Goal: Task Accomplishment & Management: Use online tool/utility

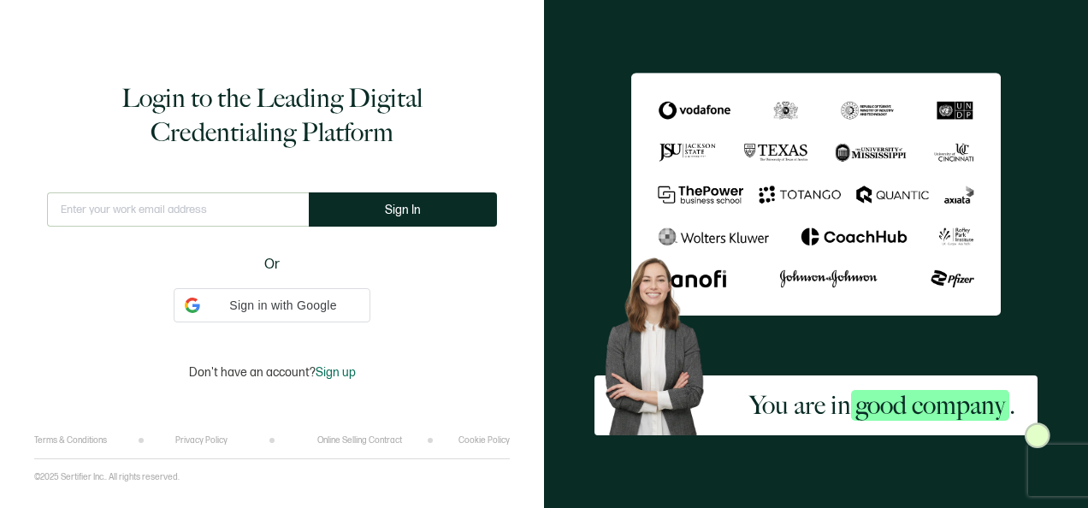
click at [183, 221] on input "text" at bounding box center [178, 209] width 262 height 34
type input "[PERSON_NAME][EMAIL_ADDRESS][PERSON_NAME][DOMAIN_NAME]"
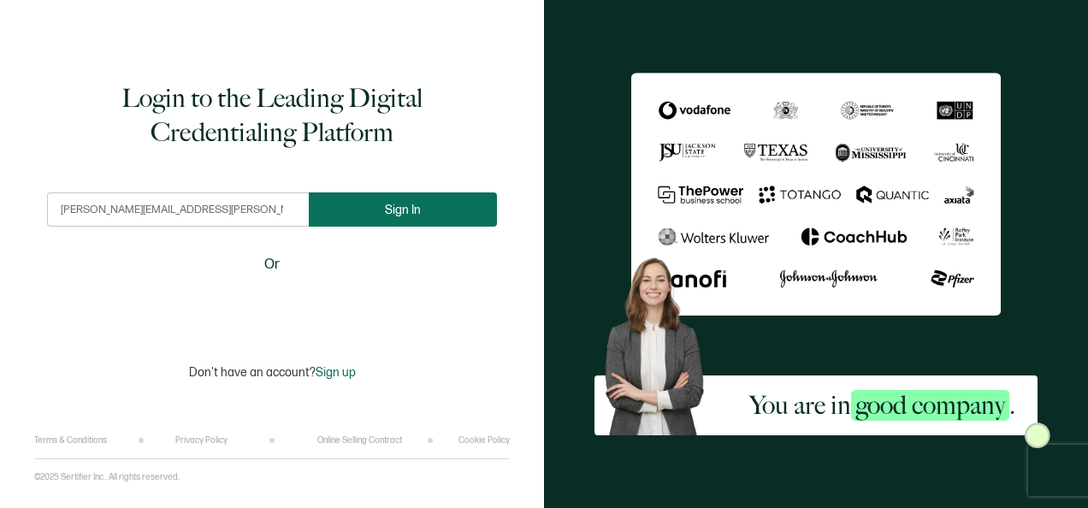
click at [417, 215] on span "Sign In" at bounding box center [403, 210] width 36 height 13
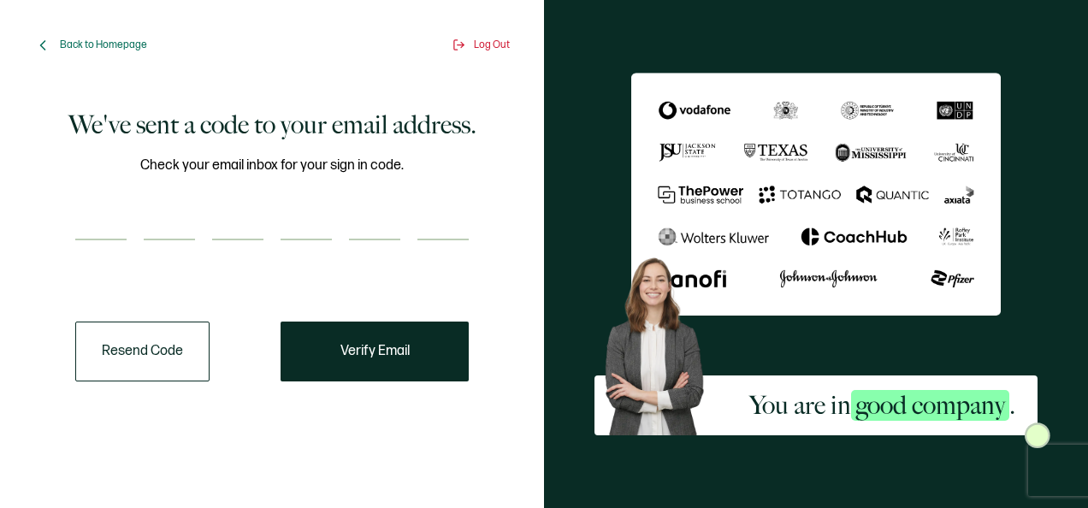
click at [115, 230] on input "number" at bounding box center [100, 223] width 51 height 34
type input "9"
type input "4"
type input "8"
type input "3"
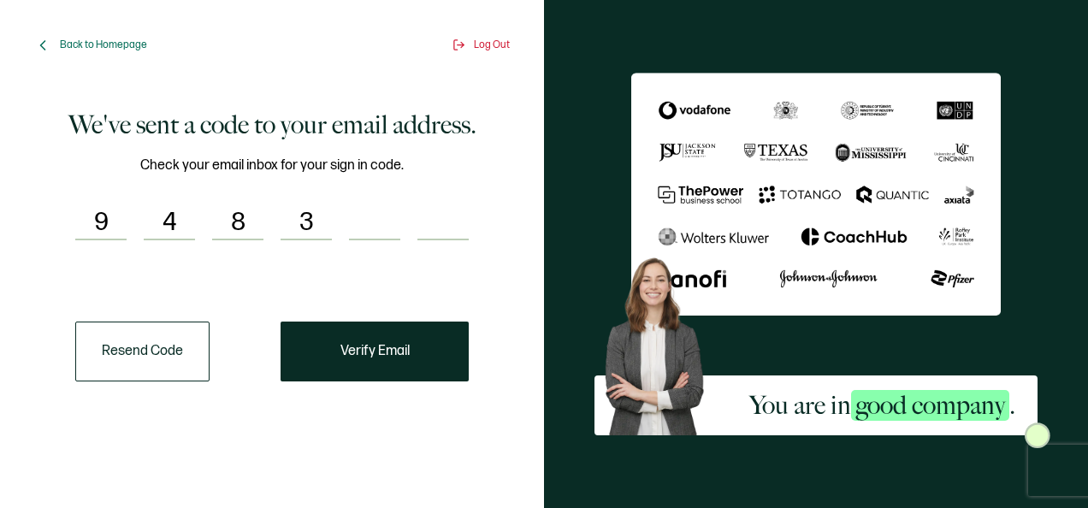
type input "4"
type input "8"
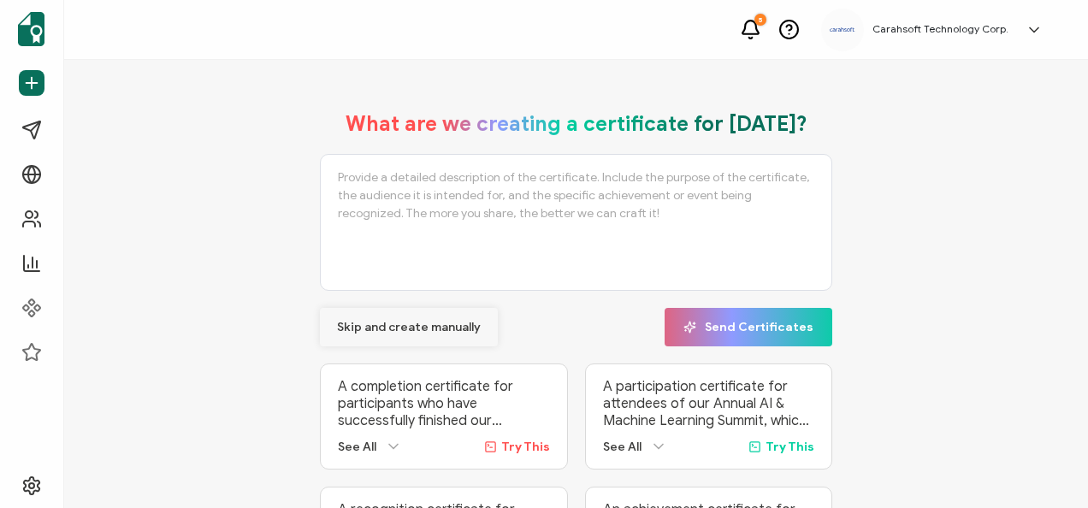
click at [371, 324] on span "Skip and create manually" at bounding box center [409, 328] width 144 height 12
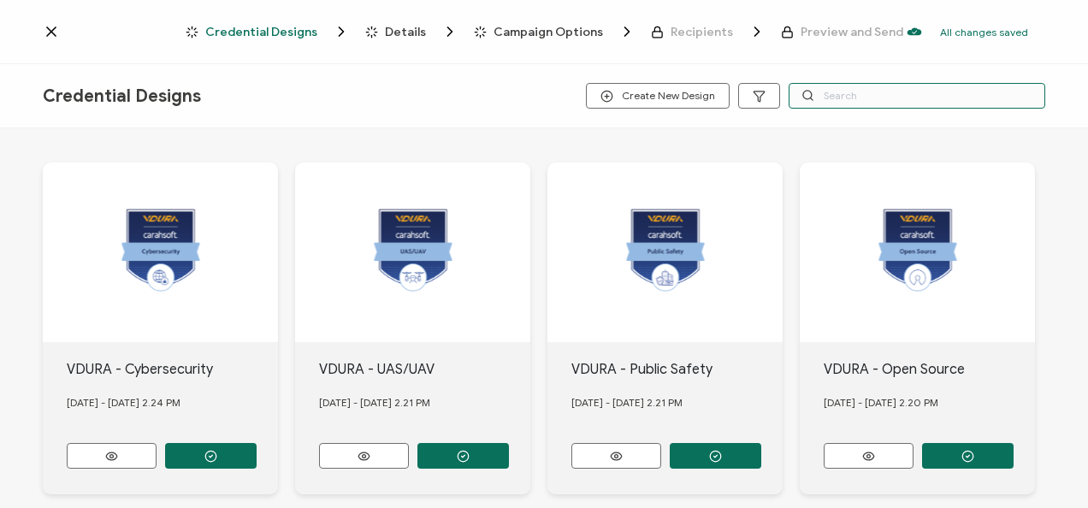
click at [907, 102] on input "text" at bounding box center [917, 96] width 257 height 26
type input "orca"
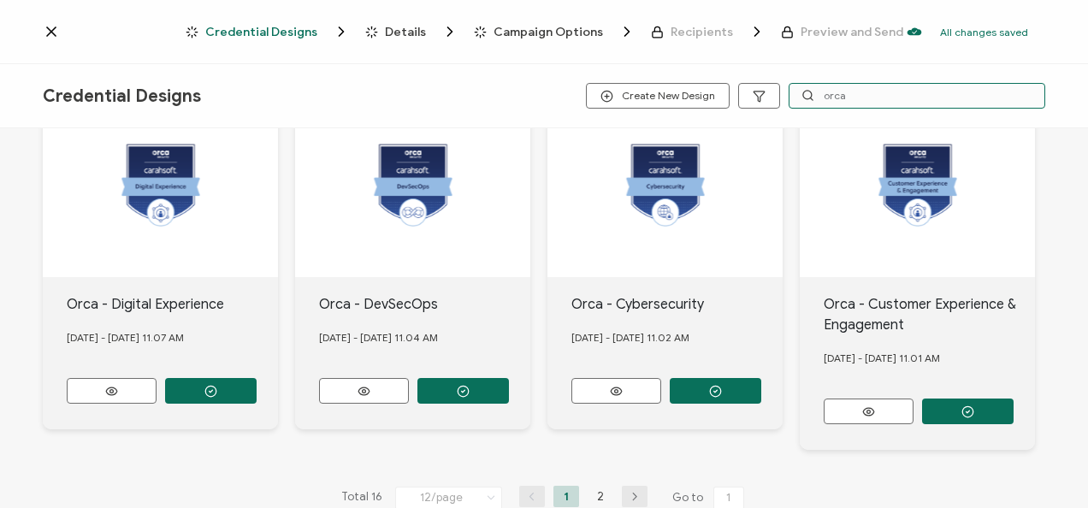
scroll to position [764, 0]
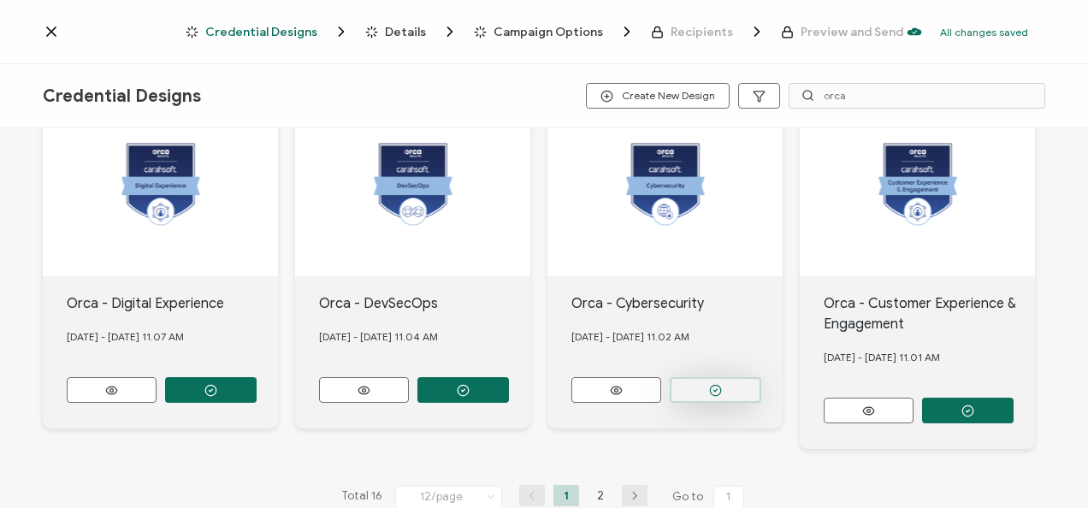
click at [696, 377] on button "button" at bounding box center [716, 390] width 92 height 26
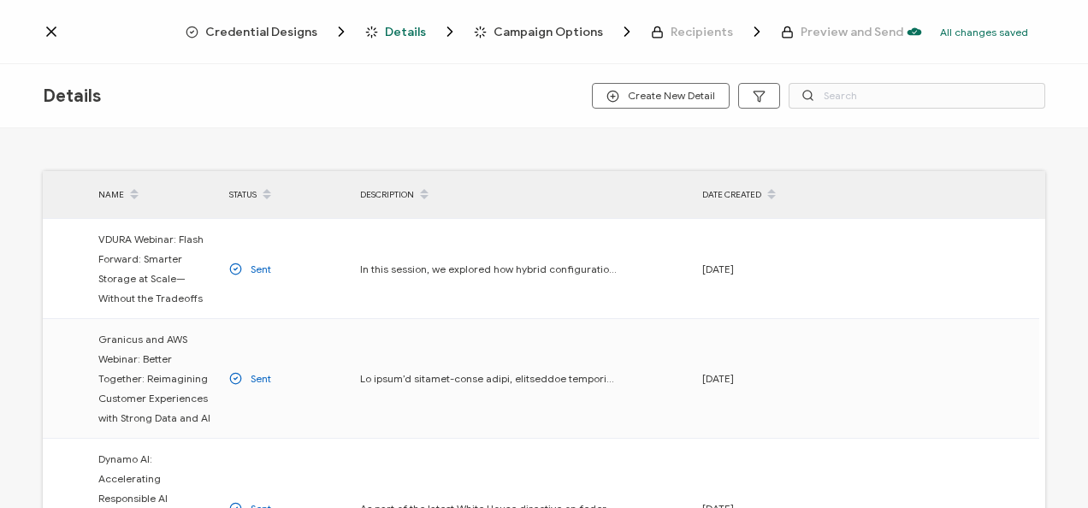
click at [214, 33] on div "Credential Designs" at bounding box center [235, 31] width 98 height 17
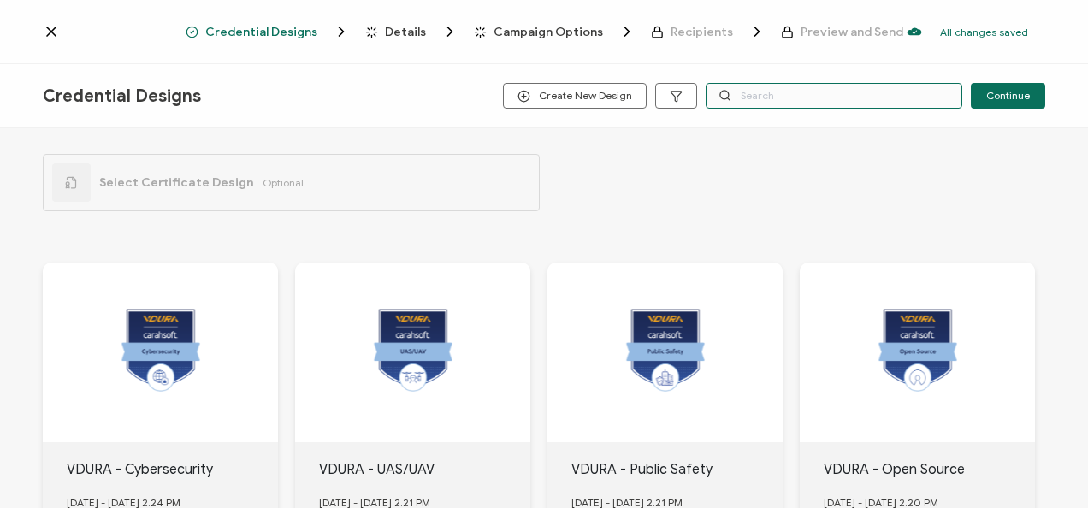
click at [804, 108] on input "text" at bounding box center [834, 96] width 257 height 26
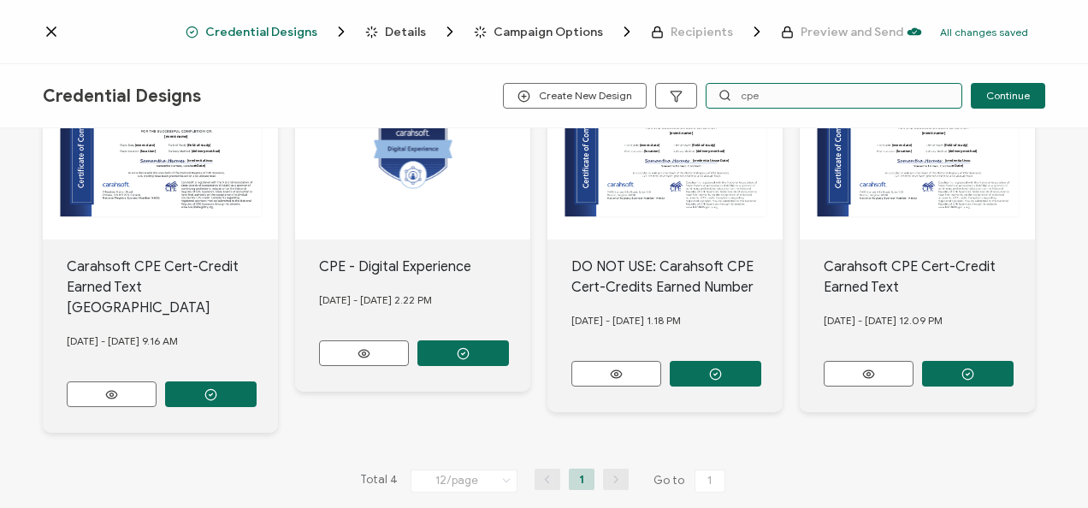
scroll to position [202, 0]
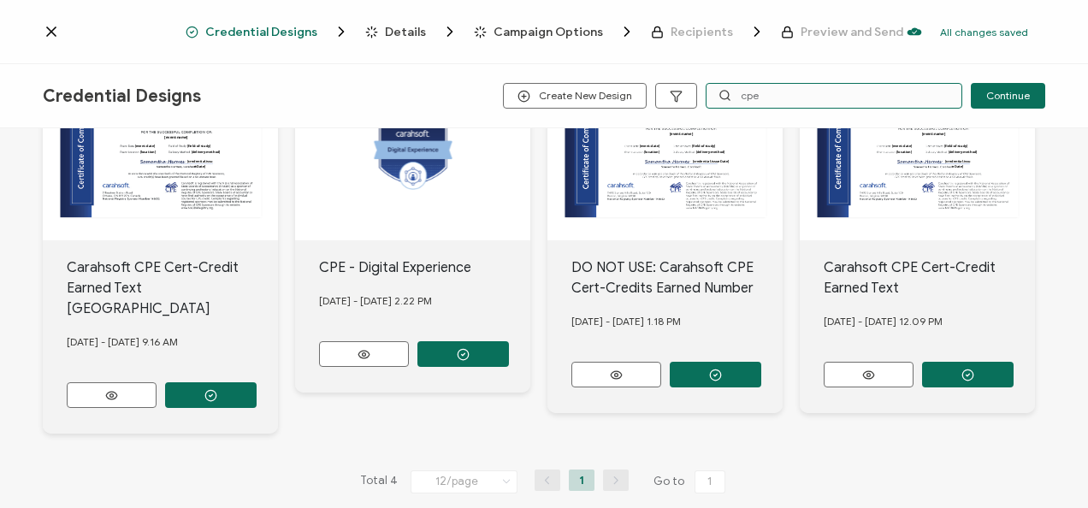
type input "cpe"
click at [960, 385] on div "Carahsoft CPE Cert-Credit Earned Text May 17, 2022 - Tuesday 12.09 PM" at bounding box center [917, 326] width 235 height 173
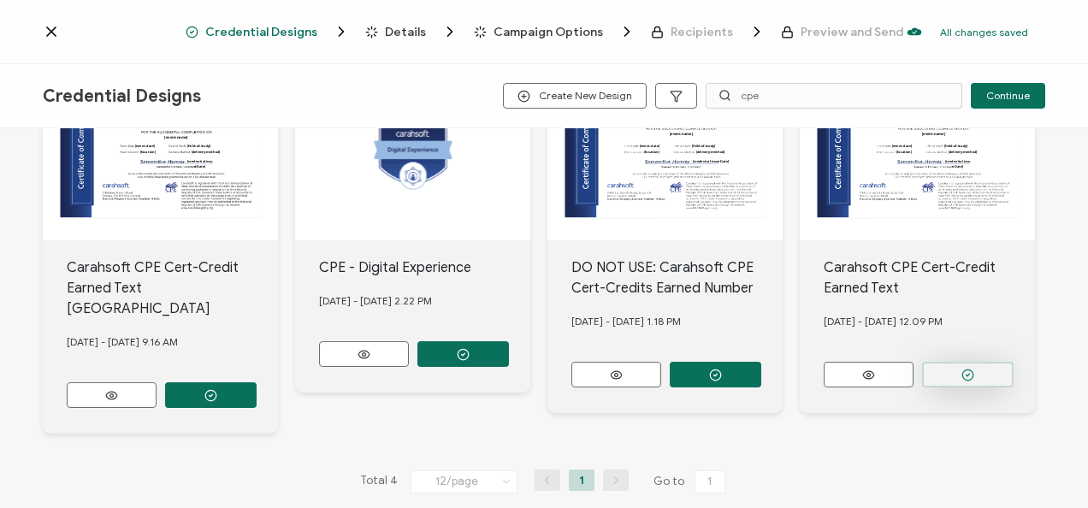
click at [954, 379] on button "button" at bounding box center [968, 375] width 92 height 26
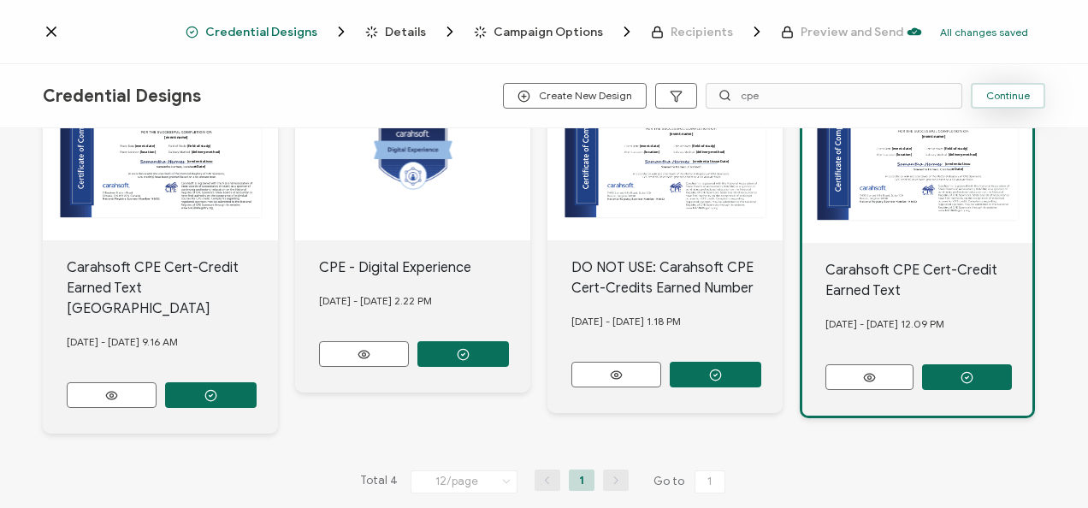
click at [994, 89] on button "Continue" at bounding box center [1008, 96] width 74 height 26
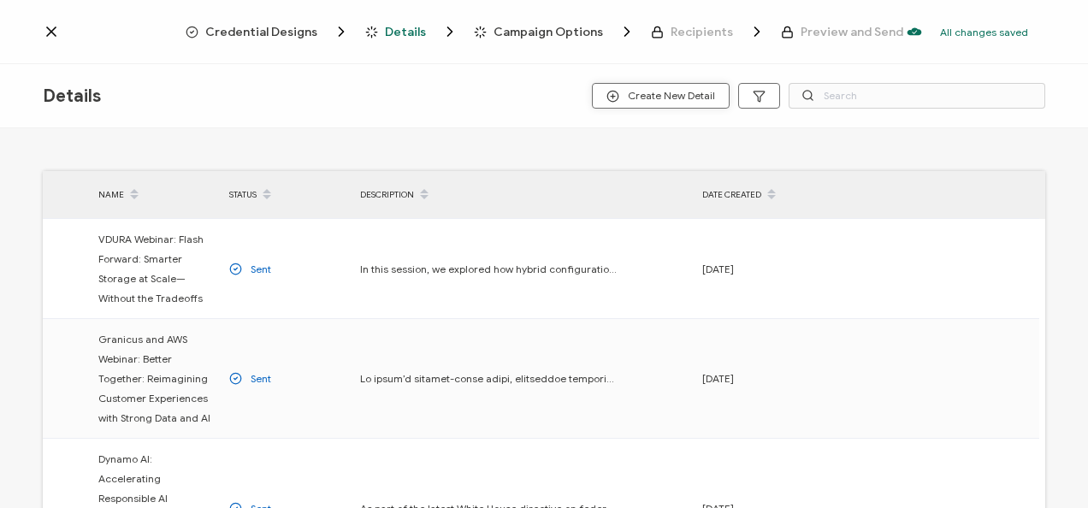
click at [694, 89] on button "Create New Detail" at bounding box center [661, 96] width 138 height 26
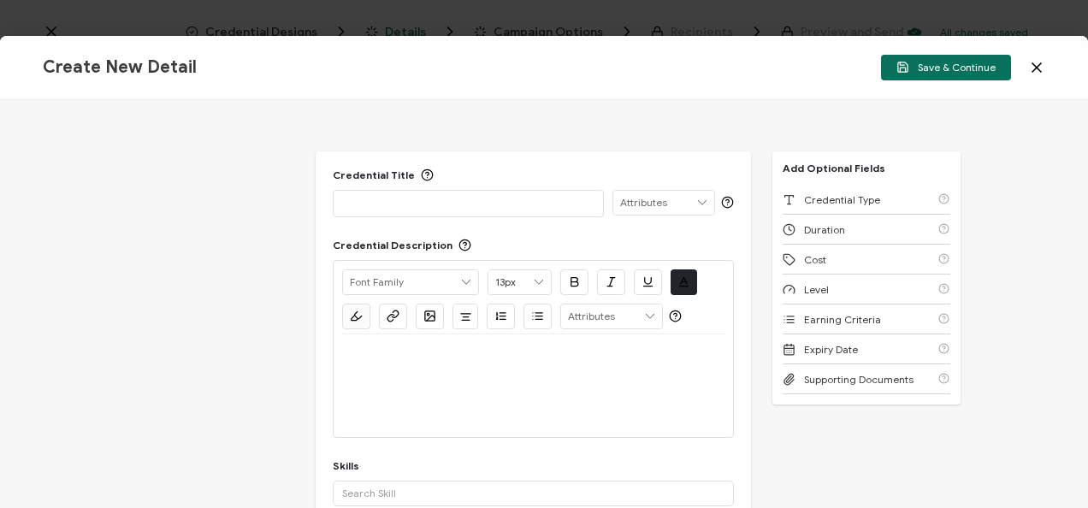
click at [397, 207] on p at bounding box center [468, 202] width 252 height 17
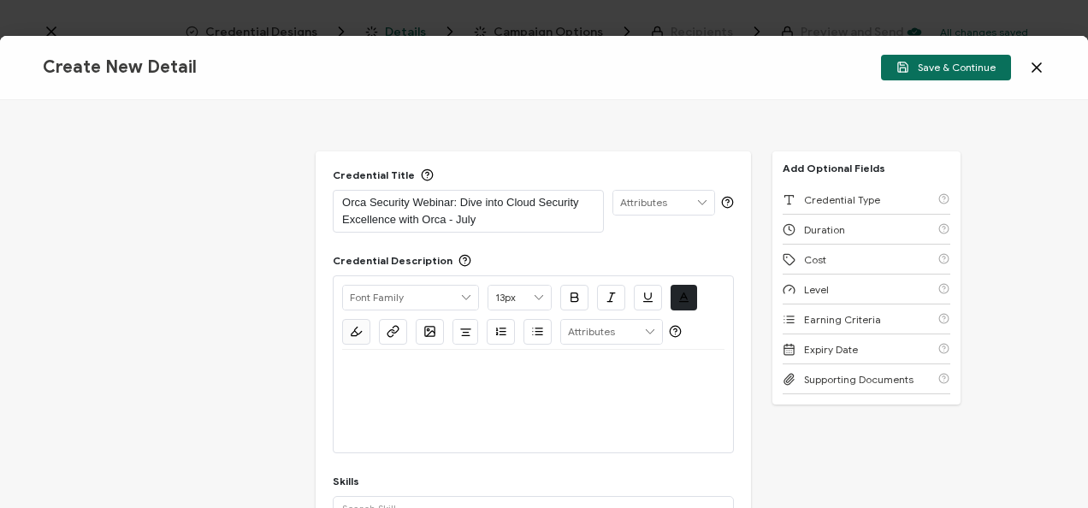
click at [448, 405] on div at bounding box center [533, 401] width 382 height 103
click at [386, 381] on div at bounding box center [533, 370] width 382 height 41
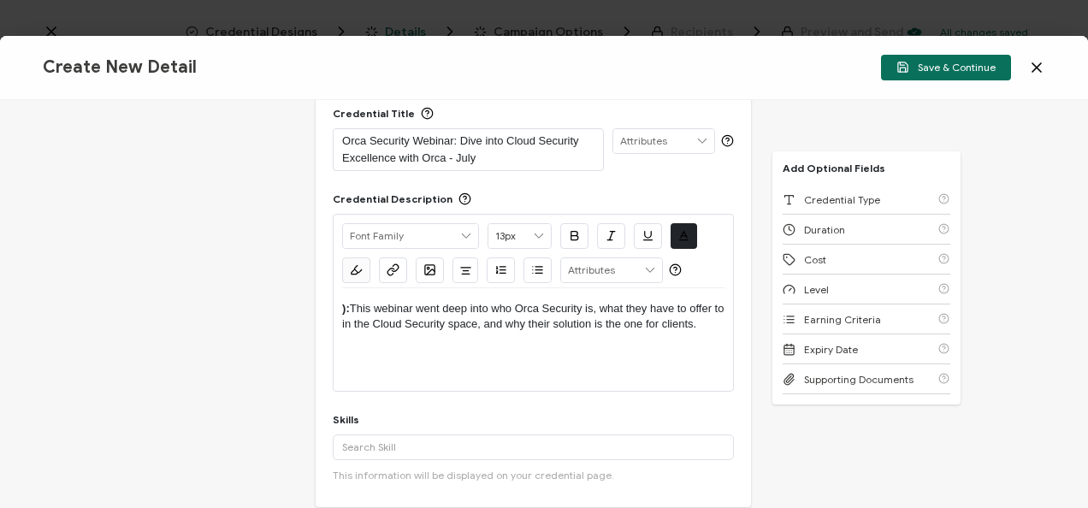
scroll to position [67, 0]
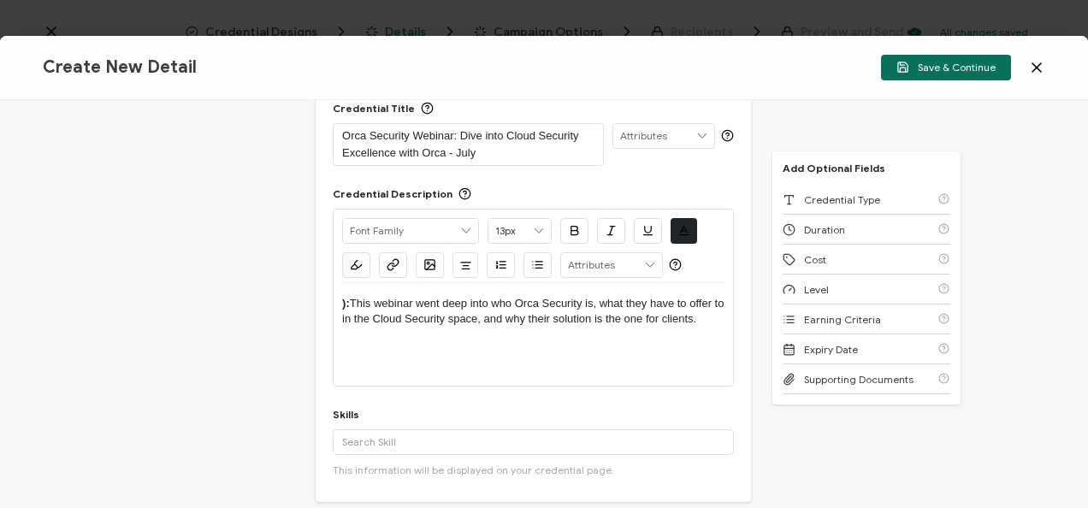
click at [352, 298] on p "): This webinar went deep into who Orca Security is, what they have to offer to…" at bounding box center [533, 312] width 382 height 32
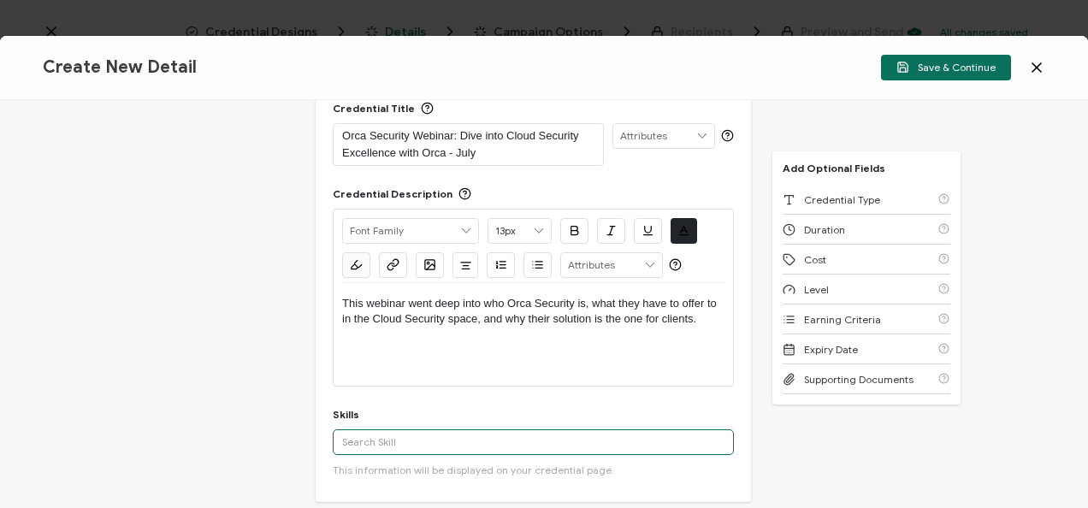
click at [393, 445] on input "text" at bounding box center [533, 442] width 401 height 26
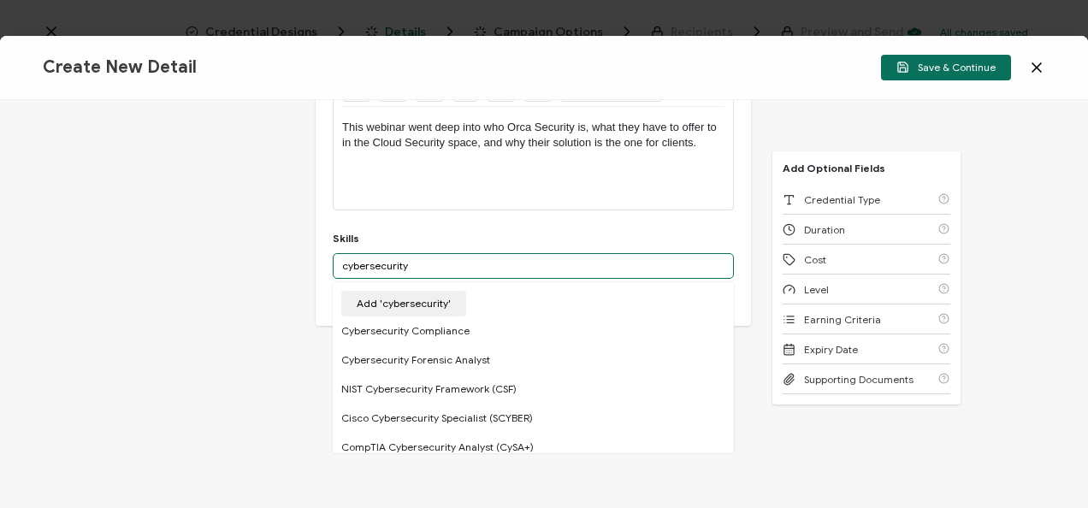
scroll to position [4, 0]
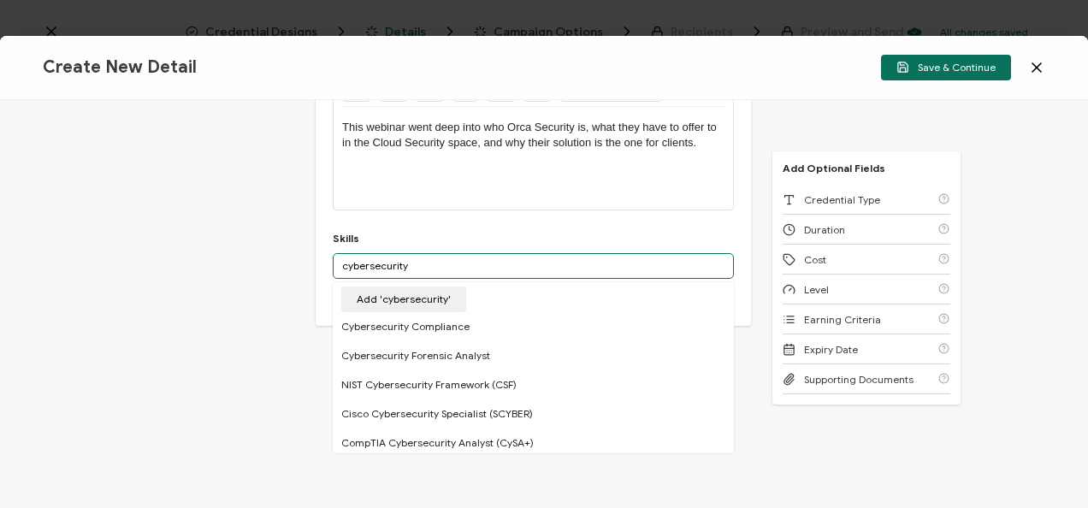
click at [371, 260] on input "cybersecurity" at bounding box center [533, 266] width 401 height 26
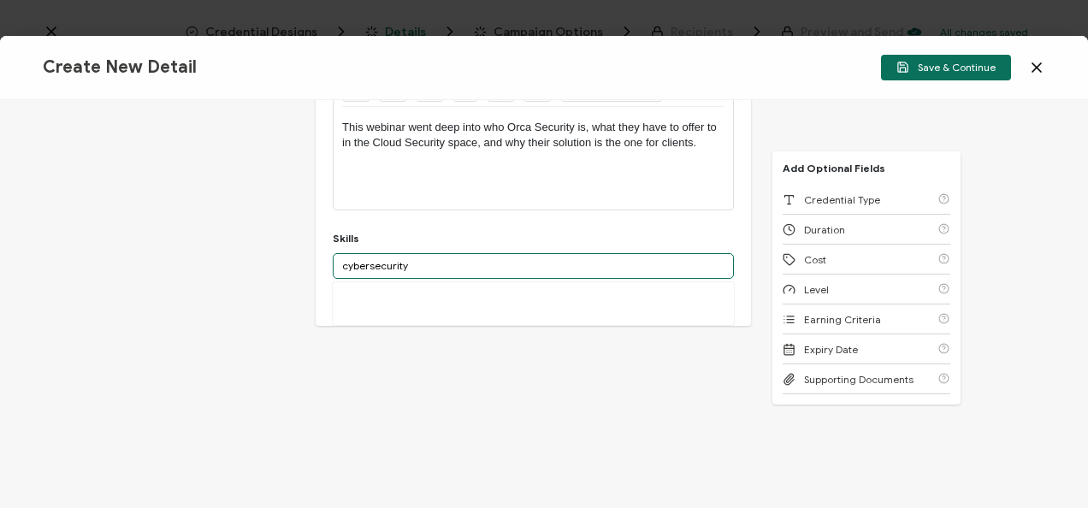
scroll to position [0, 0]
click at [421, 271] on input "cyber security" at bounding box center [533, 266] width 401 height 26
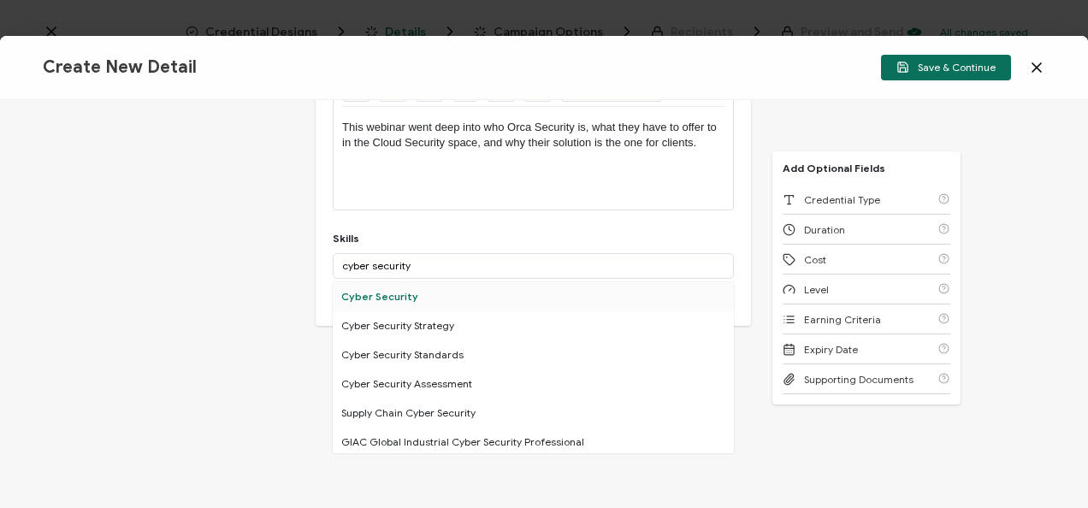
click at [419, 285] on div "Cyber Security" at bounding box center [533, 296] width 401 height 29
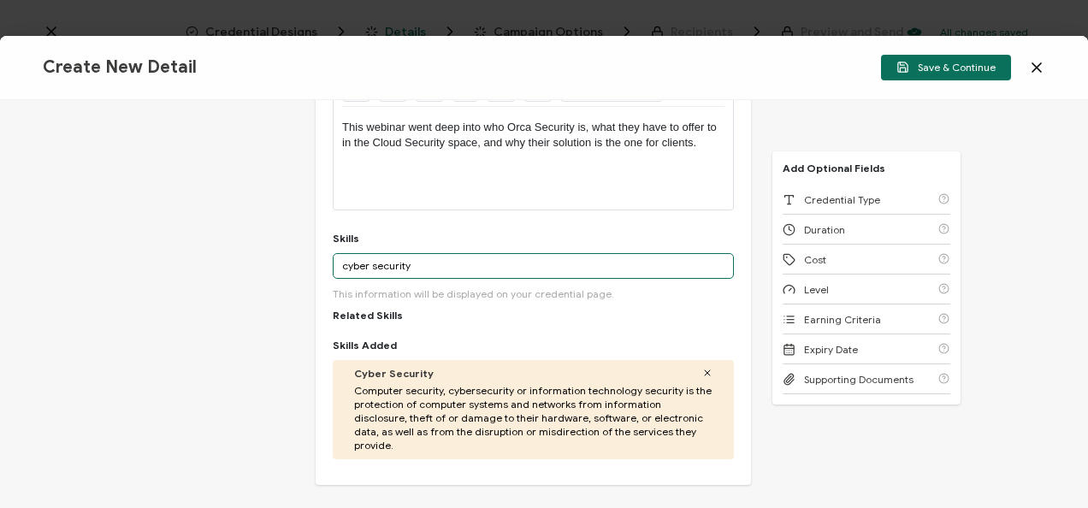
click at [433, 272] on input "cyber security" at bounding box center [533, 266] width 401 height 26
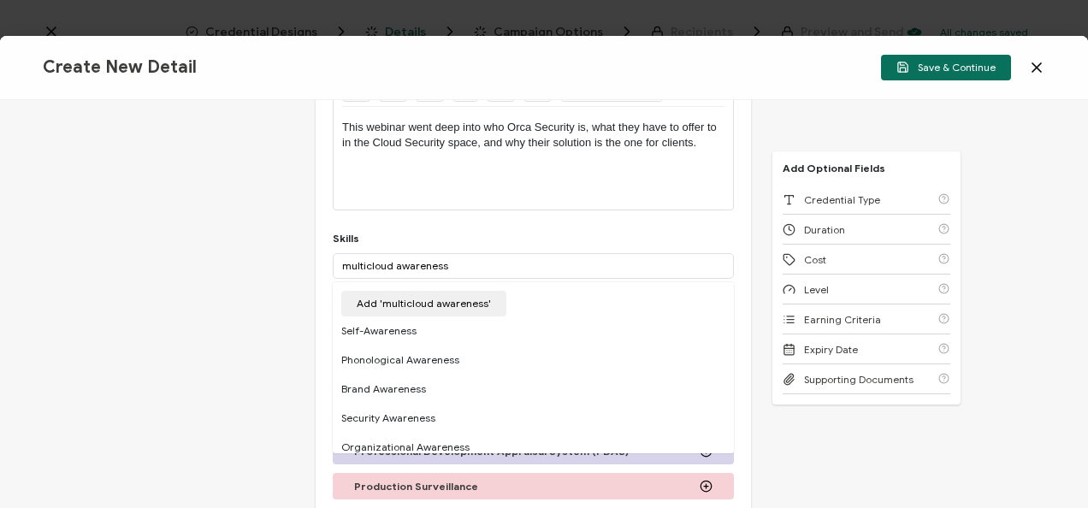
click at [909, 458] on div "Credential Title Orca Security Webinar: Dive into Cloud Security Excellence wit…" at bounding box center [544, 304] width 1088 height 408
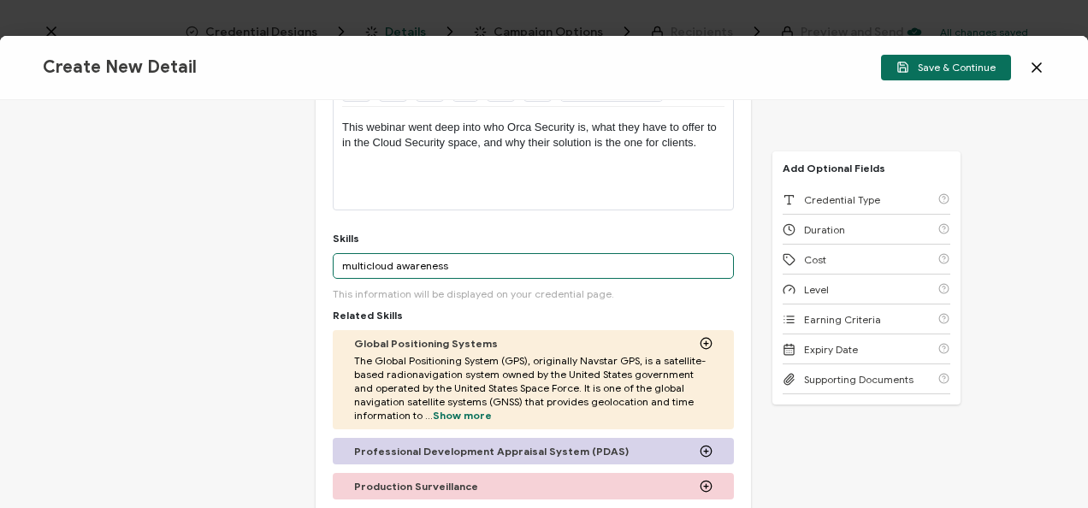
click at [588, 272] on input "multicloud awareness" at bounding box center [533, 266] width 401 height 26
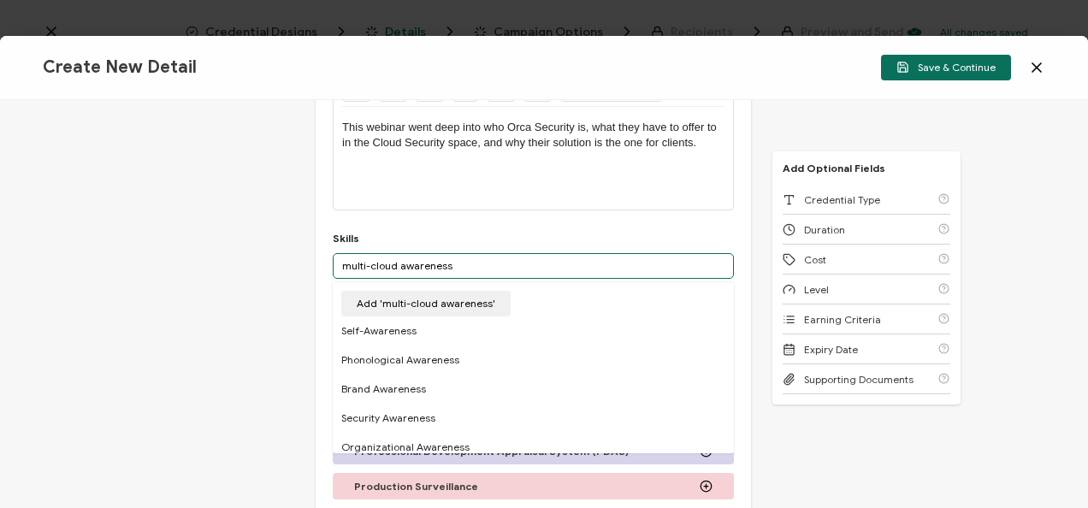
click at [522, 274] on input "multi-cloud awareness" at bounding box center [533, 266] width 401 height 26
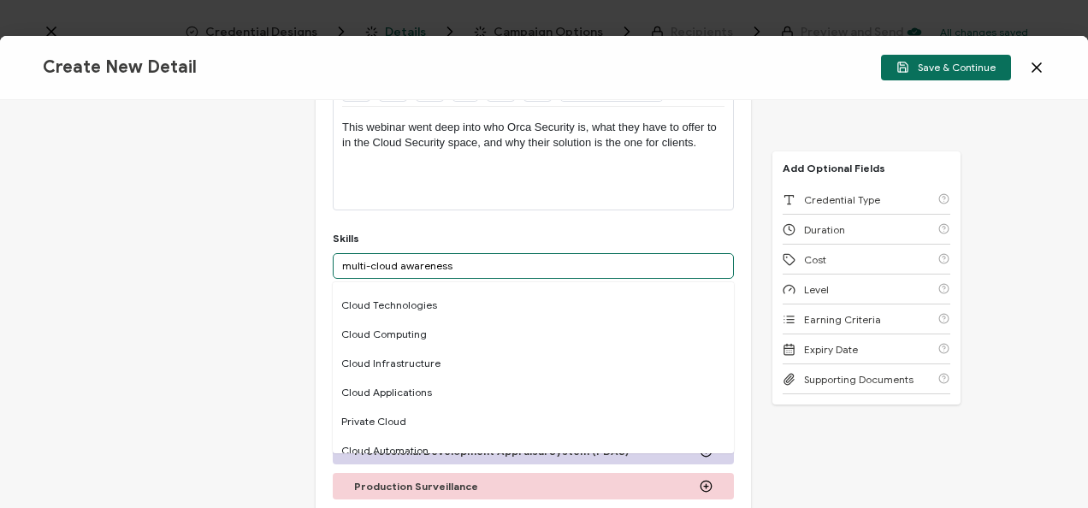
scroll to position [608, 0]
type input "multi-cloud awareness"
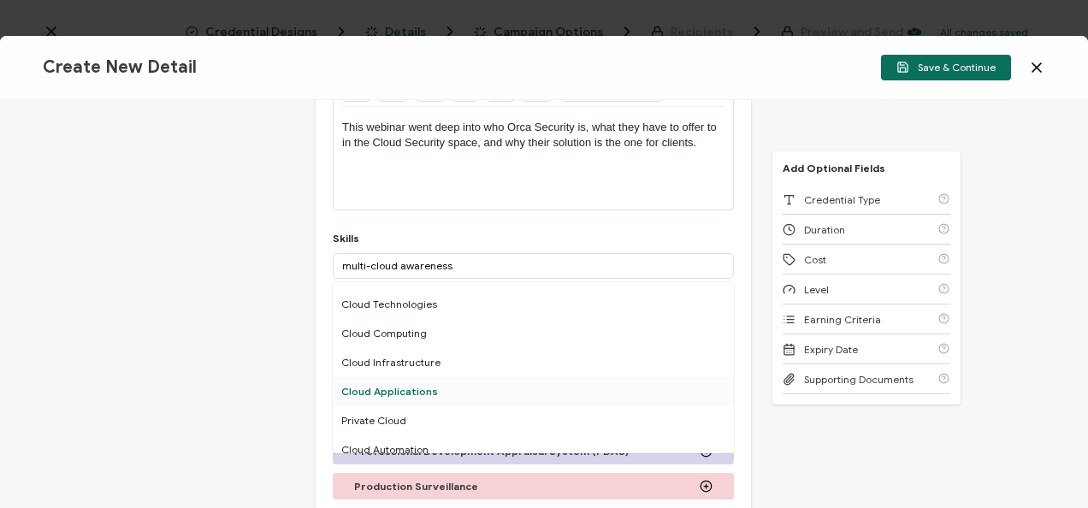
click at [510, 381] on div "Cloud Applications" at bounding box center [533, 391] width 401 height 29
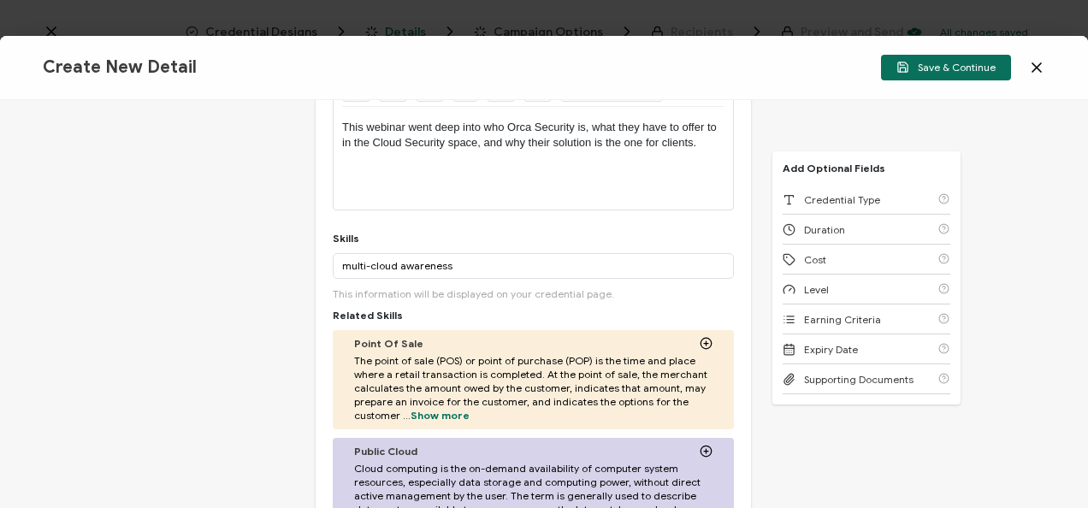
click at [766, 199] on div "Credential Title Orca Security Webinar: Dive into Cloud Security Excellence wit…" at bounding box center [544, 304] width 1088 height 408
click at [806, 193] on span "Credential Type" at bounding box center [842, 199] width 76 height 13
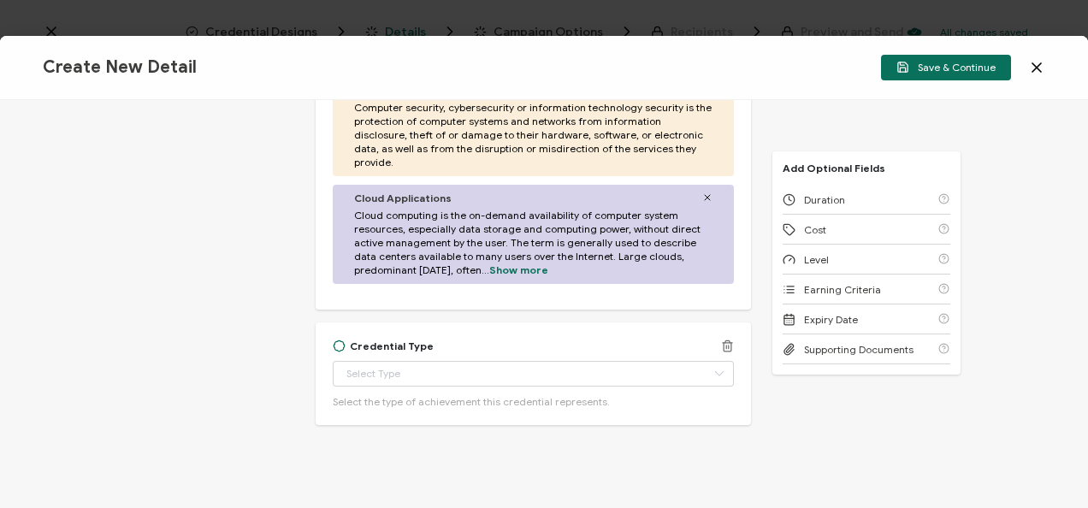
scroll to position [787, 0]
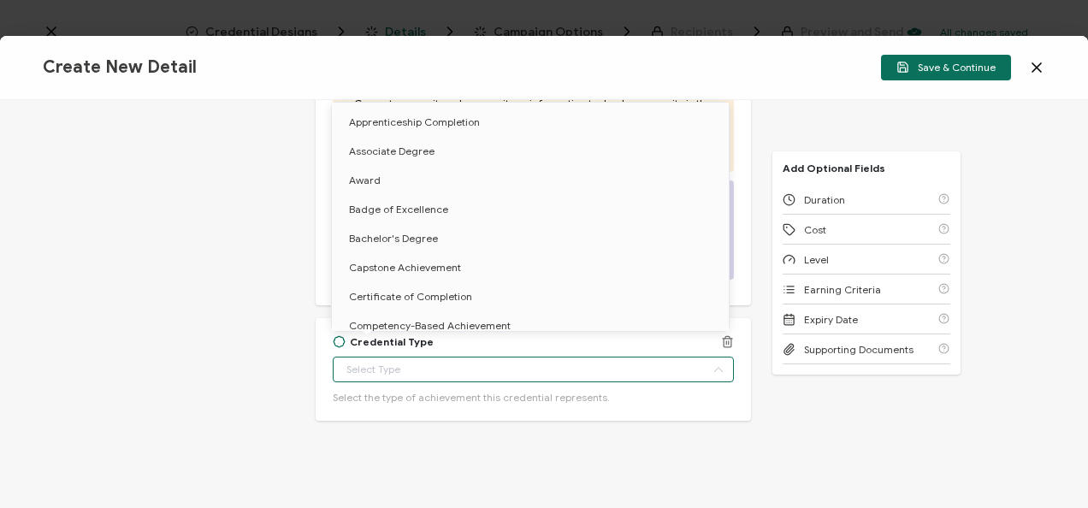
click at [494, 357] on input "text" at bounding box center [533, 370] width 401 height 26
click at [429, 298] on span "Certificate of Completion" at bounding box center [410, 296] width 123 height 13
type input "Certificate of Completion"
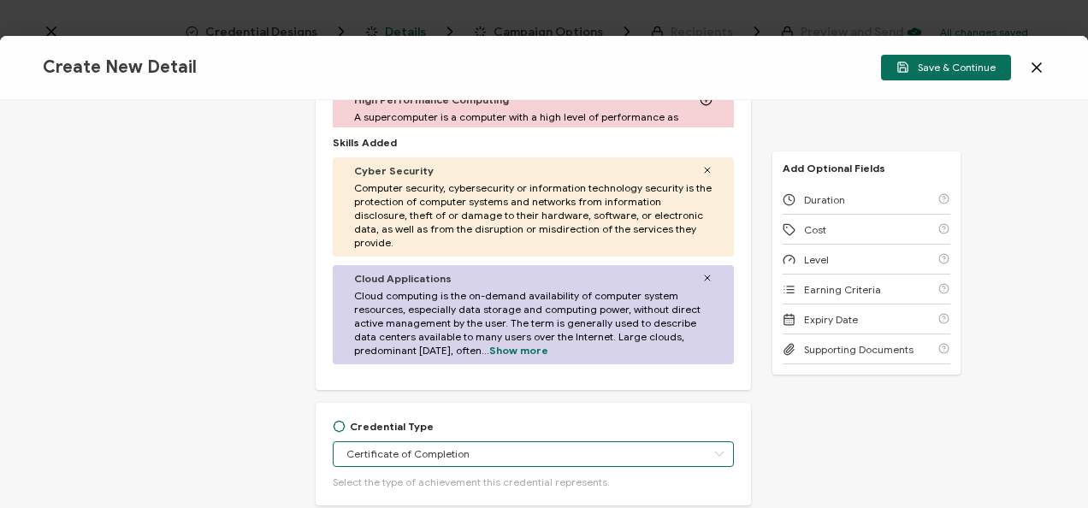
scroll to position [703, 0]
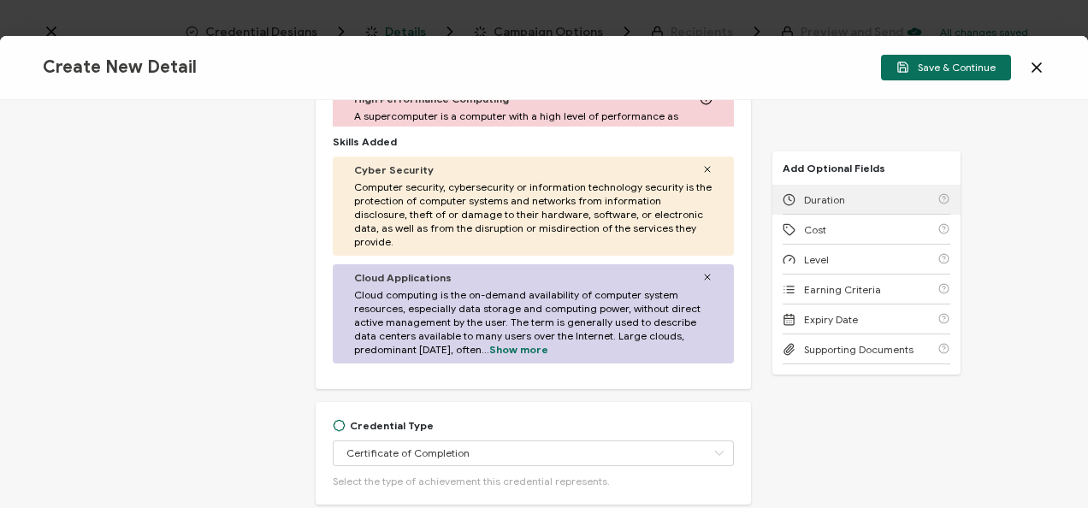
click at [823, 208] on div "Duration" at bounding box center [867, 200] width 168 height 30
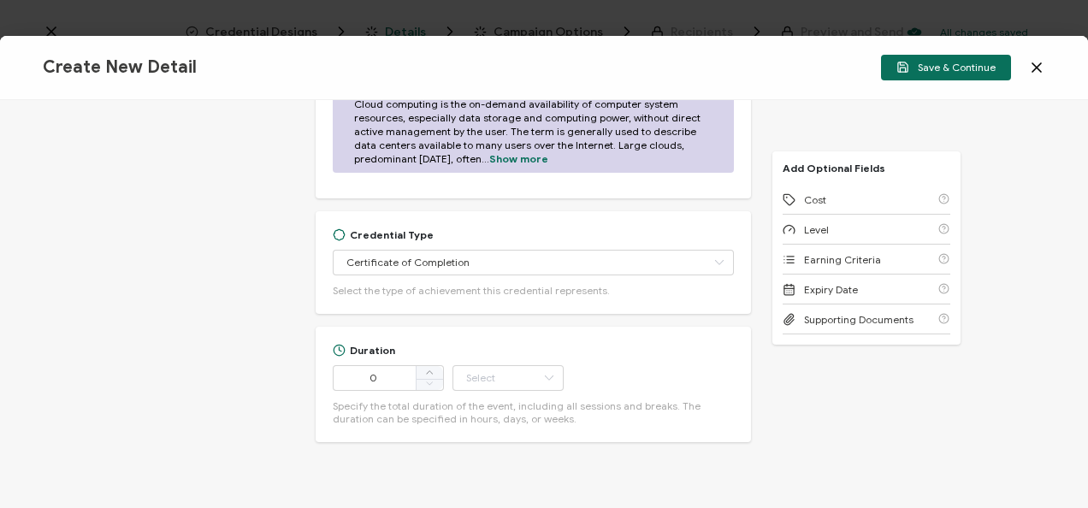
scroll to position [915, 0]
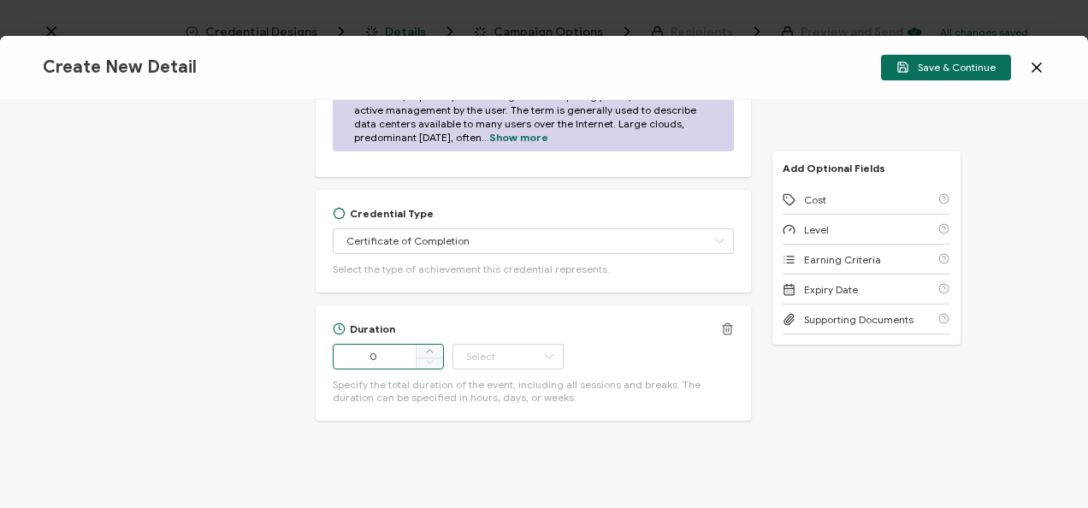
click at [393, 344] on input "0" at bounding box center [388, 357] width 111 height 26
type input "87"
click at [503, 344] on input "text" at bounding box center [507, 357] width 111 height 26
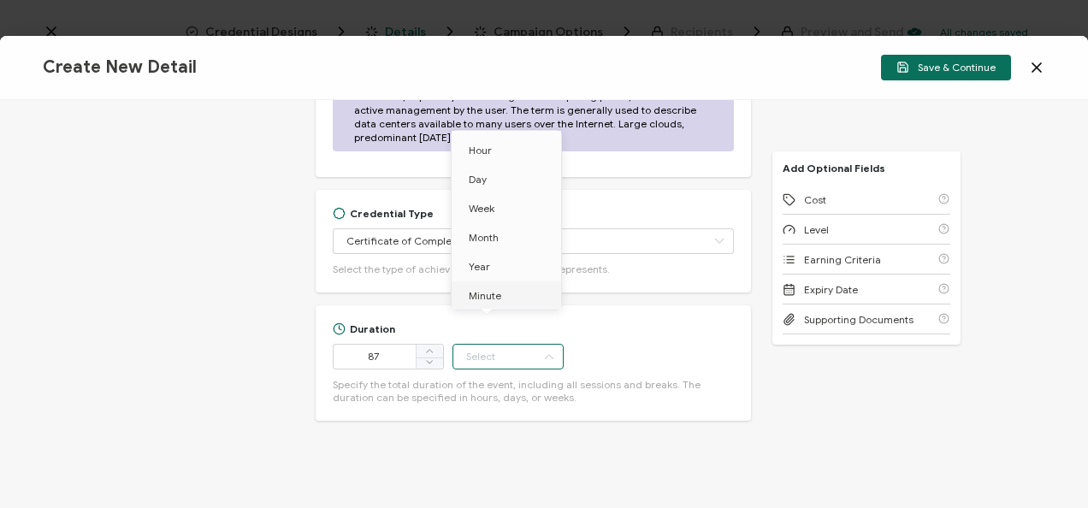
click at [482, 294] on span "Minute" at bounding box center [485, 295] width 33 height 13
type input "Minute"
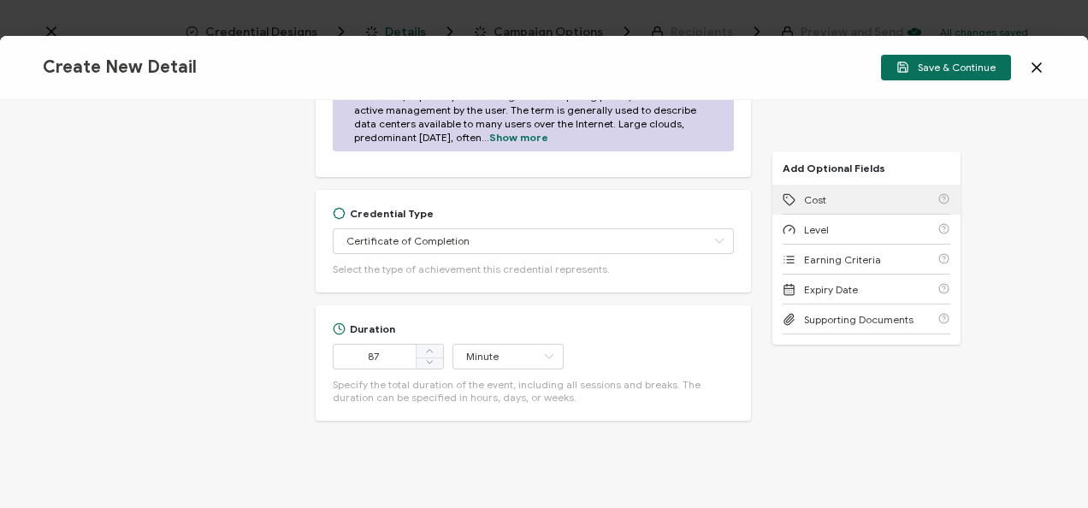
click at [808, 195] on span "Cost" at bounding box center [815, 199] width 22 height 13
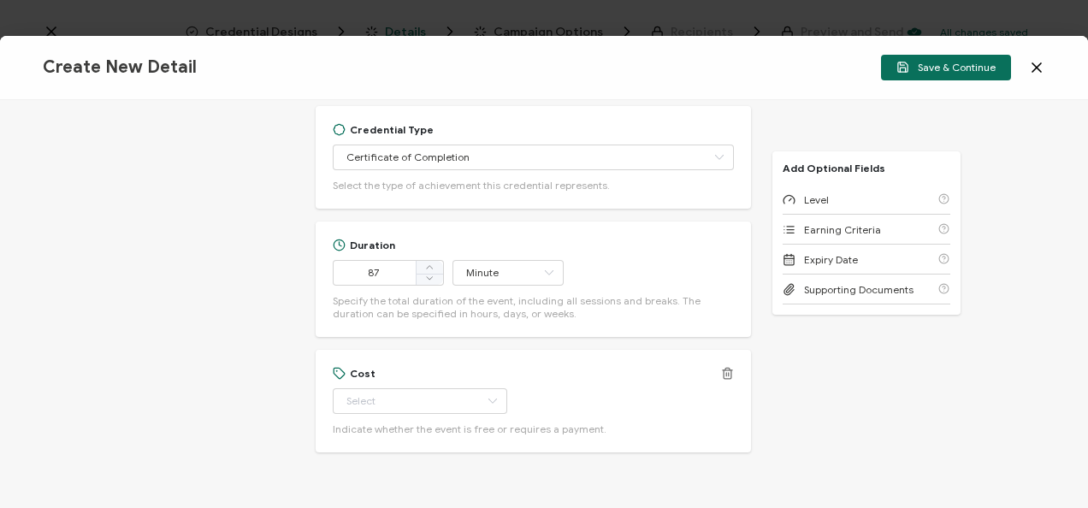
scroll to position [1031, 0]
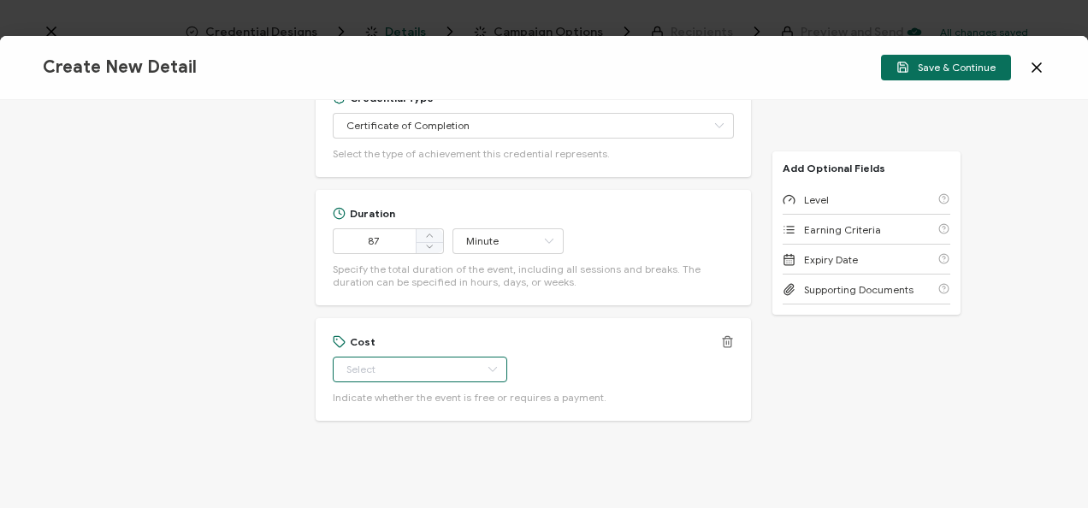
click at [435, 358] on input "text" at bounding box center [420, 370] width 174 height 26
click at [384, 397] on li "Free" at bounding box center [412, 397] width 160 height 29
type input "Free"
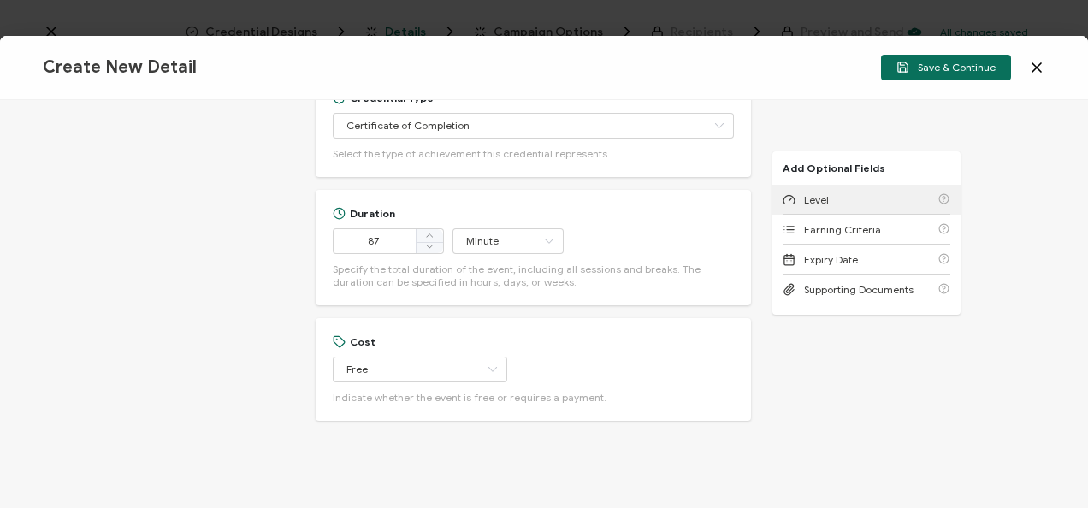
click at [859, 207] on div "Level" at bounding box center [867, 200] width 168 height 30
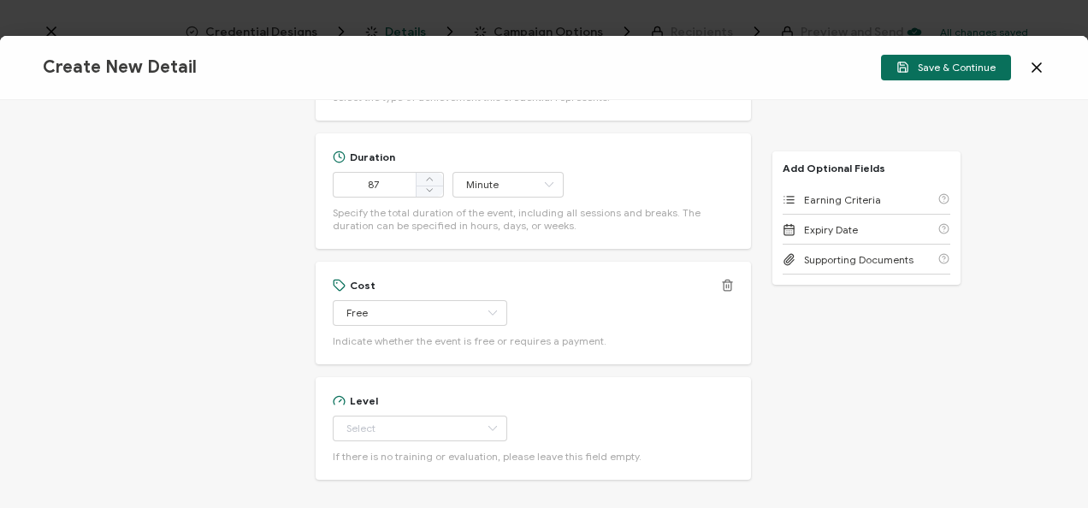
scroll to position [1146, 0]
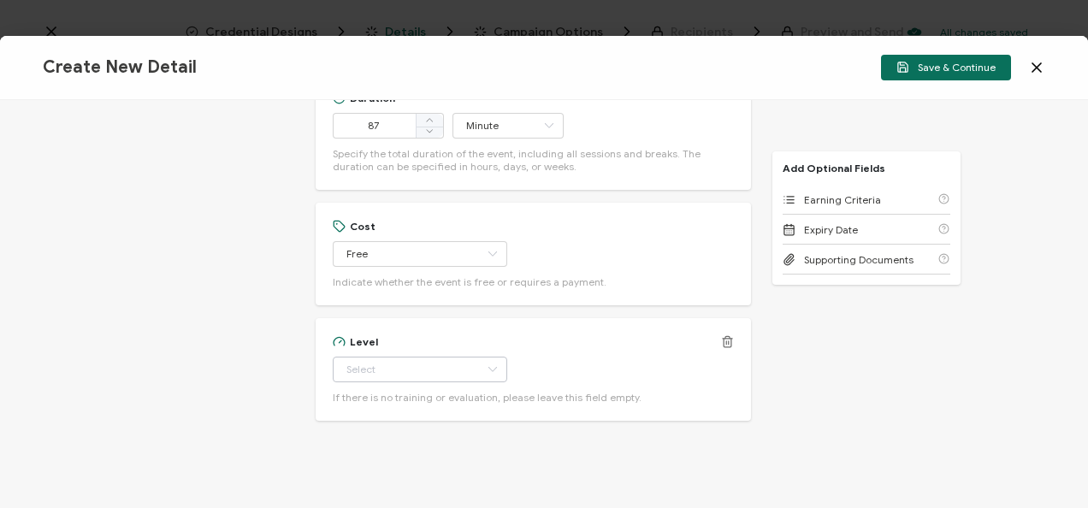
click at [482, 357] on icon at bounding box center [492, 370] width 21 height 26
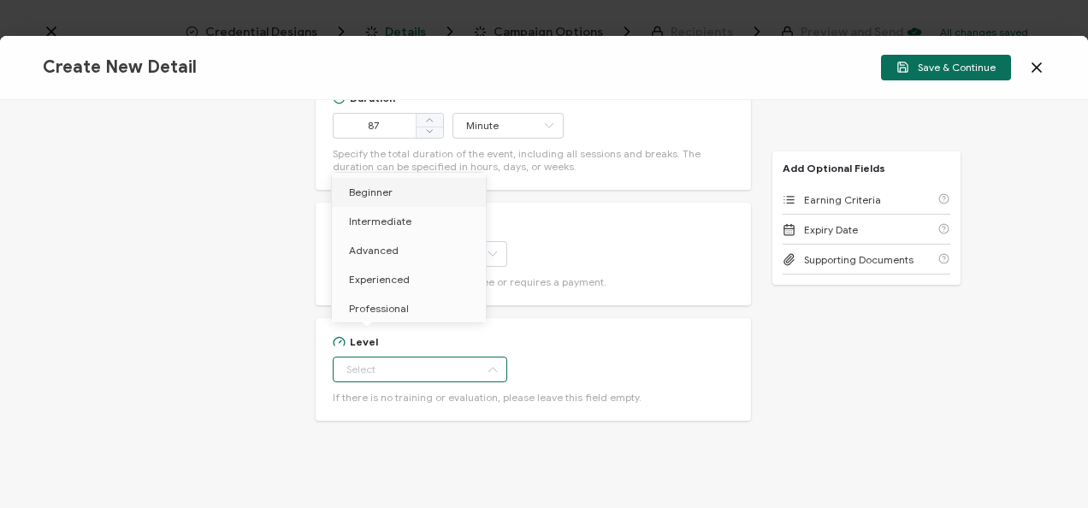
click at [388, 187] on span "Beginner" at bounding box center [371, 192] width 44 height 13
type input "Beginner"
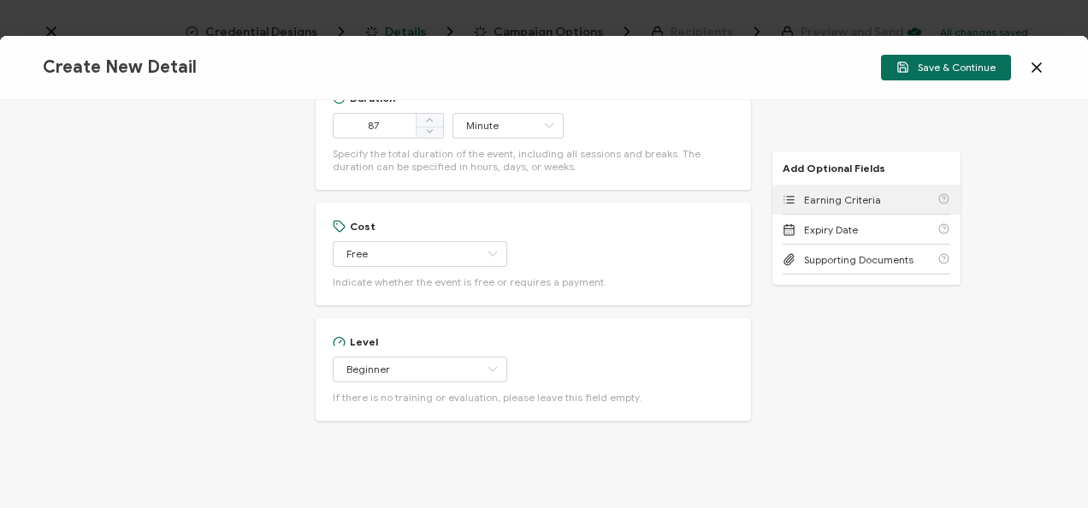
click at [831, 197] on span "Earning Criteria" at bounding box center [842, 199] width 77 height 13
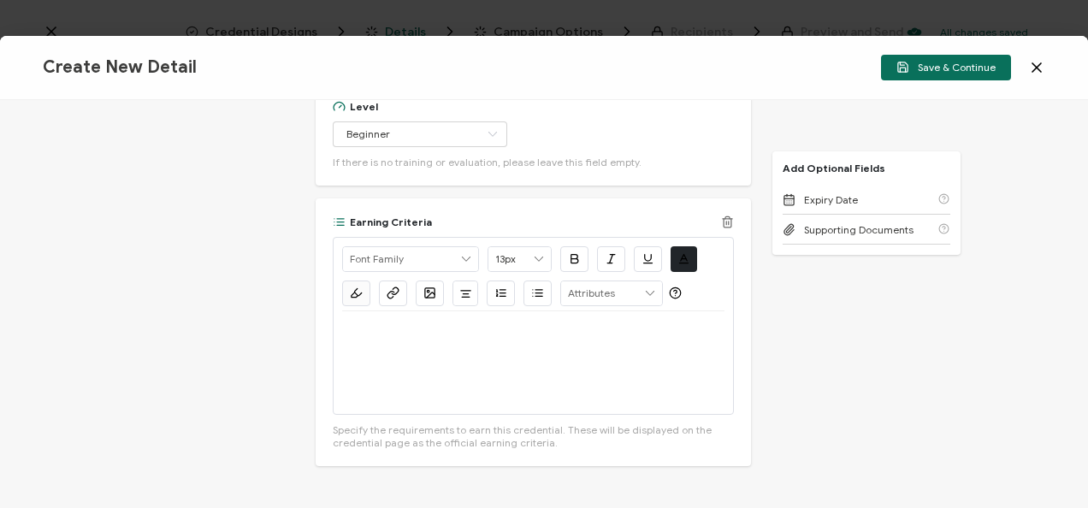
scroll to position [1426, 0]
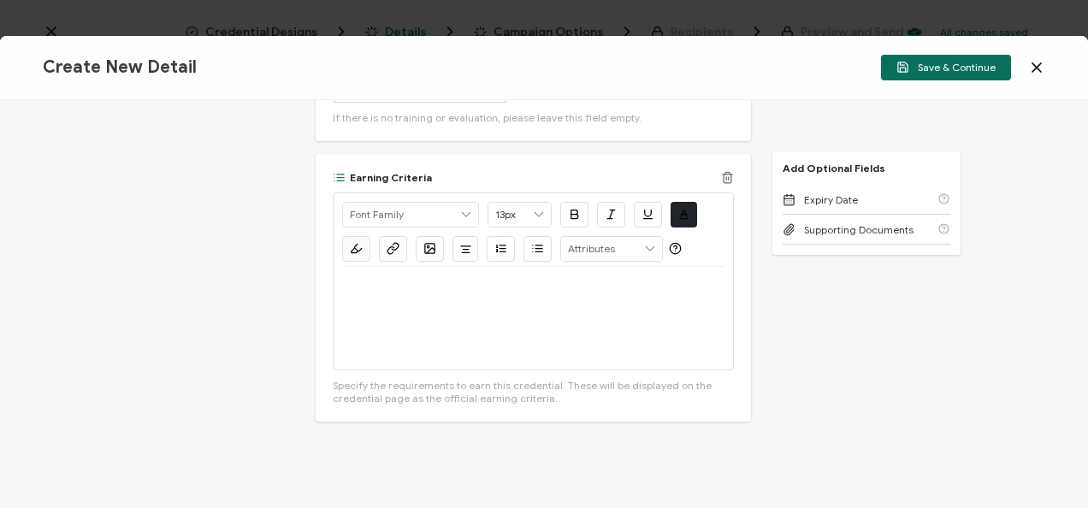
click at [473, 318] on div at bounding box center [533, 318] width 382 height 103
drag, startPoint x: 609, startPoint y: 293, endPoint x: 236, endPoint y: 310, distance: 373.3
click at [236, 310] on div "Credential Title Orca Security Webinar: Dive into Cloud Security Excellence wit…" at bounding box center [544, 304] width 1088 height 408
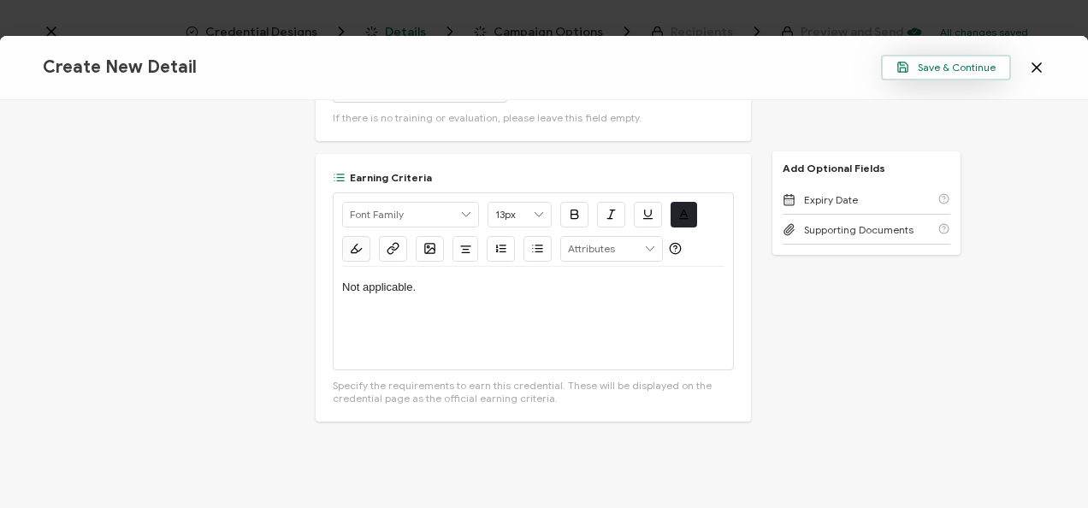
click at [941, 68] on span "Save & Continue" at bounding box center [945, 67] width 99 height 13
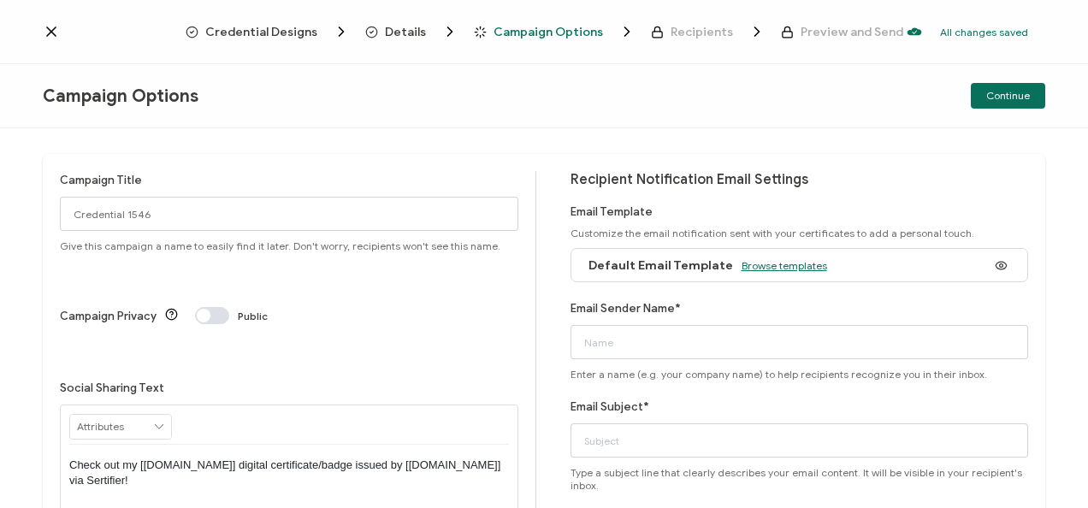
click at [747, 259] on span "Browse templates" at bounding box center [785, 265] width 86 height 13
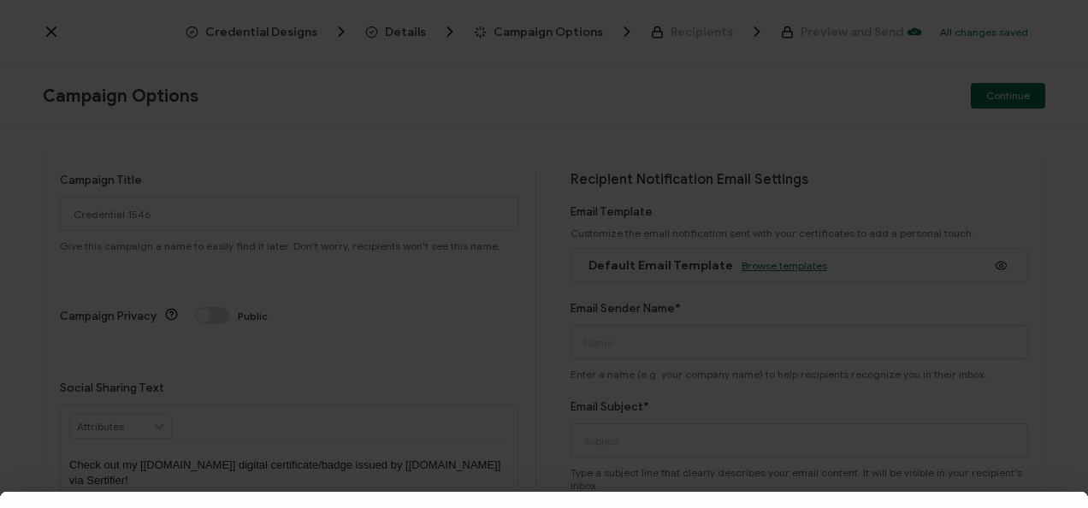
scroll to position [55, 0]
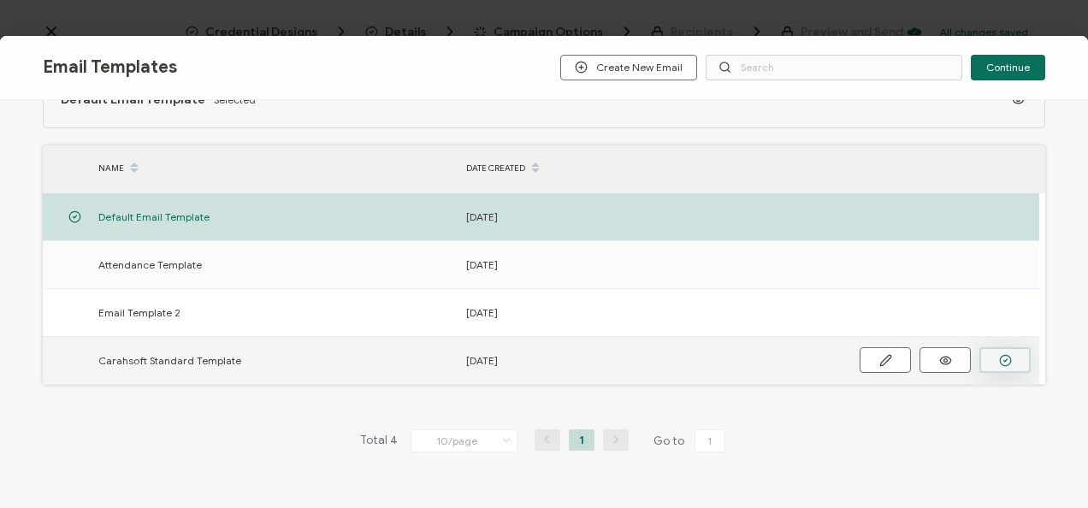
click at [1006, 364] on icon "button" at bounding box center [1005, 360] width 13 height 13
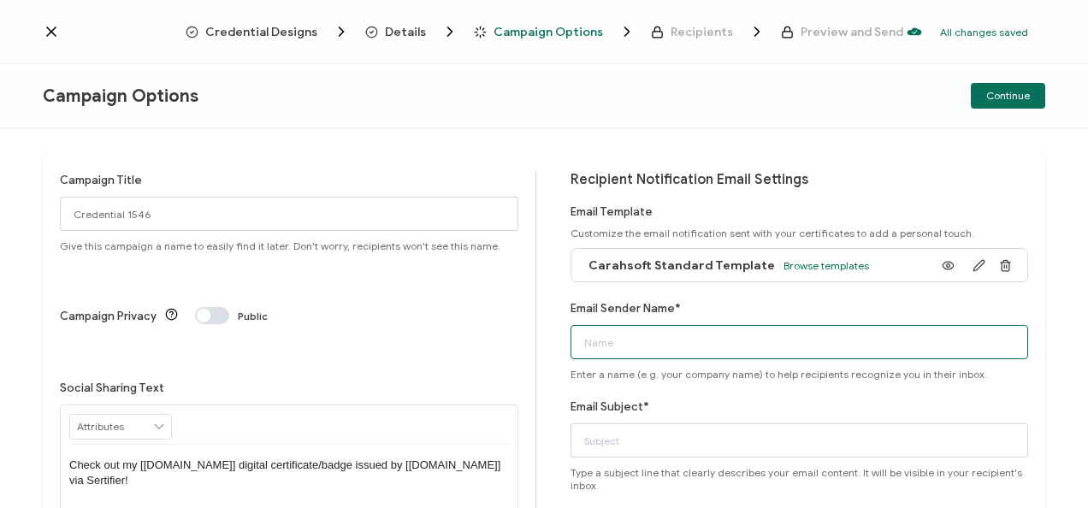
click at [775, 337] on input "Email Sender Name*" at bounding box center [799, 342] width 458 height 34
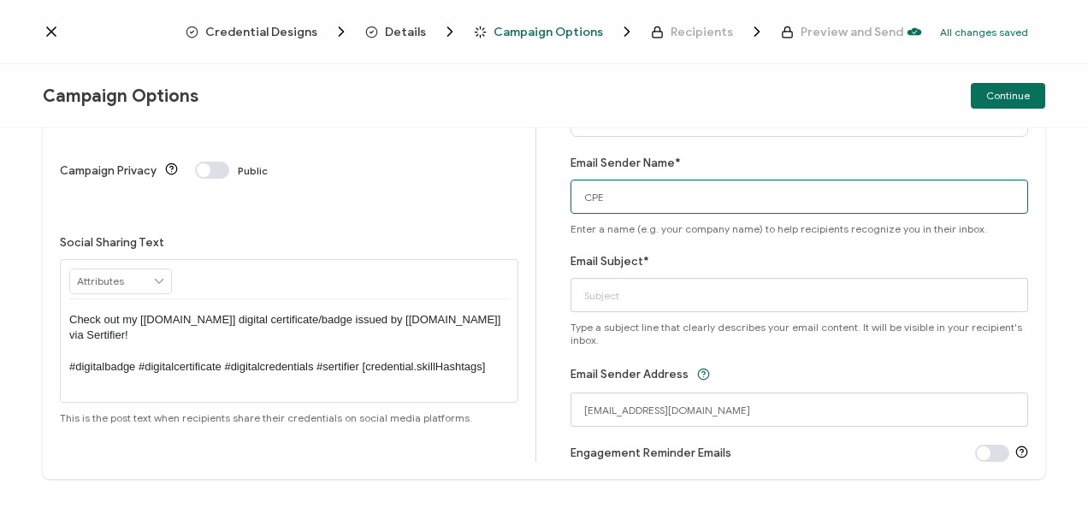
scroll to position [150, 0]
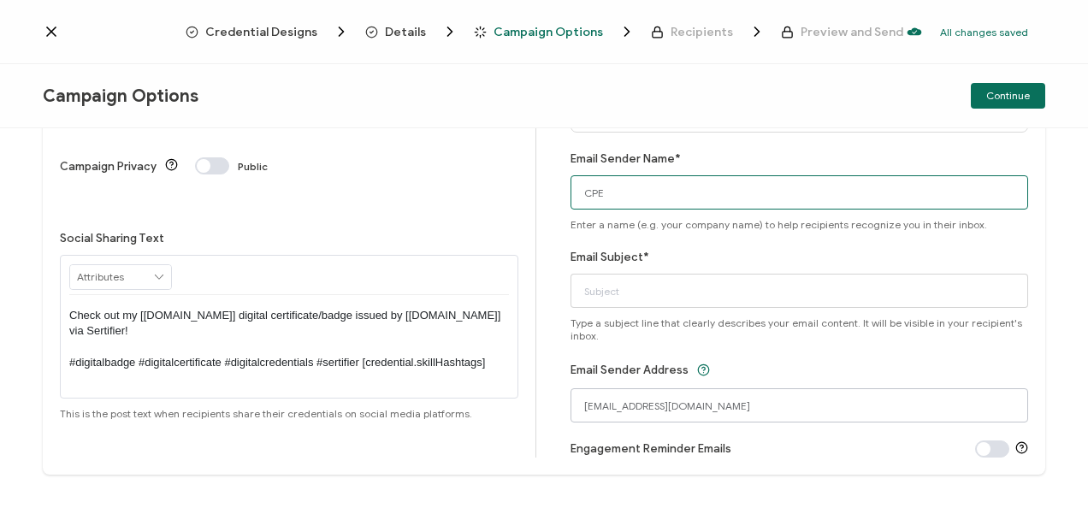
type input "CPE"
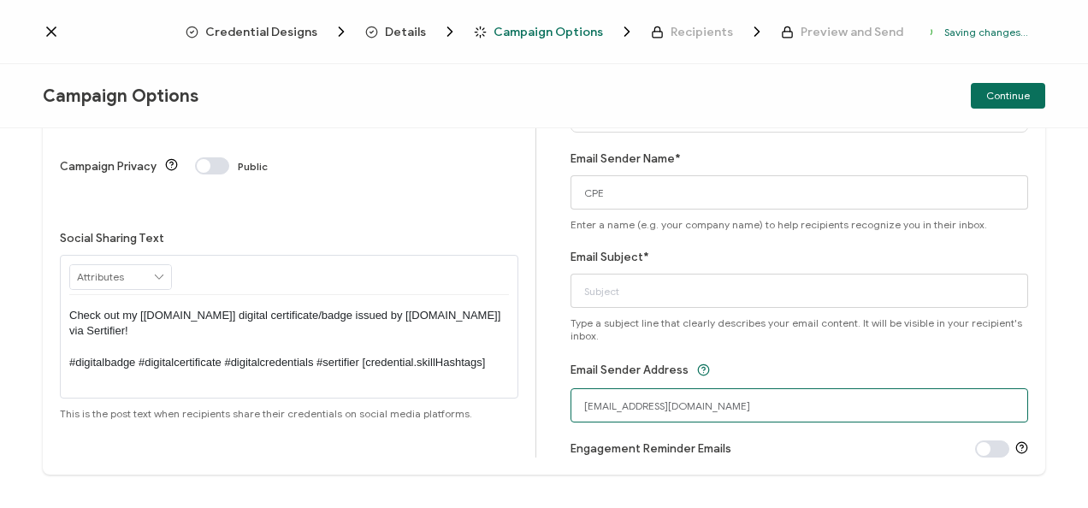
drag, startPoint x: 621, startPoint y: 406, endPoint x: 488, endPoint y: 387, distance: 134.9
click at [488, 387] on div "Campaign Title Credential 1546 Give this campaign a name to easily find it late…" at bounding box center [544, 239] width 1002 height 470
type input "[EMAIL_ADDRESS][DOMAIN_NAME]"
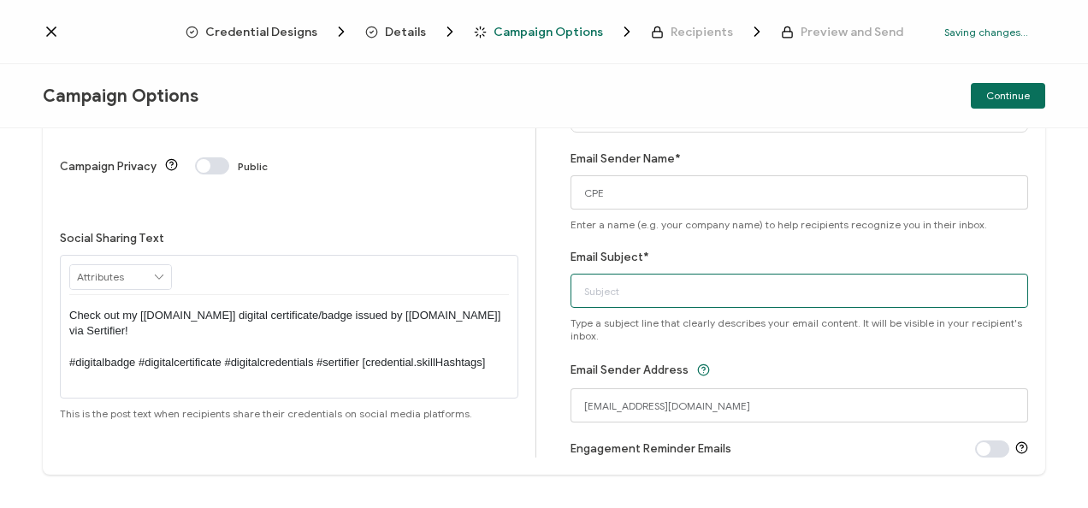
click at [617, 284] on input "Email Subject*" at bounding box center [799, 291] width 458 height 34
paste input "7-17-25_70654_Orca Security Webinar"
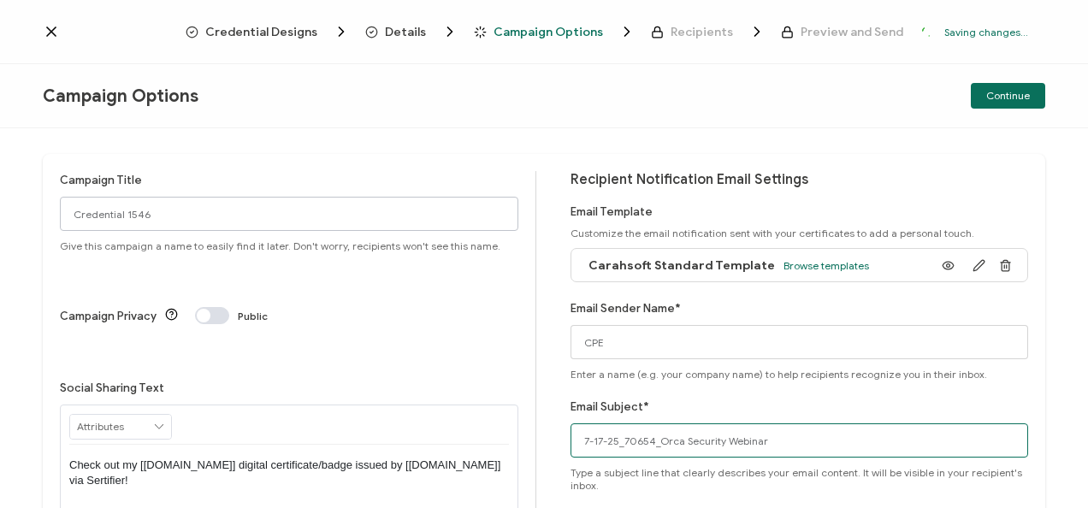
type input "7-17-25_70654_Orca Security Webinar"
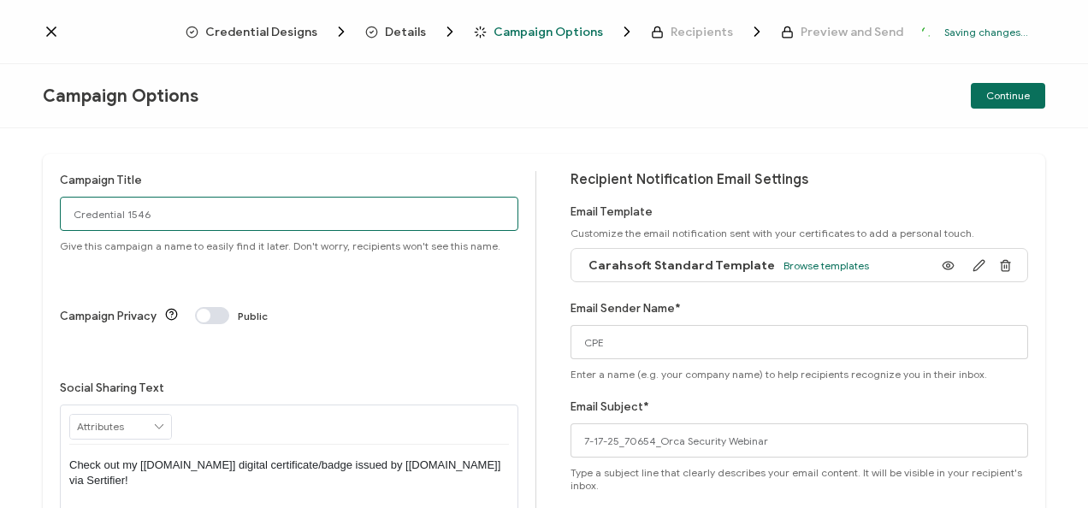
click at [216, 212] on input "Credential 1546" at bounding box center [289, 214] width 458 height 34
paste input "7-17-25_70654_Orca Security Webinar"
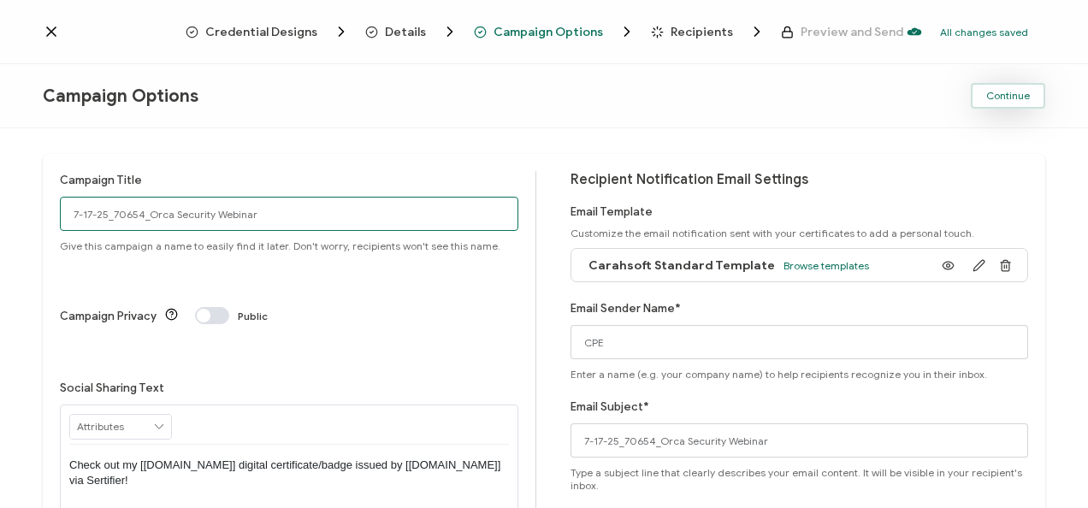
type input "7-17-25_70654_Orca Security Webinar"
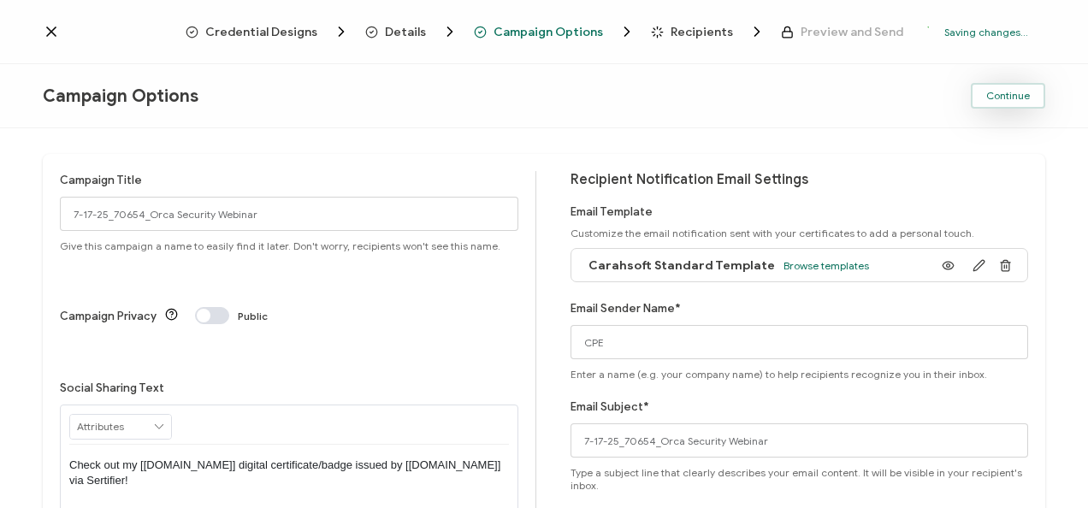
click at [1020, 100] on span "Continue" at bounding box center [1008, 96] width 44 height 10
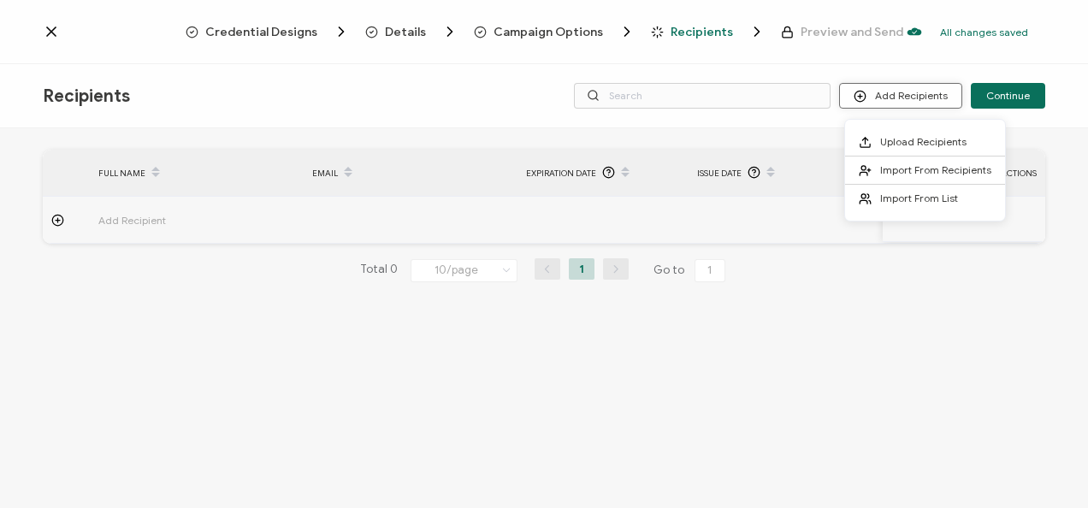
click at [923, 98] on button "Add Recipients" at bounding box center [900, 96] width 123 height 26
click at [897, 133] on li "Upload Recipients" at bounding box center [925, 142] width 160 height 28
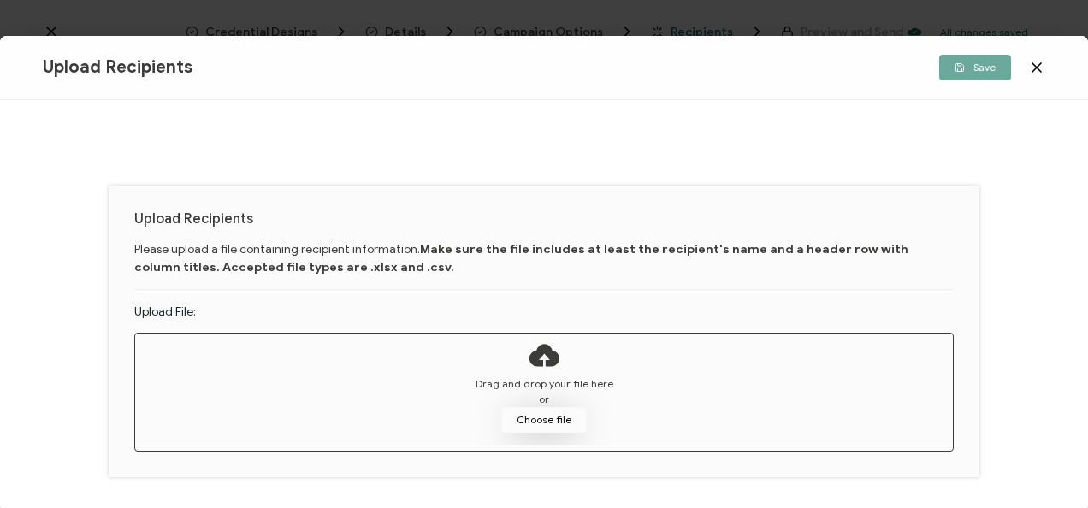
click at [541, 428] on button "Choose file" at bounding box center [544, 420] width 86 height 26
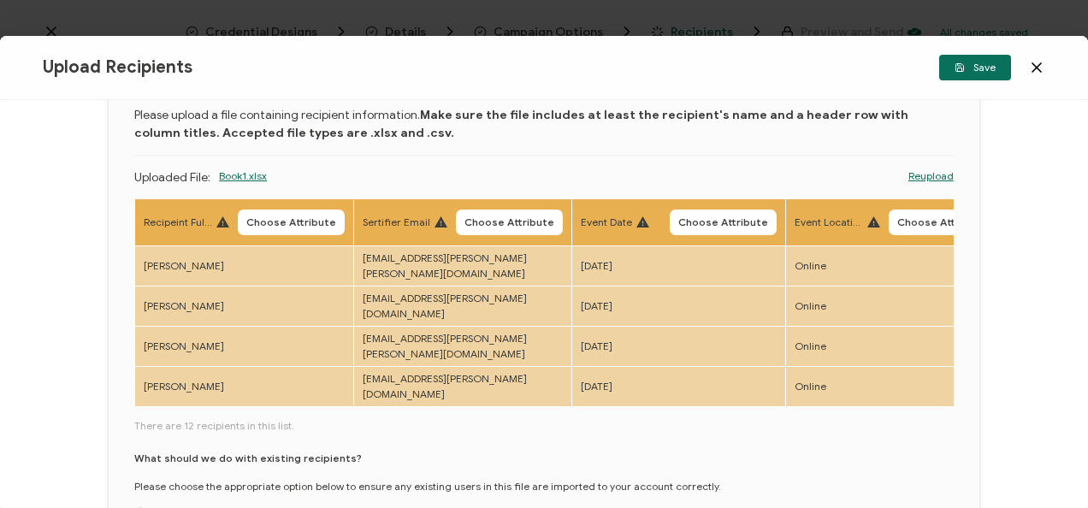
scroll to position [116, 0]
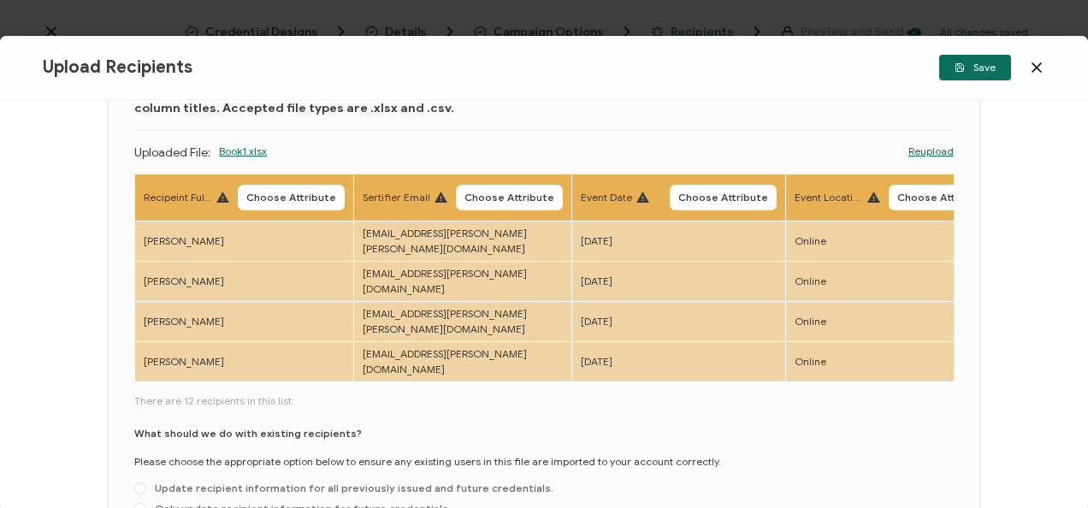
click at [286, 178] on th "Recipeint Full Name Choose Attribute" at bounding box center [244, 197] width 219 height 47
click at [289, 195] on span "Choose Attribute" at bounding box center [291, 197] width 90 height 10
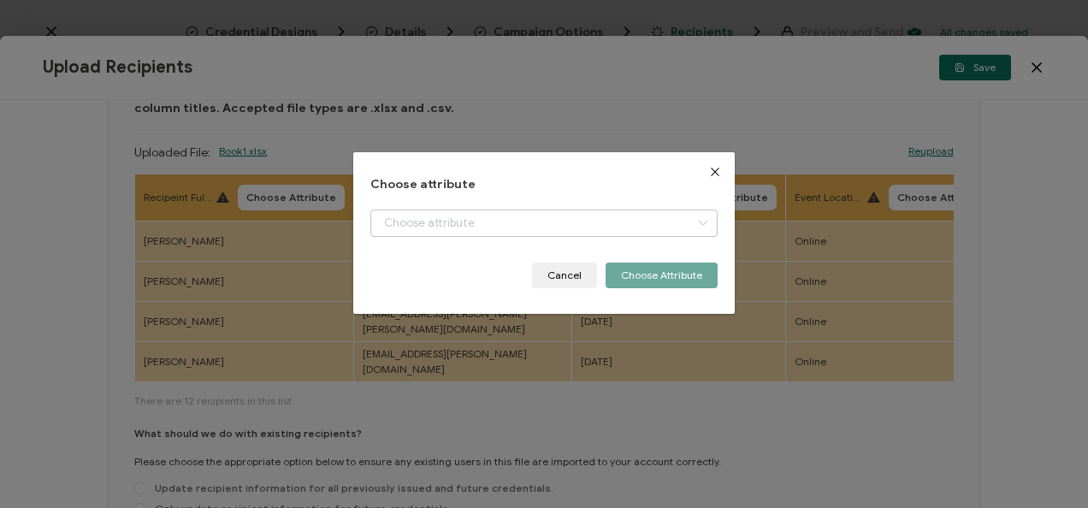
click at [375, 210] on div "Choose attribute + Add New Attribute Full Name E-mail Issue Date Expiration Dat…" at bounding box center [543, 233] width 346 height 110
click at [391, 217] on input "dialog" at bounding box center [543, 223] width 346 height 27
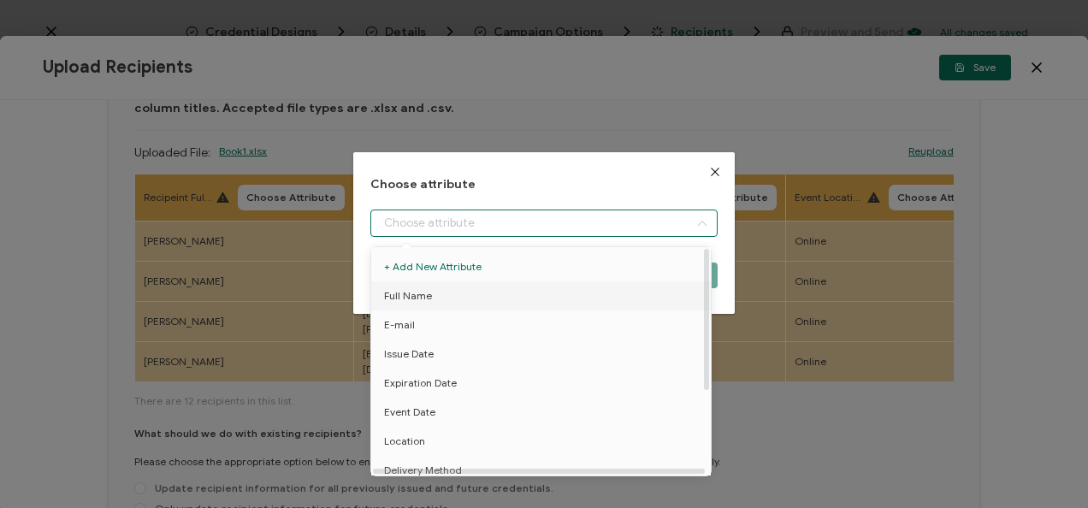
click at [424, 287] on span "Full Name" at bounding box center [408, 295] width 48 height 29
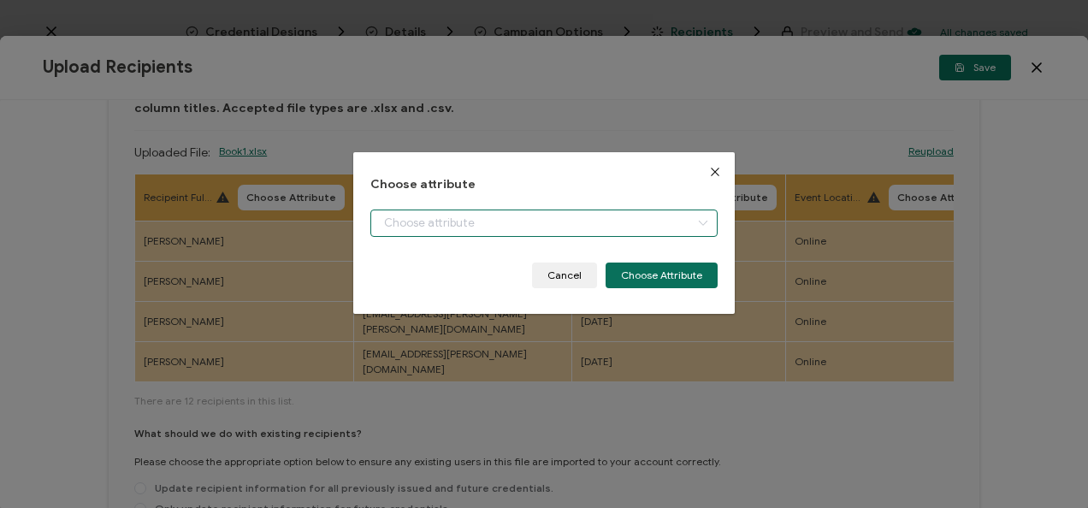
type input "Full Name"
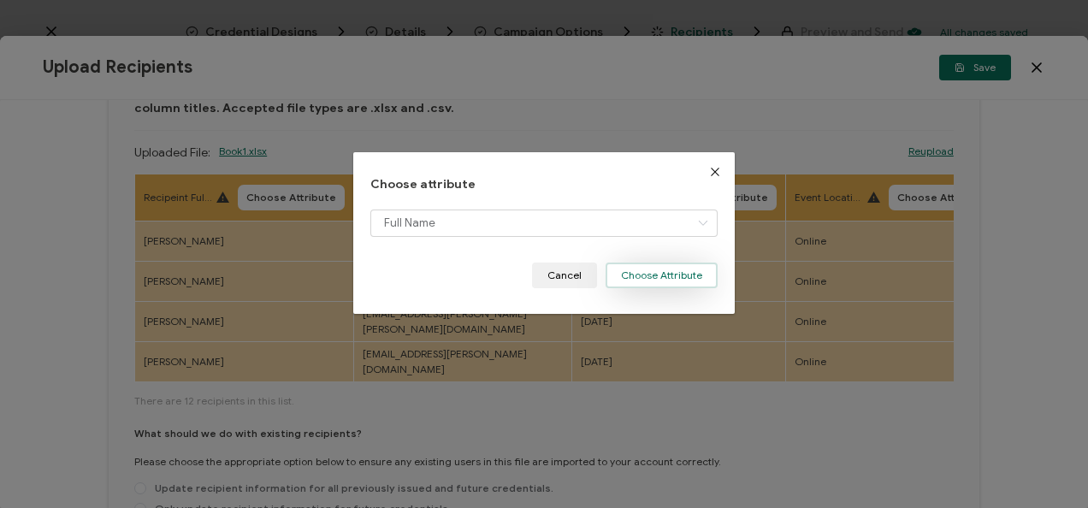
click at [635, 273] on button "Choose Attribute" at bounding box center [662, 276] width 112 height 26
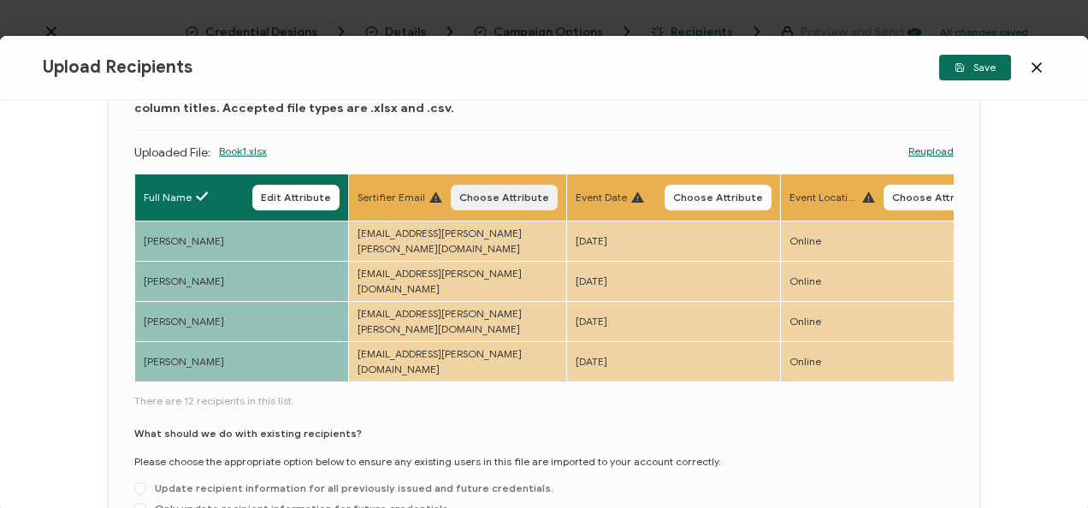
click at [483, 197] on span "Choose Attribute" at bounding box center [504, 197] width 90 height 10
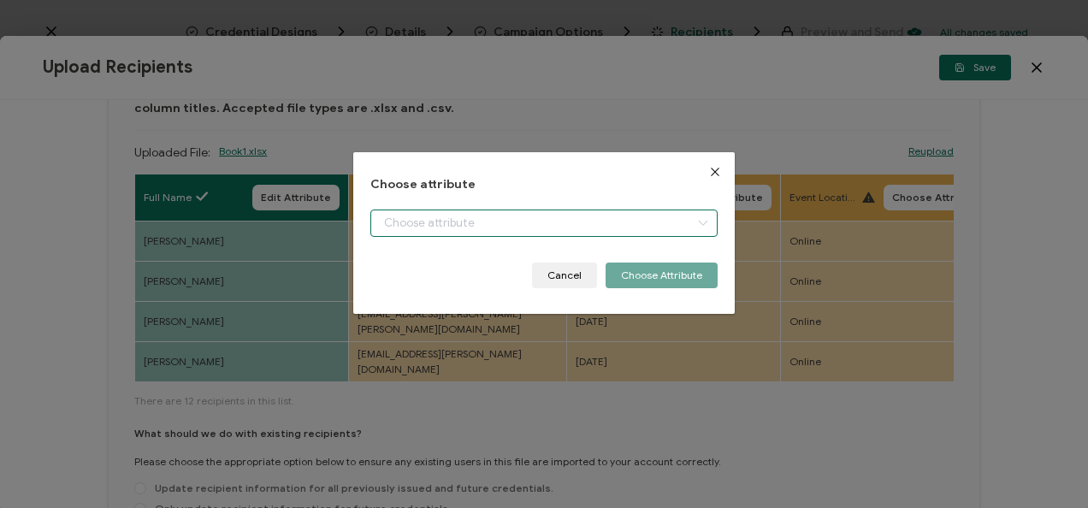
click at [479, 221] on input "dialog" at bounding box center [543, 223] width 346 height 27
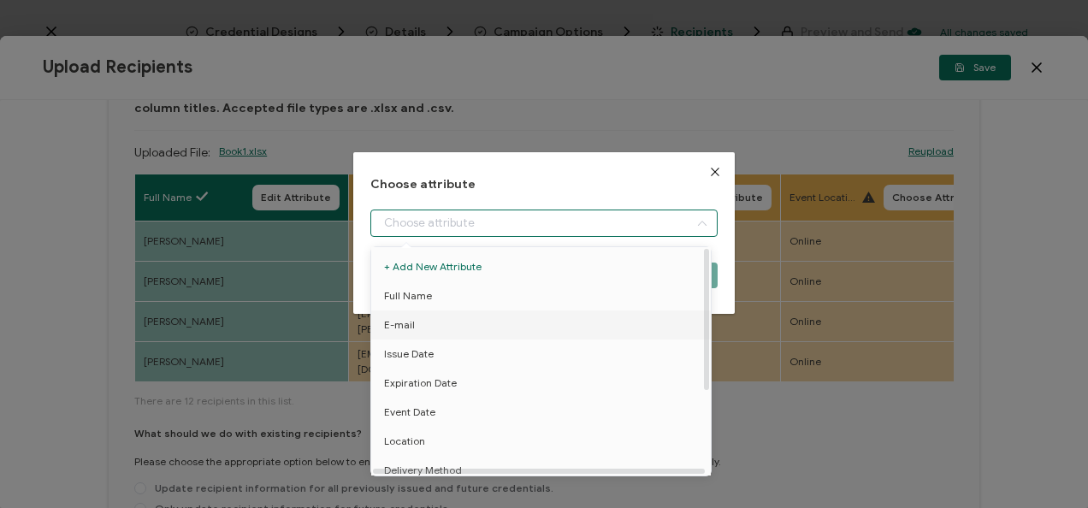
click at [454, 334] on li "E-mail" at bounding box center [544, 324] width 354 height 29
type input "E-mail"
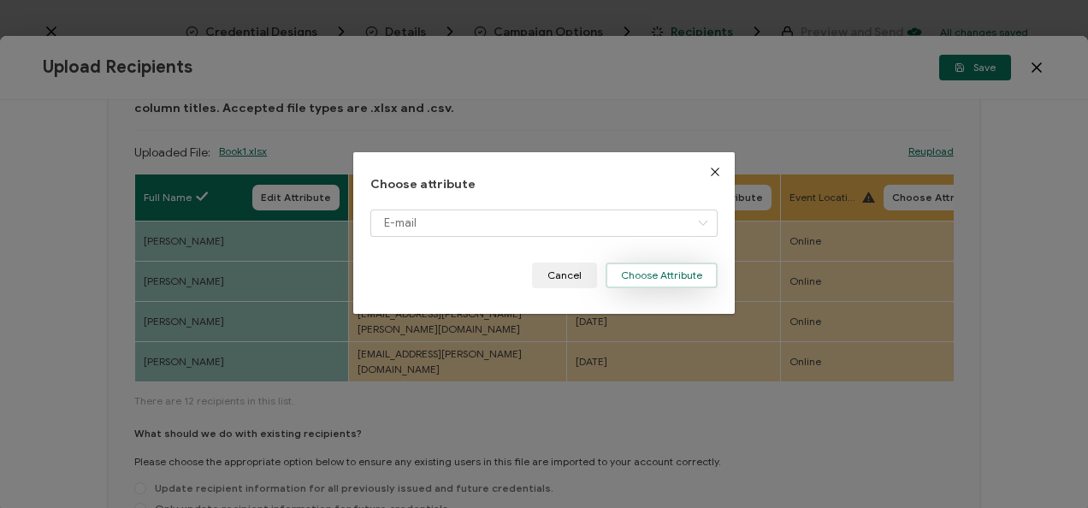
click at [626, 281] on button "Choose Attribute" at bounding box center [662, 276] width 112 height 26
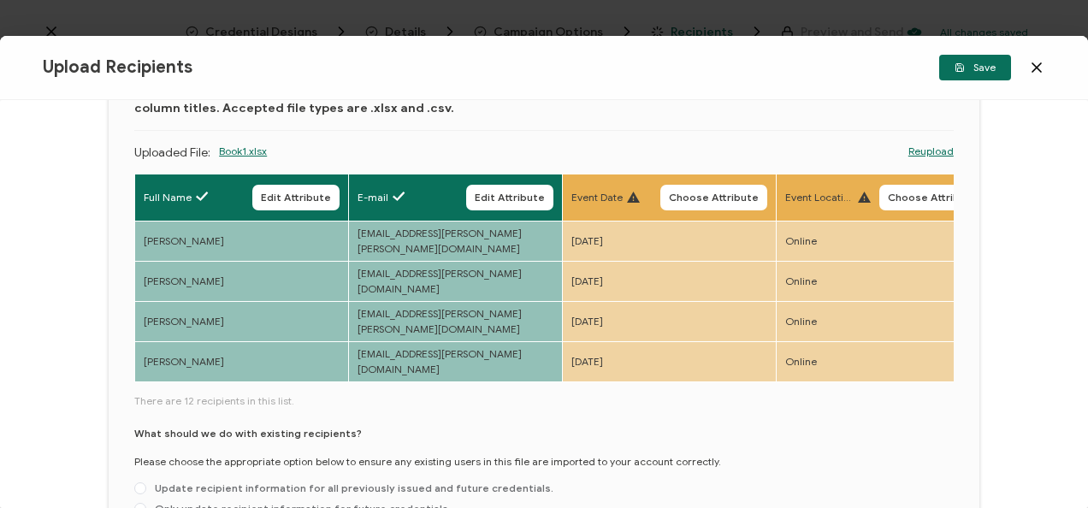
click at [707, 180] on th "Event Date Choose Attribute" at bounding box center [670, 197] width 214 height 47
click at [705, 193] on span "Choose Attribute" at bounding box center [714, 197] width 90 height 10
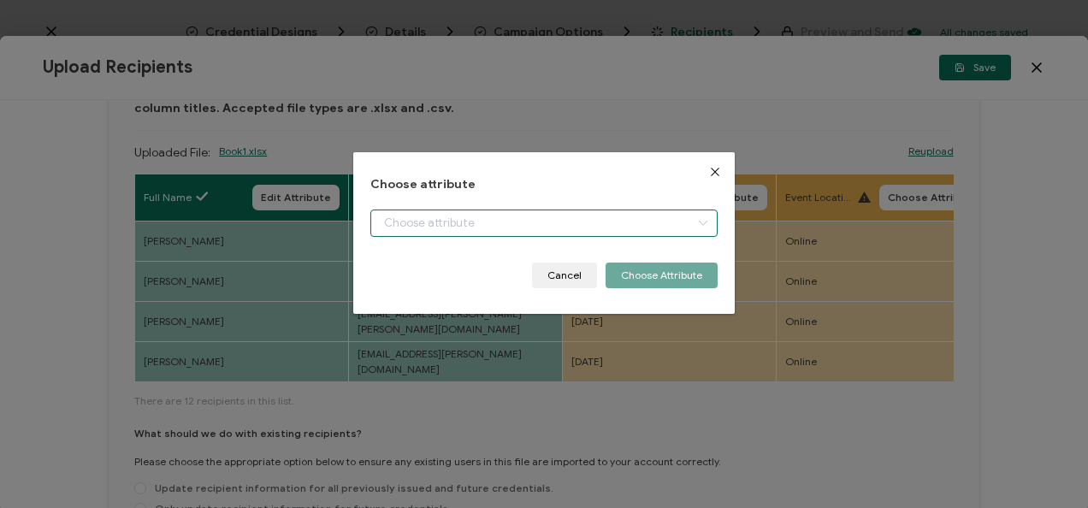
click at [594, 226] on input "dialog" at bounding box center [543, 223] width 346 height 27
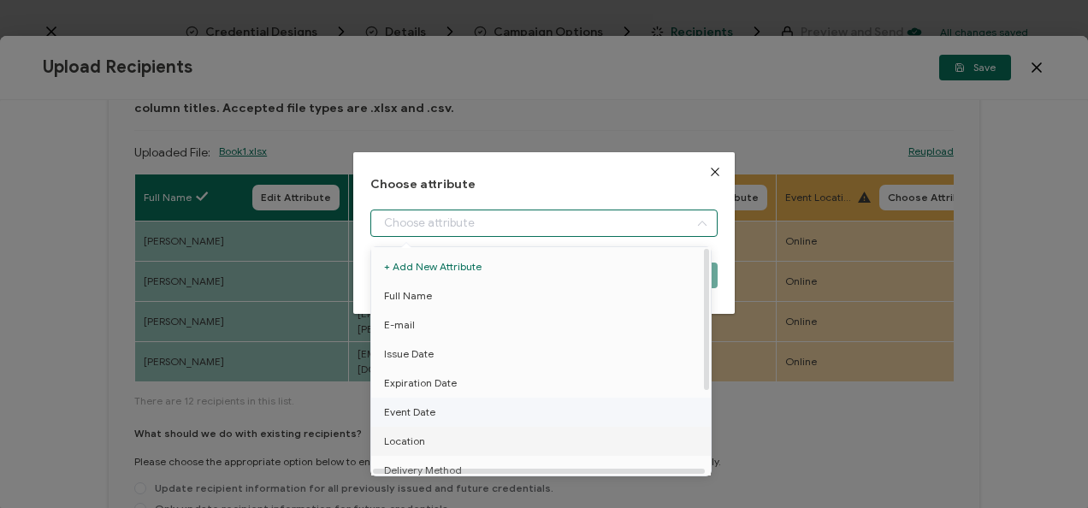
click at [458, 425] on li "Event Date" at bounding box center [544, 412] width 354 height 29
type input "Event Date"
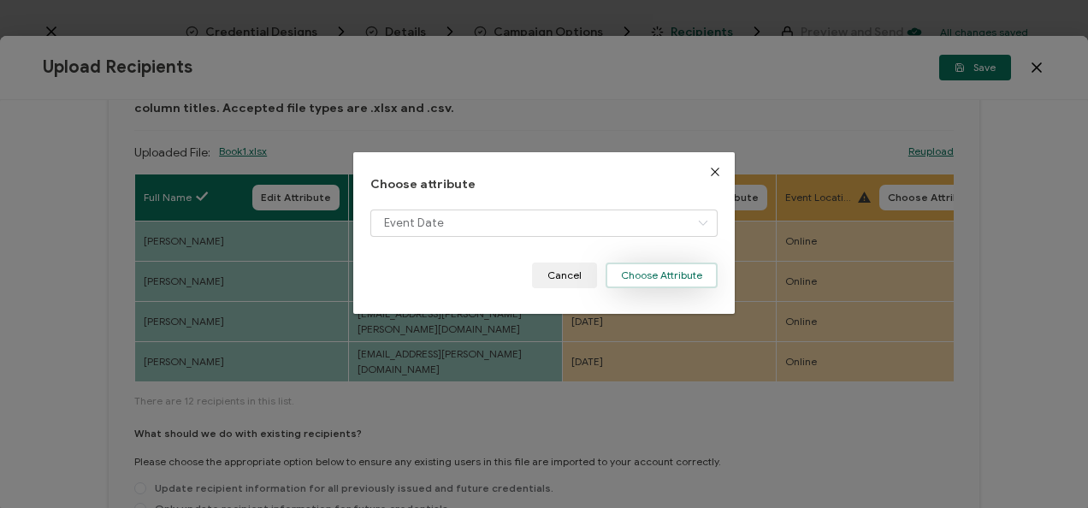
click at [667, 277] on button "Choose Attribute" at bounding box center [662, 276] width 112 height 26
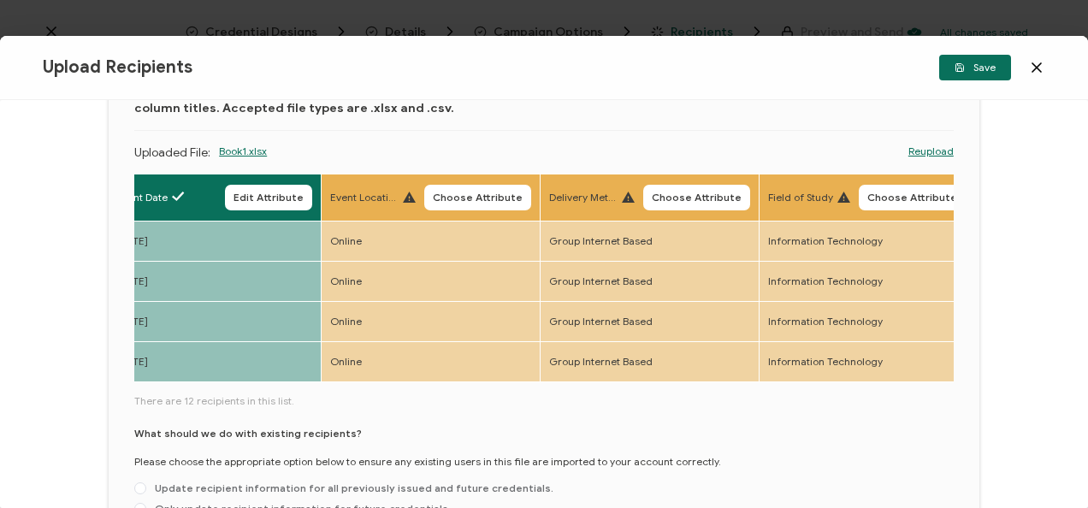
scroll to position [0, 486]
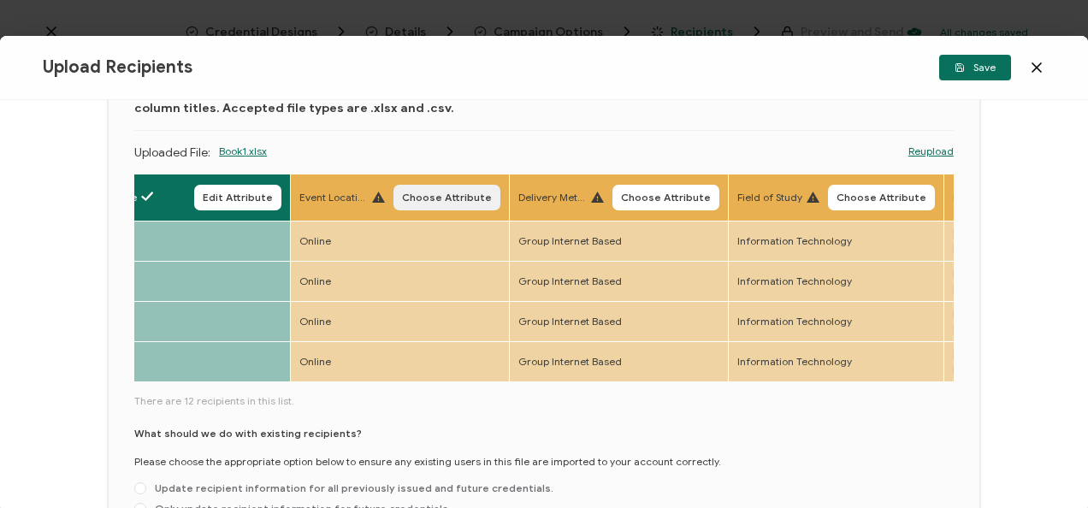
click at [412, 205] on button "Choose Attribute" at bounding box center [446, 198] width 107 height 26
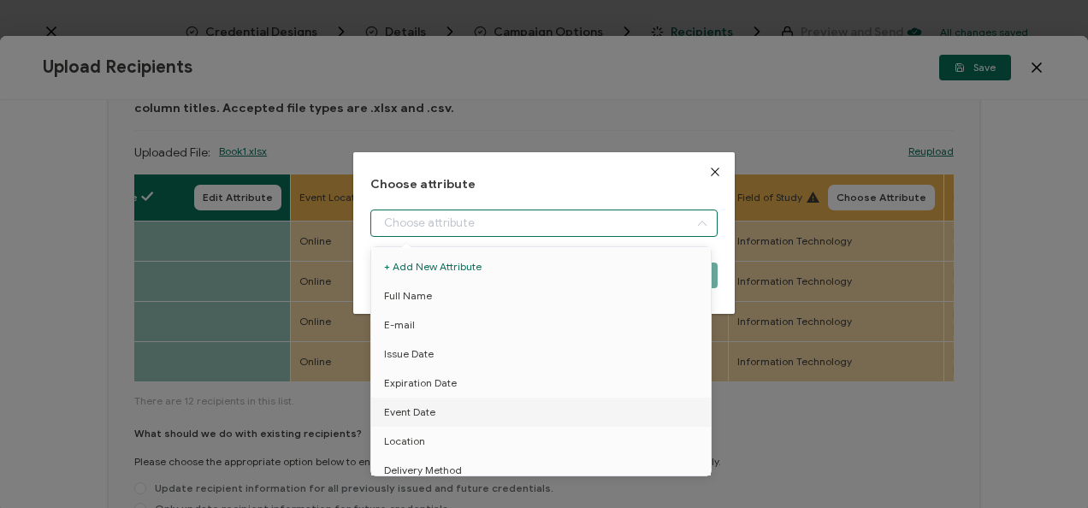
click at [469, 217] on input "dialog" at bounding box center [543, 223] width 346 height 27
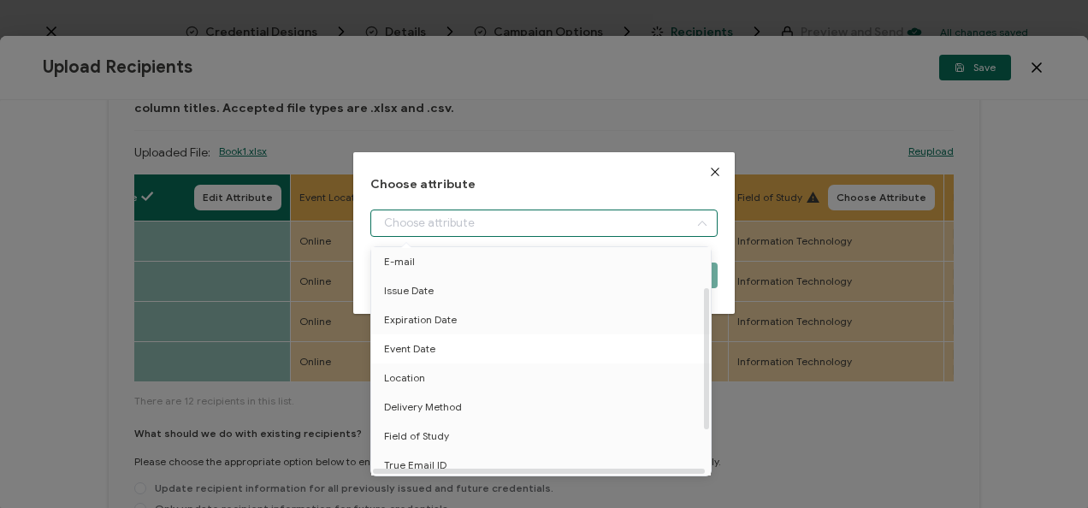
scroll to position [62, 0]
click at [486, 378] on li "Location" at bounding box center [544, 378] width 354 height 29
type input "Location"
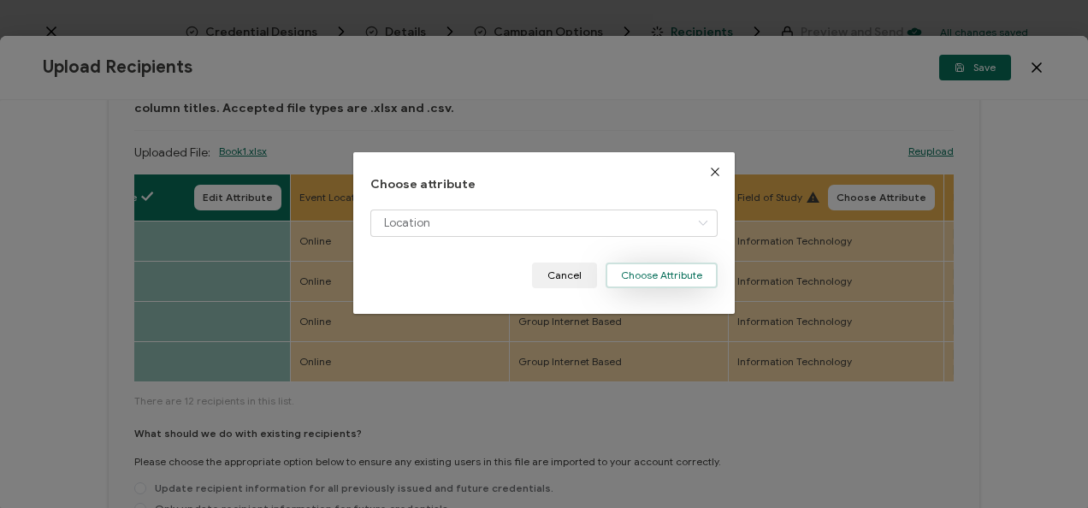
click at [634, 279] on button "Choose Attribute" at bounding box center [662, 276] width 112 height 26
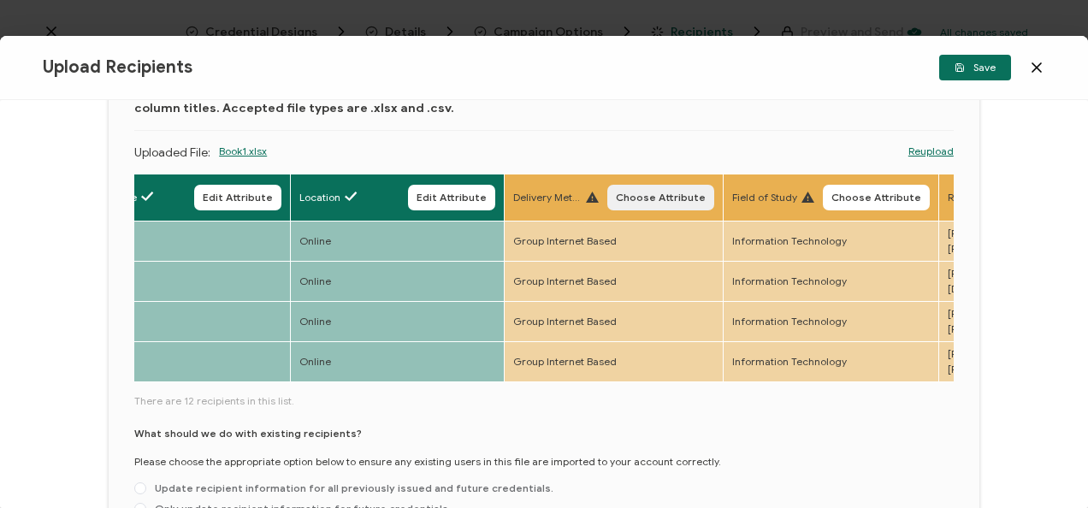
click at [665, 198] on span "Choose Attribute" at bounding box center [661, 197] width 90 height 10
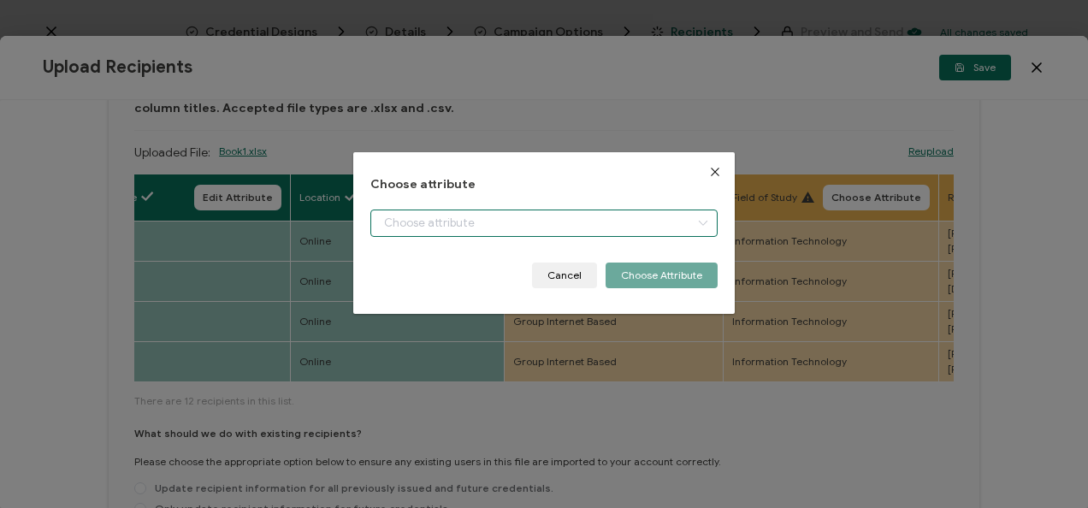
click at [642, 216] on input "dialog" at bounding box center [543, 223] width 346 height 27
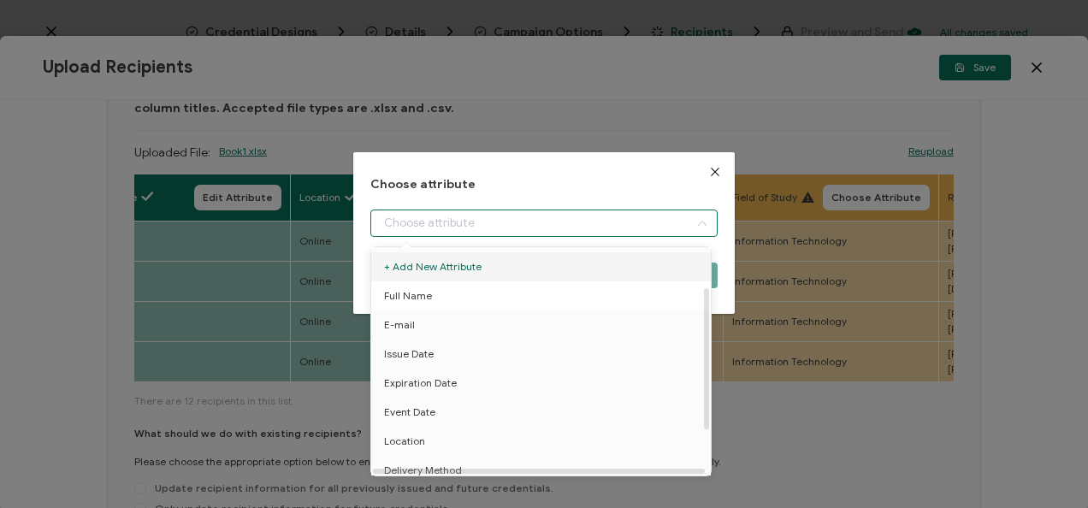
scroll to position [89, 0]
click at [494, 385] on li "Delivery Method" at bounding box center [544, 381] width 354 height 29
type input "Delivery Method"
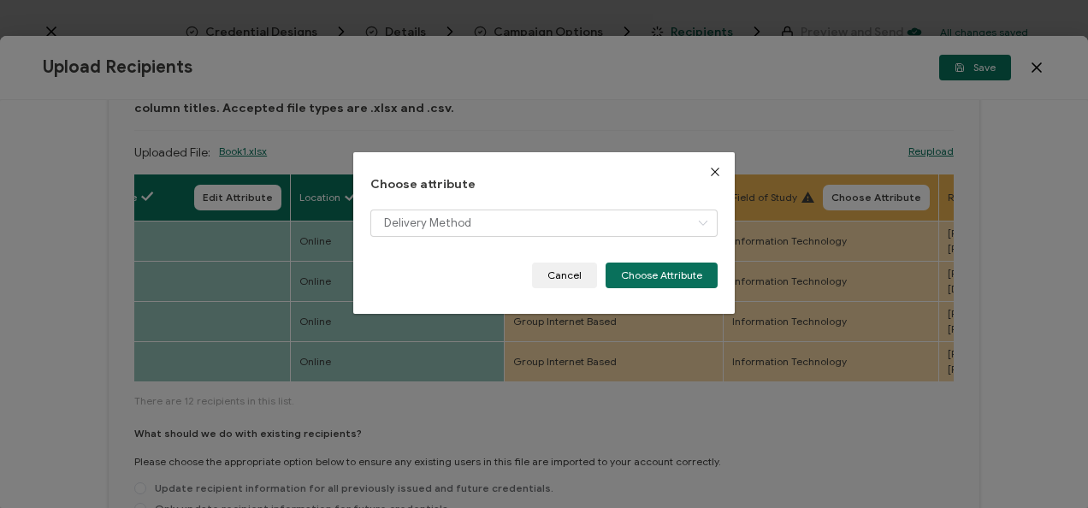
click at [630, 288] on div "Choose attribute Delivery Method Cancel Choose Attribute" at bounding box center [543, 233] width 381 height 162
click at [629, 276] on button "Choose Attribute" at bounding box center [662, 276] width 112 height 26
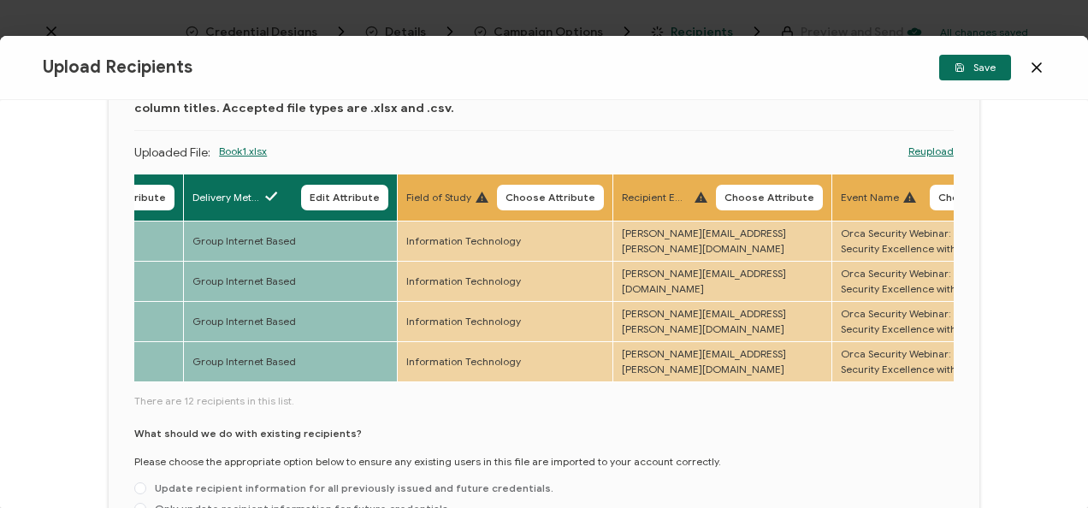
scroll to position [0, 837]
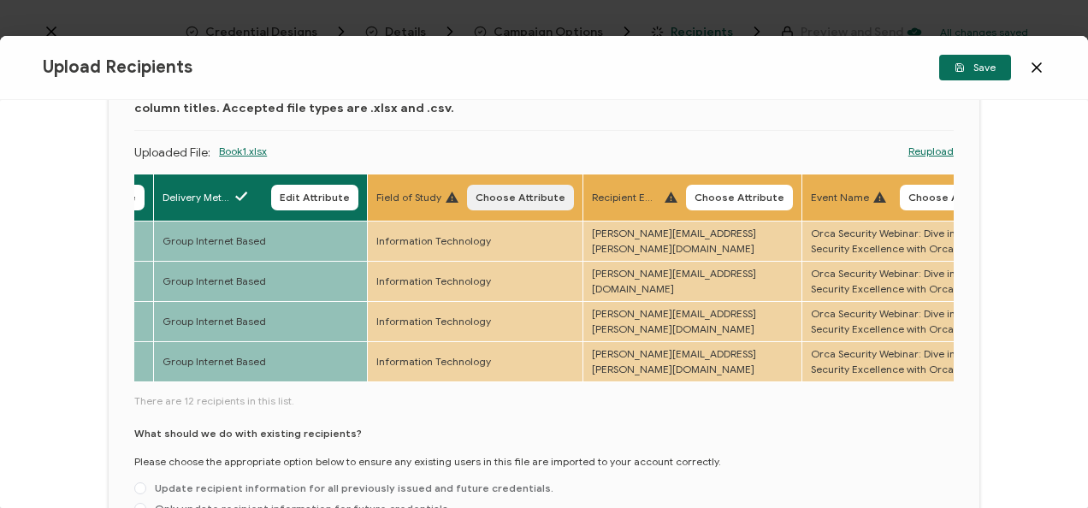
click at [518, 198] on span "Choose Attribute" at bounding box center [521, 197] width 90 height 10
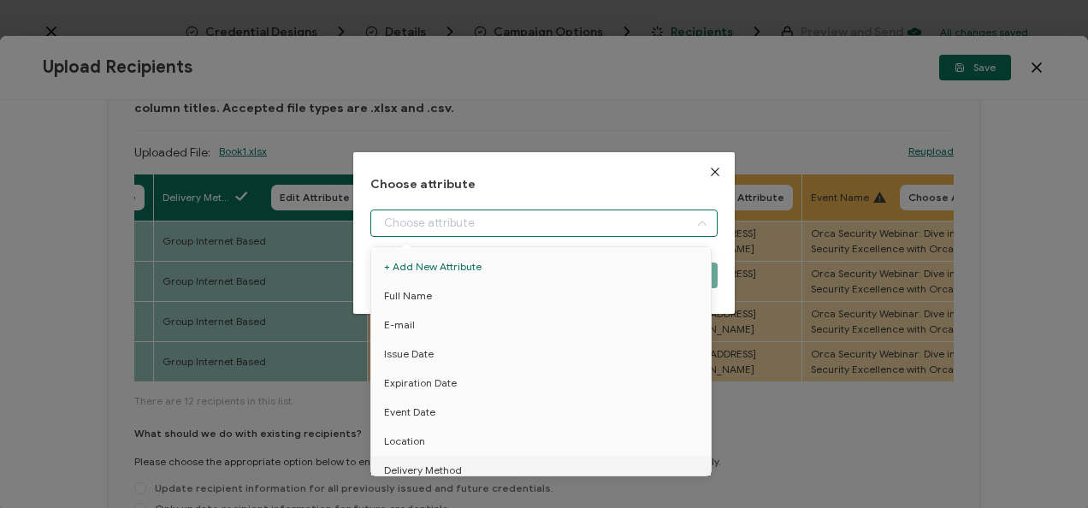
click at [556, 225] on input "dialog" at bounding box center [543, 223] width 346 height 27
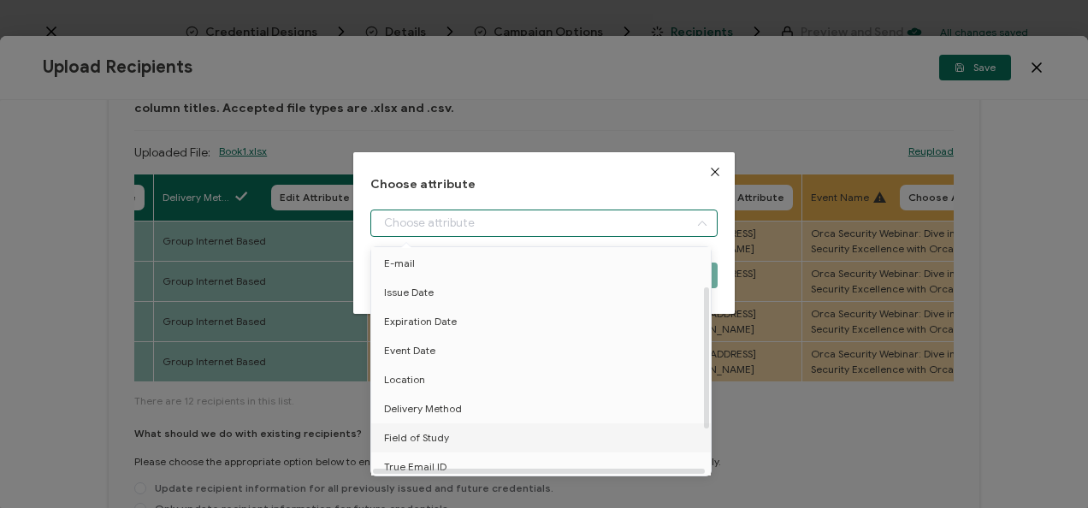
click at [479, 434] on li "Field of Study" at bounding box center [544, 437] width 354 height 29
type input "Field of Study"
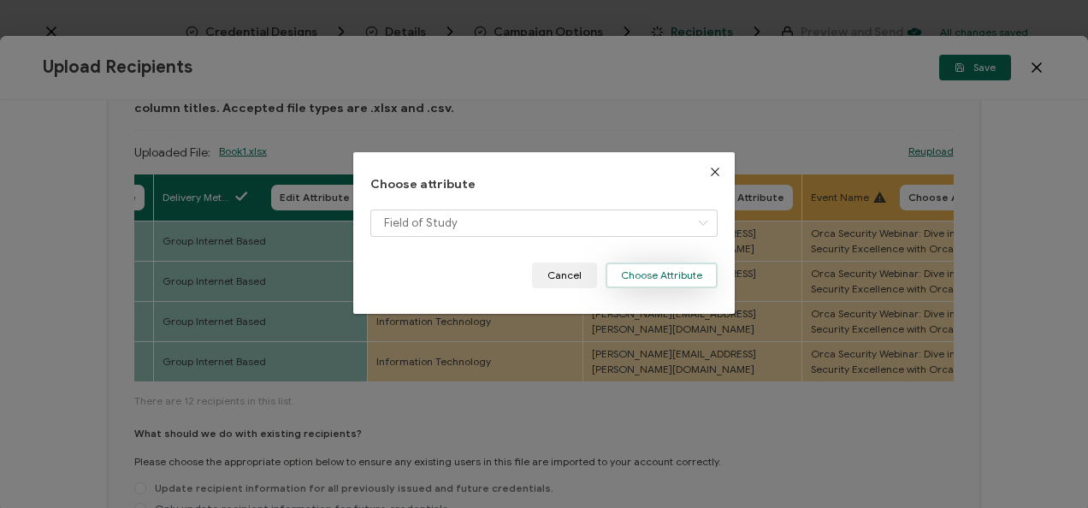
click at [635, 285] on button "Choose Attribute" at bounding box center [662, 276] width 112 height 26
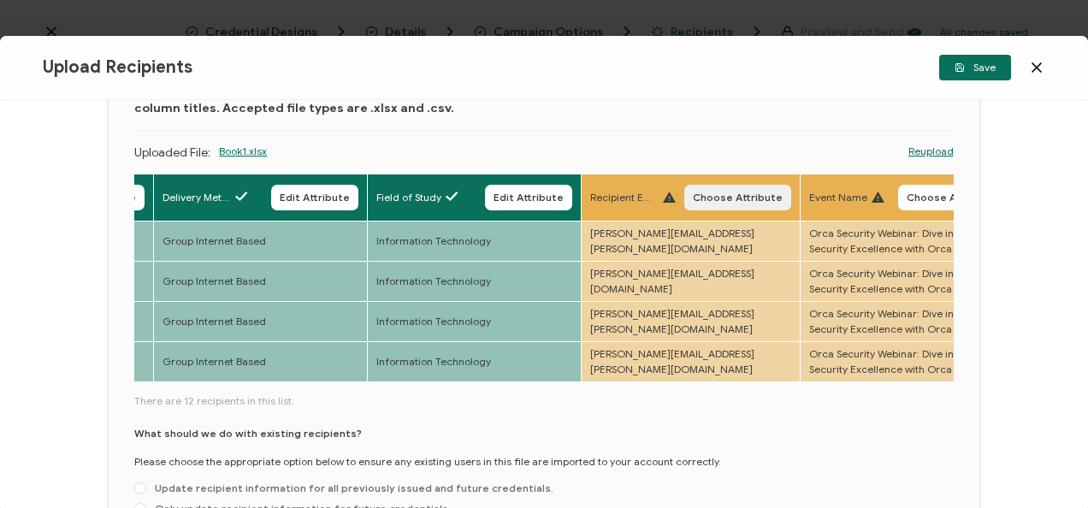
click at [766, 192] on span "Choose Attribute" at bounding box center [738, 197] width 90 height 10
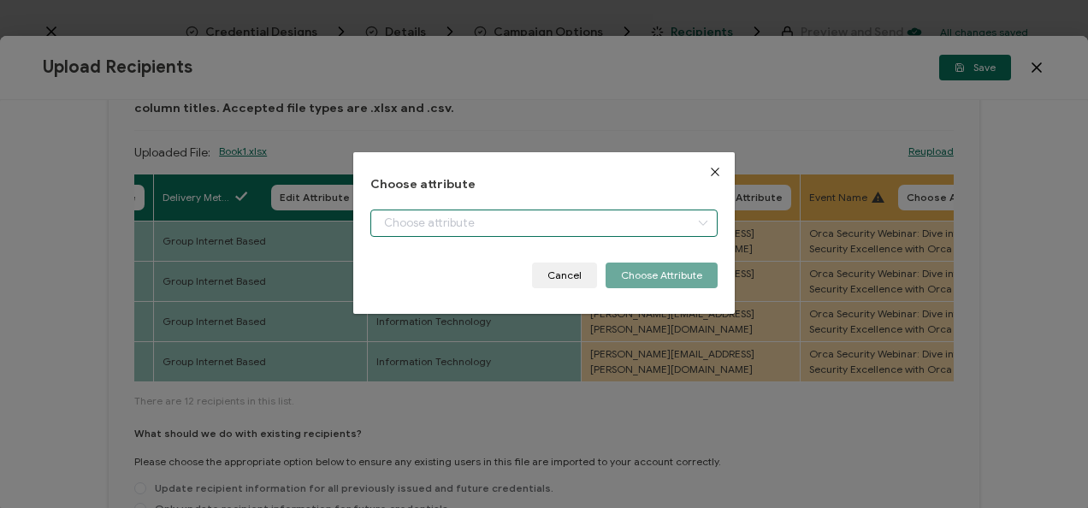
click at [656, 214] on input "dialog" at bounding box center [543, 223] width 346 height 27
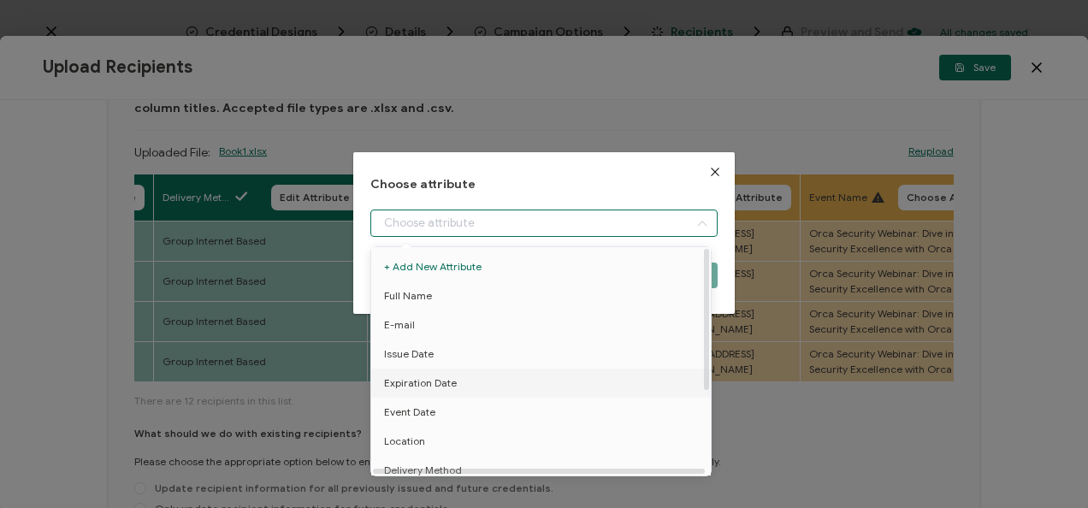
scroll to position [133, 0]
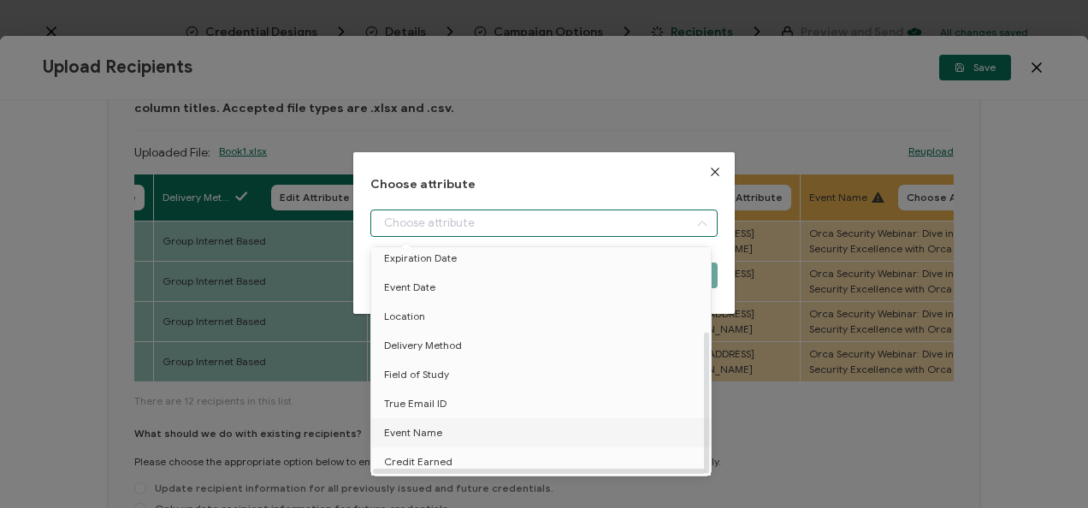
click at [479, 431] on li "Event Name" at bounding box center [544, 432] width 354 height 29
type input "Event Name"
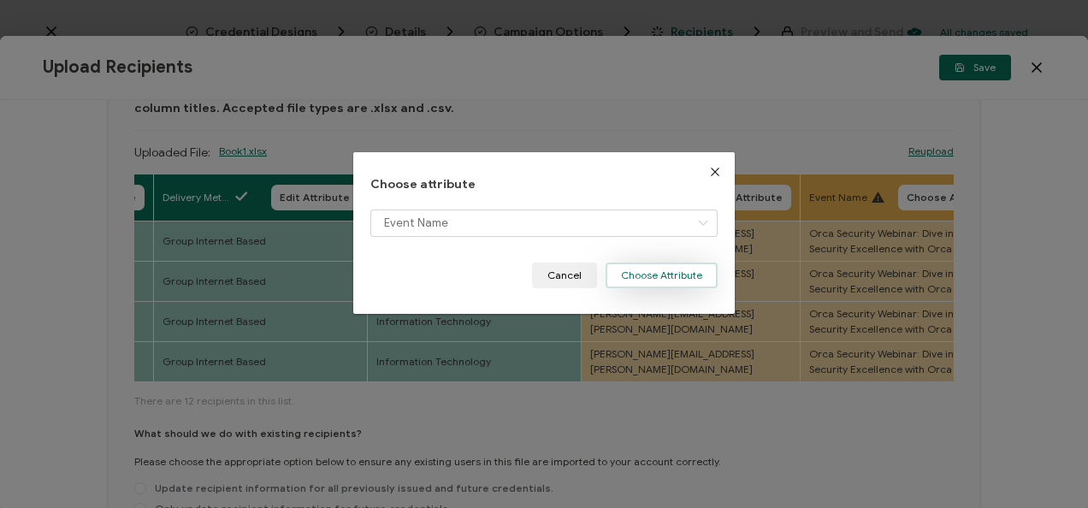
click at [674, 277] on button "Choose Attribute" at bounding box center [662, 276] width 112 height 26
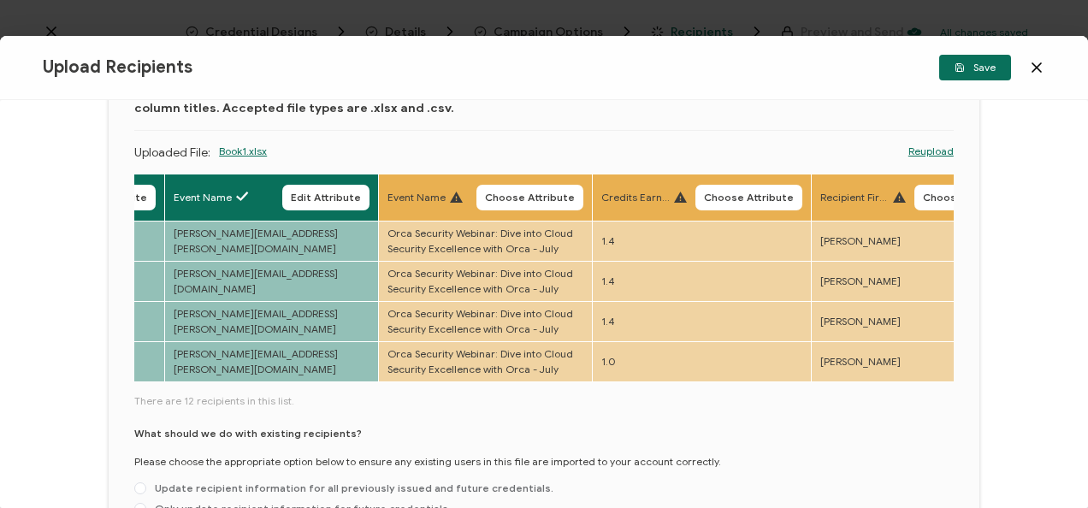
scroll to position [0, 1254]
click at [333, 210] on th "Event Name Edit Attribute" at bounding box center [271, 197] width 214 height 47
click at [325, 188] on button "Edit Attribute" at bounding box center [324, 198] width 87 height 26
type input "Event Name"
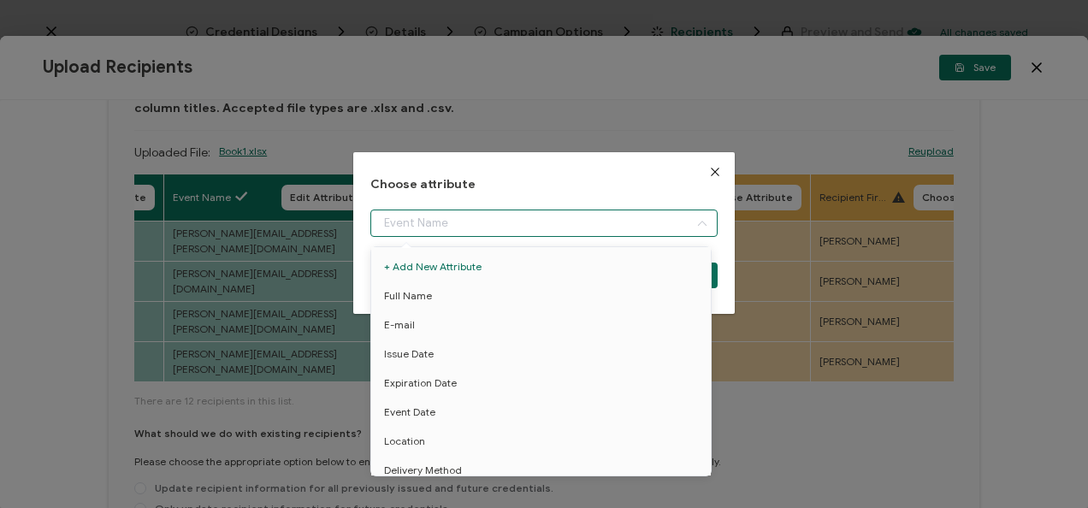
click at [429, 226] on input "dialog" at bounding box center [543, 223] width 346 height 27
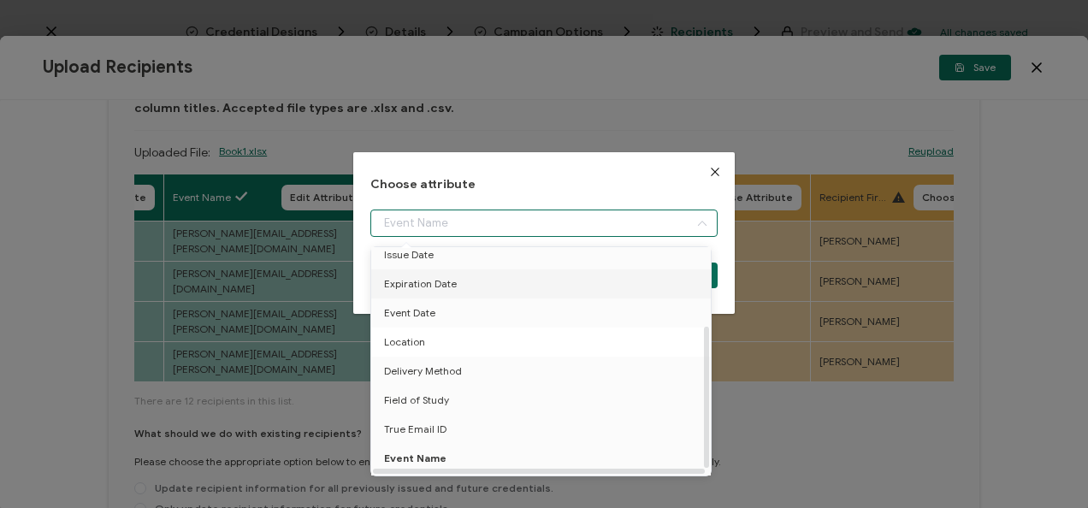
scroll to position [129, 0]
click at [456, 393] on li "True Email ID" at bounding box center [544, 403] width 354 height 29
type input "True Email ID"
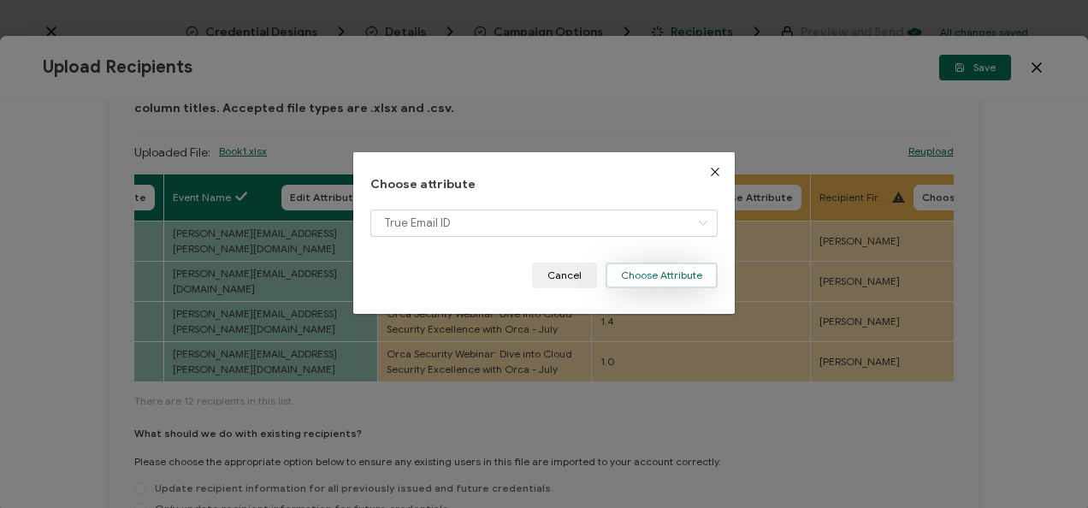
click at [649, 282] on button "Choose Attribute" at bounding box center [662, 276] width 112 height 26
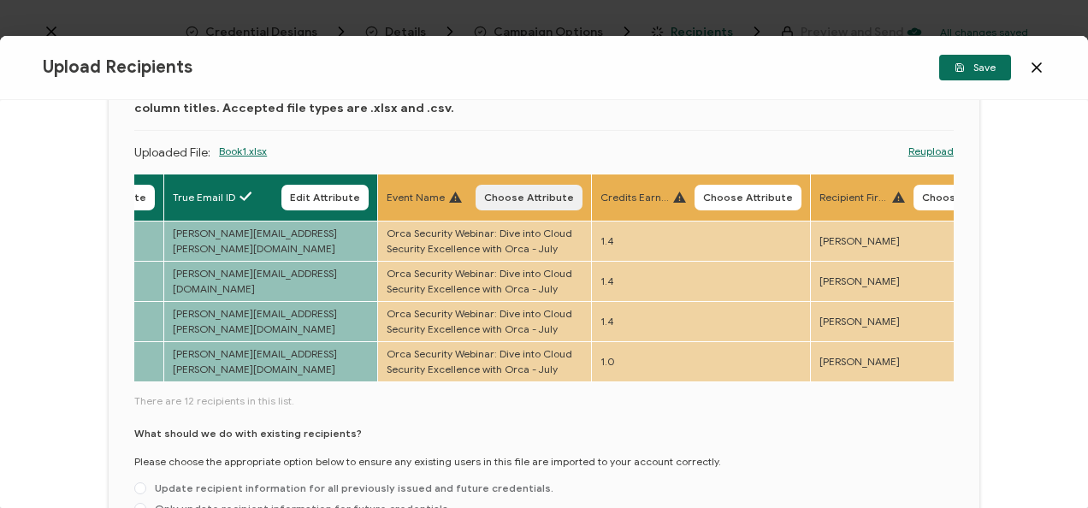
click at [544, 197] on span "Choose Attribute" at bounding box center [529, 197] width 90 height 10
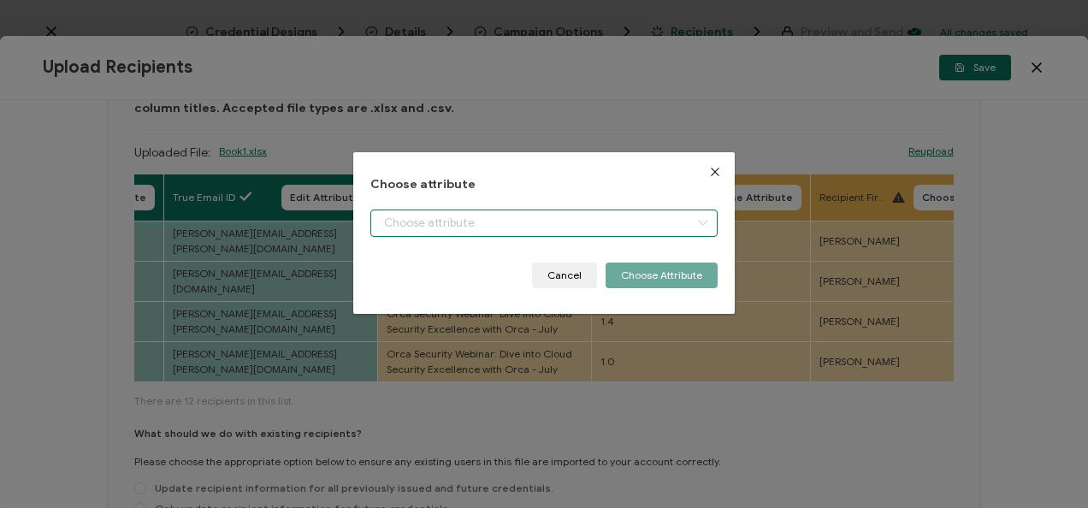
click at [554, 210] on input "dialog" at bounding box center [543, 223] width 346 height 27
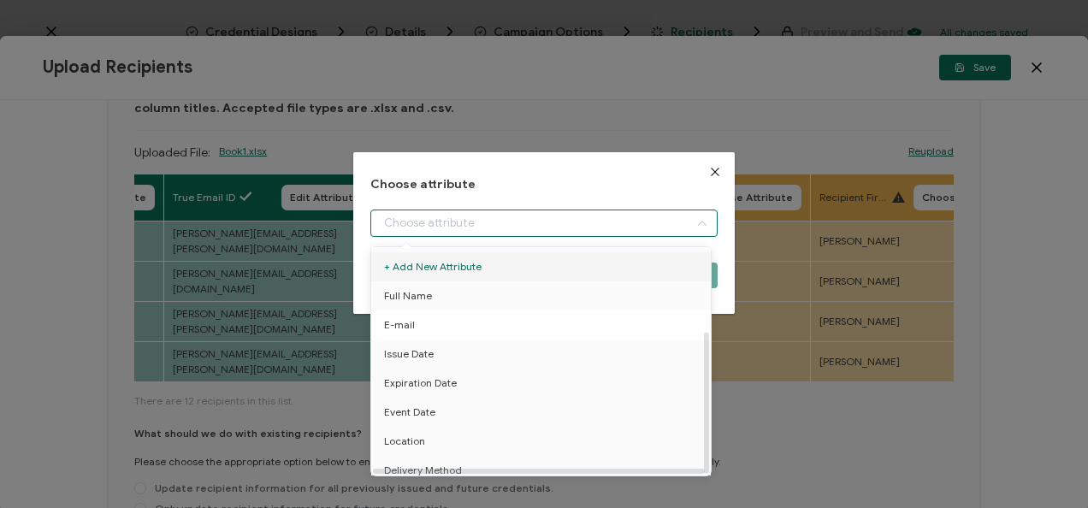
scroll to position [133, 0]
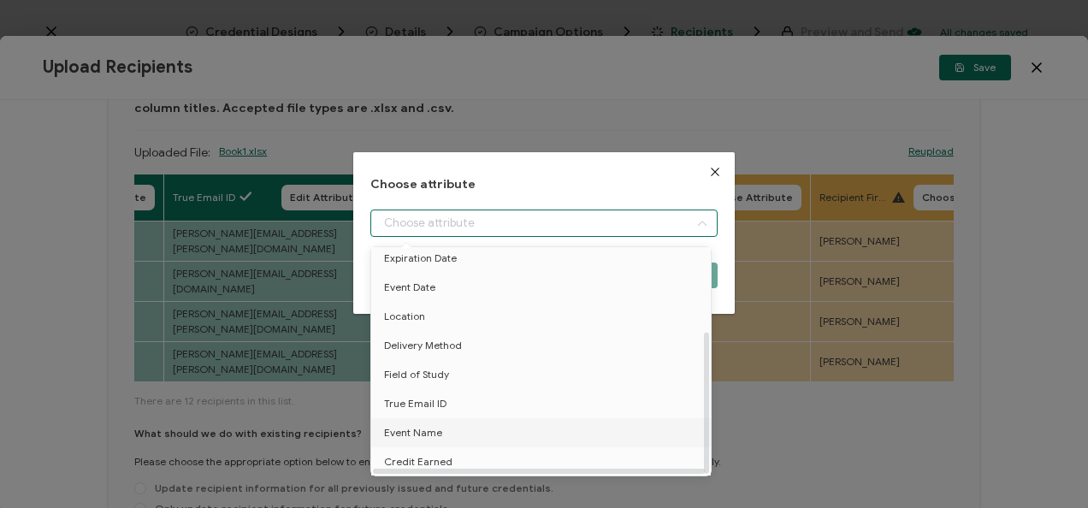
click at [464, 435] on li "Event Name" at bounding box center [544, 432] width 354 height 29
type input "Event Name"
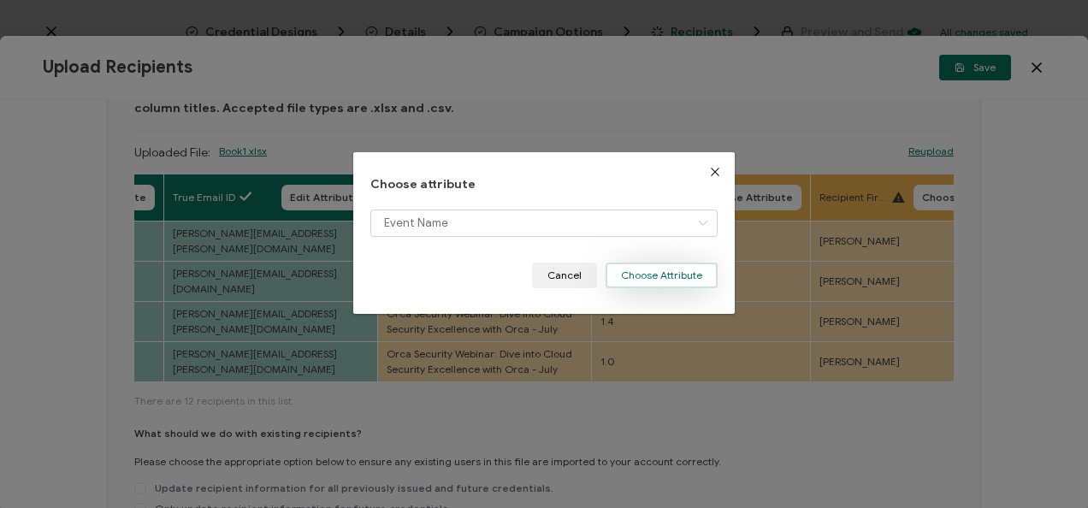
click at [677, 271] on button "Choose Attribute" at bounding box center [662, 276] width 112 height 26
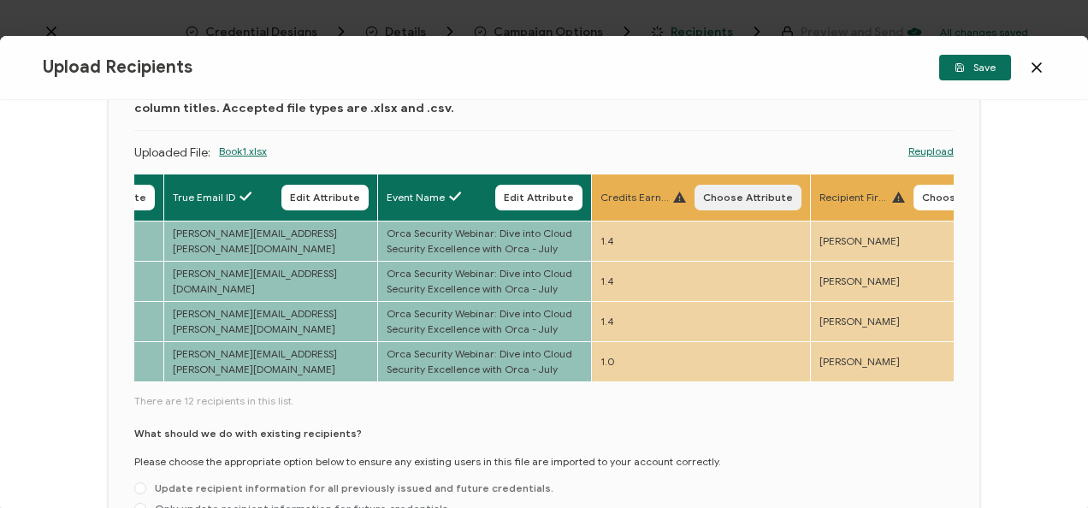
click at [725, 207] on button "Choose Attribute" at bounding box center [748, 198] width 107 height 26
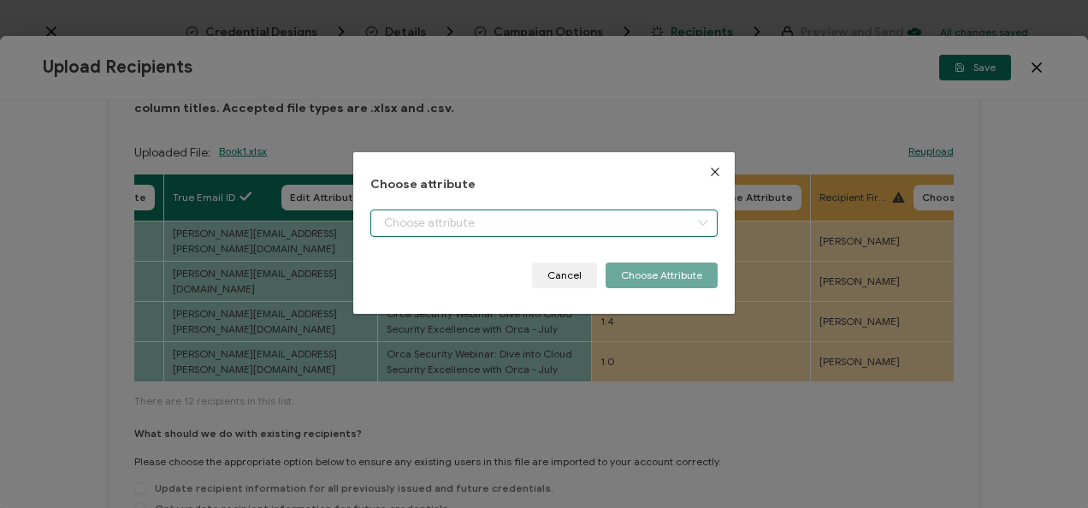
click at [643, 225] on input "dialog" at bounding box center [543, 223] width 346 height 27
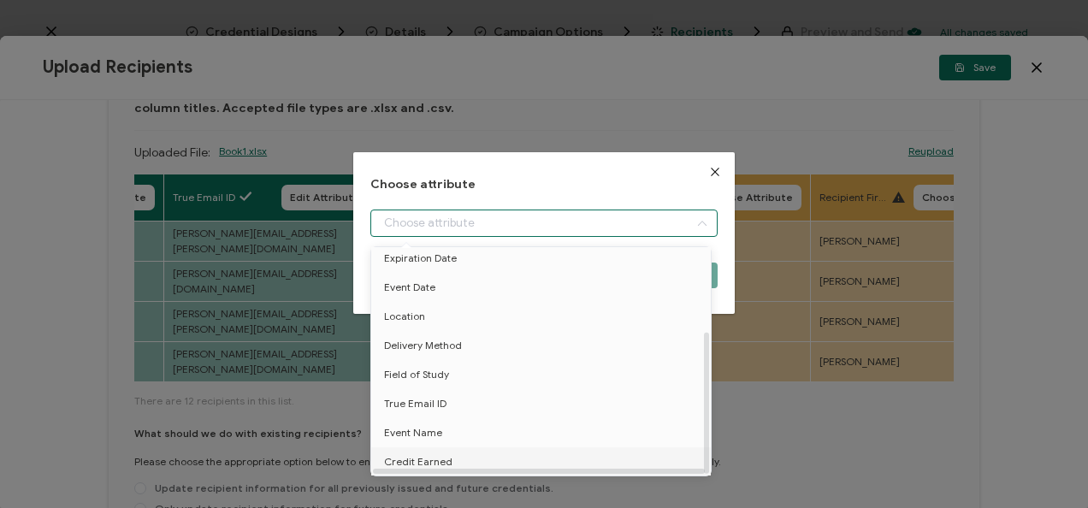
click at [524, 447] on li "Credit Earned" at bounding box center [544, 461] width 354 height 29
type input "Credit Earned"
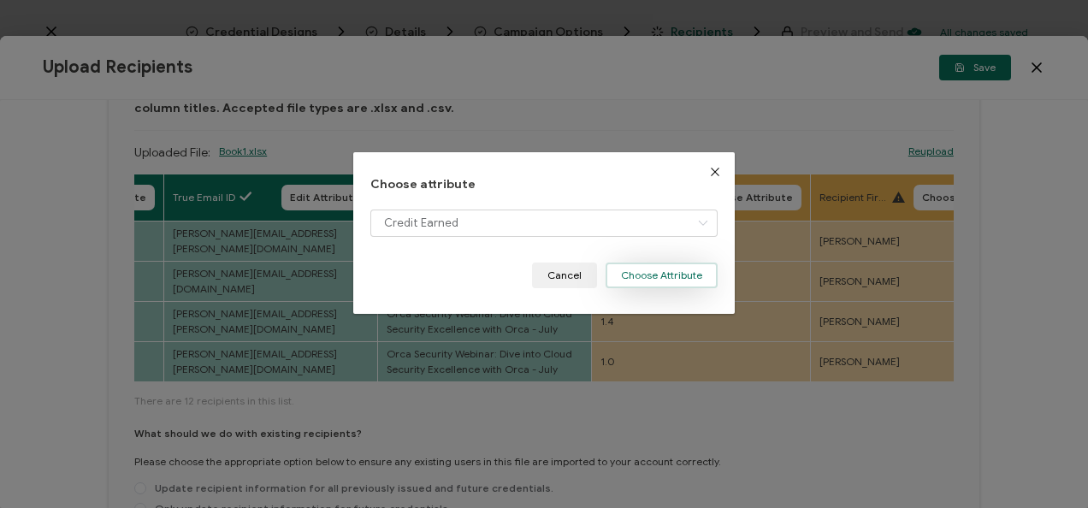
click at [650, 277] on button "Choose Attribute" at bounding box center [662, 276] width 112 height 26
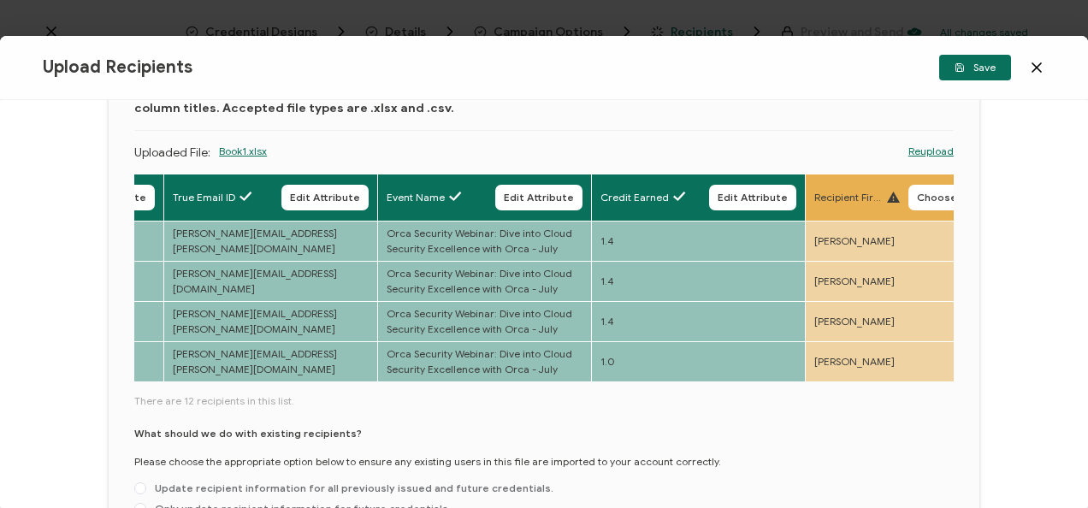
scroll to position [207, 0]
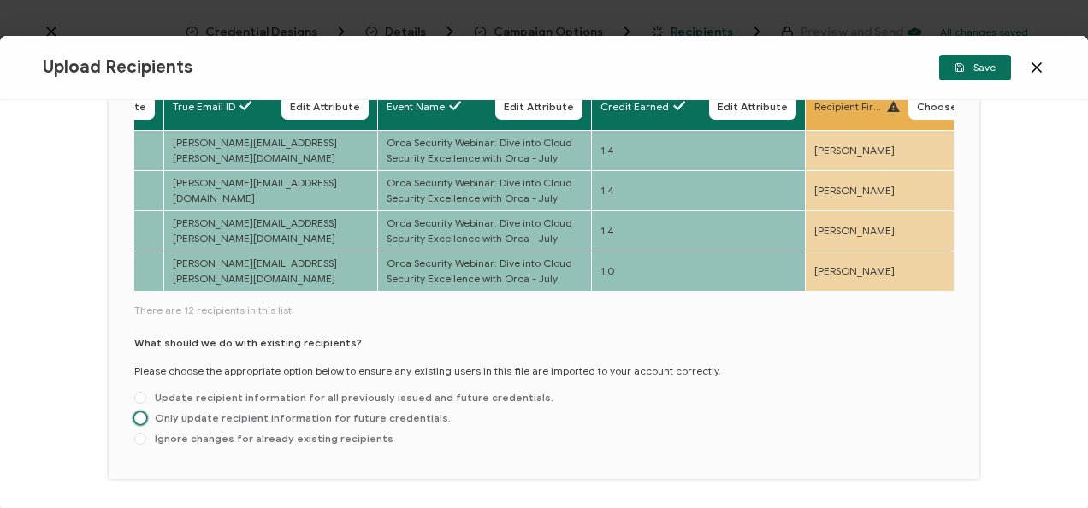
click at [357, 416] on span "Only update recipient information for future credentials." at bounding box center [298, 417] width 304 height 13
click at [146, 416] on input "Only update recipient information for future credentials." at bounding box center [140, 419] width 12 height 14
radio input "true"
click at [948, 74] on button "Save" at bounding box center [975, 68] width 72 height 26
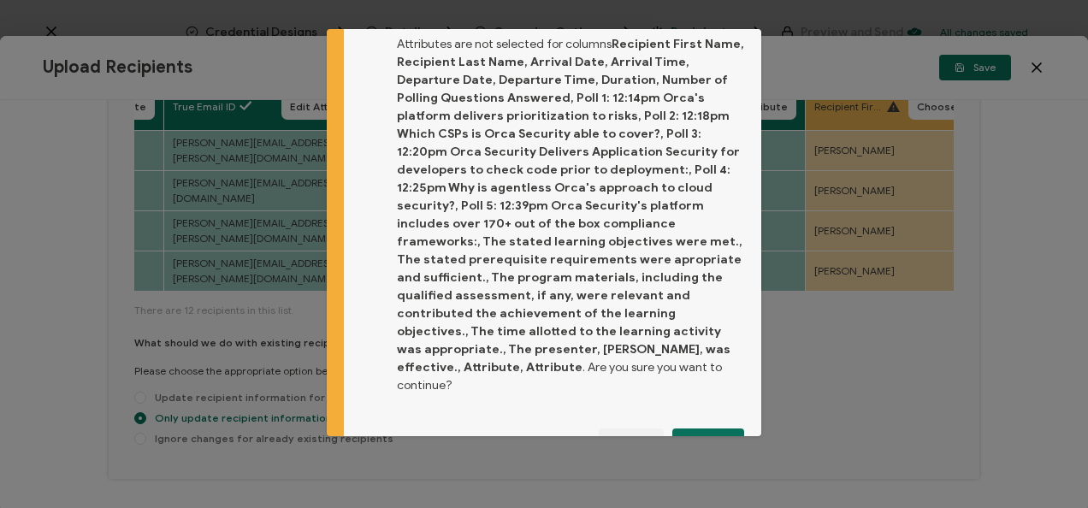
scroll to position [38, 0]
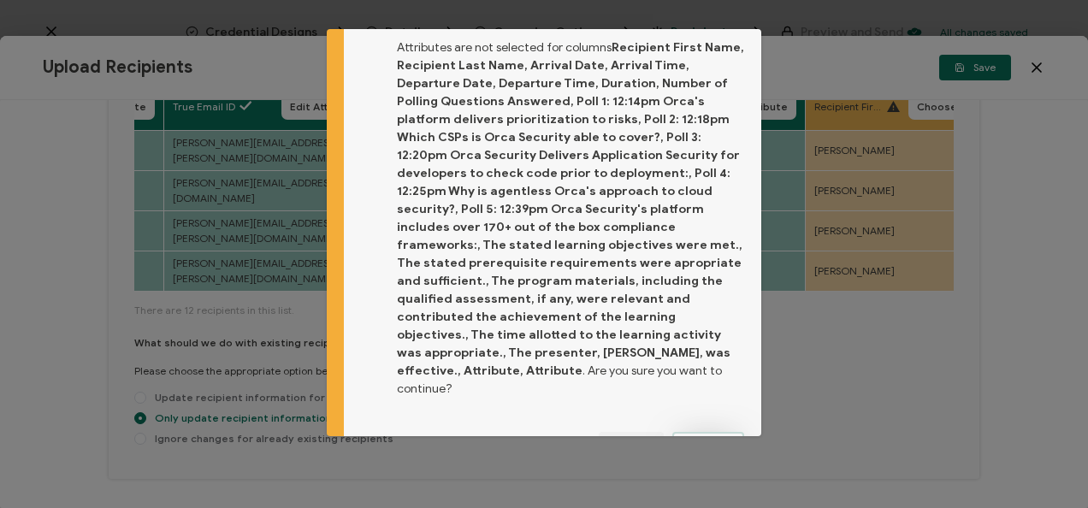
click at [696, 440] on span "Proceed" at bounding box center [708, 445] width 41 height 10
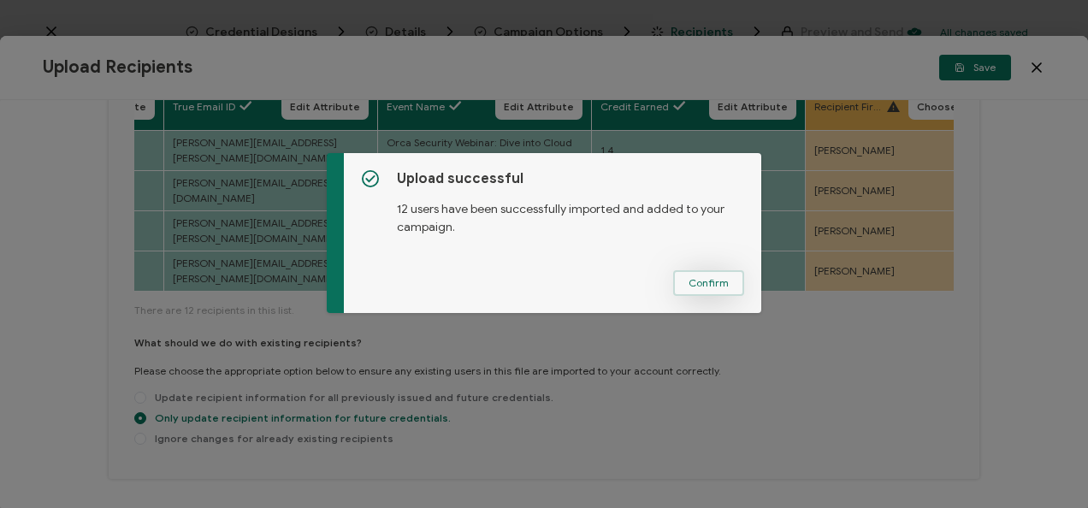
click at [683, 292] on button "Confirm" at bounding box center [708, 283] width 71 height 26
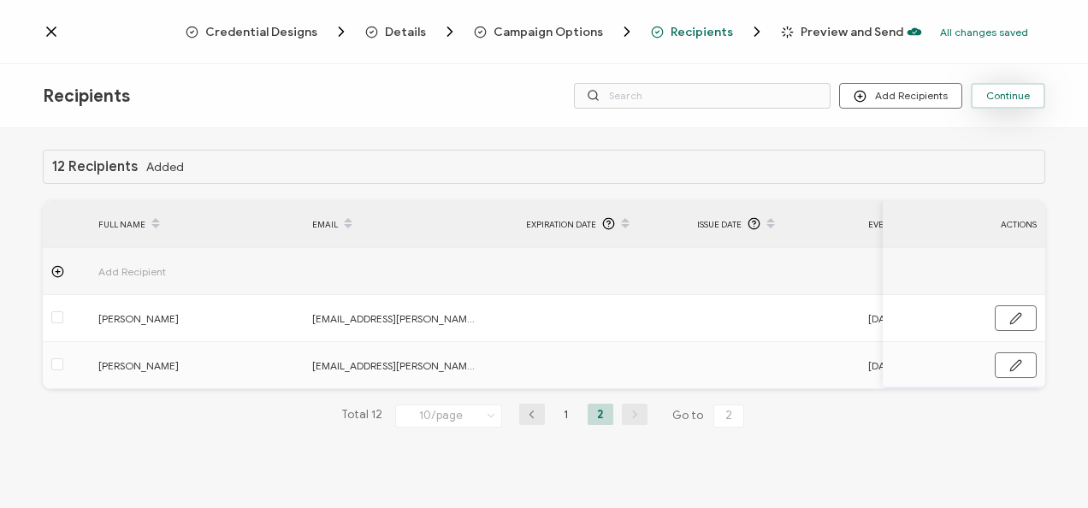
click at [996, 107] on button "Continue" at bounding box center [1008, 96] width 74 height 26
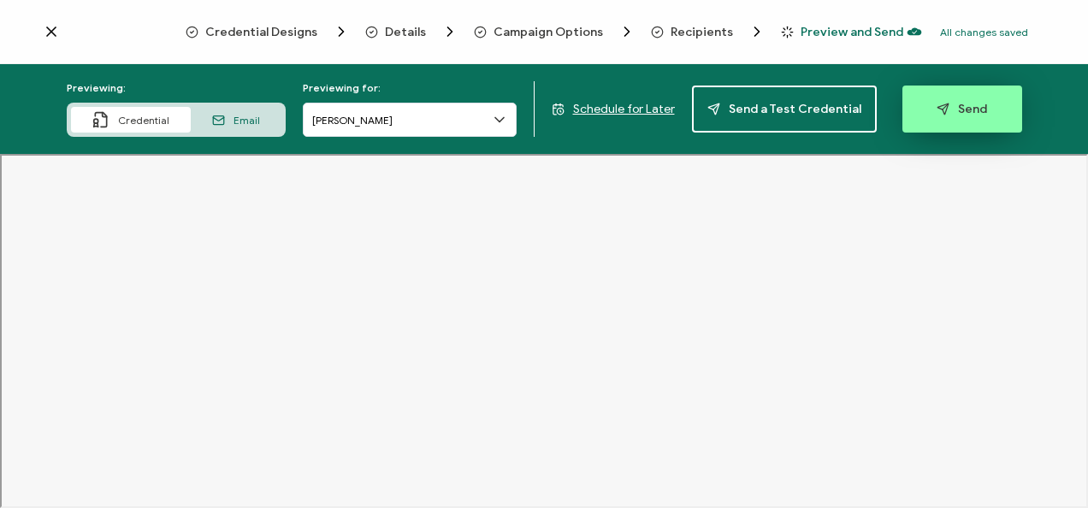
click at [925, 99] on button "Send" at bounding box center [962, 109] width 120 height 47
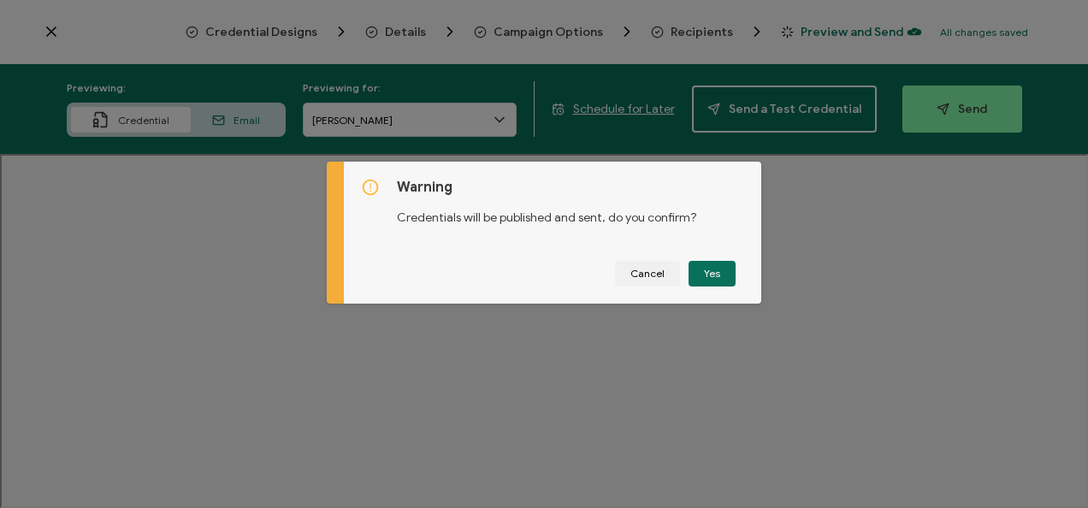
click at [744, 287] on div "Warning Credentials will be published and sent, do you confirm? Cancel Yes" at bounding box center [553, 233] width 418 height 142
click at [724, 280] on button "Yes" at bounding box center [712, 274] width 47 height 26
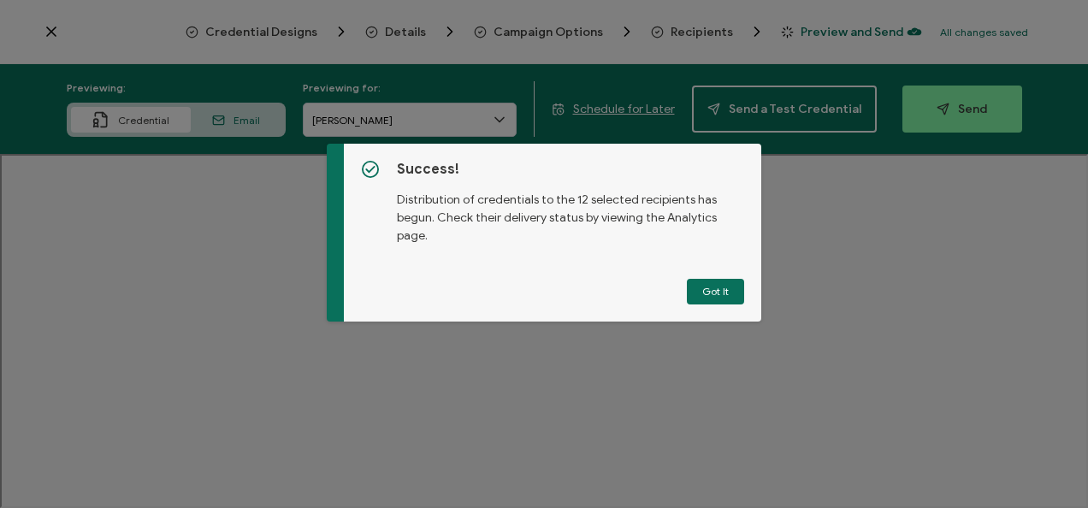
click at [724, 280] on button "Got It" at bounding box center [715, 292] width 57 height 26
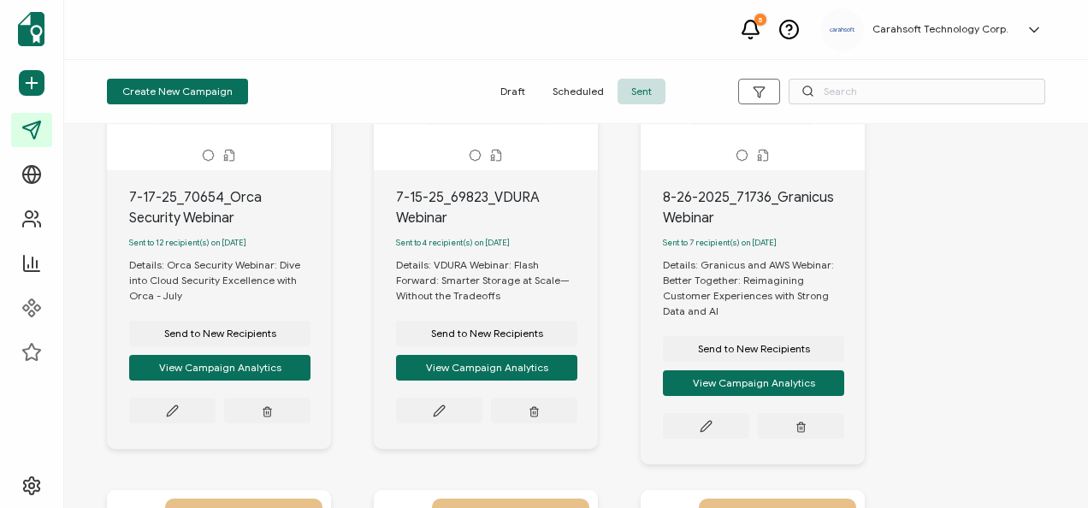
scroll to position [185, 0]
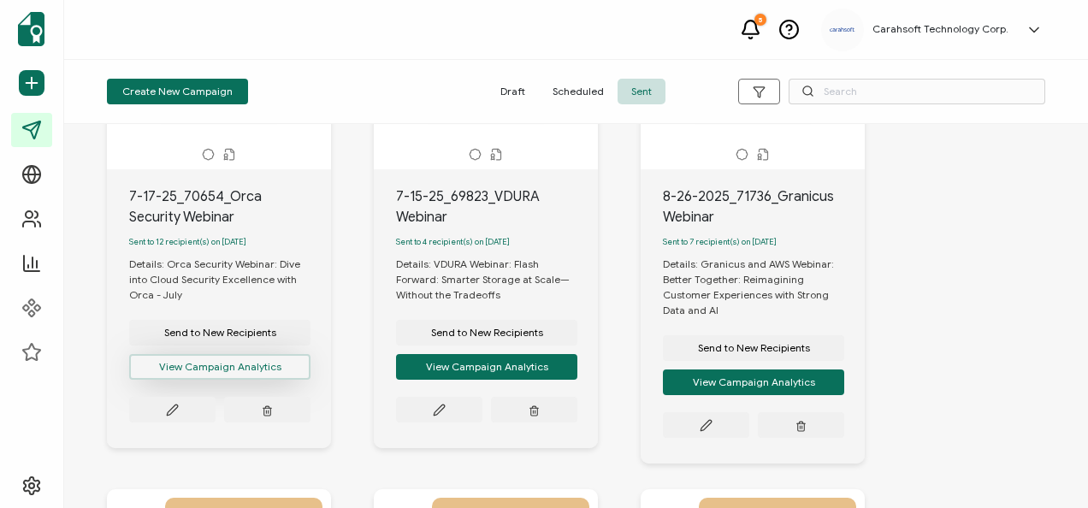
click at [251, 364] on button "View Campaign Analytics" at bounding box center [219, 367] width 181 height 26
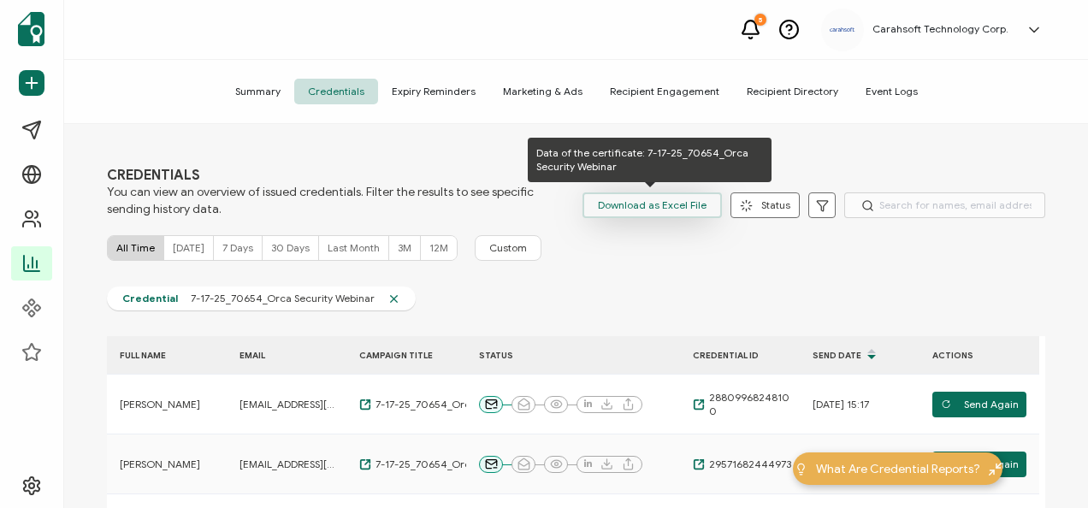
click at [612, 204] on span "Download as Excel File" at bounding box center [652, 205] width 109 height 26
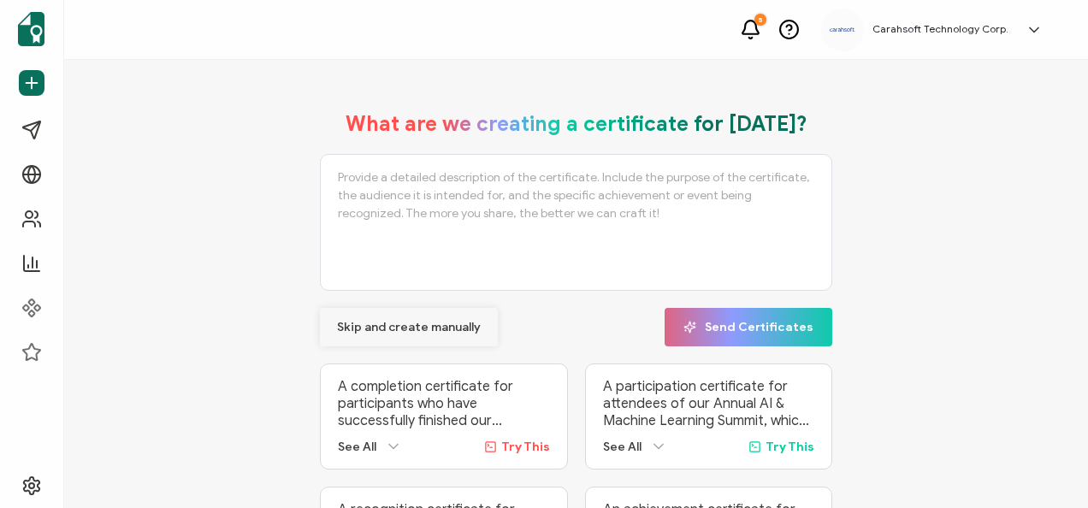
click at [464, 330] on span "Skip and create manually" at bounding box center [409, 328] width 144 height 12
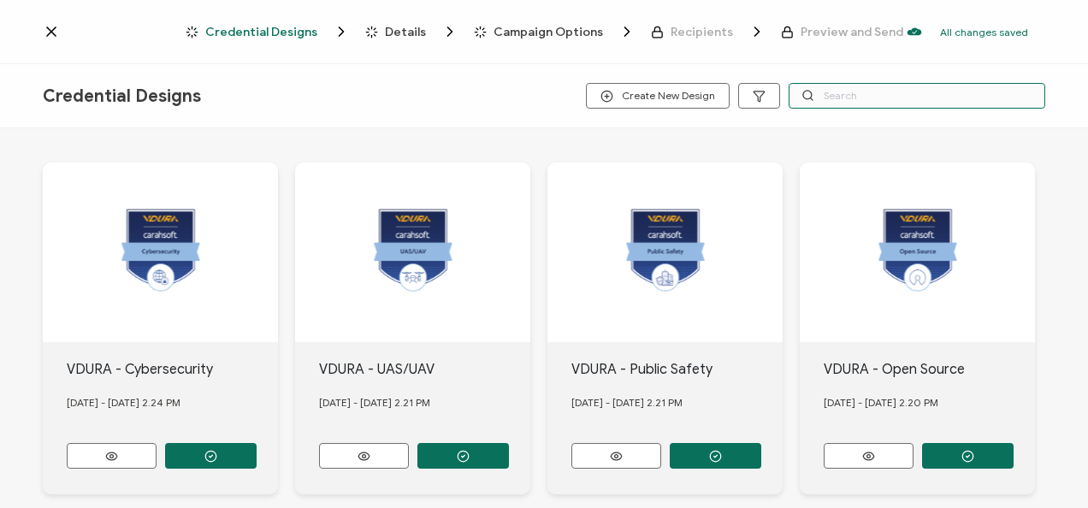
click at [832, 94] on input "text" at bounding box center [917, 96] width 257 height 26
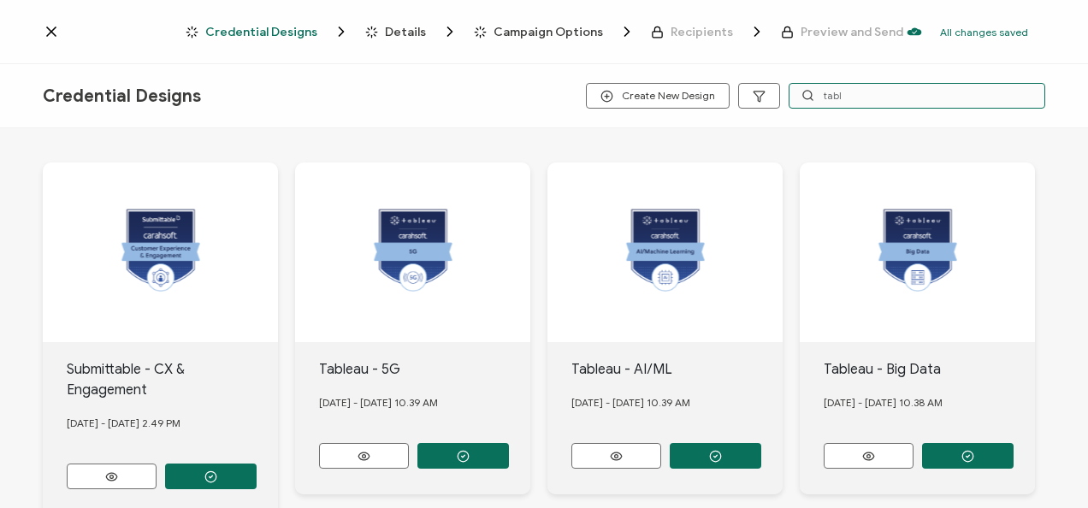
type input "tabl"
click at [694, 436] on div "Tableau - AI/ML [DATE] - [DATE] 10.39 AM" at bounding box center [664, 418] width 235 height 152
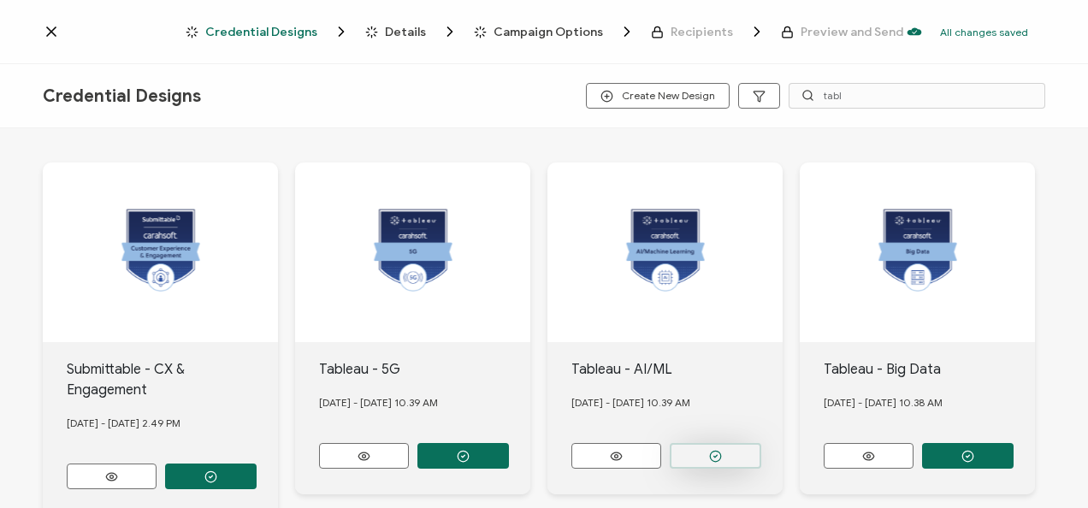
click at [701, 446] on button "button" at bounding box center [716, 456] width 92 height 26
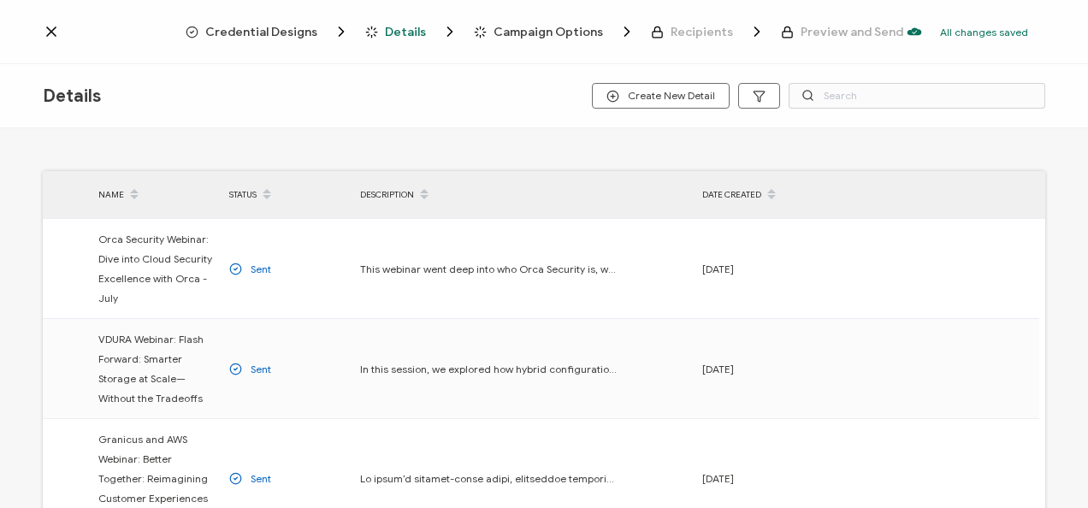
click at [305, 30] on span "Credential Designs" at bounding box center [261, 32] width 112 height 13
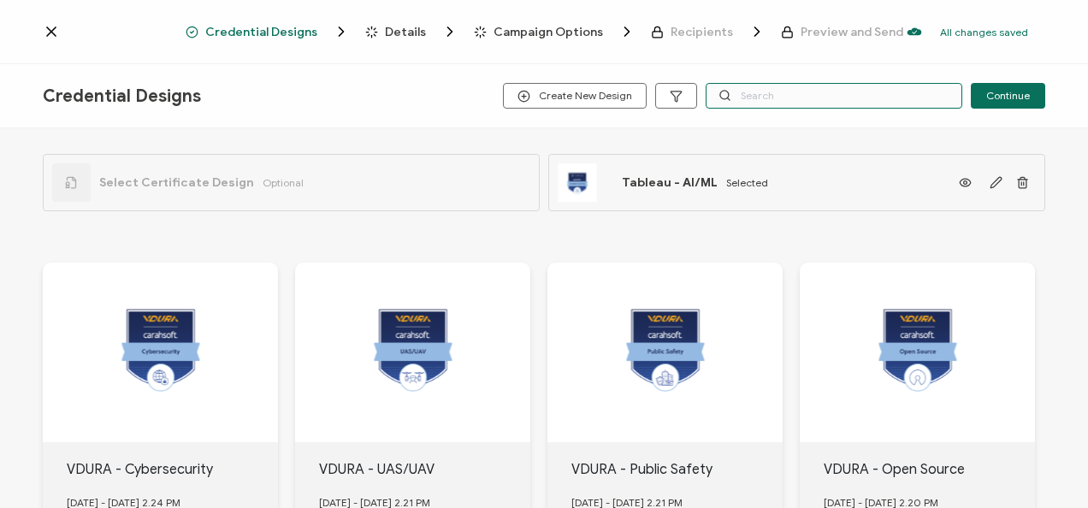
click at [748, 93] on input "text" at bounding box center [834, 96] width 257 height 26
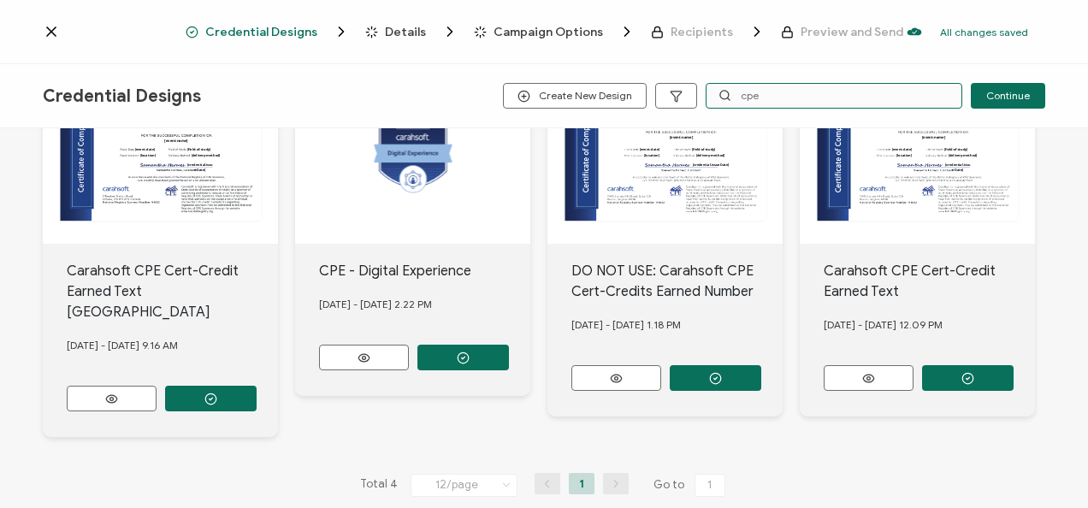
scroll to position [199, 0]
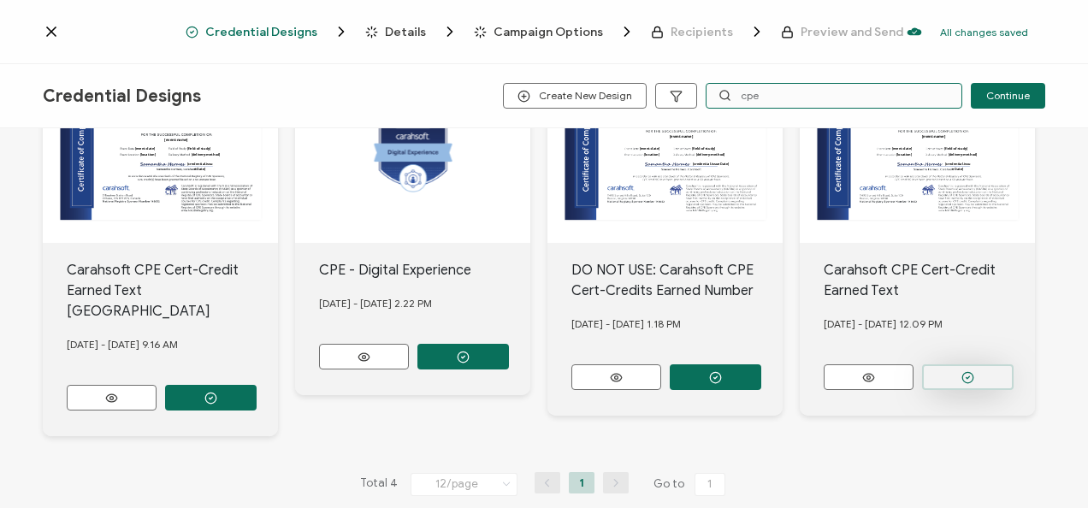
type input "cpe"
click at [999, 375] on button "button" at bounding box center [968, 377] width 92 height 26
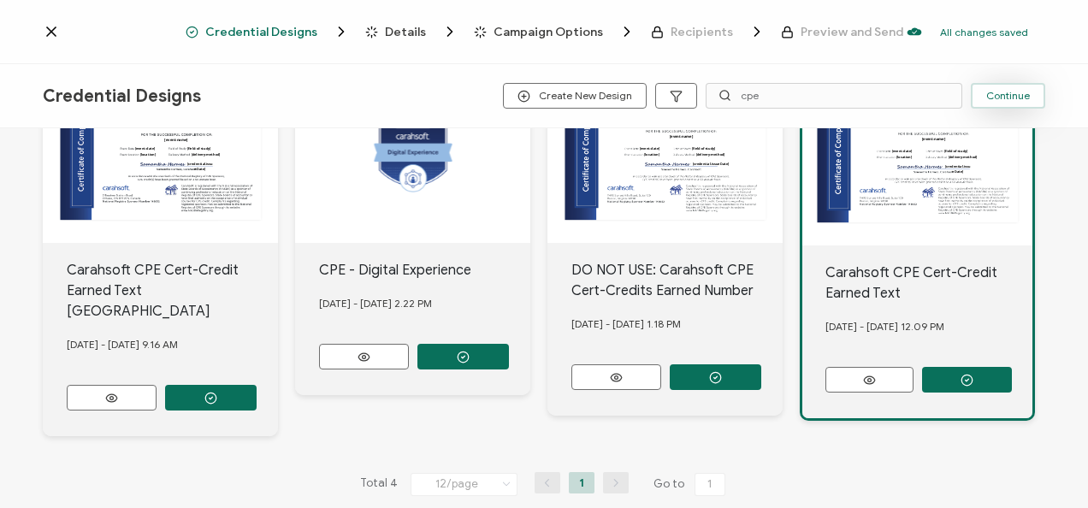
click at [992, 104] on button "Continue" at bounding box center [1008, 96] width 74 height 26
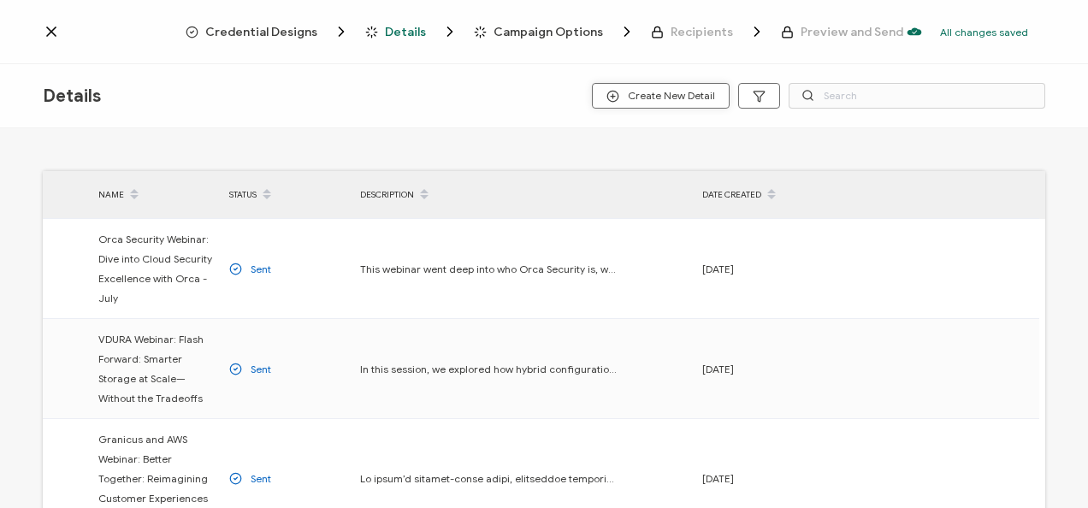
click at [686, 96] on span "Create New Detail" at bounding box center [660, 96] width 109 height 13
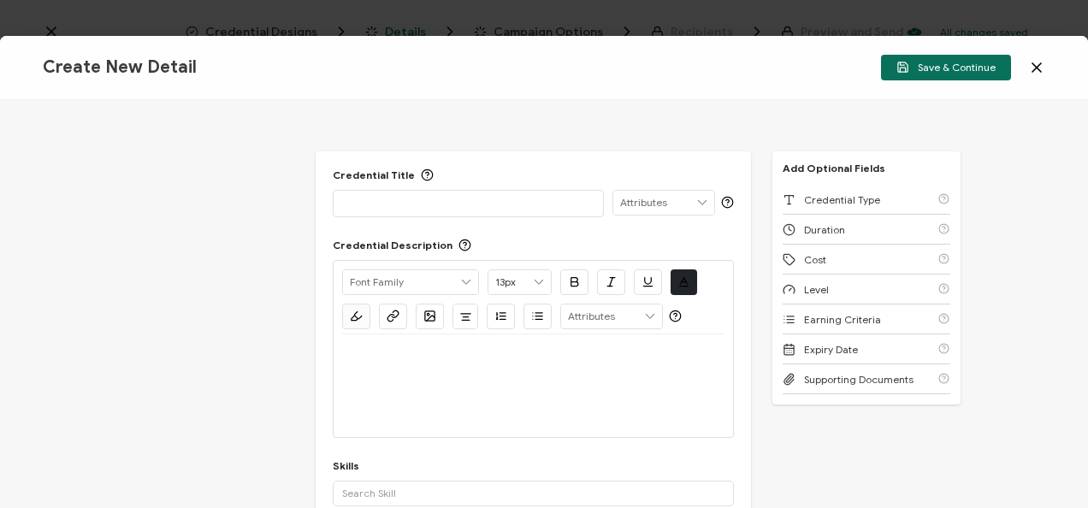
click at [532, 212] on div at bounding box center [468, 203] width 252 height 24
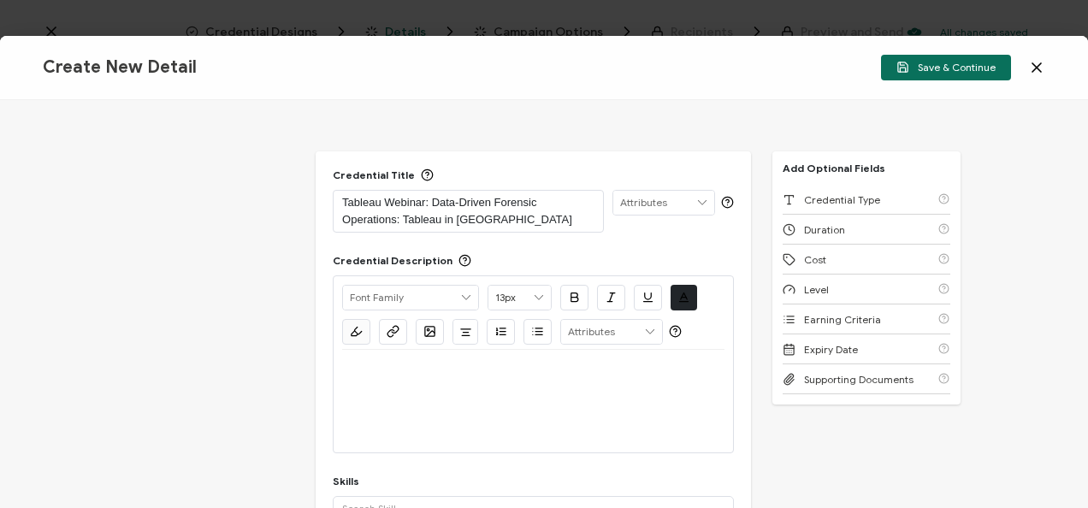
click at [496, 431] on div at bounding box center [533, 401] width 382 height 103
click at [448, 363] on p at bounding box center [533, 370] width 382 height 15
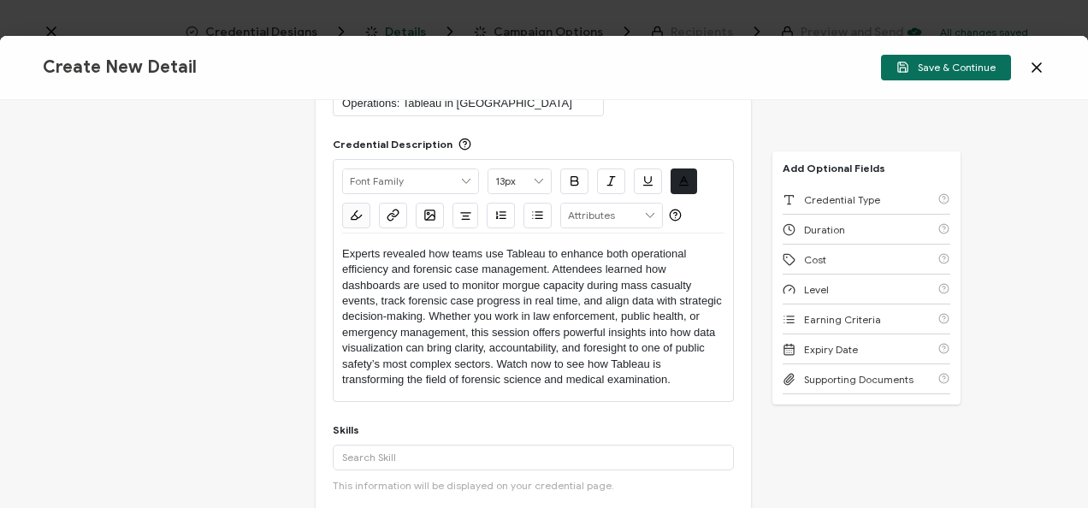
scroll to position [158, 0]
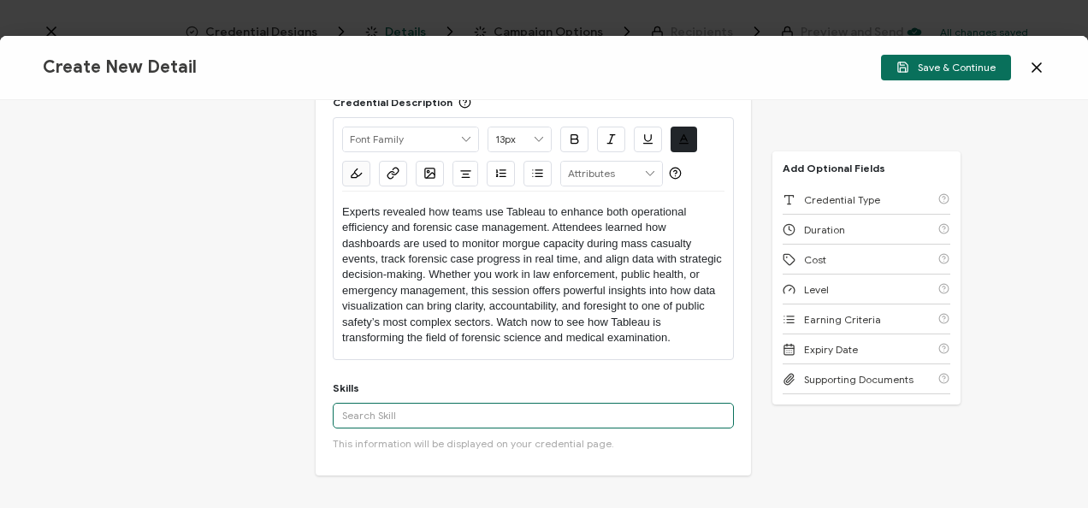
click at [438, 425] on input "text" at bounding box center [533, 416] width 401 height 26
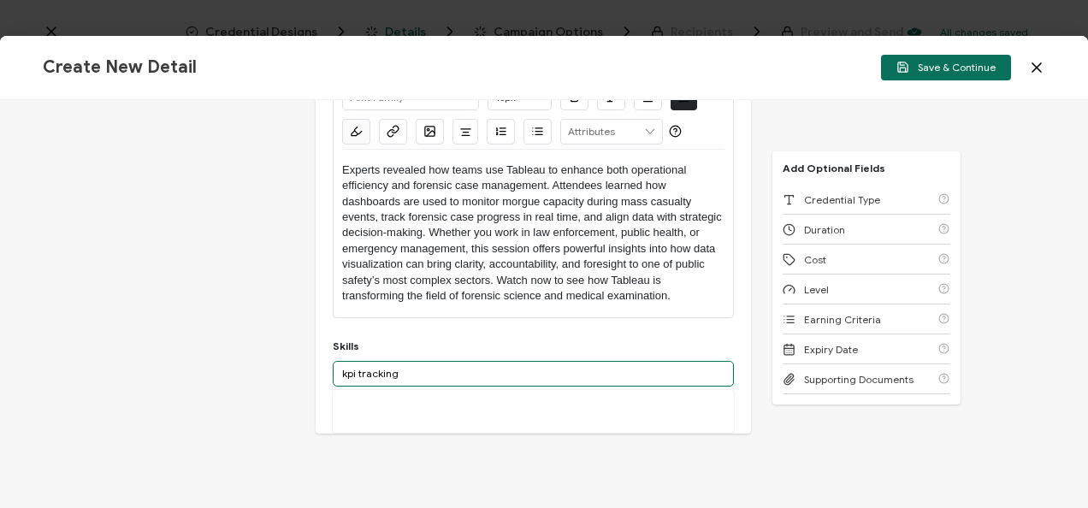
scroll to position [201, 0]
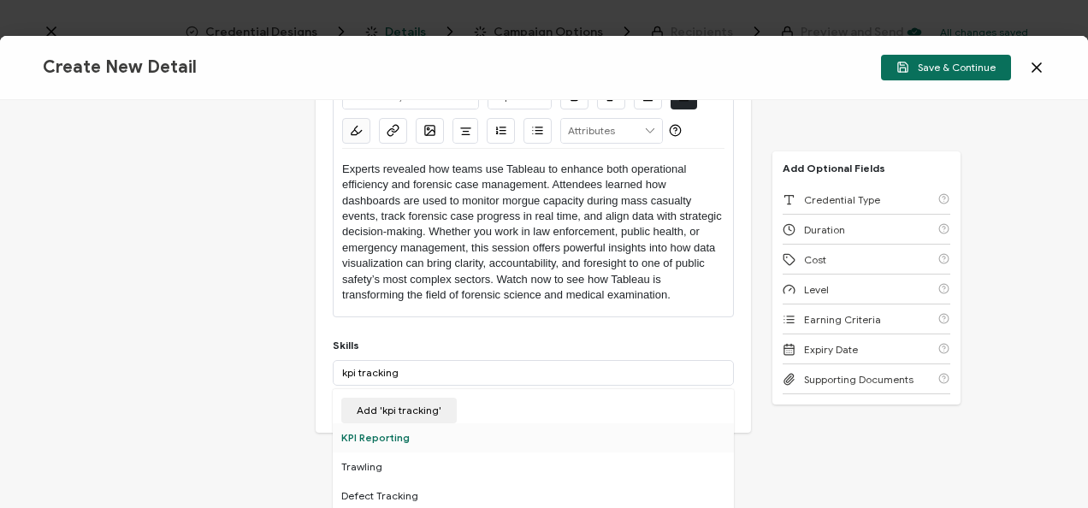
click at [554, 445] on div "KPI Reporting" at bounding box center [533, 437] width 401 height 29
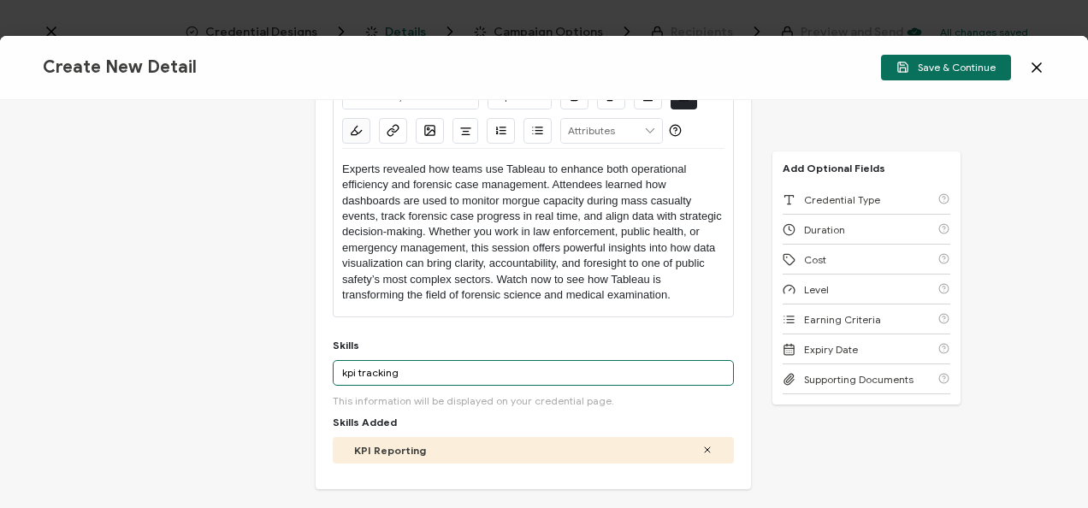
click at [408, 381] on input "kpi tracking" at bounding box center [533, 373] width 401 height 26
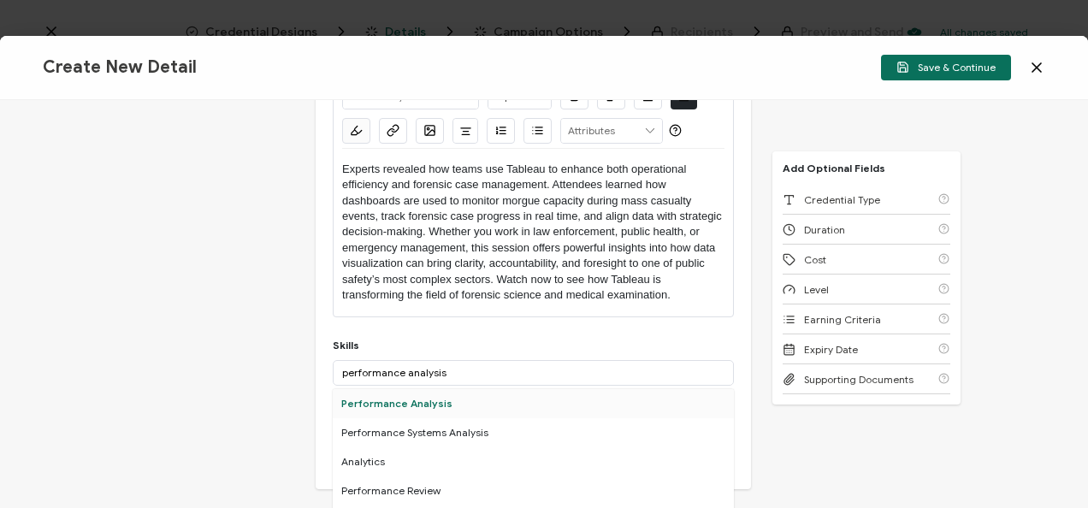
click at [375, 403] on div "Performance Analysis" at bounding box center [533, 403] width 401 height 29
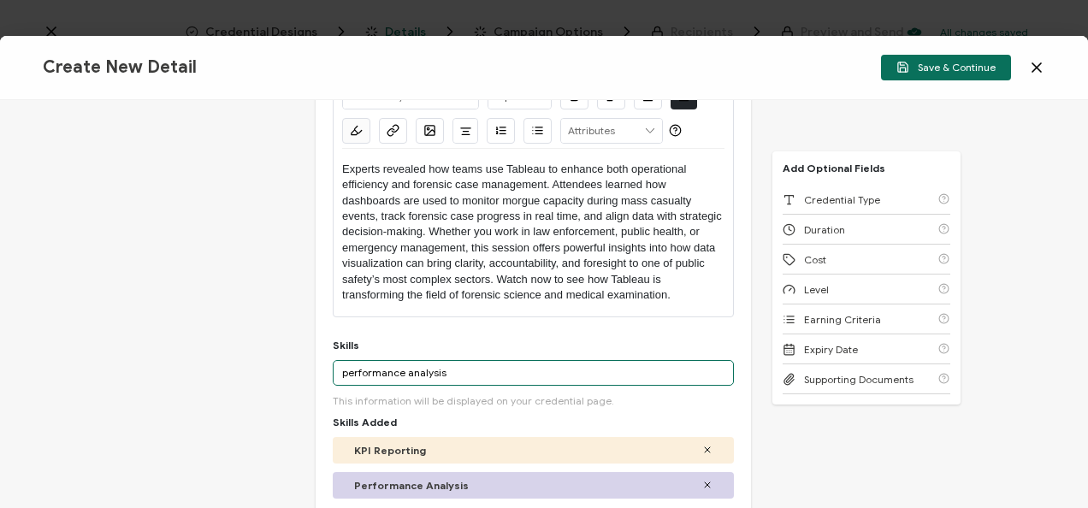
click at [510, 376] on input "performance analysis" at bounding box center [533, 373] width 401 height 26
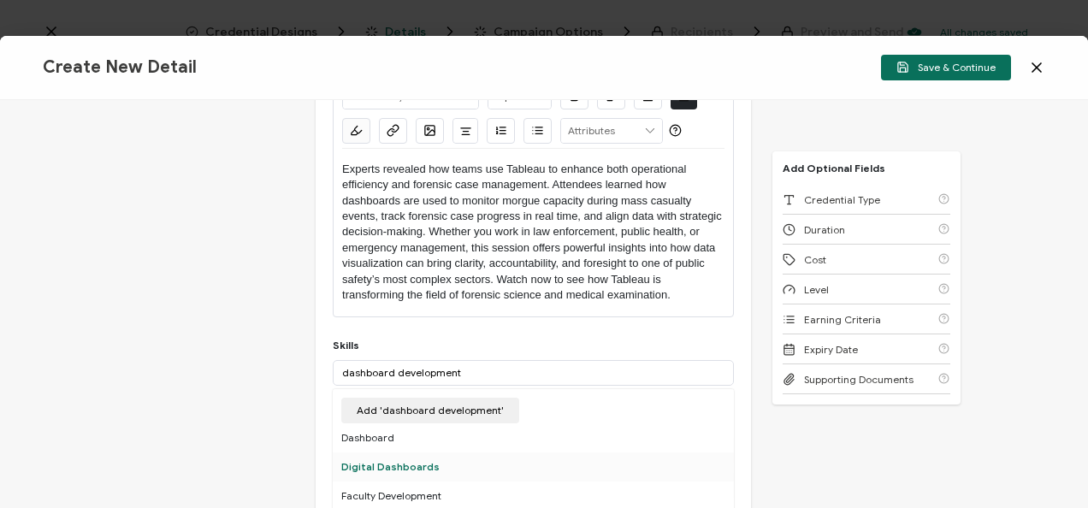
click at [491, 453] on div "Digital Dashboards" at bounding box center [533, 466] width 401 height 29
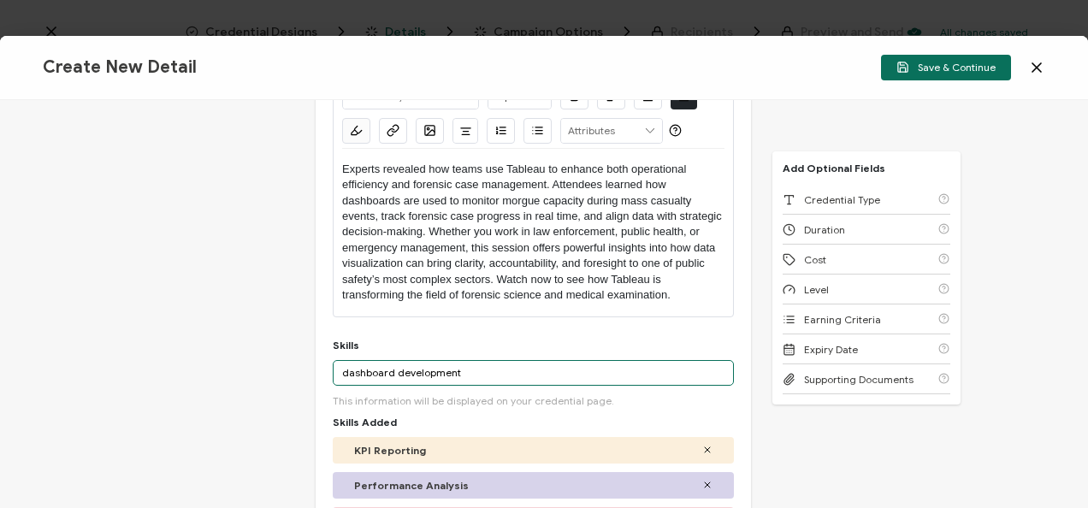
click at [507, 368] on input "dashboard development" at bounding box center [533, 373] width 401 height 26
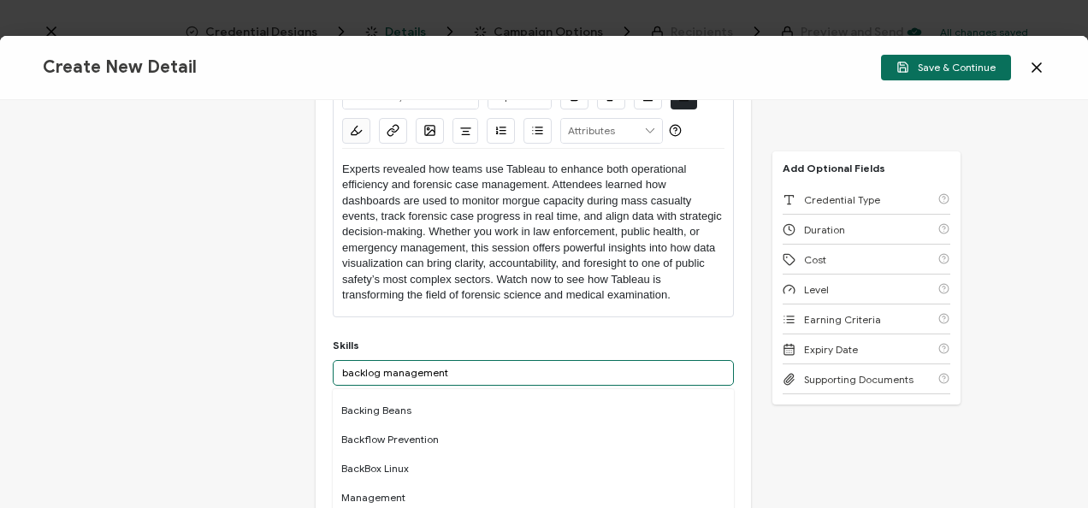
scroll to position [0, 0]
type input "backlog management"
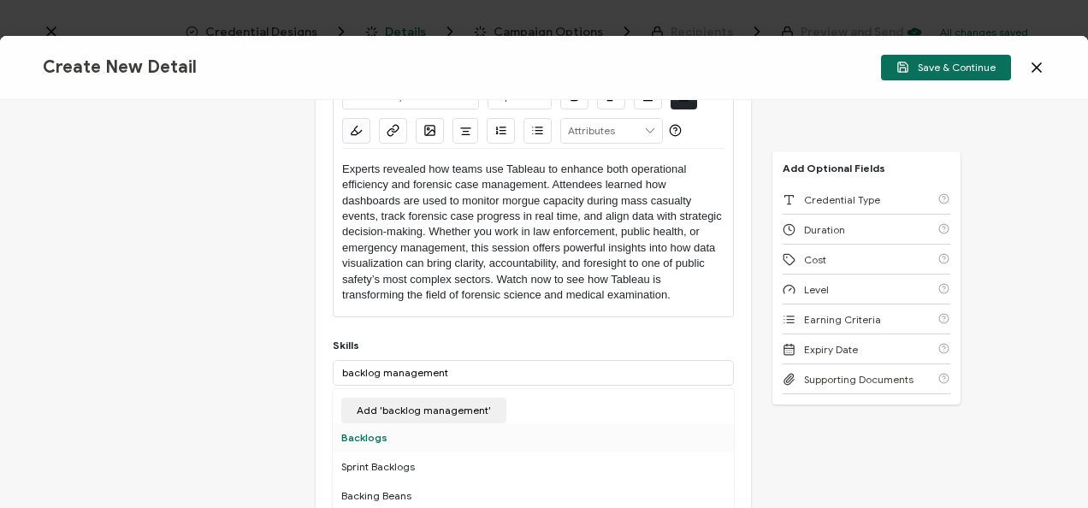
click at [480, 440] on div "Backlogs" at bounding box center [533, 437] width 401 height 29
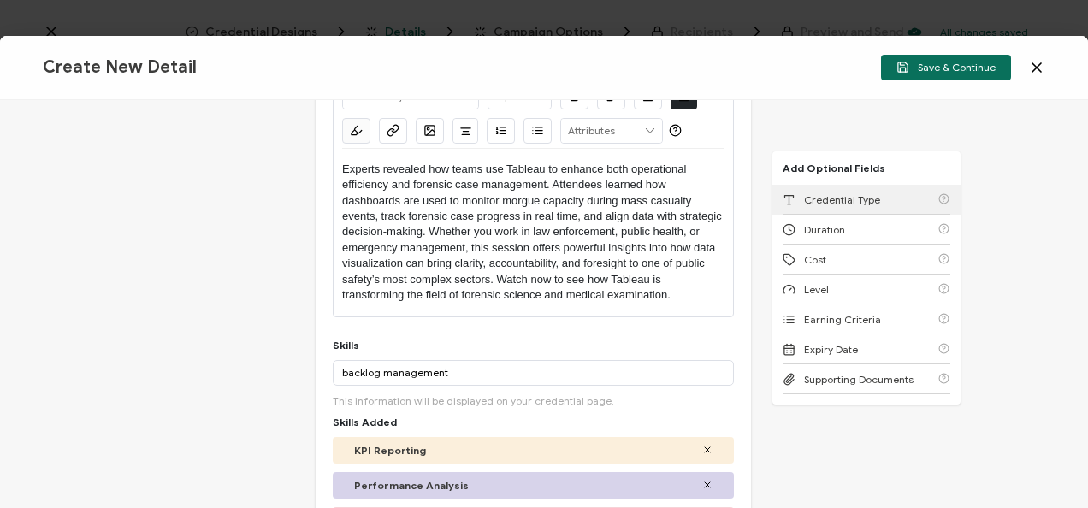
click at [792, 204] on div "Credential Type" at bounding box center [832, 199] width 98 height 13
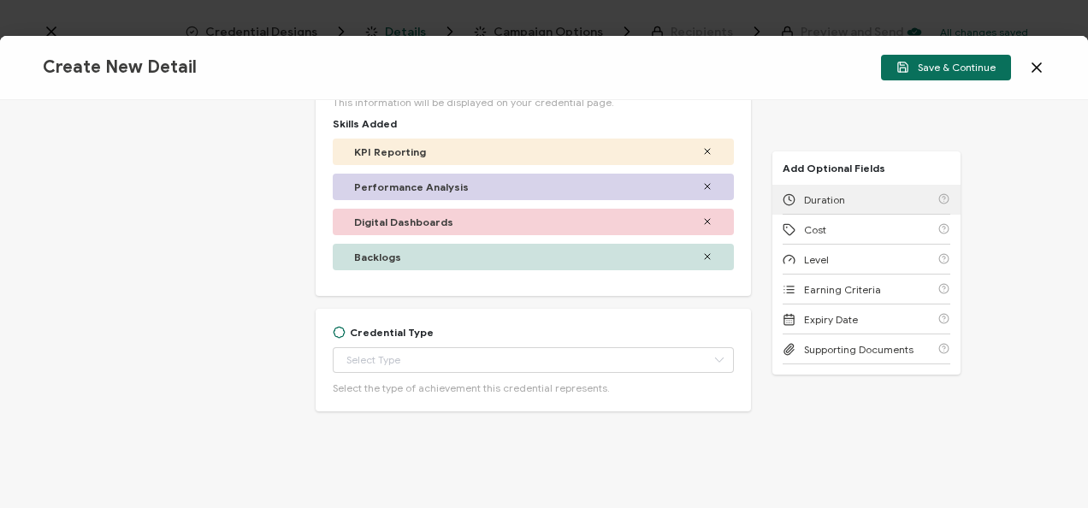
scroll to position [504, 0]
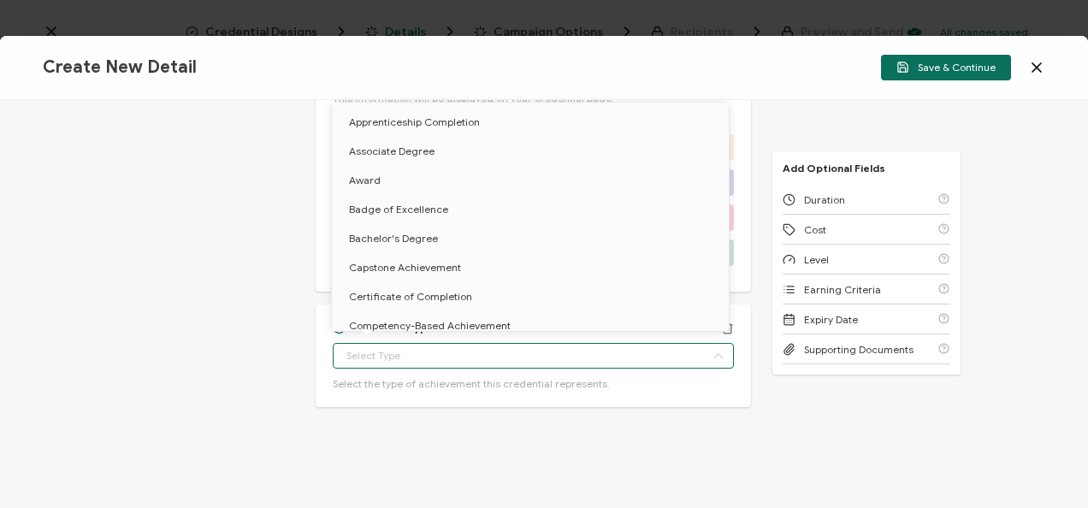
click at [543, 357] on input "text" at bounding box center [533, 356] width 401 height 26
click at [517, 288] on li "Certificate of Completion" at bounding box center [533, 296] width 403 height 29
type input "Certificate of Completion"
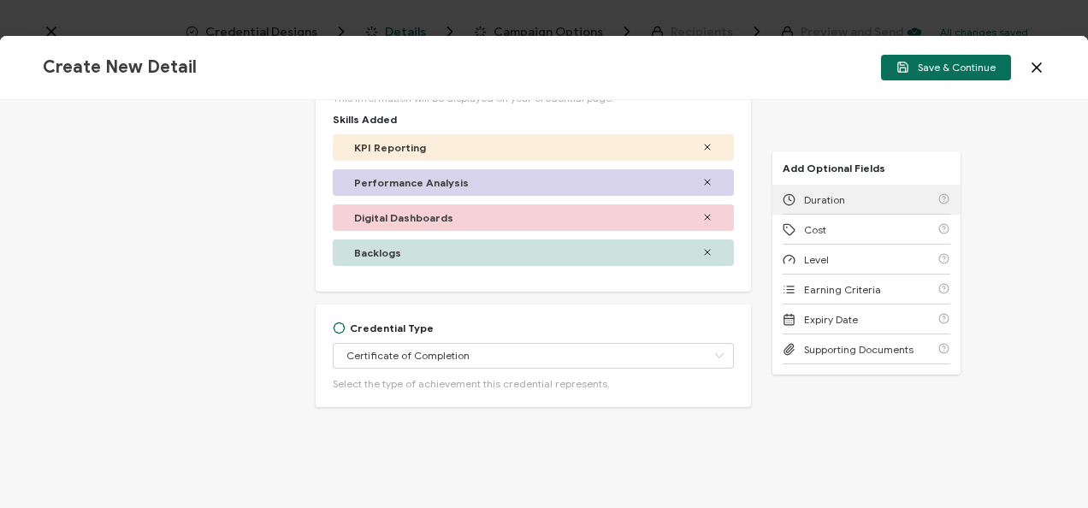
click at [786, 204] on circle at bounding box center [788, 199] width 11 height 11
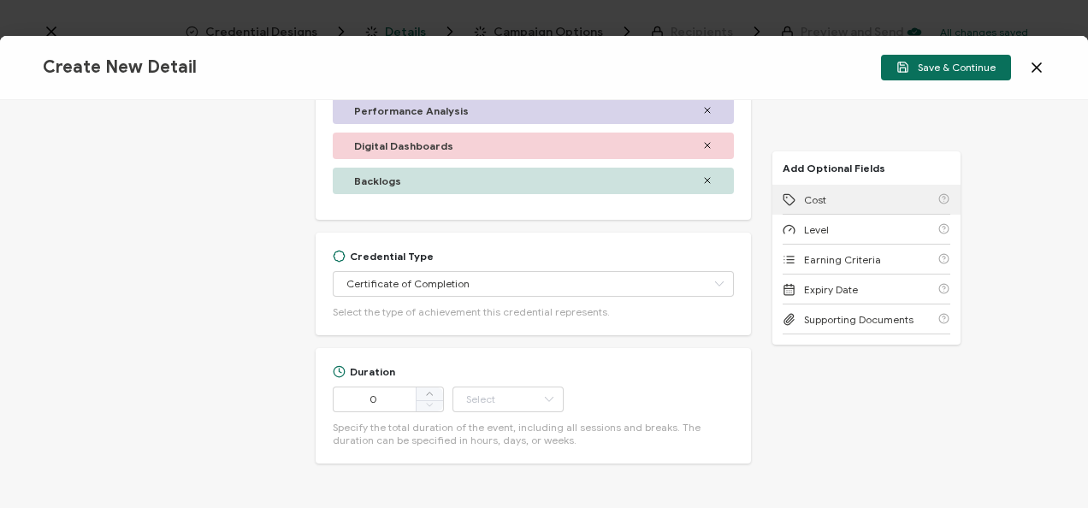
scroll to position [633, 0]
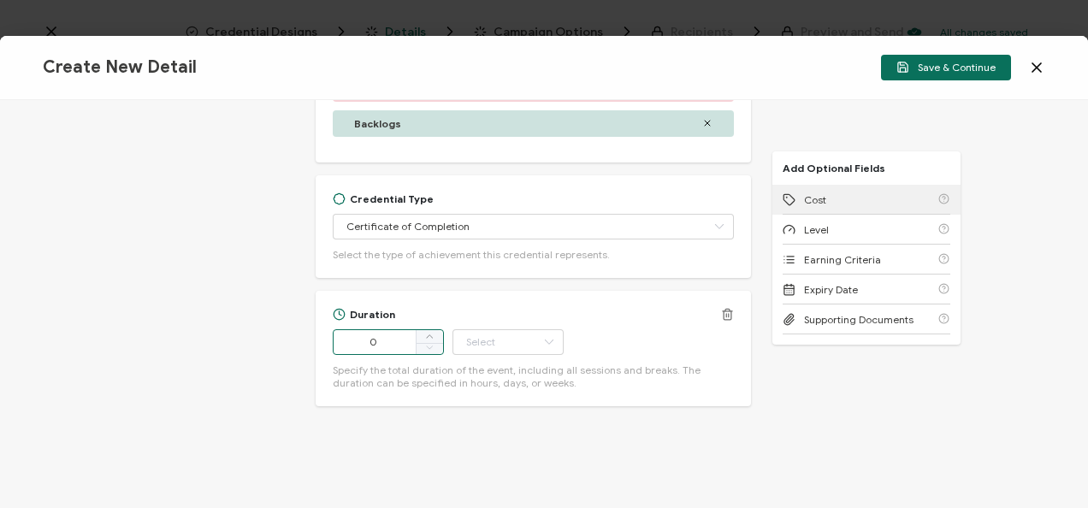
click at [392, 342] on input "0" at bounding box center [388, 342] width 111 height 26
type input "52"
click at [464, 342] on input "text" at bounding box center [507, 342] width 111 height 26
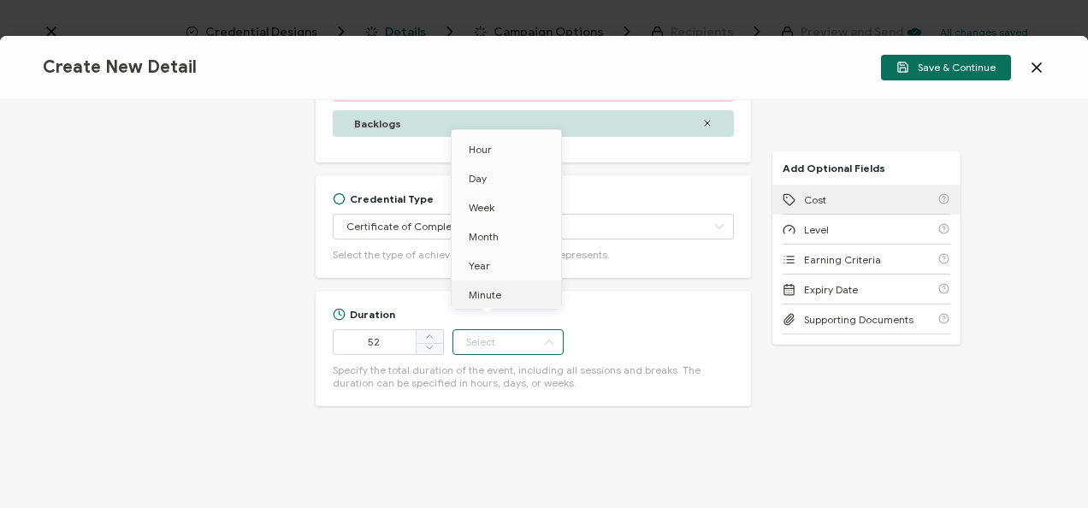
click at [505, 292] on li "Minute" at bounding box center [509, 295] width 115 height 29
type input "Minute"
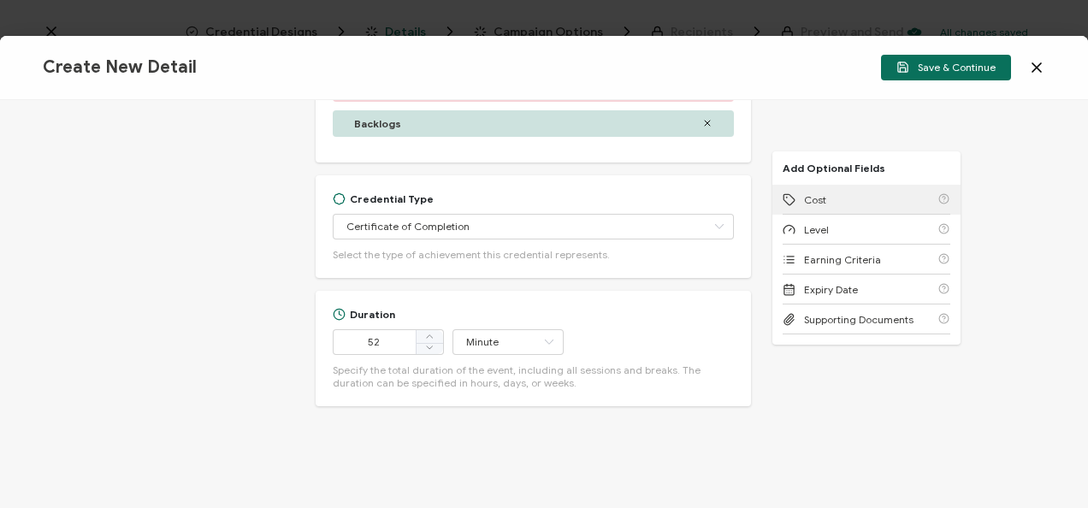
click at [896, 202] on div "Cost" at bounding box center [867, 200] width 168 height 30
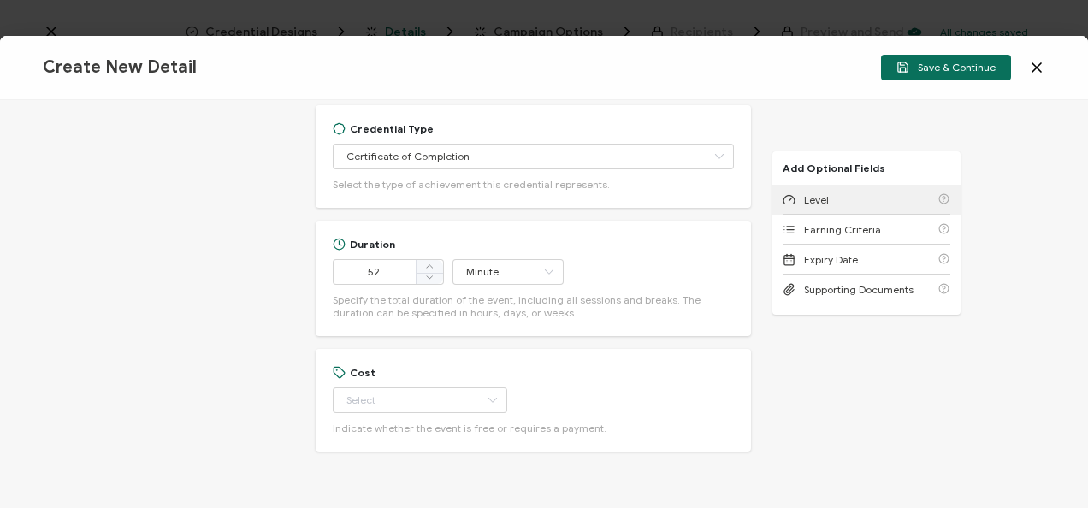
scroll to position [748, 0]
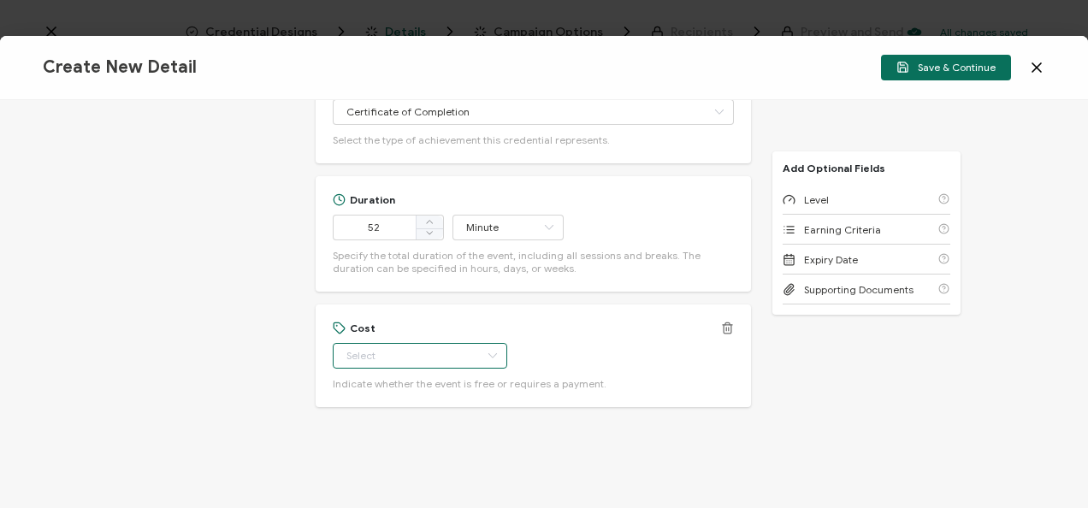
click at [409, 358] on input "text" at bounding box center [420, 356] width 174 height 26
click at [412, 390] on li "Free" at bounding box center [412, 397] width 160 height 29
type input "Free"
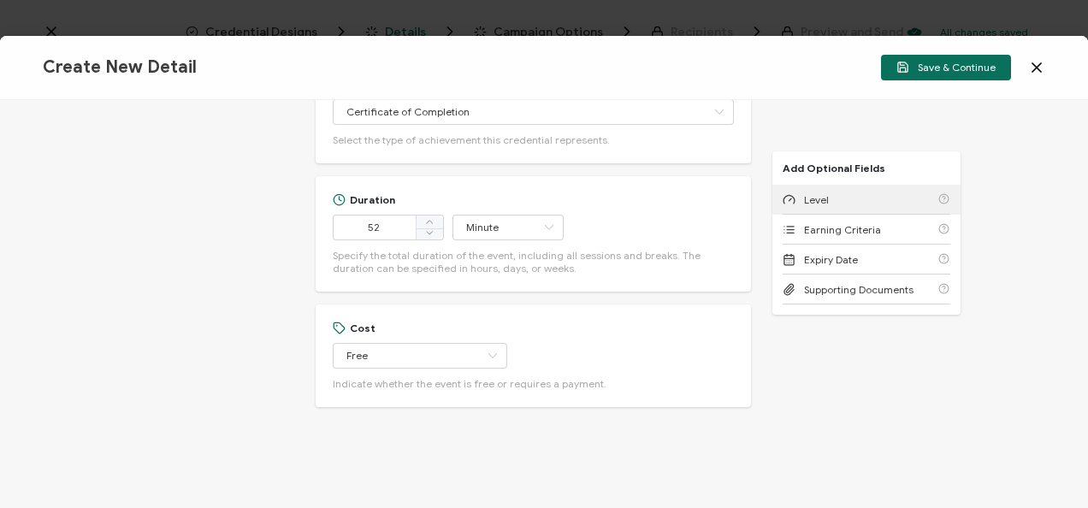
click at [846, 197] on div "Level" at bounding box center [867, 200] width 168 height 30
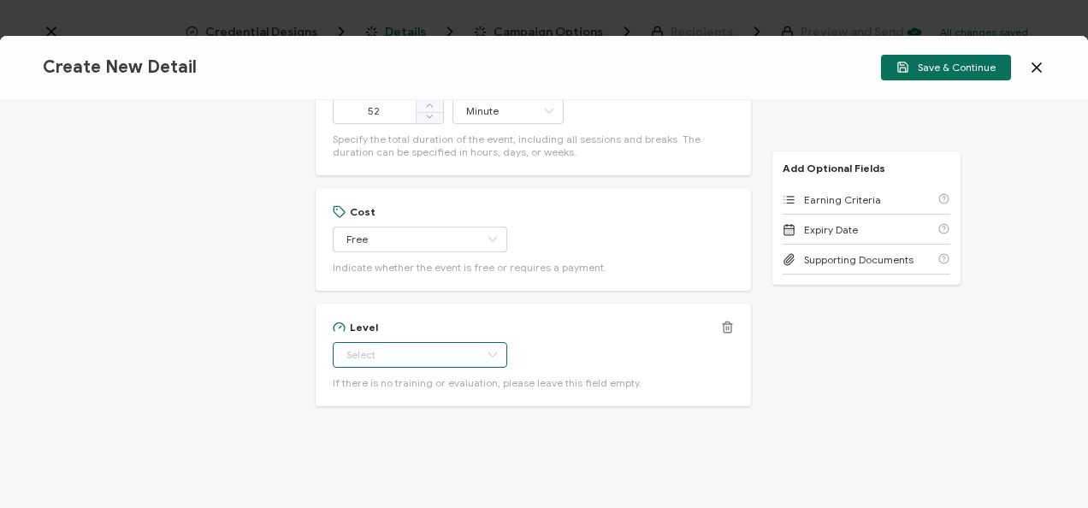
click at [445, 352] on input "text" at bounding box center [420, 355] width 174 height 26
click at [369, 196] on span "Beginner" at bounding box center [371, 192] width 44 height 13
type input "Beginner"
click at [810, 200] on span "Earning Criteria" at bounding box center [842, 199] width 77 height 13
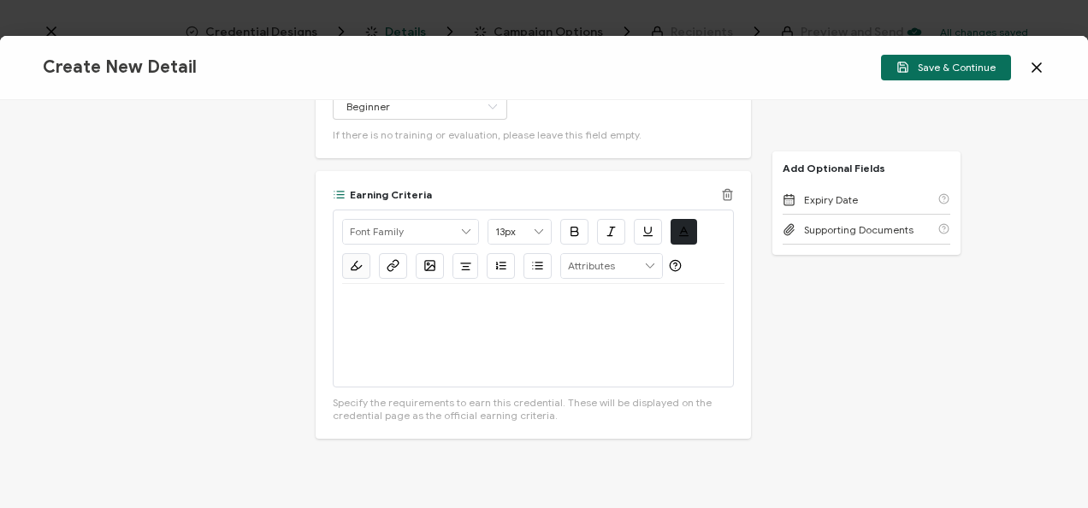
scroll to position [1143, 0]
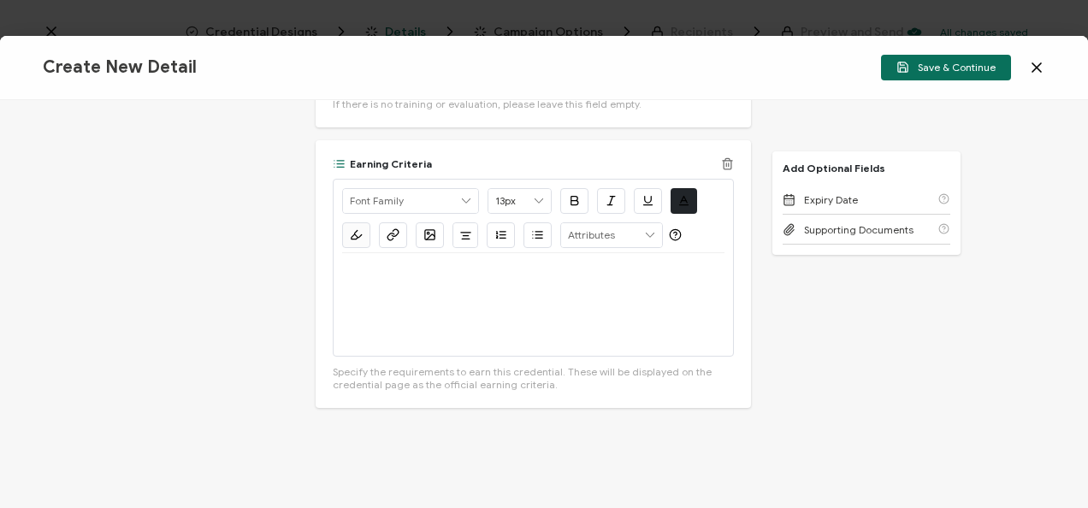
click at [550, 270] on p at bounding box center [533, 273] width 382 height 15
drag, startPoint x: 576, startPoint y: 329, endPoint x: 351, endPoint y: 320, distance: 226.0
click at [351, 320] on div "Watch this on-demand webinar here." at bounding box center [533, 304] width 382 height 103
drag, startPoint x: 345, startPoint y: 273, endPoint x: 600, endPoint y: 281, distance: 255.9
click at [600, 281] on div "Watch this on-demand webinar here." at bounding box center [533, 304] width 382 height 103
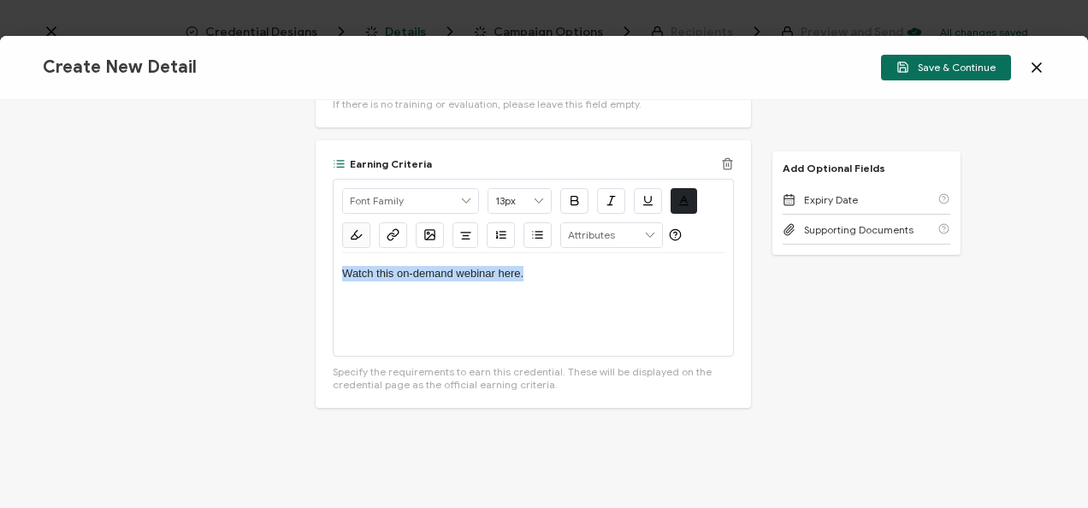
click at [405, 236] on div "Alright Sans [PERSON_NAME] Archivo Black Arial Arimo Blinker Caveat Charm Charm…" at bounding box center [533, 217] width 382 height 74
click at [390, 234] on icon "button" at bounding box center [390, 237] width 6 height 7
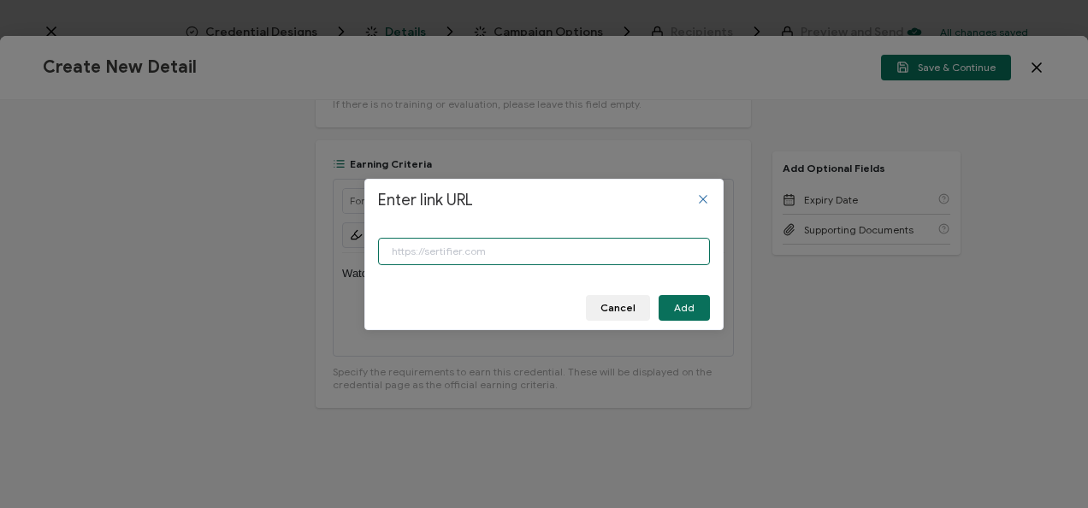
click at [449, 257] on input "Enter link URL" at bounding box center [544, 251] width 332 height 27
paste input "[URL][DOMAIN_NAME]"
type input "[URL][DOMAIN_NAME]"
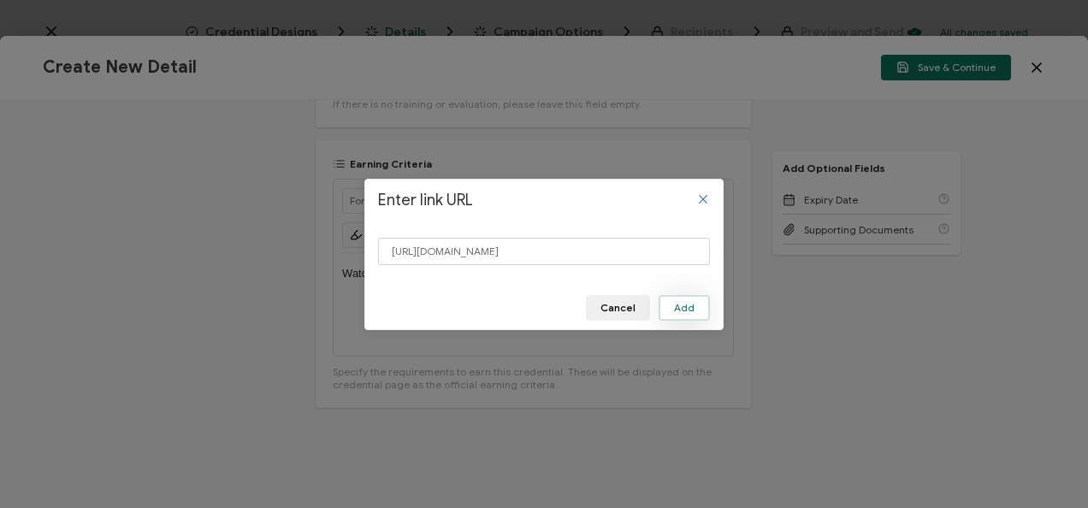
click at [682, 318] on button "Add" at bounding box center [684, 308] width 51 height 26
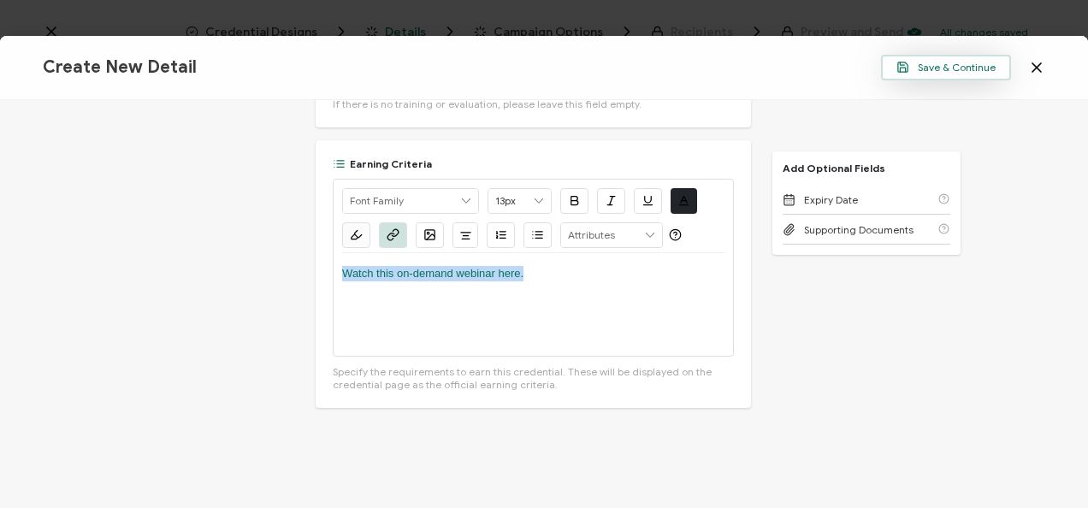
click at [922, 67] on span "Save & Continue" at bounding box center [945, 67] width 99 height 13
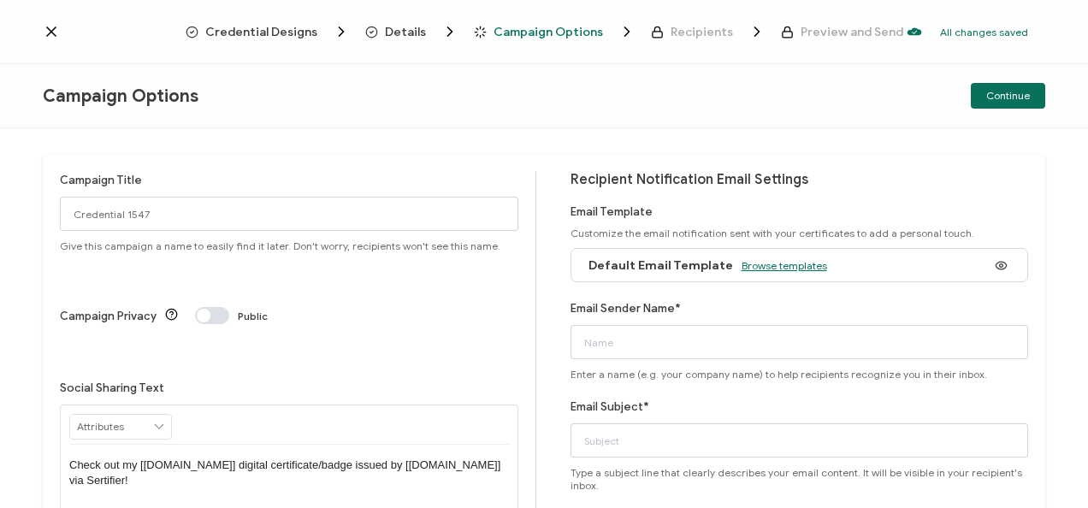
click at [753, 267] on span "Browse templates" at bounding box center [785, 265] width 86 height 13
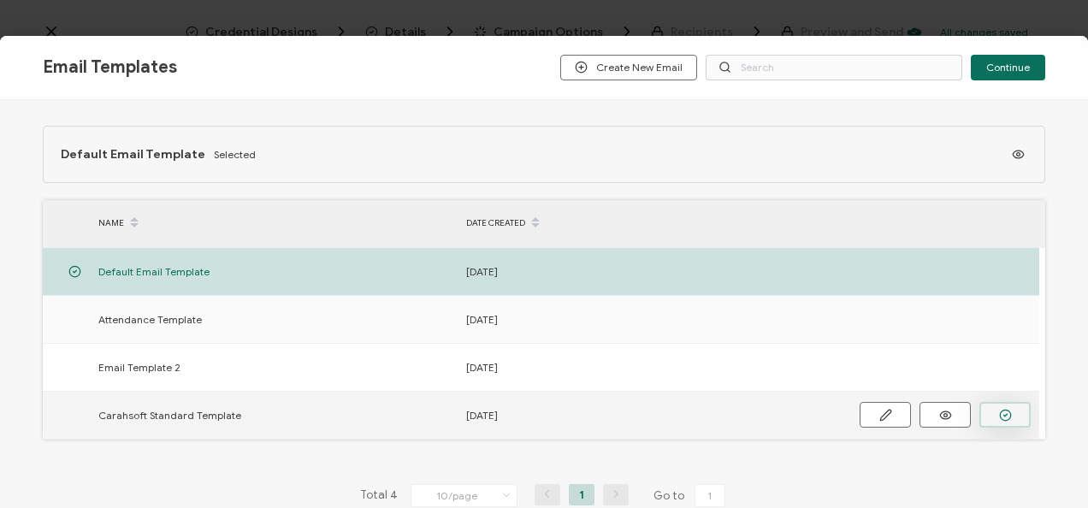
click at [1013, 411] on button "button" at bounding box center [1004, 415] width 51 height 26
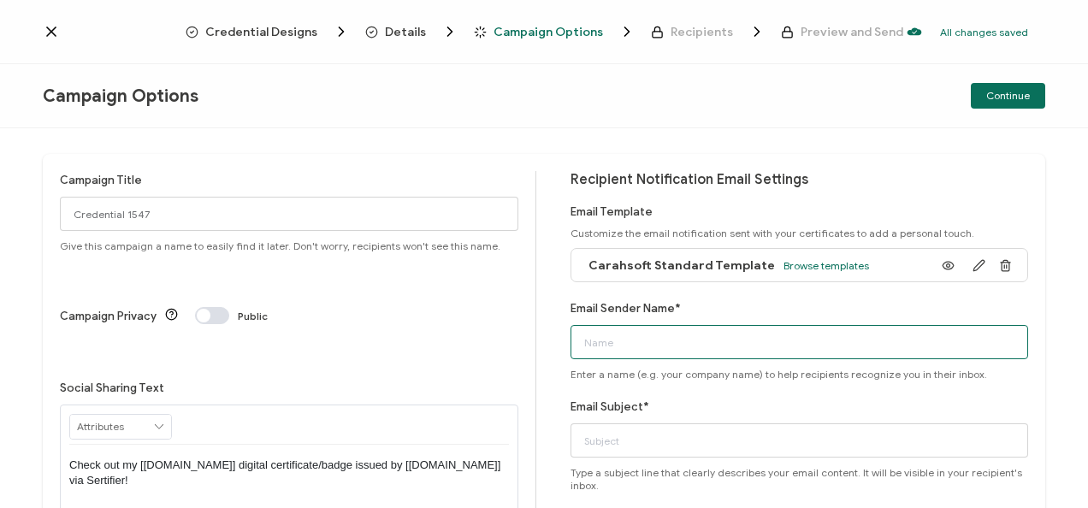
click at [650, 340] on input "Email Sender Name*" at bounding box center [799, 342] width 458 height 34
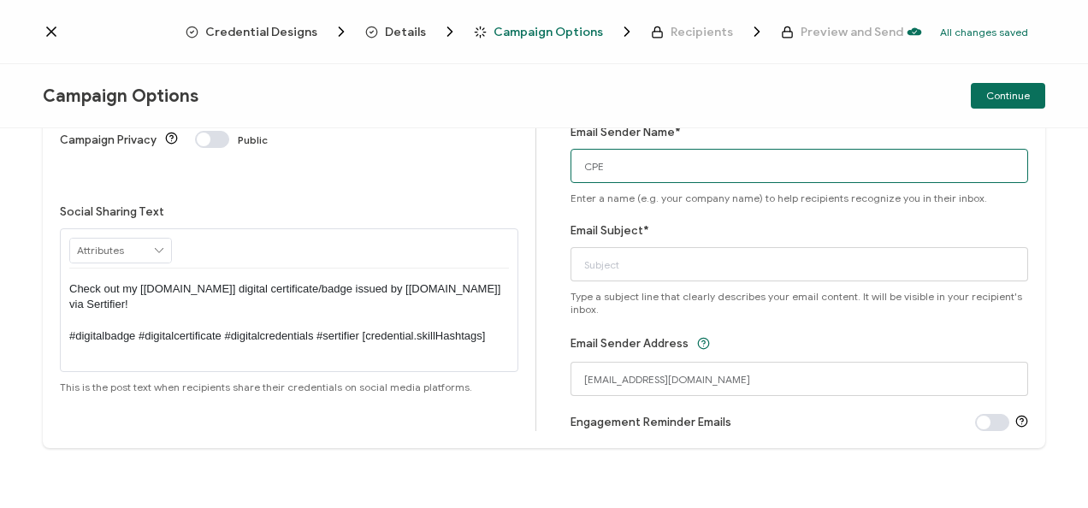
scroll to position [174, 0]
type input "CPE"
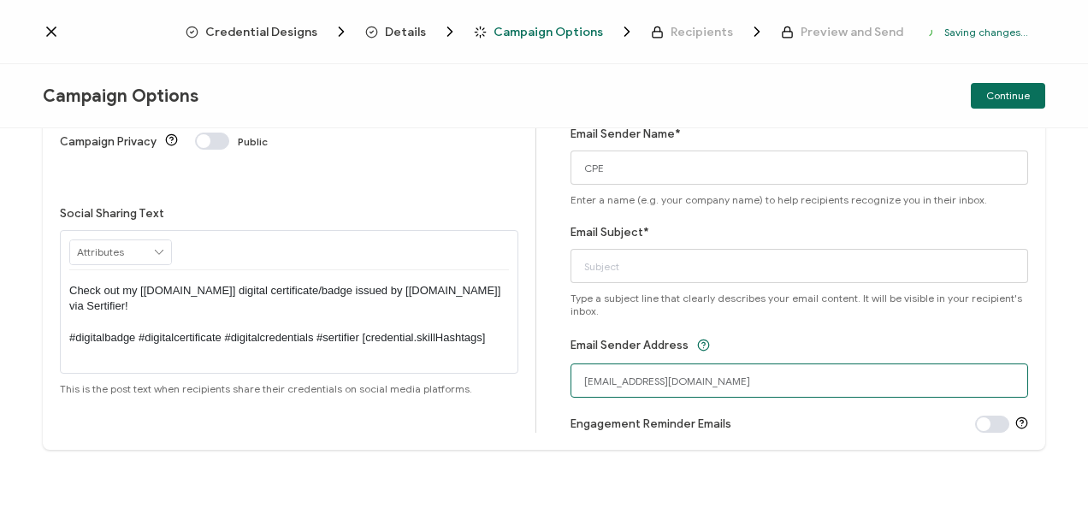
drag, startPoint x: 620, startPoint y: 383, endPoint x: 558, endPoint y: 373, distance: 63.3
click at [558, 373] on div "Campaign Title Credential 1547 Give this campaign a name to easily find it late…" at bounding box center [544, 214] width 1002 height 470
click at [661, 387] on input "[EMAIL_ADDRESS][DOMAIN_NAME]" at bounding box center [799, 381] width 458 height 34
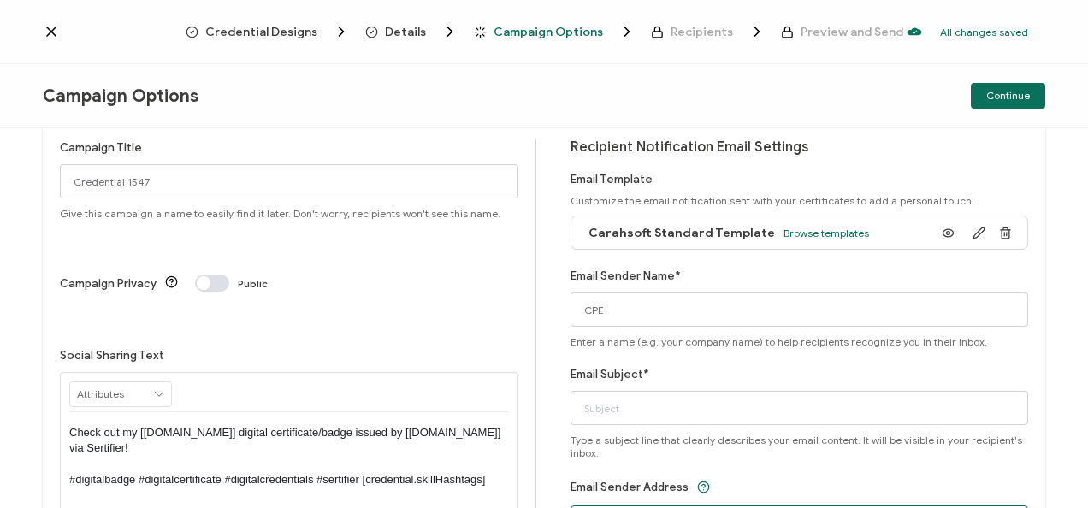
scroll to position [22, 0]
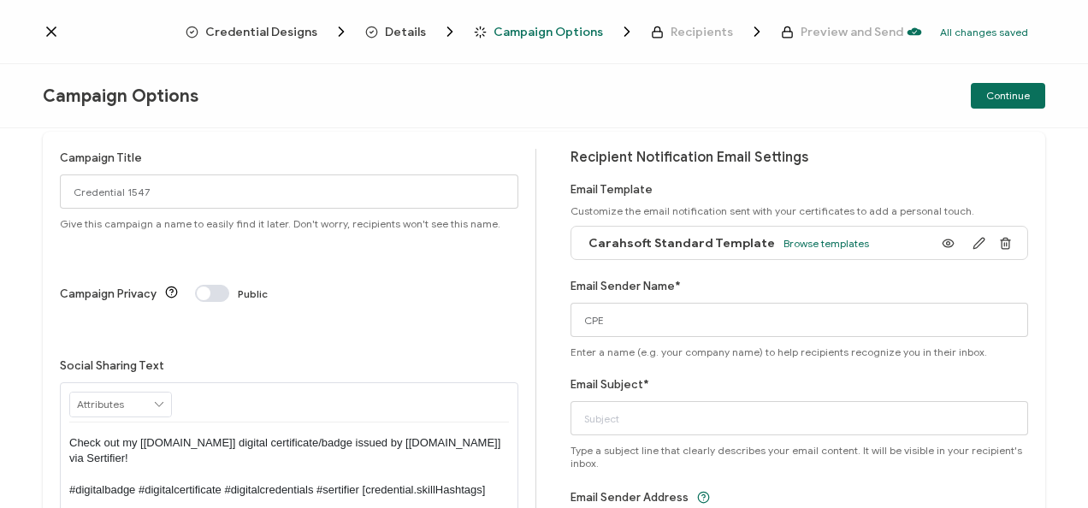
type input "[EMAIL_ADDRESS][DOMAIN_NAME]"
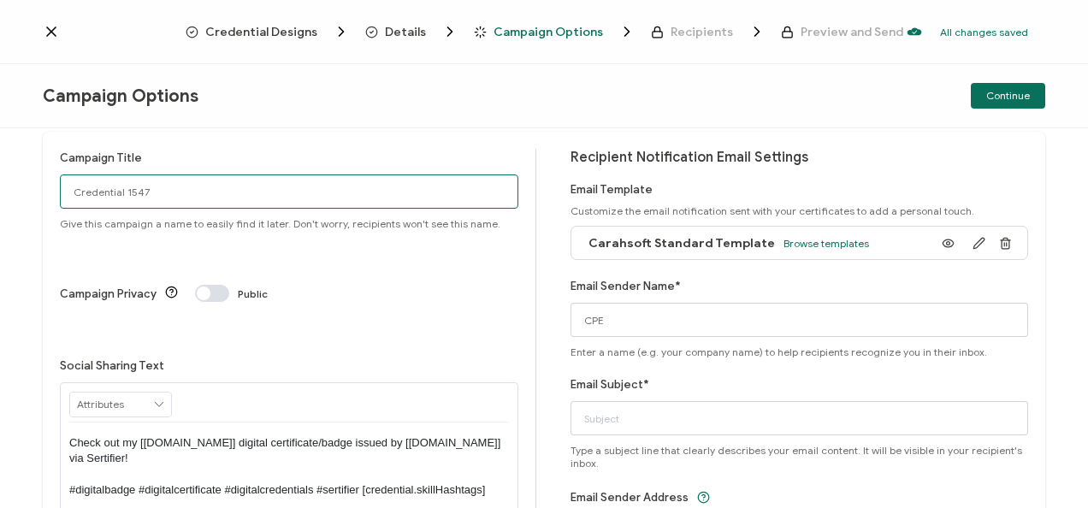
click at [243, 197] on input "Credential 1547" at bounding box center [289, 191] width 458 height 34
paste input "8-21-2025_70488_Tableau Webinar"
type input "8-21-2025_70488_Tableau Webinar"
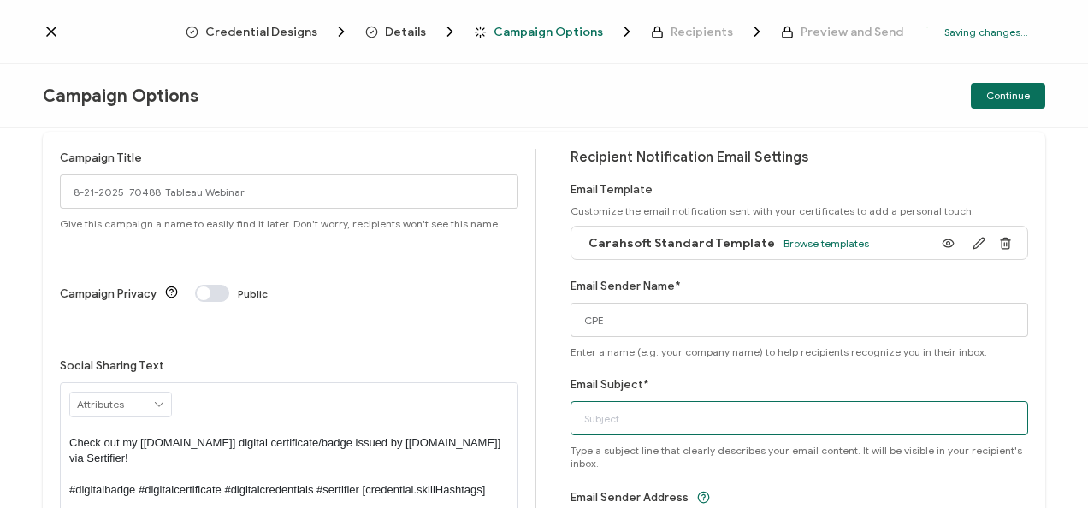
click at [647, 417] on input "Email Subject*" at bounding box center [799, 418] width 458 height 34
paste input "8-21-2025_70488_Tableau Webinar"
type input "8-21-2025_70488_Tableau Webinar"
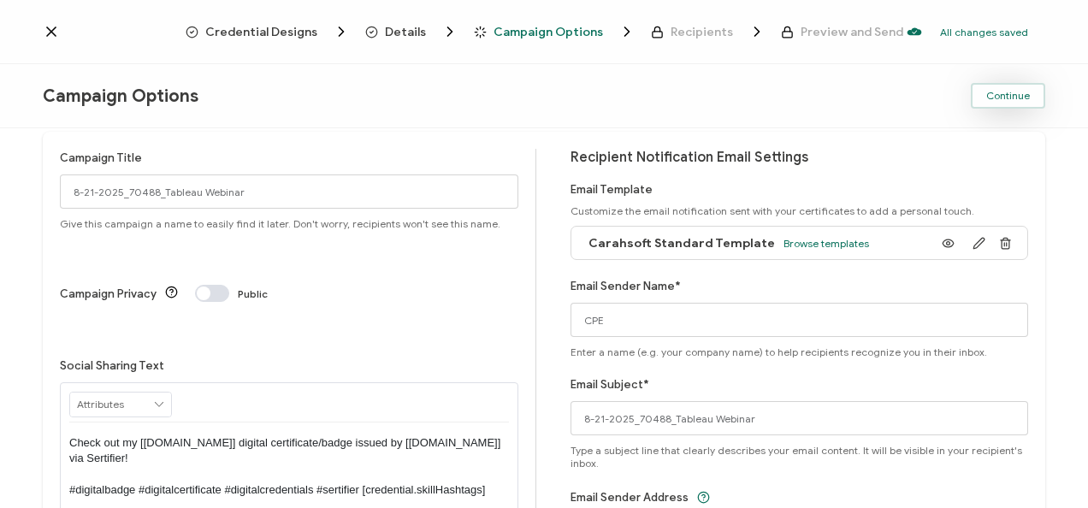
click at [1001, 106] on button "Continue" at bounding box center [1008, 96] width 74 height 26
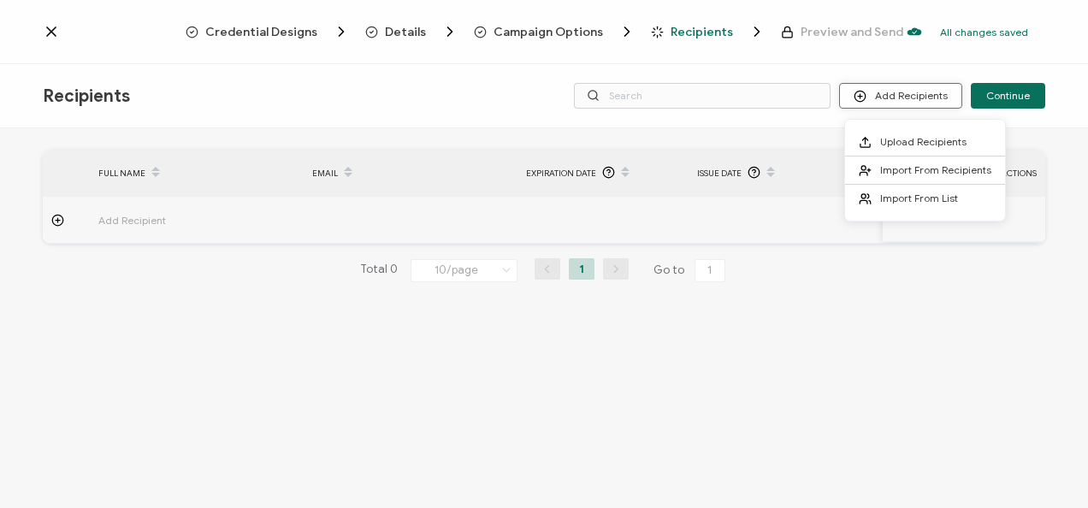
click at [923, 92] on button "Add Recipients" at bounding box center [900, 96] width 123 height 26
click at [872, 123] on ul "Upload Recipients Import From Recipients Import From List" at bounding box center [925, 170] width 162 height 103
click at [874, 131] on li "Upload Recipients" at bounding box center [925, 142] width 160 height 28
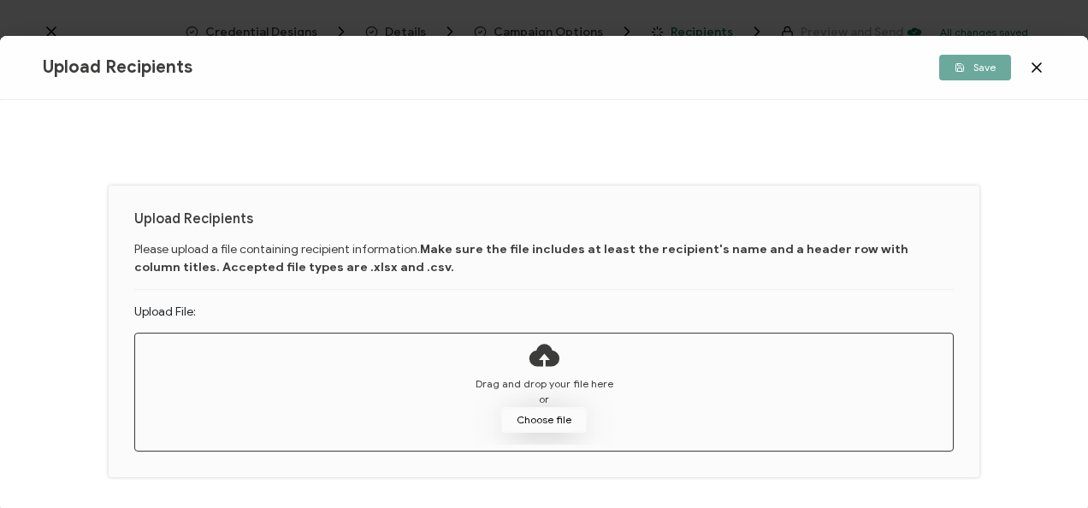
click at [529, 414] on button "Choose file" at bounding box center [544, 420] width 86 height 26
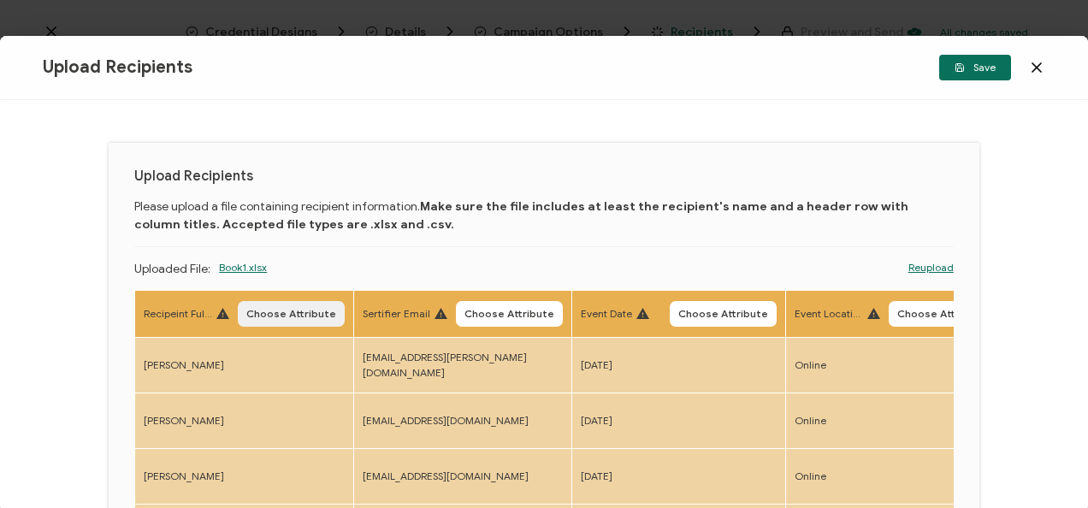
click at [299, 316] on span "Choose Attribute" at bounding box center [291, 314] width 90 height 10
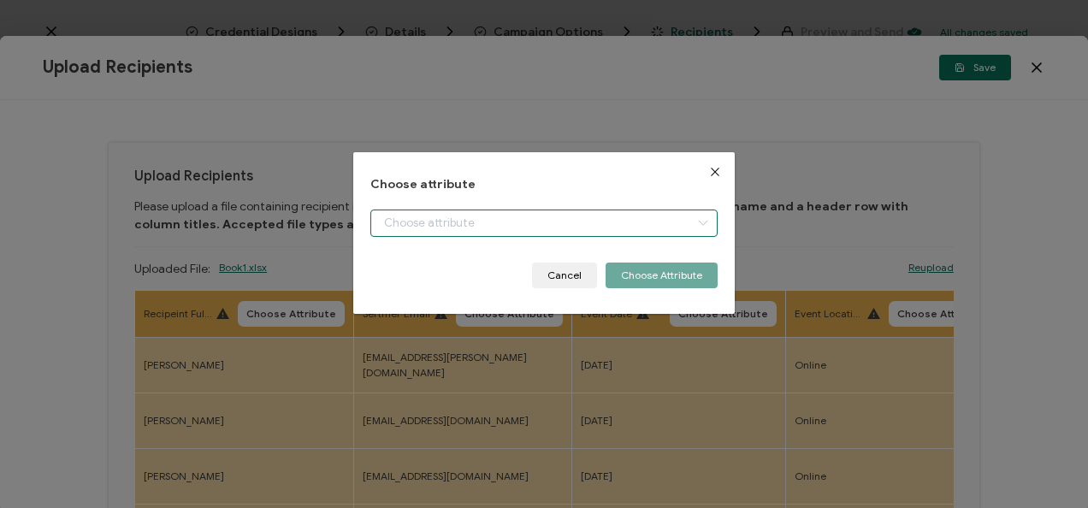
click at [389, 216] on input "dialog" at bounding box center [543, 223] width 346 height 27
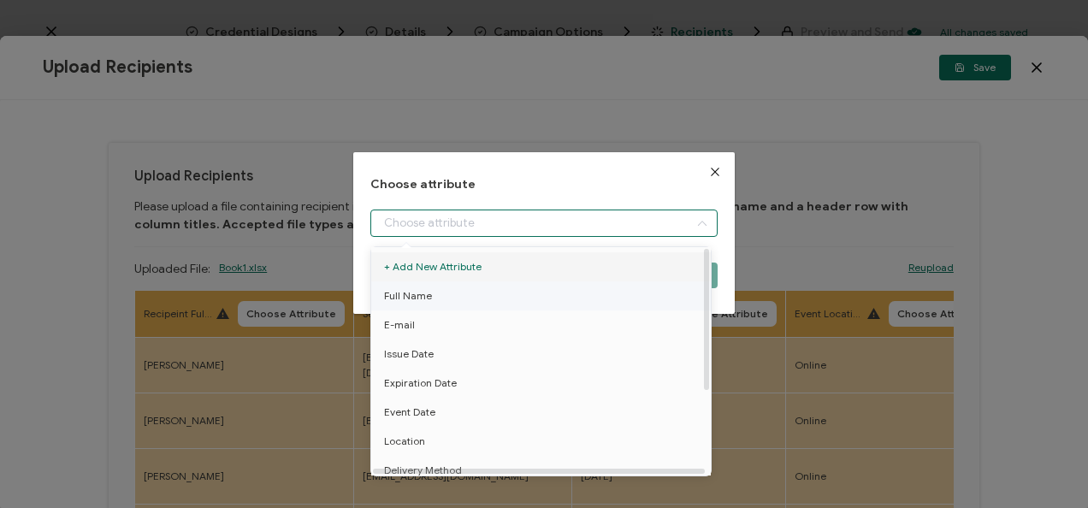
click at [436, 298] on li "Full Name" at bounding box center [544, 295] width 354 height 29
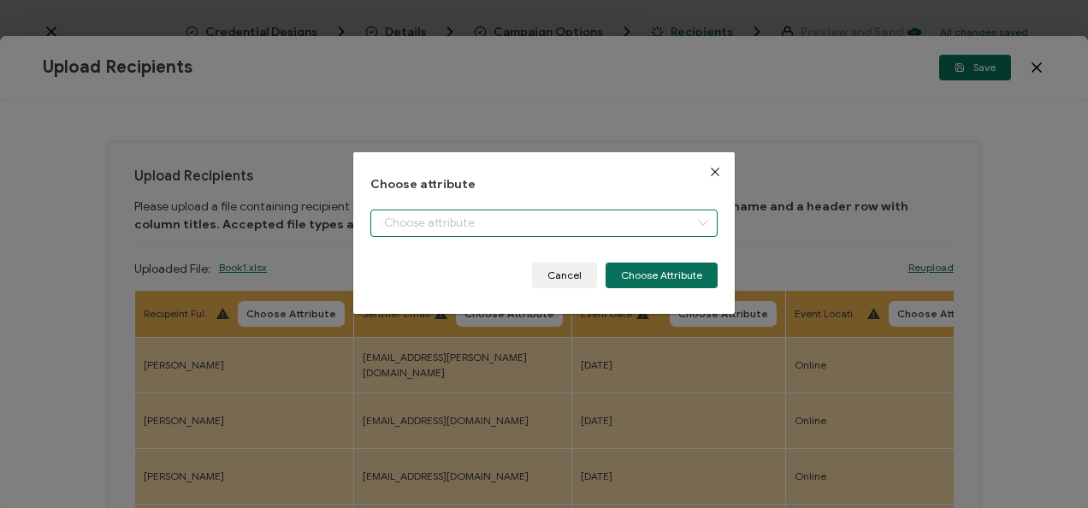
type input "Full Name"
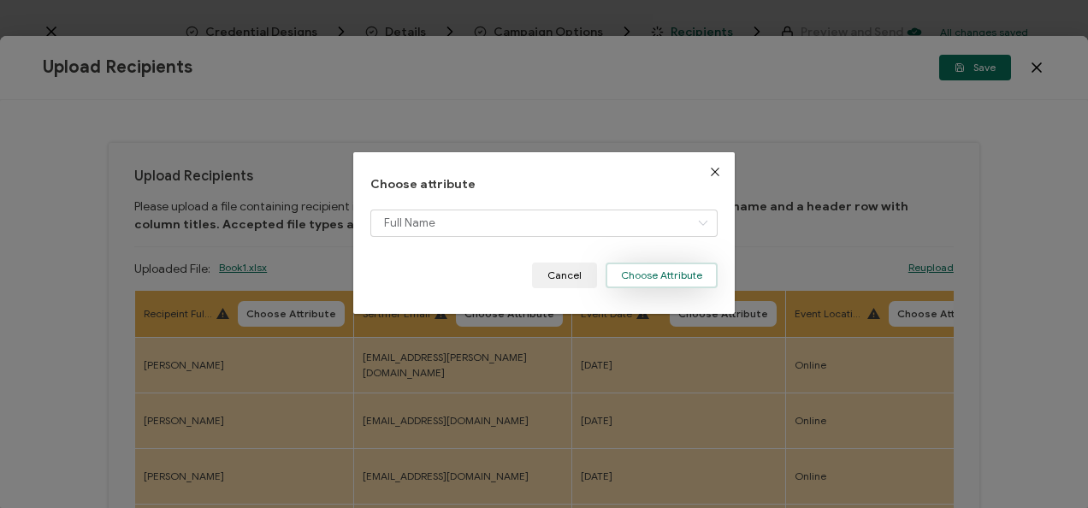
click at [620, 271] on button "Choose Attribute" at bounding box center [662, 276] width 112 height 26
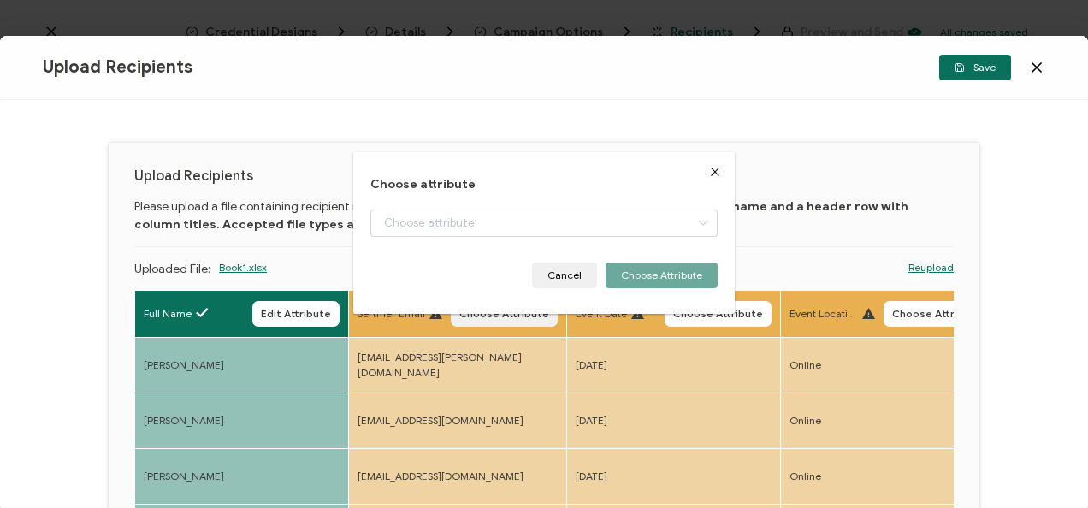
click at [538, 310] on span "Choose Attribute" at bounding box center [504, 314] width 90 height 10
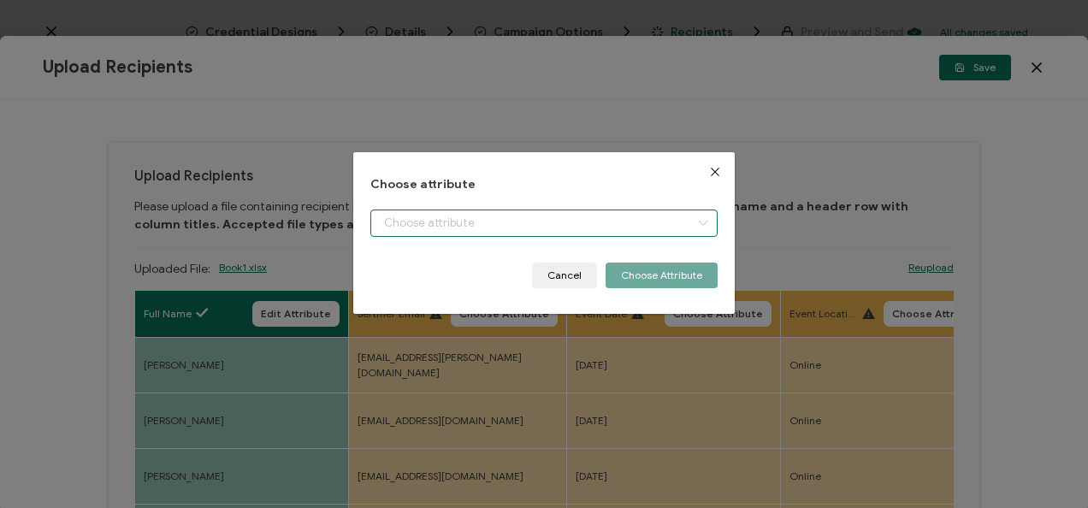
click at [492, 228] on input "dialog" at bounding box center [543, 223] width 346 height 27
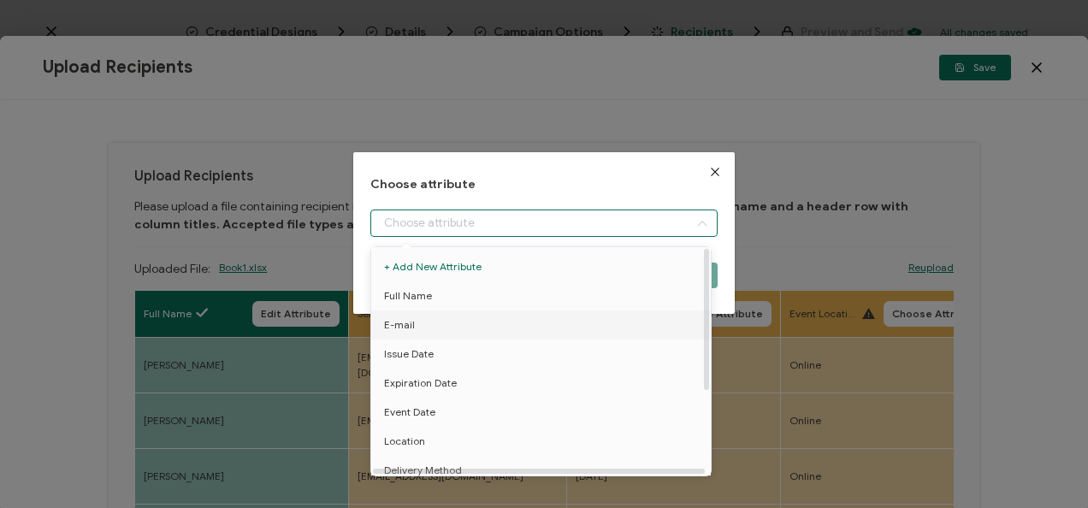
click at [477, 324] on li "E-mail" at bounding box center [544, 324] width 354 height 29
type input "E-mail"
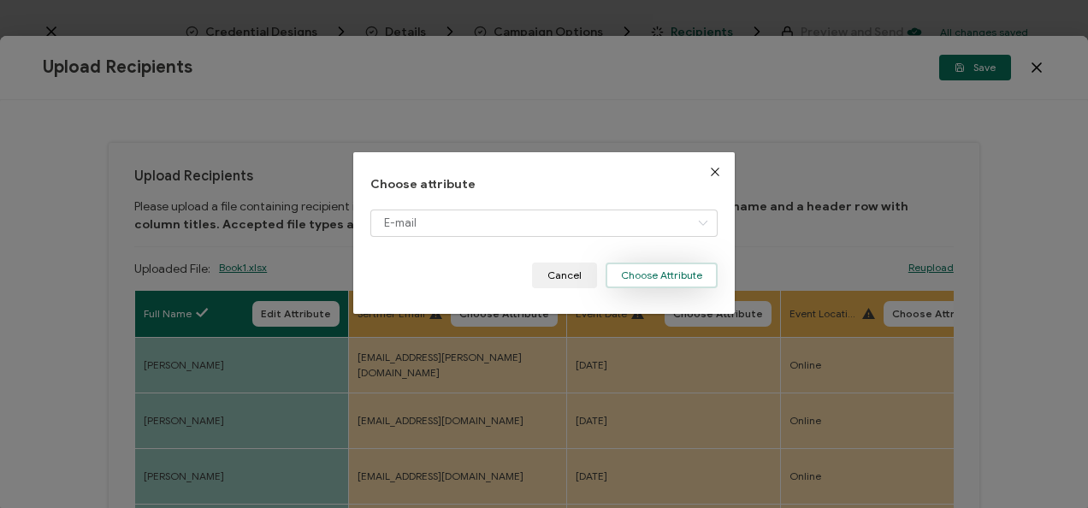
click at [636, 274] on button "Choose Attribute" at bounding box center [662, 276] width 112 height 26
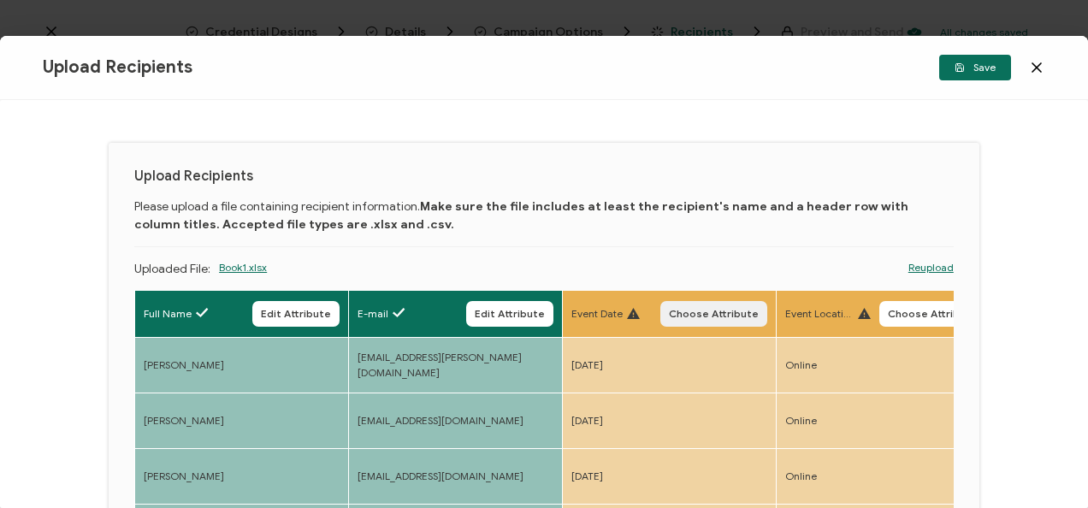
click at [758, 317] on span "Choose Attribute" at bounding box center [714, 314] width 90 height 10
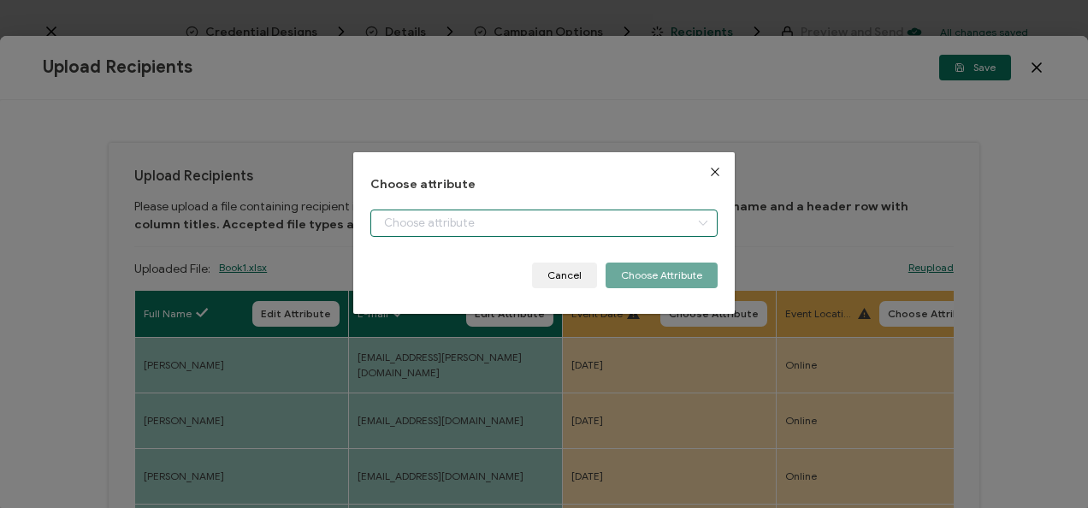
click at [645, 233] on input "dialog" at bounding box center [543, 223] width 346 height 27
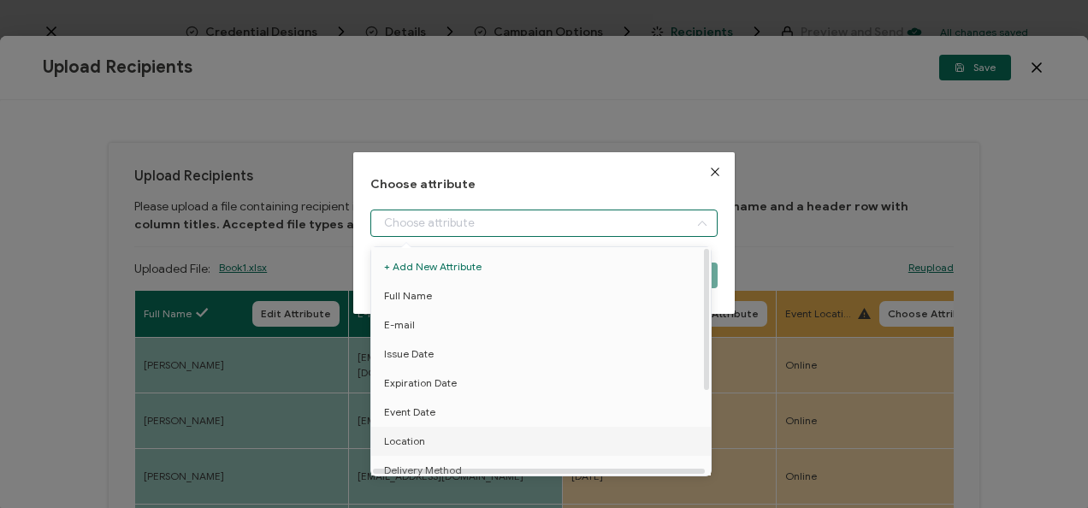
scroll to position [133, 0]
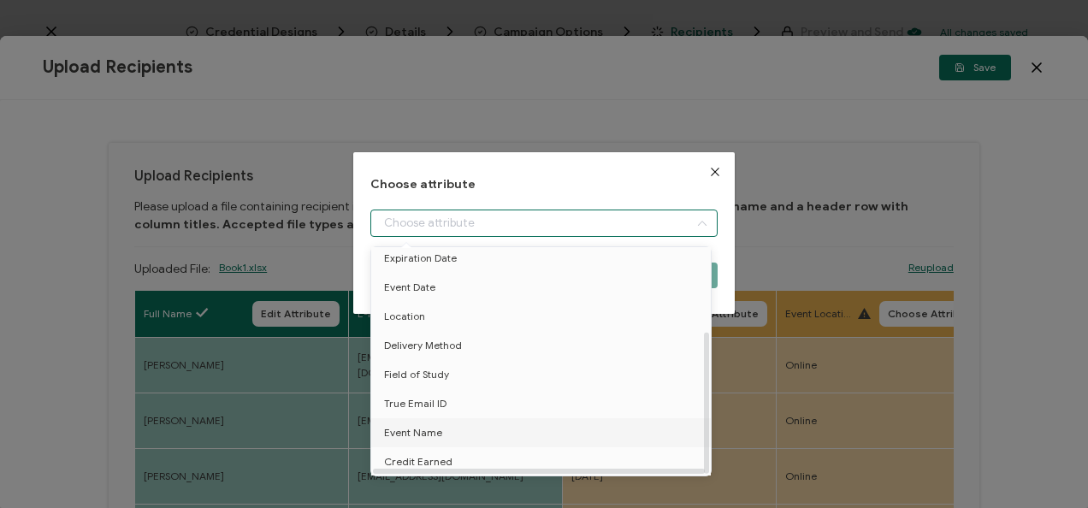
click at [481, 421] on li "Event Name" at bounding box center [544, 432] width 354 height 29
type input "Event Name"
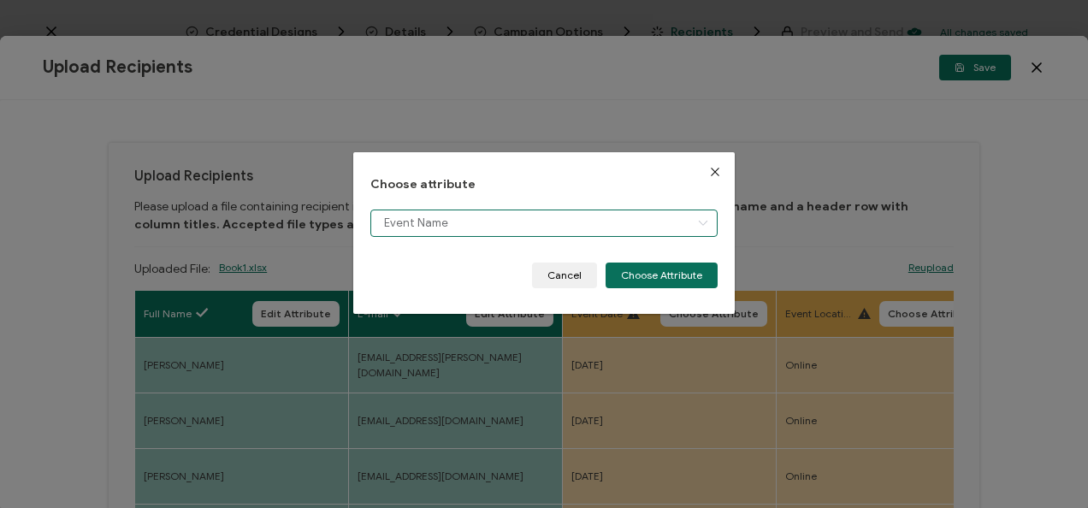
click at [606, 222] on input "Event Name" at bounding box center [543, 223] width 346 height 27
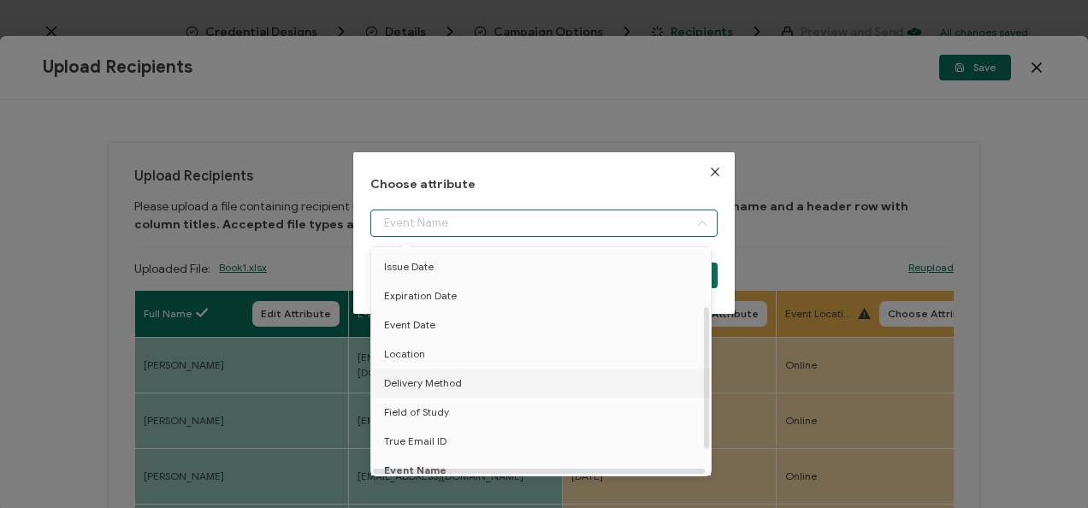
scroll to position [98, 0]
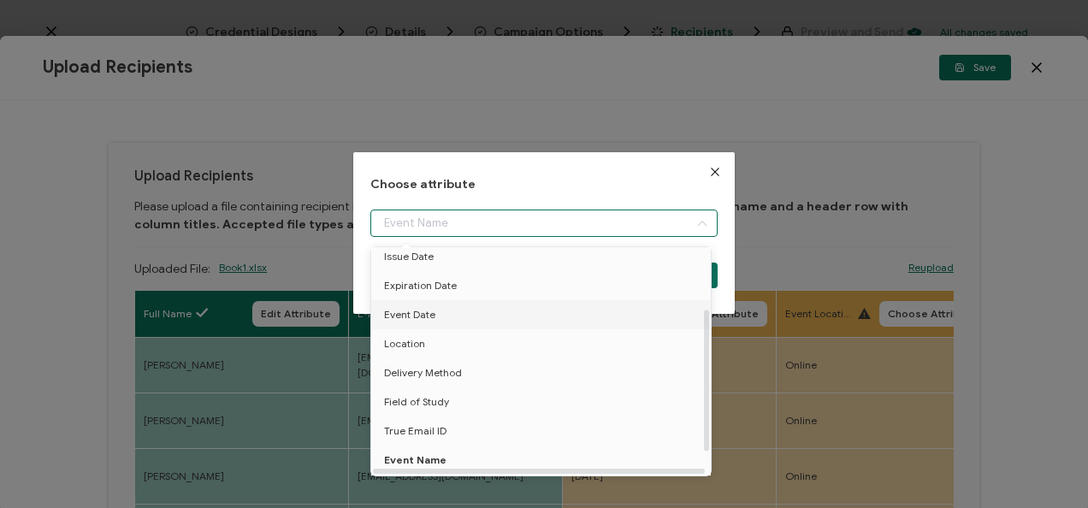
click at [467, 318] on li "Event Date" at bounding box center [544, 314] width 354 height 29
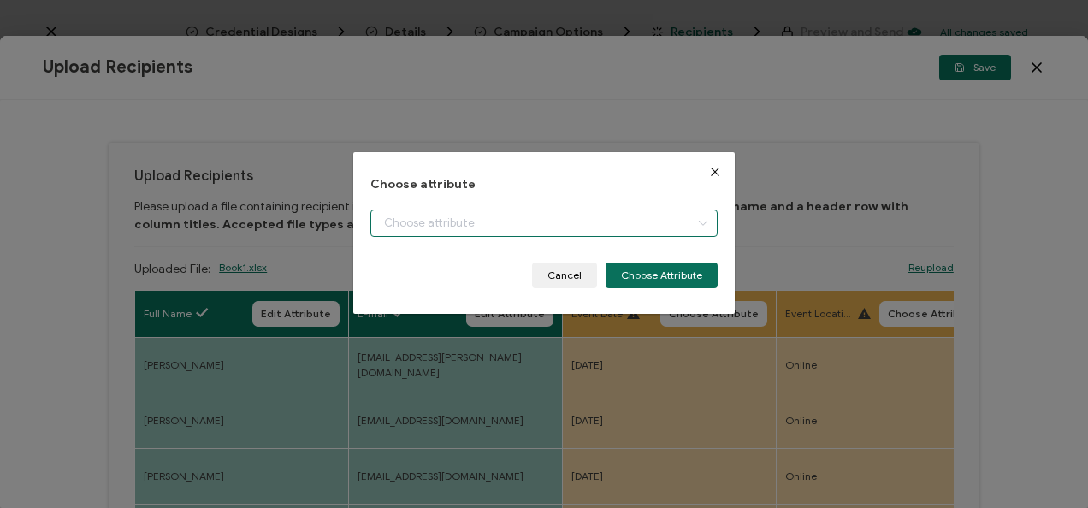
type input "Event Date"
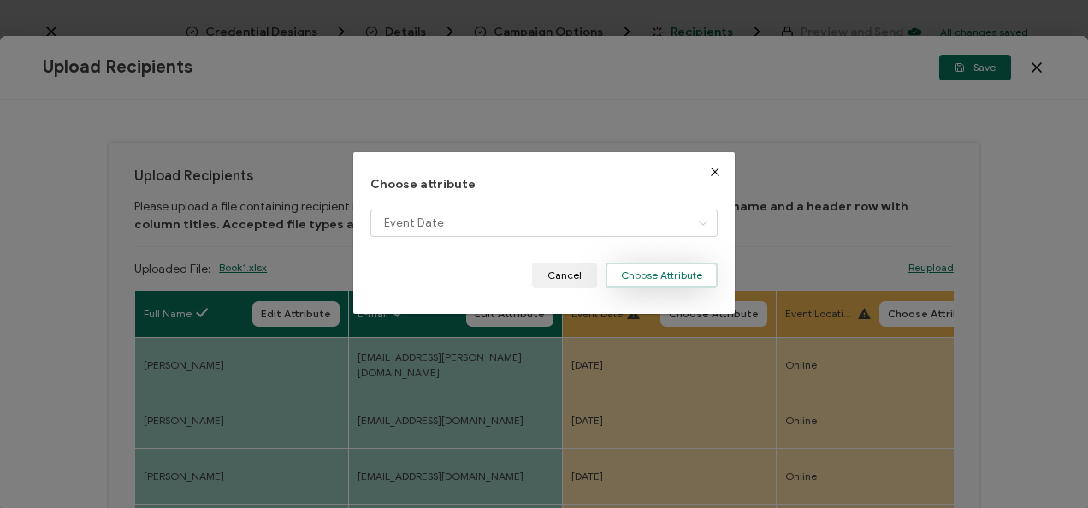
click at [670, 263] on button "Choose Attribute" at bounding box center [662, 276] width 112 height 26
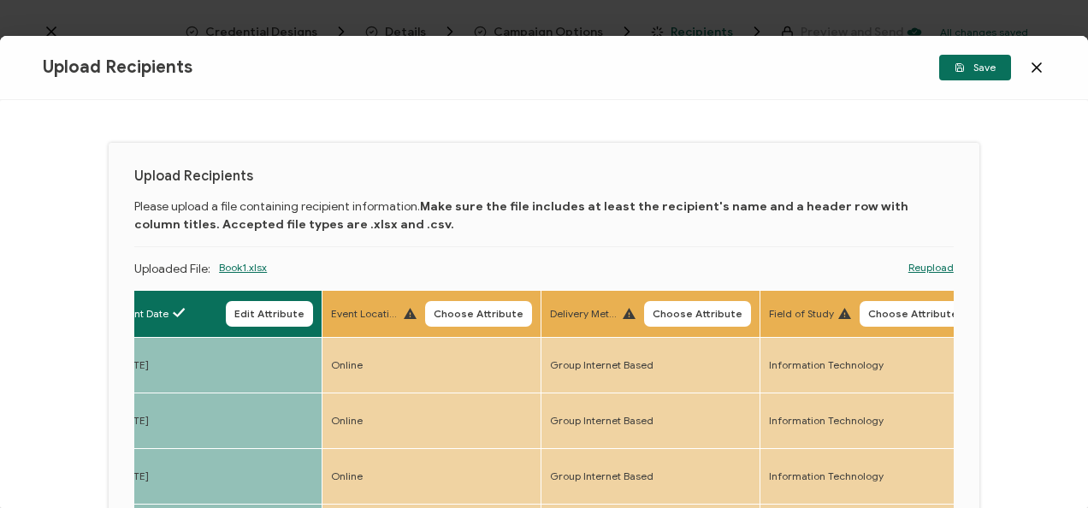
scroll to position [0, 456]
click at [489, 311] on span "Choose Attribute" at bounding box center [477, 314] width 90 height 10
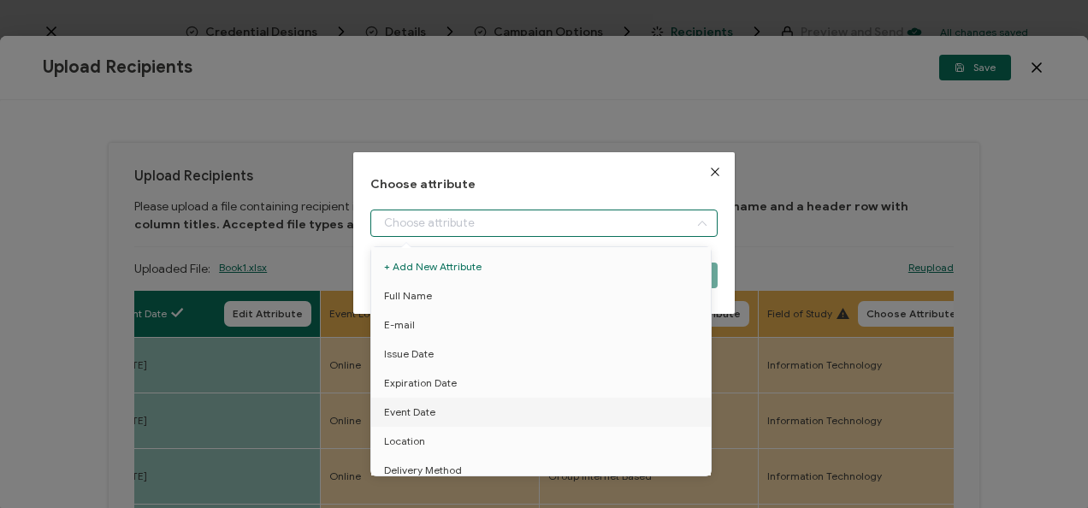
click at [488, 220] on input "dialog" at bounding box center [543, 223] width 346 height 27
click at [446, 439] on li "Location" at bounding box center [544, 441] width 354 height 29
type input "Location"
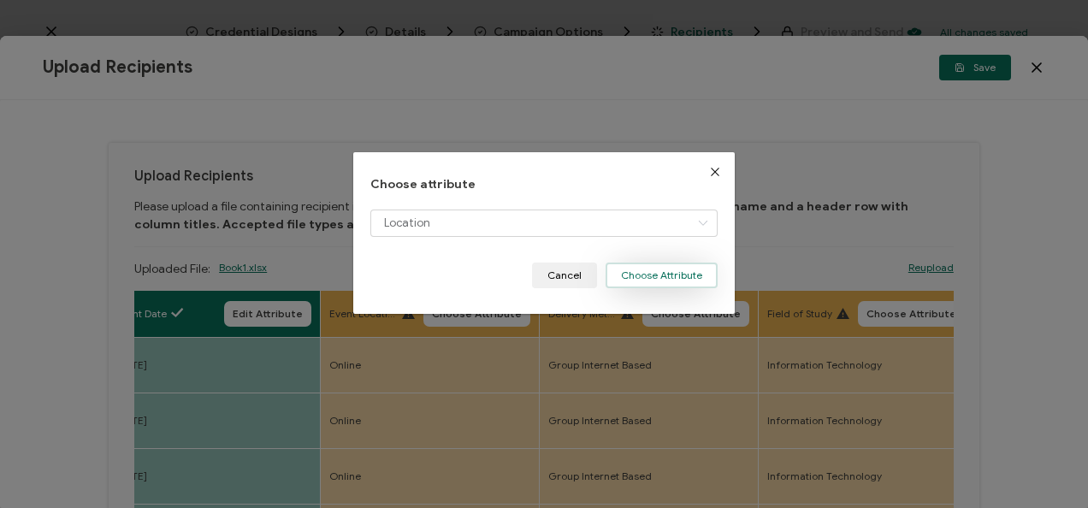
click at [690, 277] on button "Choose Attribute" at bounding box center [662, 276] width 112 height 26
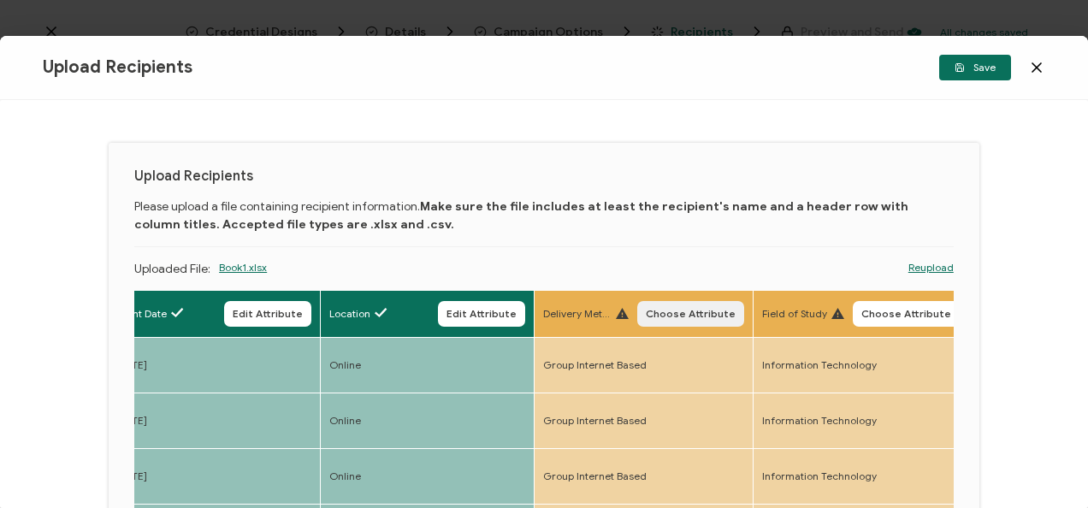
click at [709, 315] on span "Choose Attribute" at bounding box center [691, 314] width 90 height 10
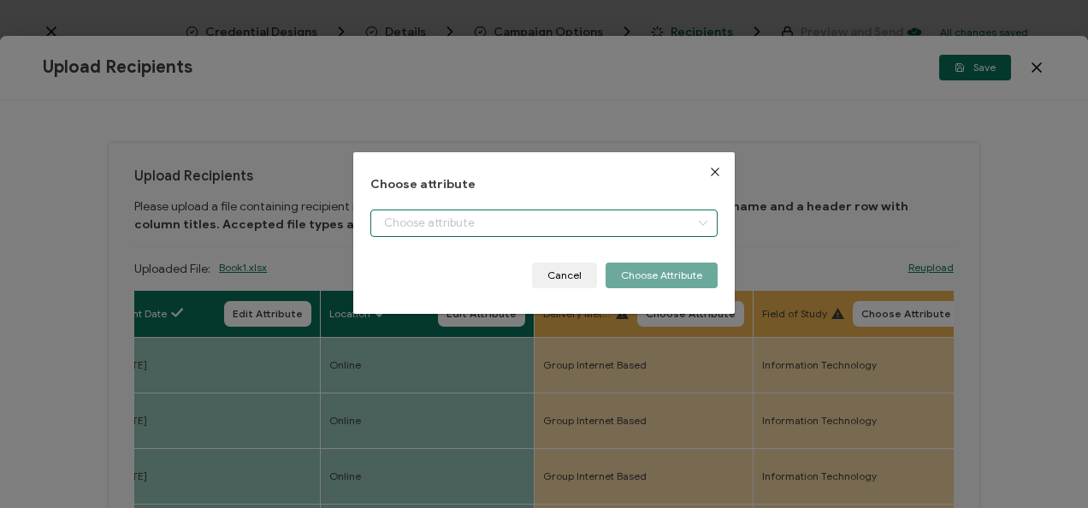
click at [636, 222] on input "dialog" at bounding box center [543, 223] width 346 height 27
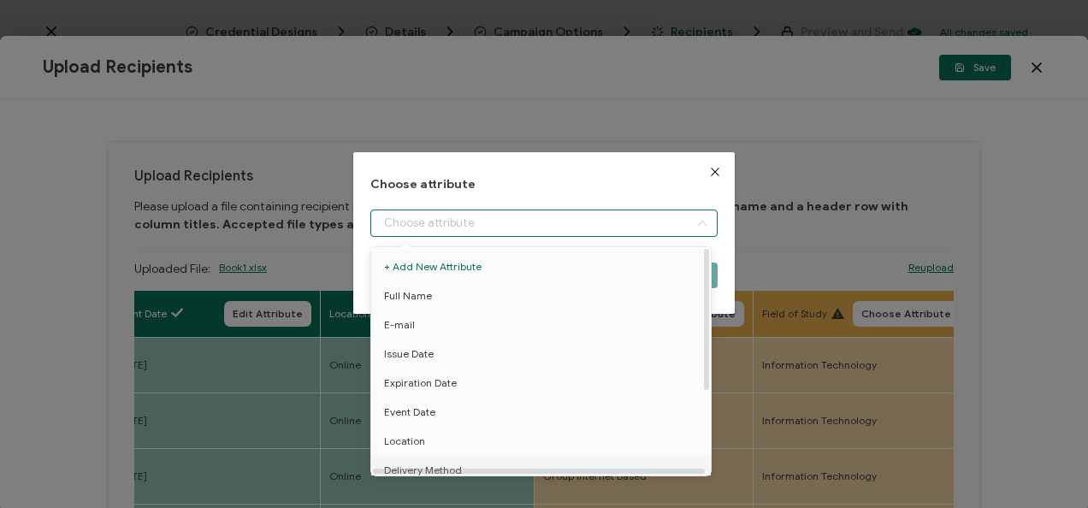
click at [455, 465] on span "Delivery Method" at bounding box center [423, 470] width 78 height 29
type input "Delivery Method"
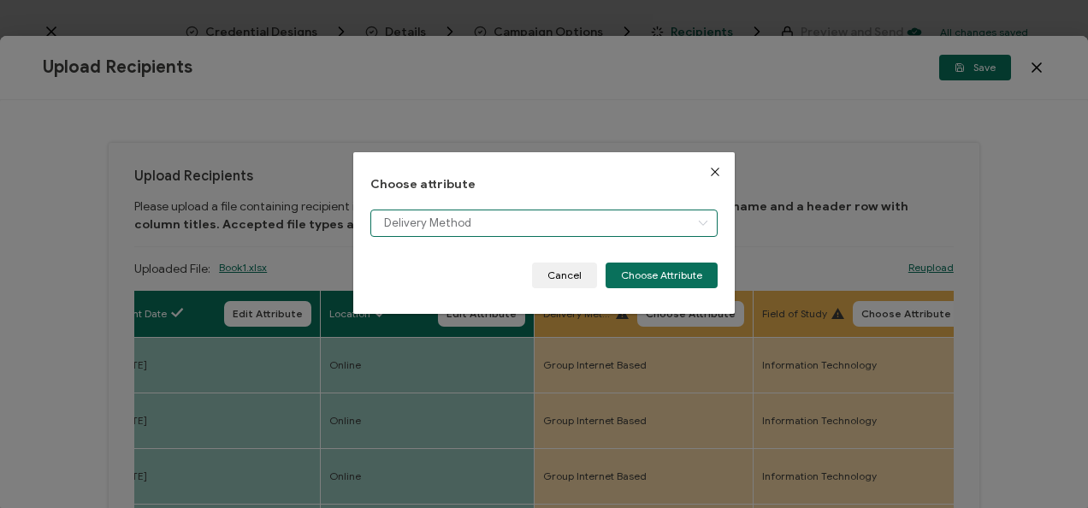
scroll to position [12, 0]
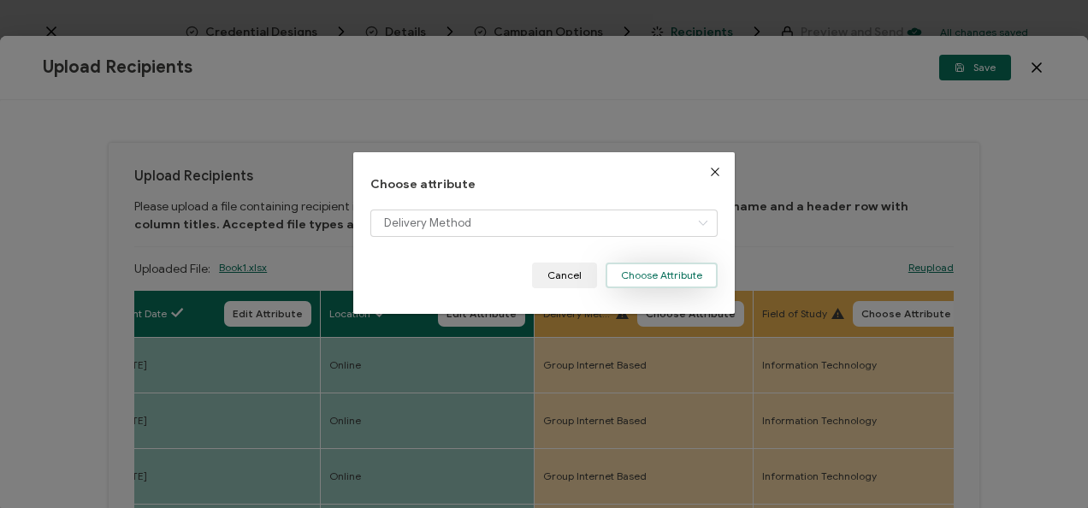
click at [672, 281] on button "Choose Attribute" at bounding box center [662, 276] width 112 height 26
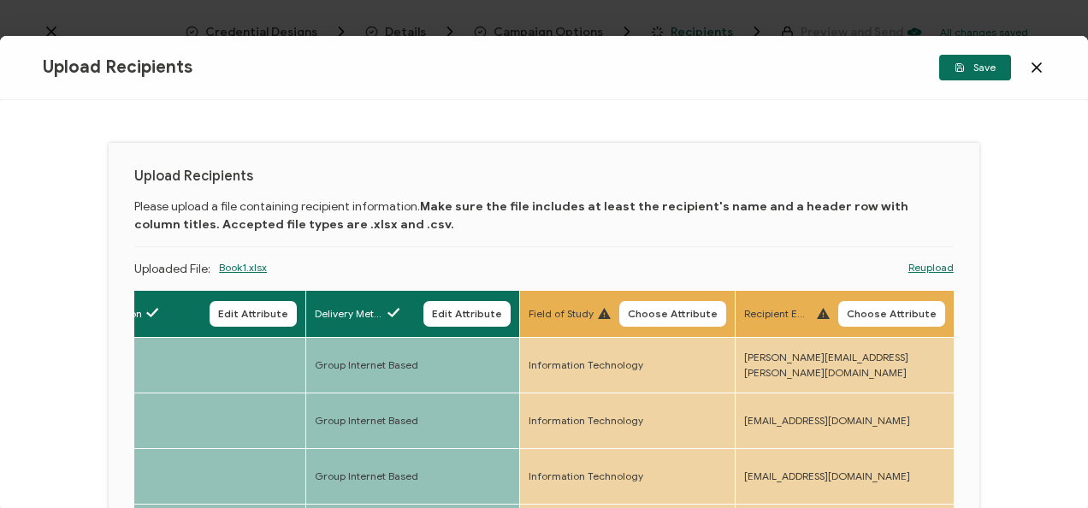
scroll to position [0, 915]
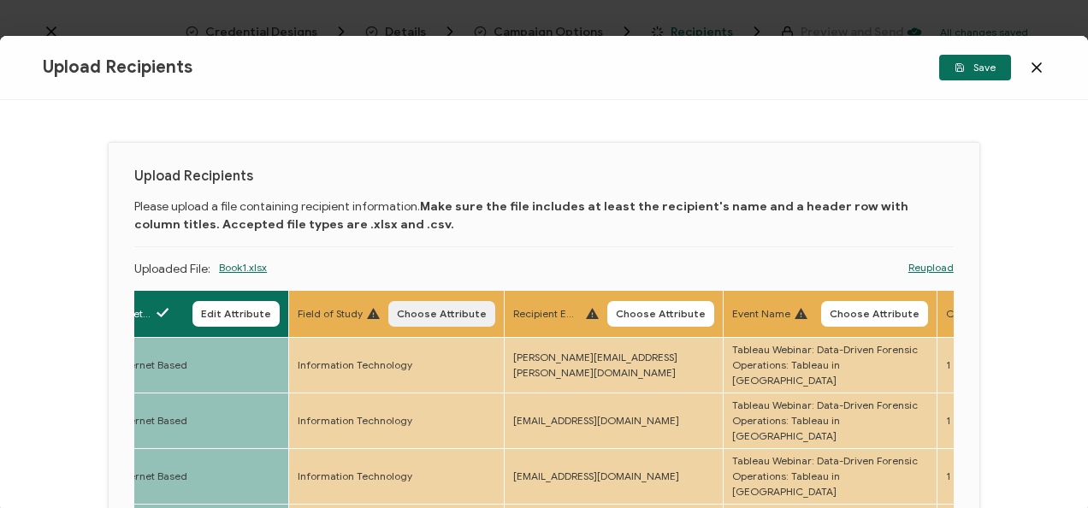
click at [452, 311] on span "Choose Attribute" at bounding box center [442, 314] width 90 height 10
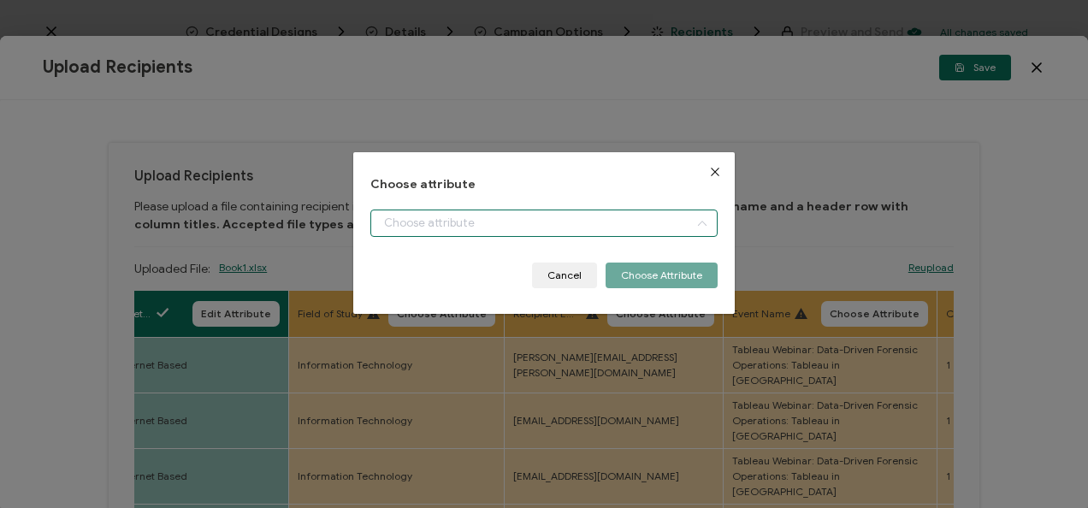
click at [499, 228] on input "dialog" at bounding box center [543, 223] width 346 height 27
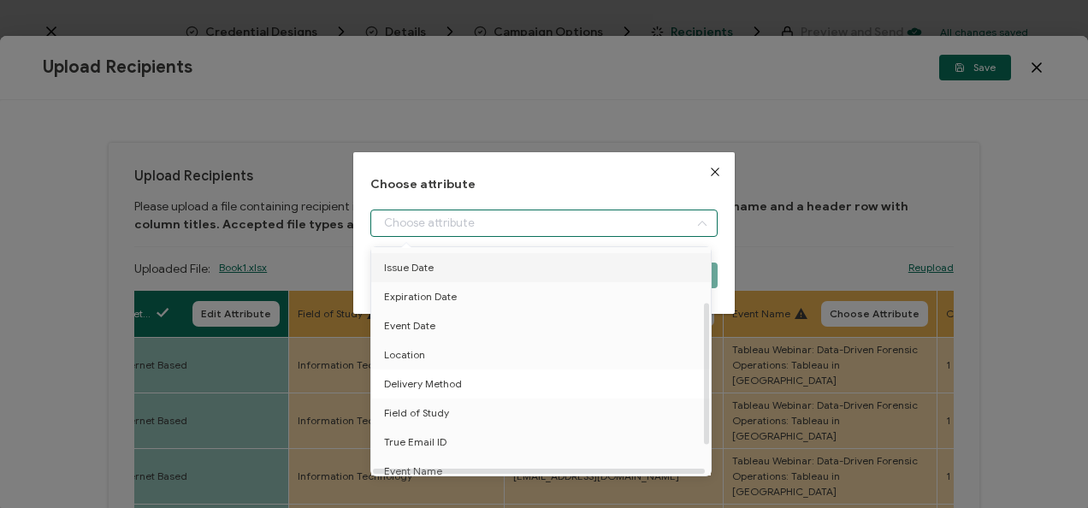
scroll to position [87, 0]
click at [500, 412] on li "Field of Study" at bounding box center [544, 412] width 354 height 29
type input "Field of Study"
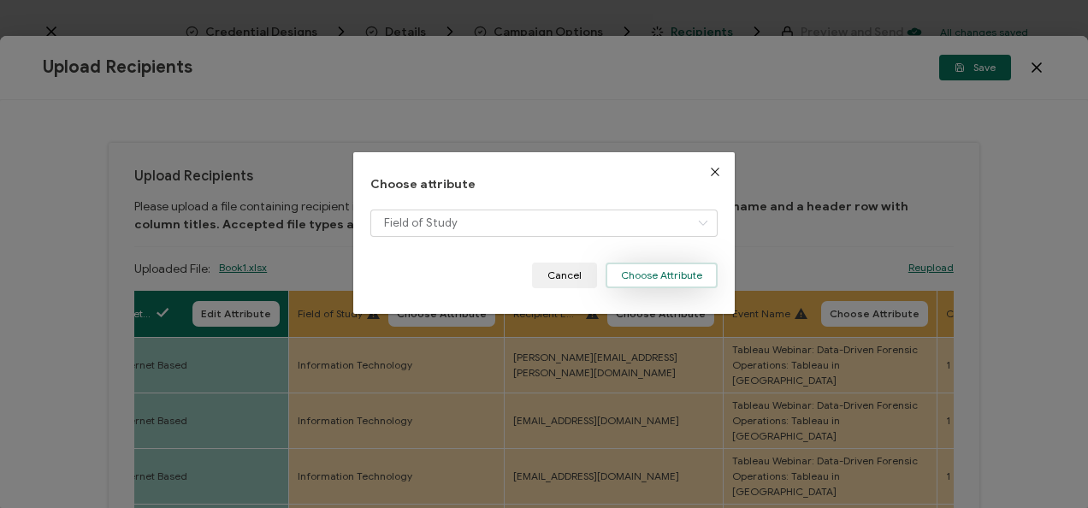
click at [644, 274] on button "Choose Attribute" at bounding box center [662, 276] width 112 height 26
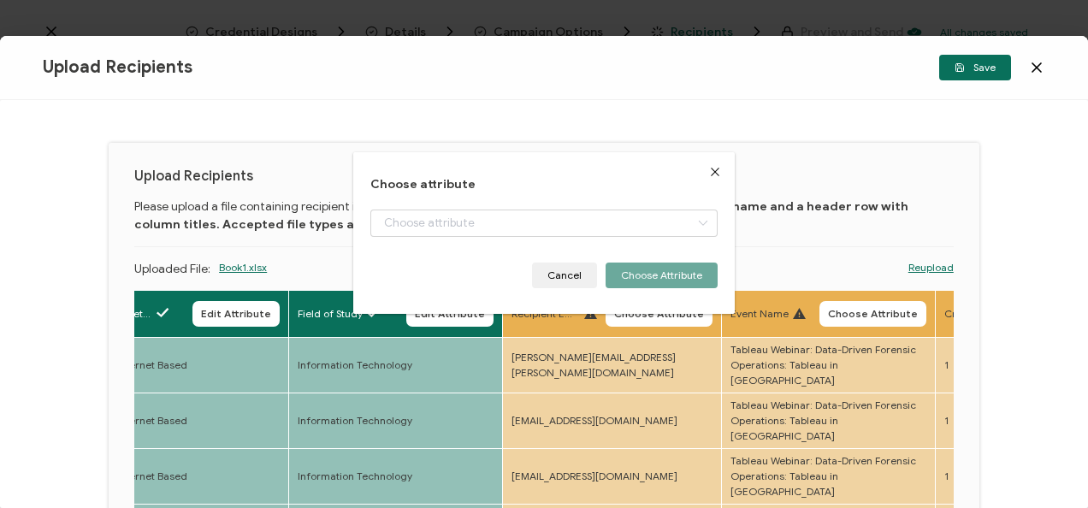
click at [684, 307] on div "Choose attribute Cancel Choose Attribute" at bounding box center [544, 254] width 1088 height 508
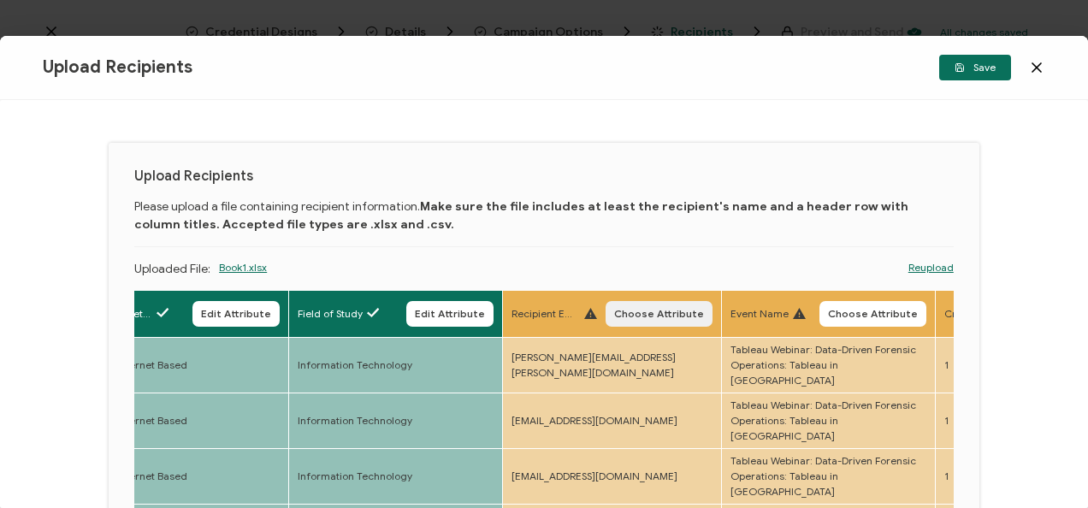
click at [662, 316] on span "Choose Attribute" at bounding box center [659, 314] width 90 height 10
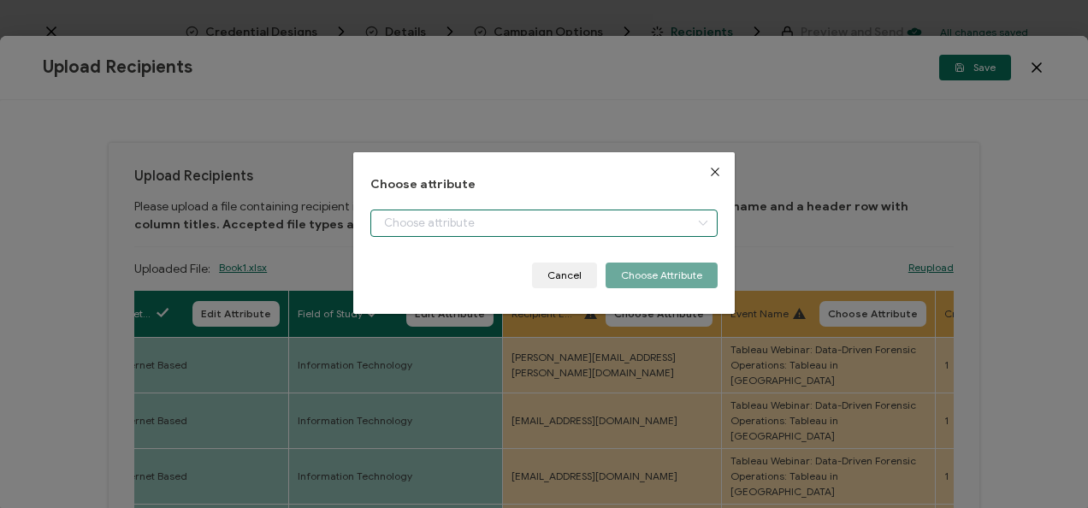
click at [505, 224] on input "dialog" at bounding box center [543, 223] width 346 height 27
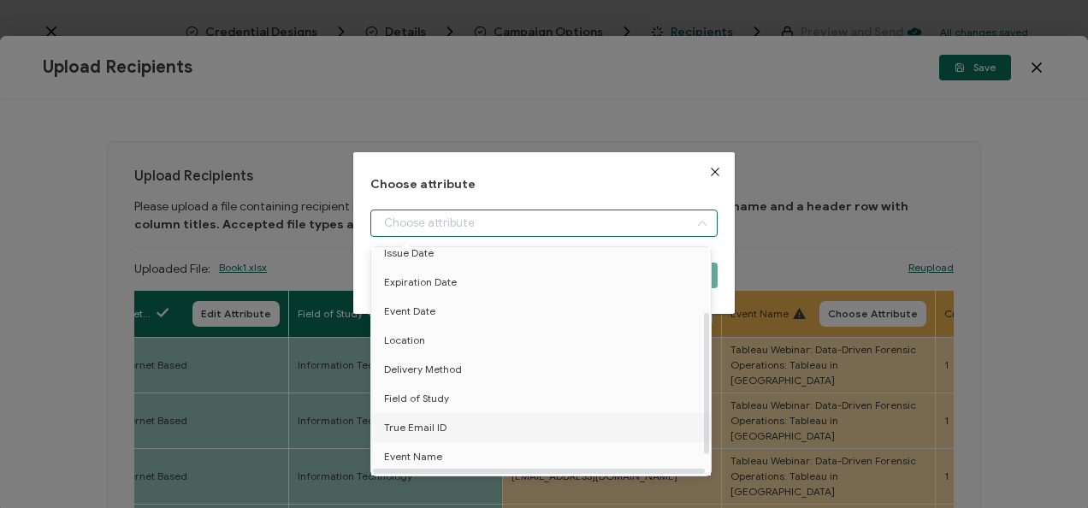
scroll to position [102, 0]
click at [446, 425] on li "True Email ID" at bounding box center [544, 426] width 354 height 29
type input "True Email ID"
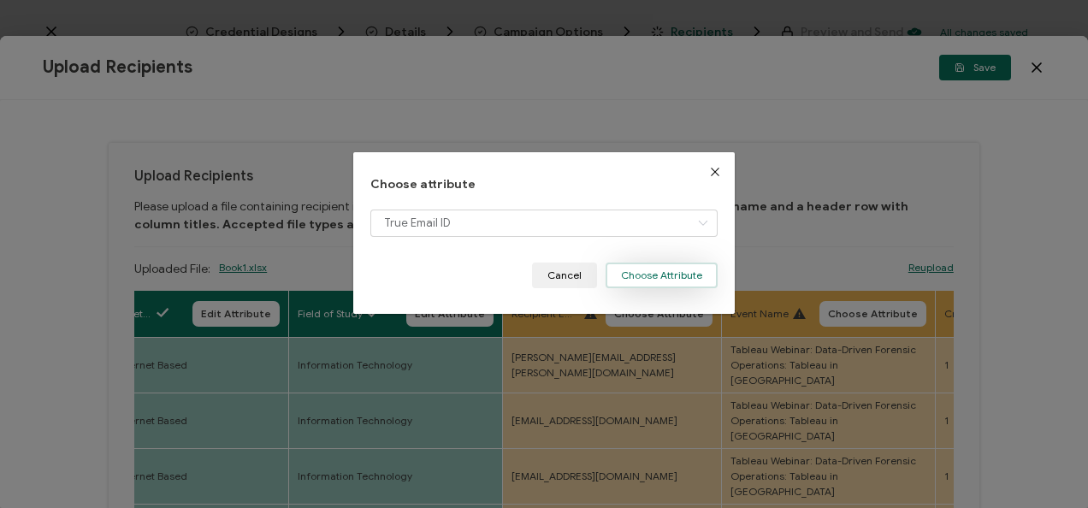
click at [688, 270] on button "Choose Attribute" at bounding box center [662, 276] width 112 height 26
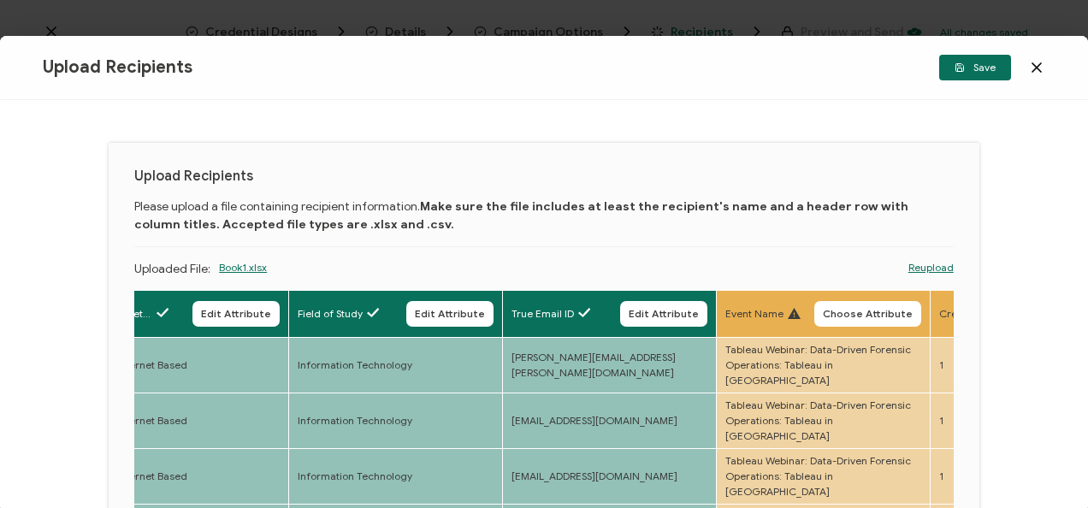
scroll to position [0, 1305]
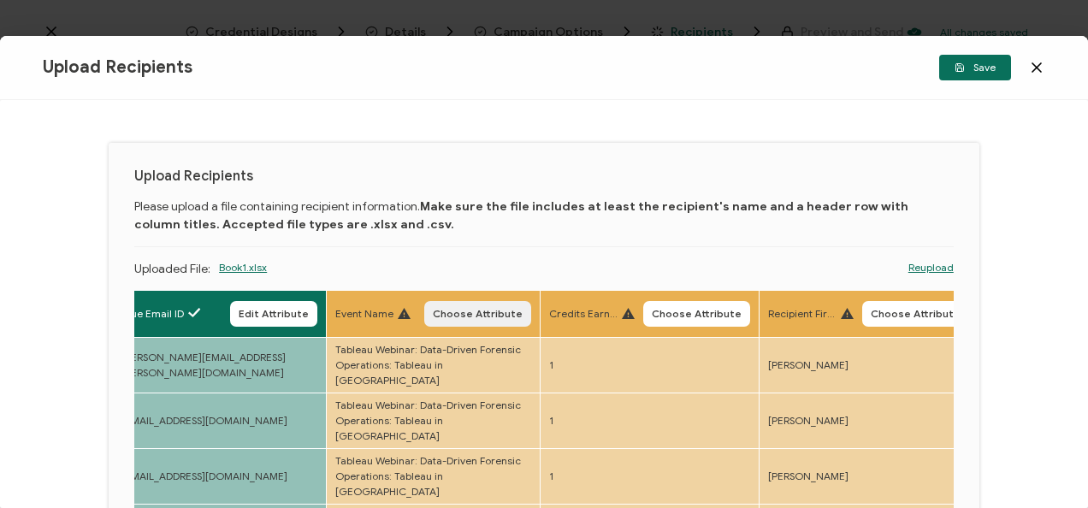
click at [513, 320] on button "Choose Attribute" at bounding box center [477, 314] width 107 height 26
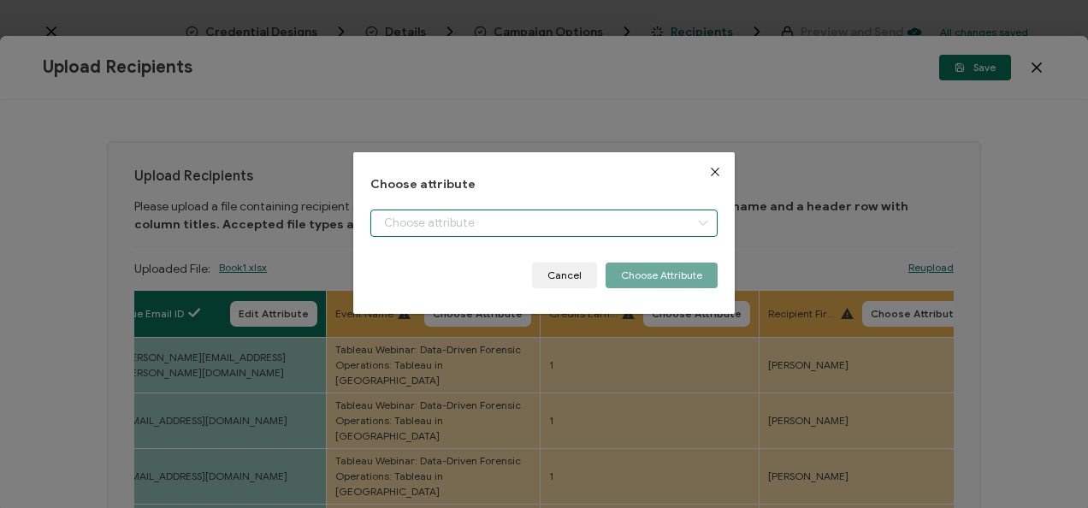
click at [513, 217] on input "dialog" at bounding box center [543, 223] width 346 height 27
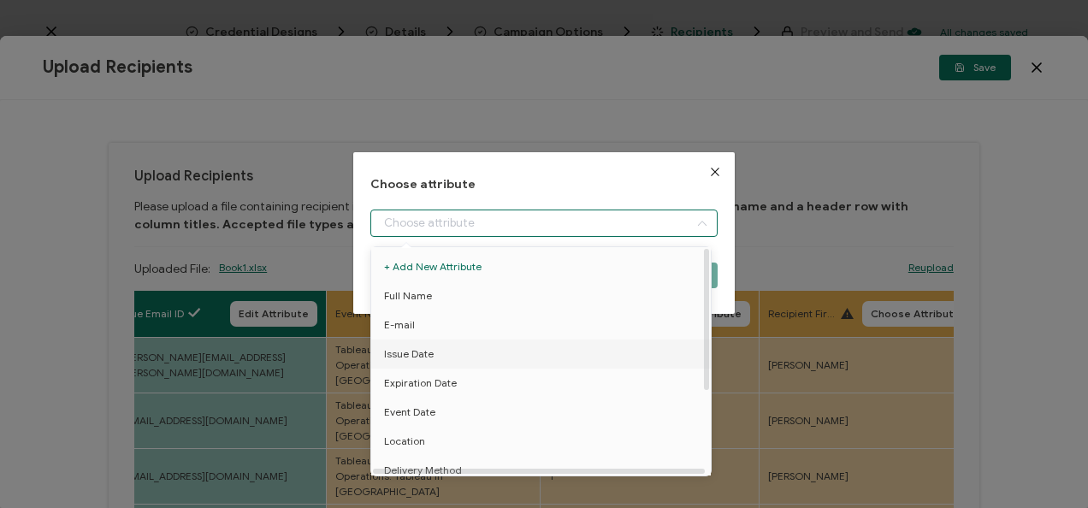
scroll to position [133, 0]
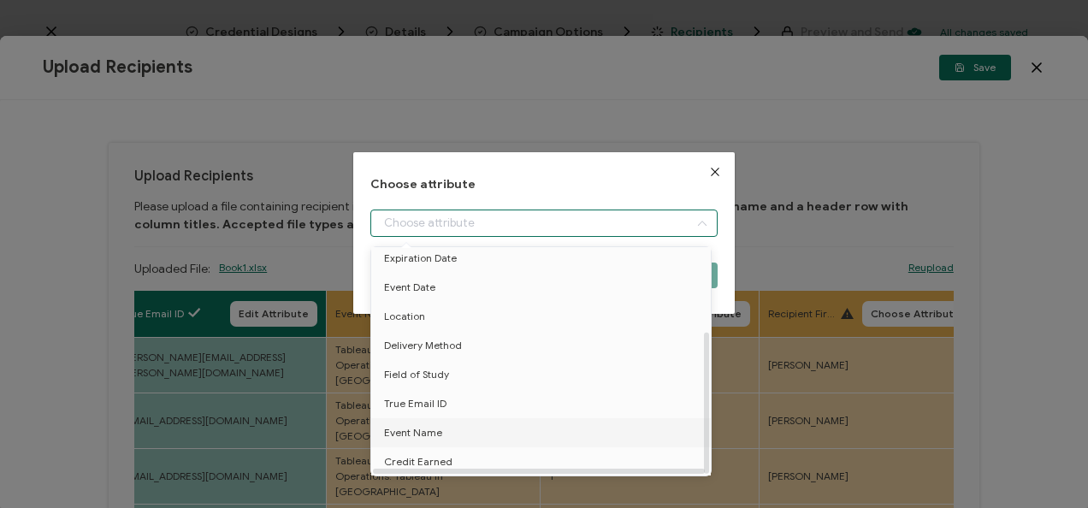
click at [486, 418] on li "Event Name" at bounding box center [544, 432] width 354 height 29
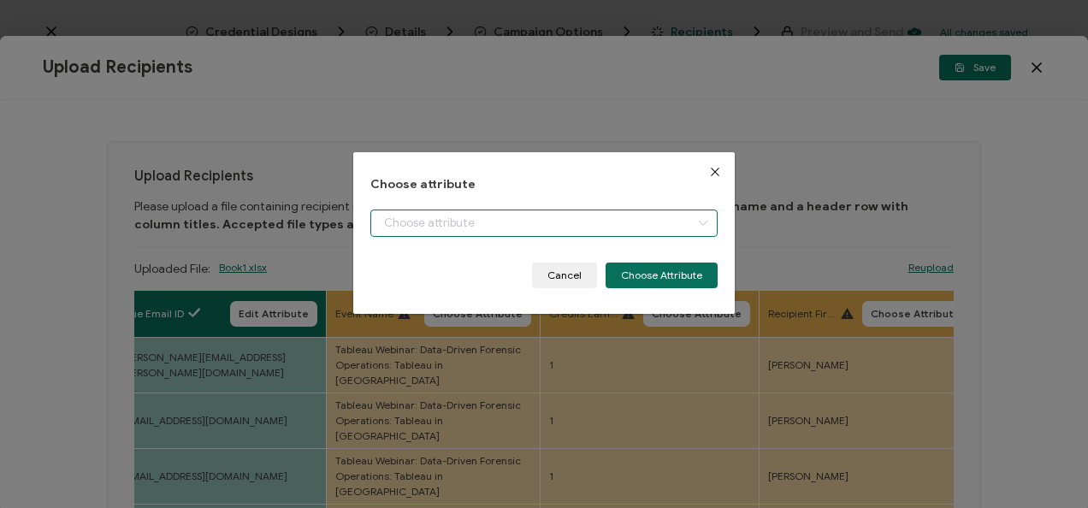
type input "Event Name"
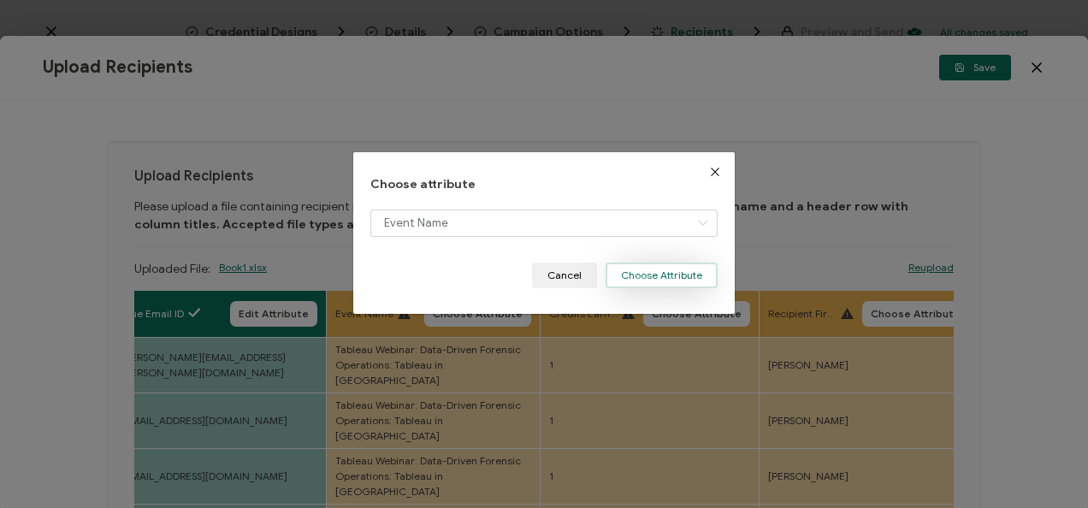
click at [687, 277] on button "Choose Attribute" at bounding box center [662, 276] width 112 height 26
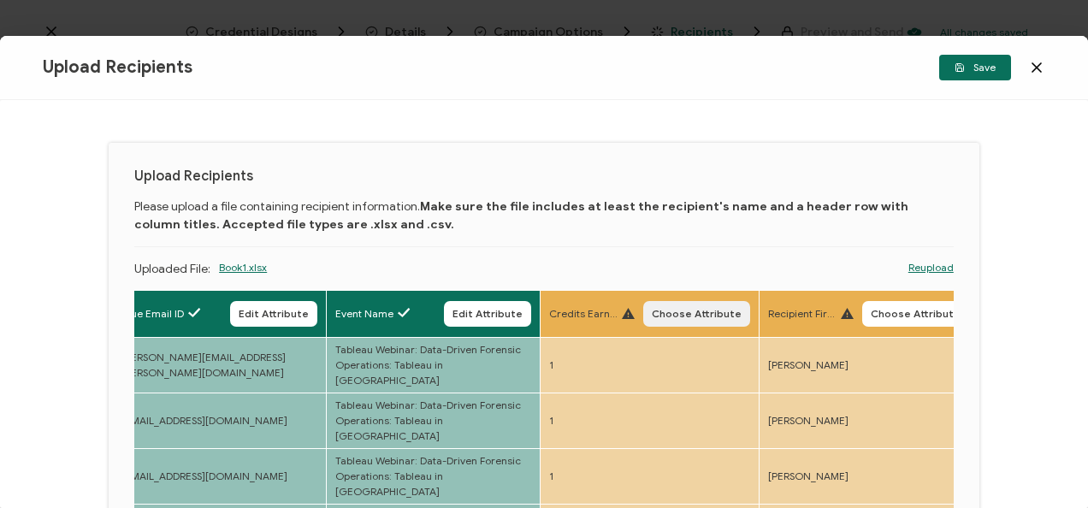
click at [735, 325] on button "Choose Attribute" at bounding box center [696, 314] width 107 height 26
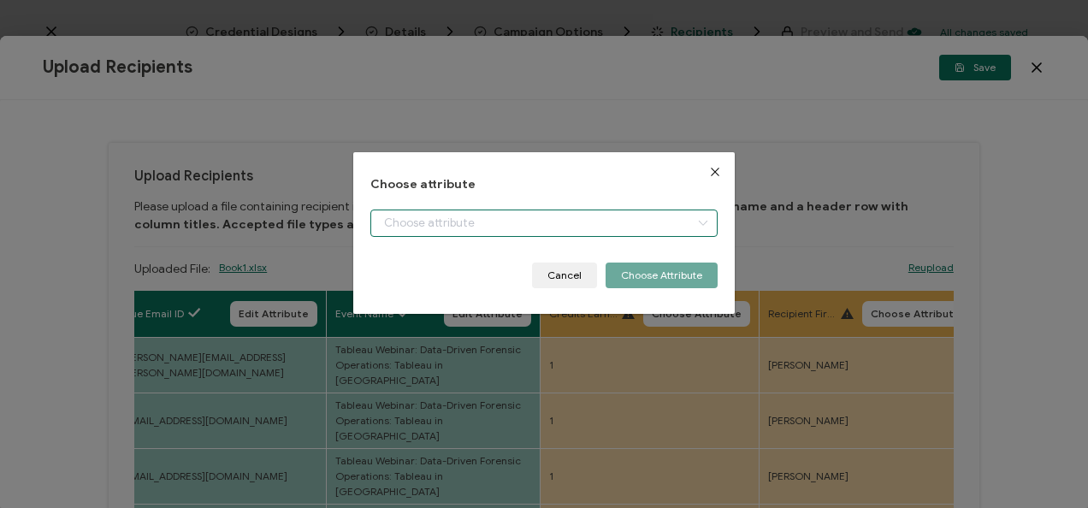
click at [616, 224] on input "dialog" at bounding box center [543, 223] width 346 height 27
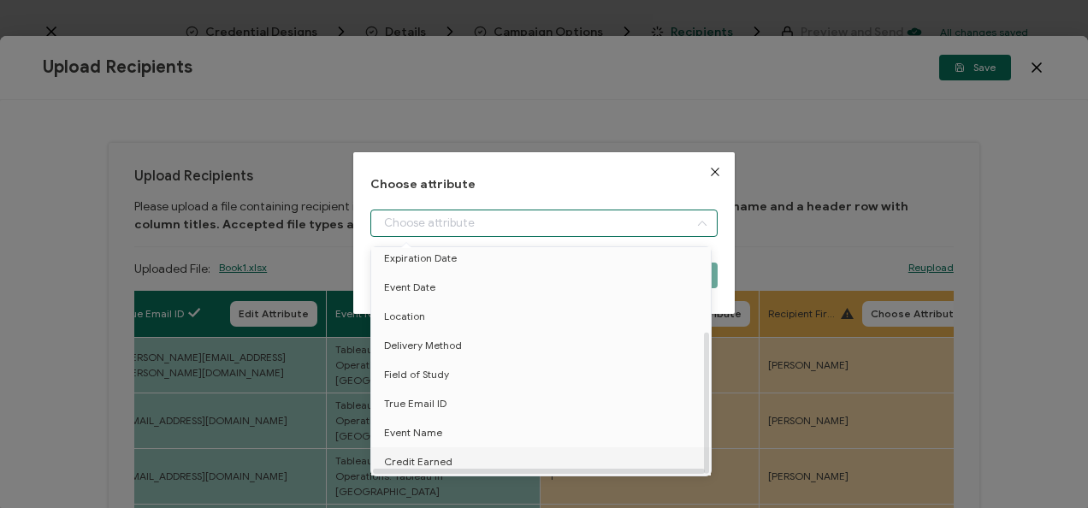
click at [464, 447] on li "Credit Earned" at bounding box center [544, 461] width 354 height 29
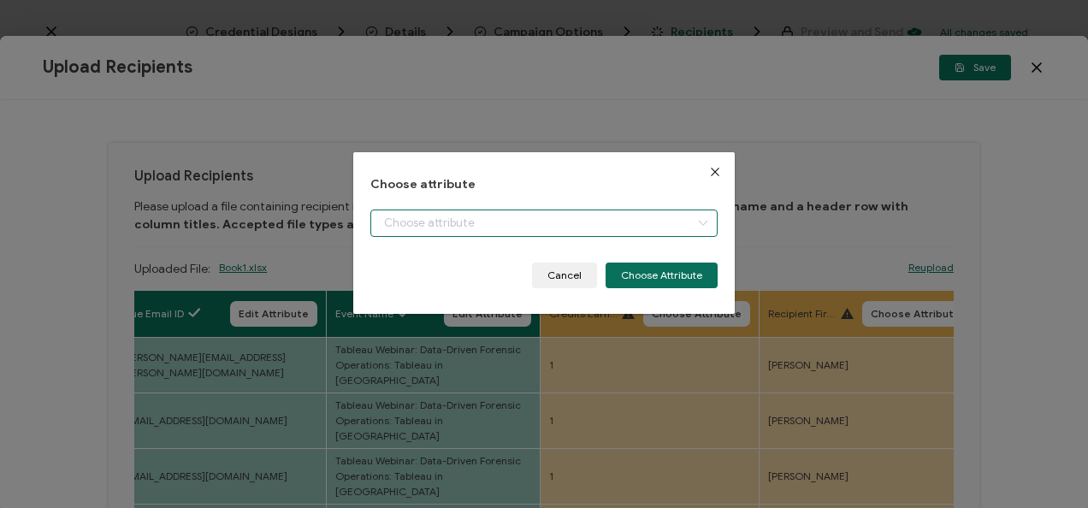
type input "Credit Earned"
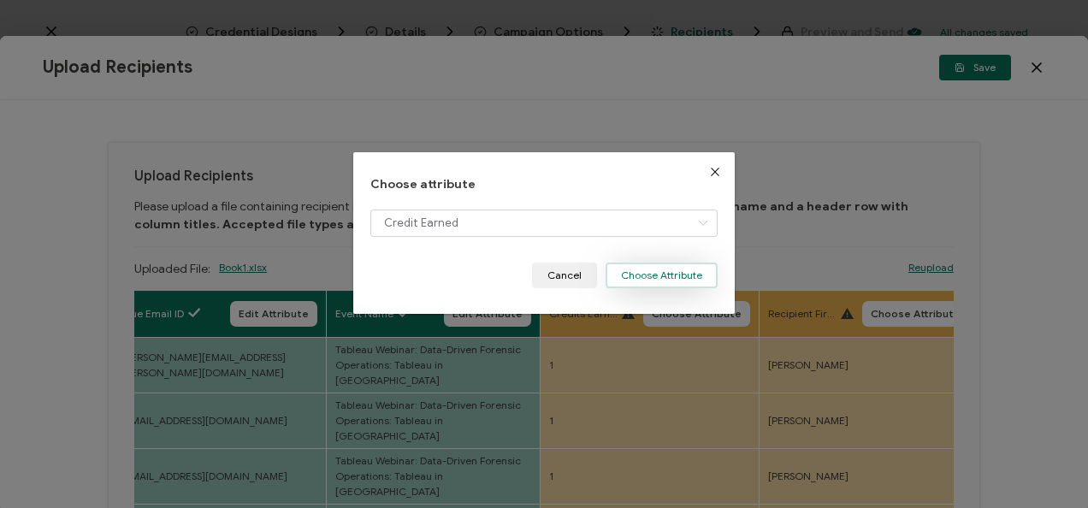
click at [645, 269] on button "Choose Attribute" at bounding box center [662, 276] width 112 height 26
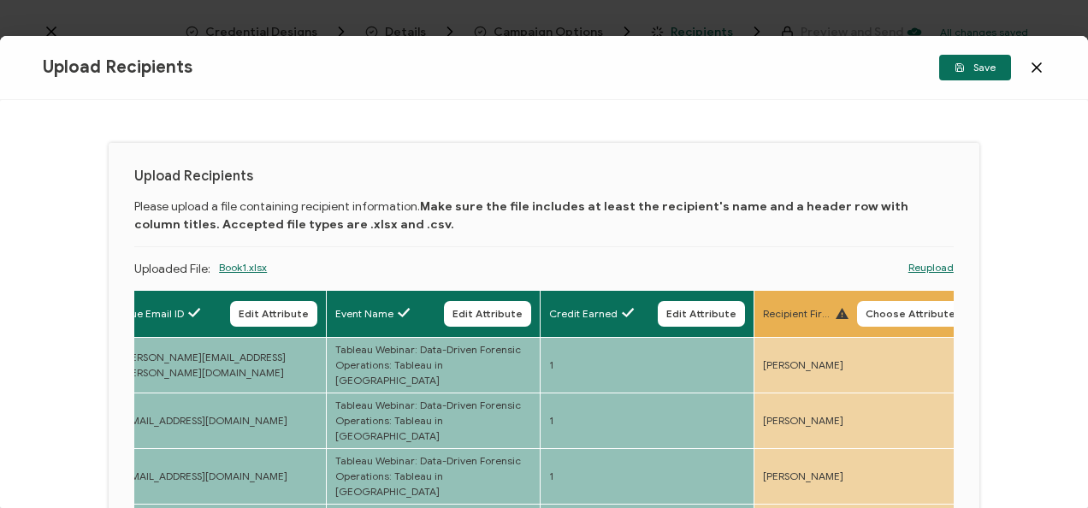
scroll to position [265, 0]
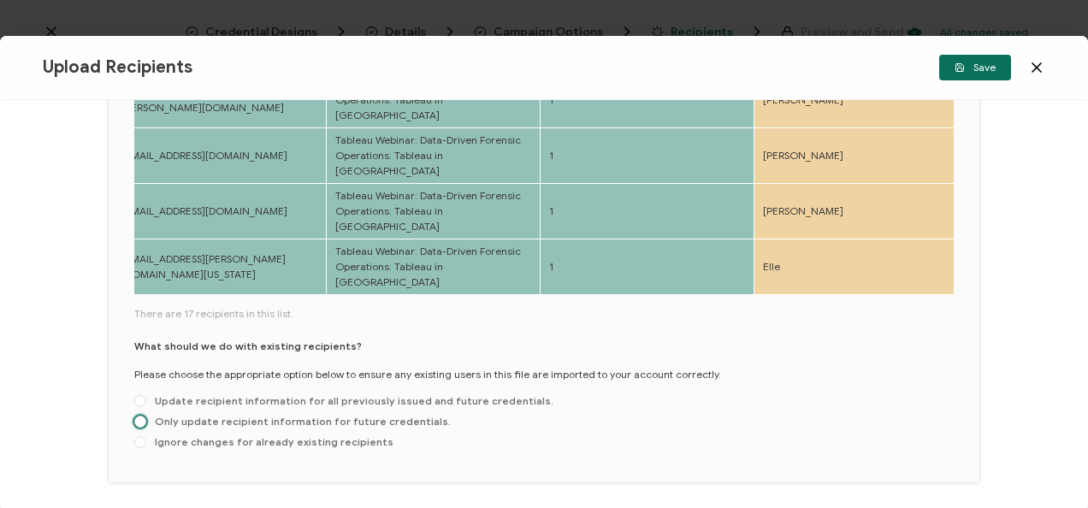
click at [223, 415] on span "Only update recipient information for future credentials." at bounding box center [298, 421] width 304 height 13
click at [146, 416] on input "Only update recipient information for future credentials." at bounding box center [140, 423] width 12 height 14
radio input "true"
click at [994, 56] on button "Save" at bounding box center [975, 68] width 72 height 26
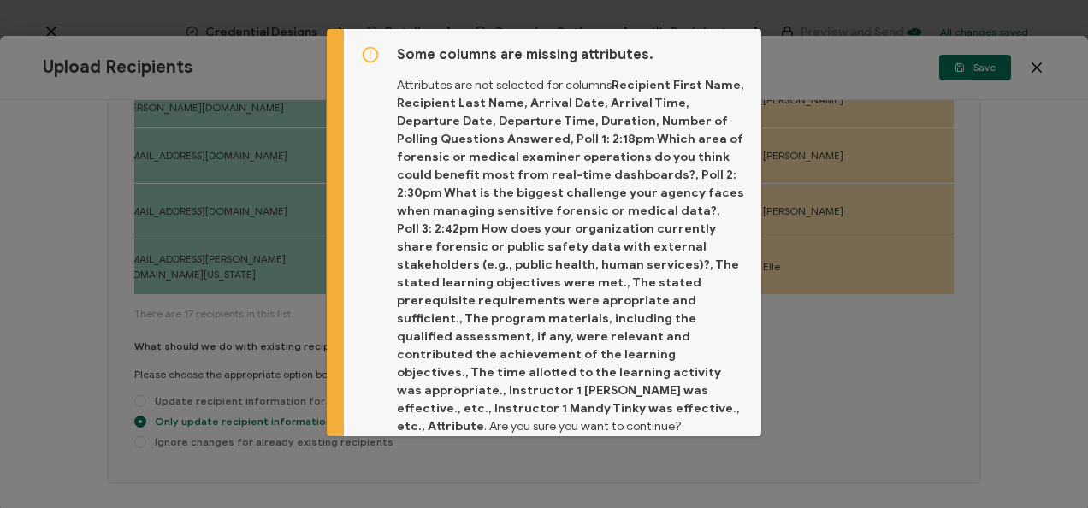
scroll to position [58, 0]
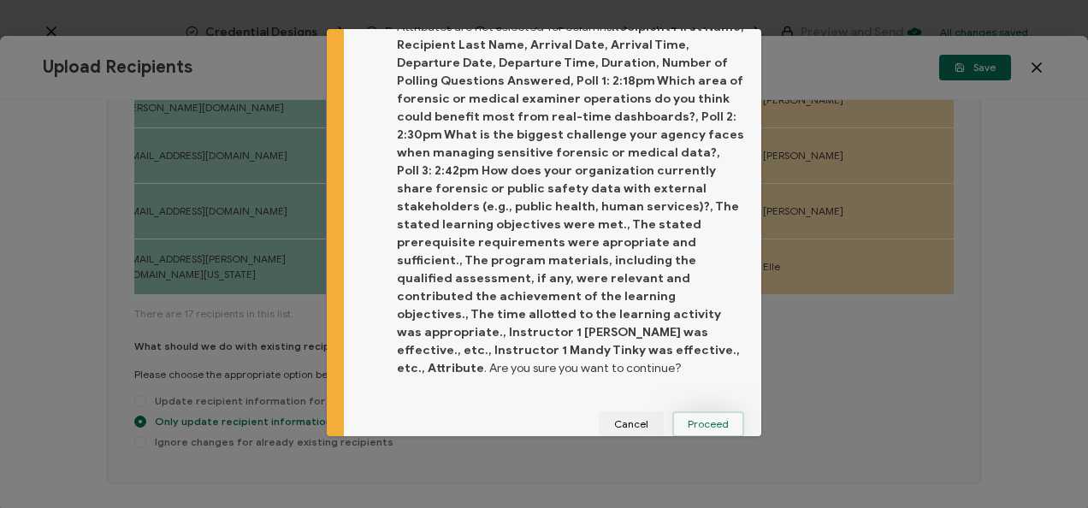
click at [715, 419] on span "Proceed" at bounding box center [708, 424] width 41 height 10
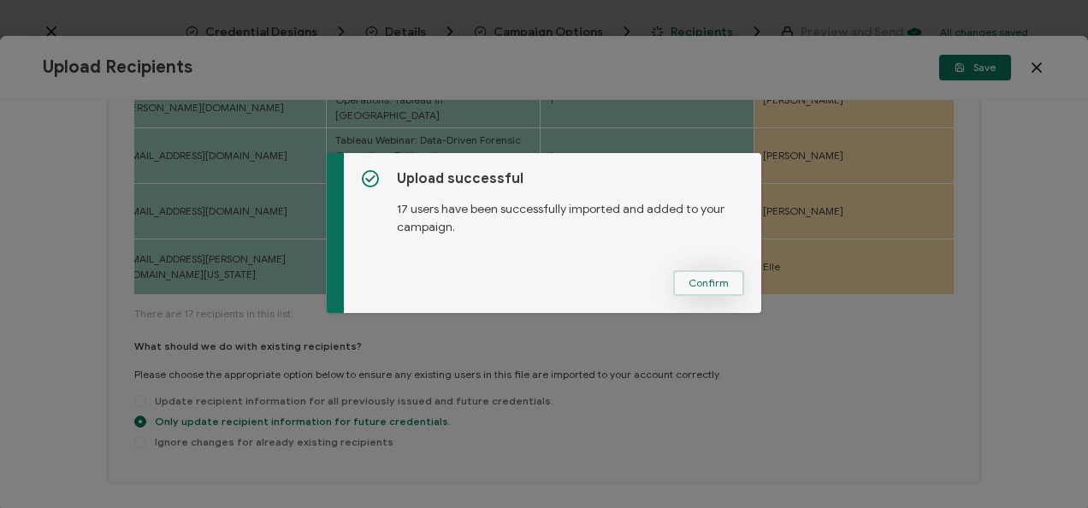
click at [706, 293] on button "Confirm" at bounding box center [708, 283] width 71 height 26
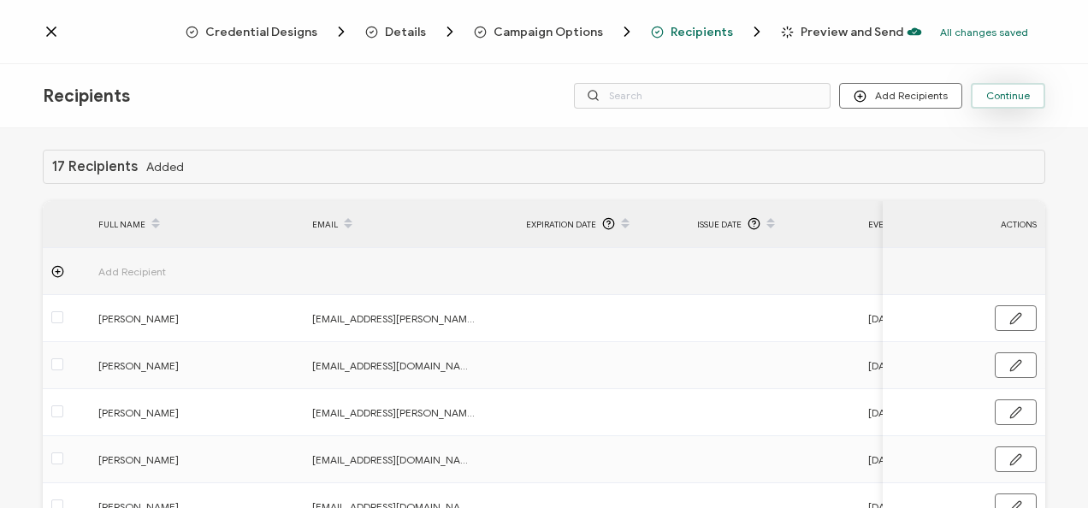
click at [1030, 100] on button "Continue" at bounding box center [1008, 96] width 74 height 26
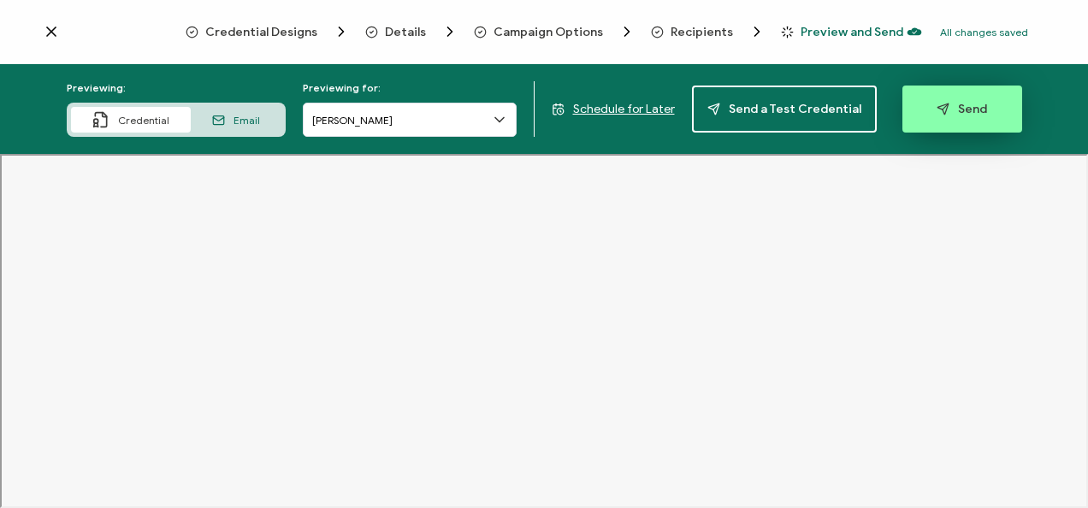
click at [956, 121] on button "Send" at bounding box center [962, 109] width 120 height 47
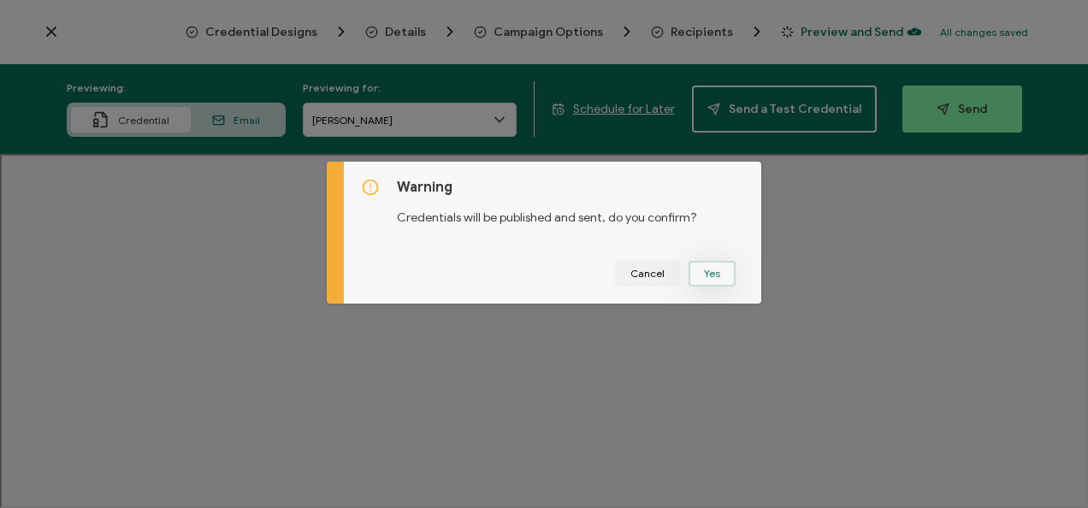
click at [715, 282] on button "Yes" at bounding box center [712, 274] width 47 height 26
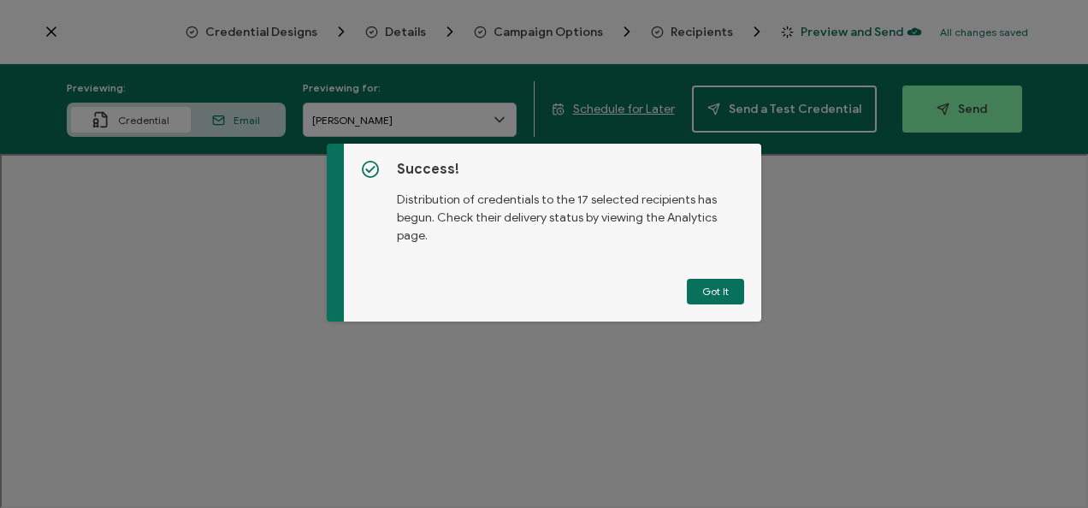
click at [715, 282] on button "Got It" at bounding box center [715, 292] width 57 height 26
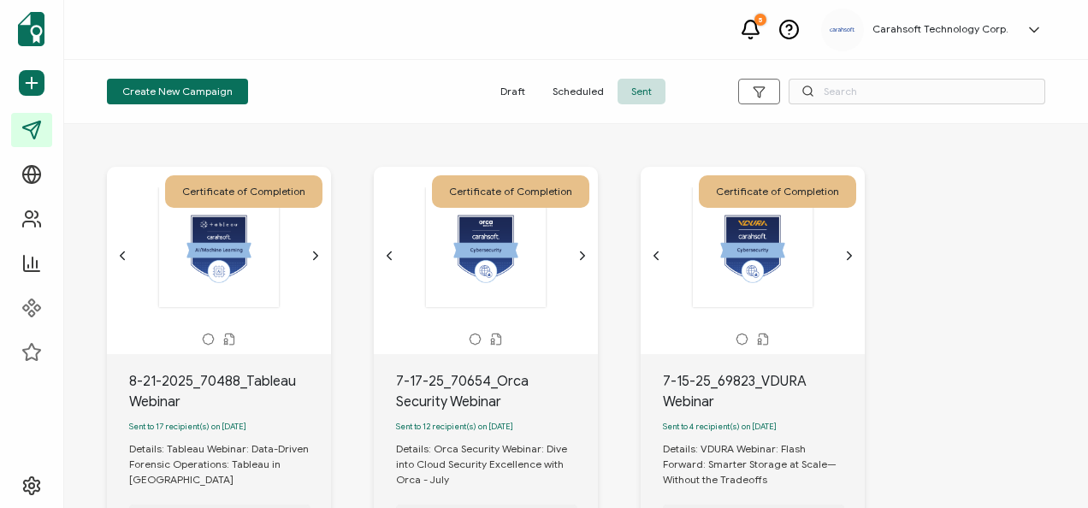
scroll to position [161, 0]
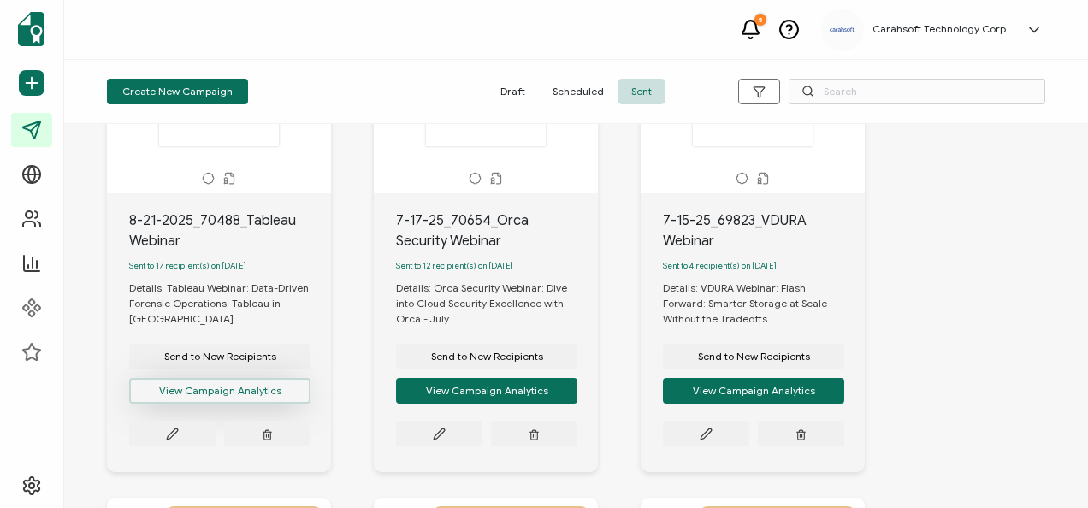
click at [234, 401] on button "View Campaign Analytics" at bounding box center [219, 391] width 181 height 26
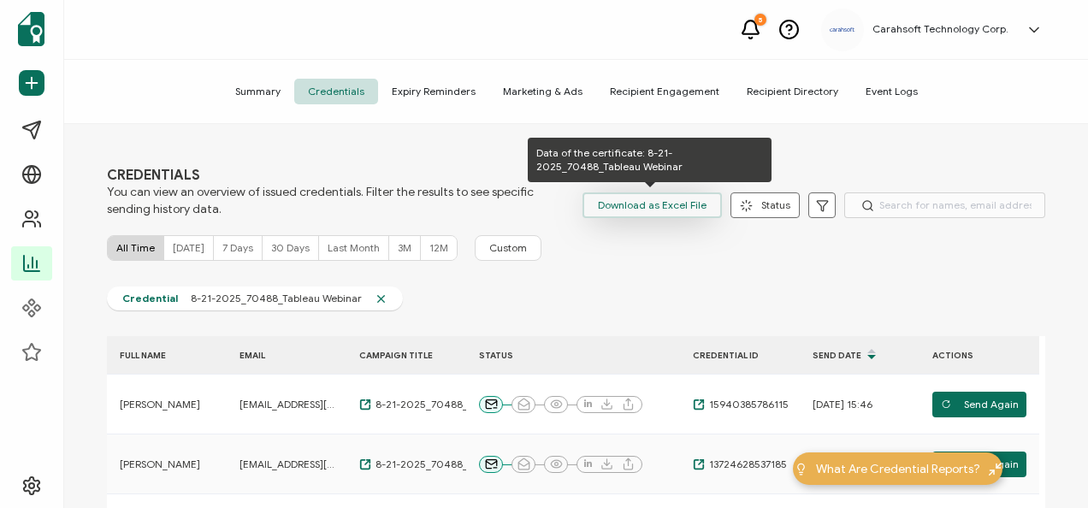
click at [659, 214] on span "Download as Excel File" at bounding box center [652, 205] width 109 height 26
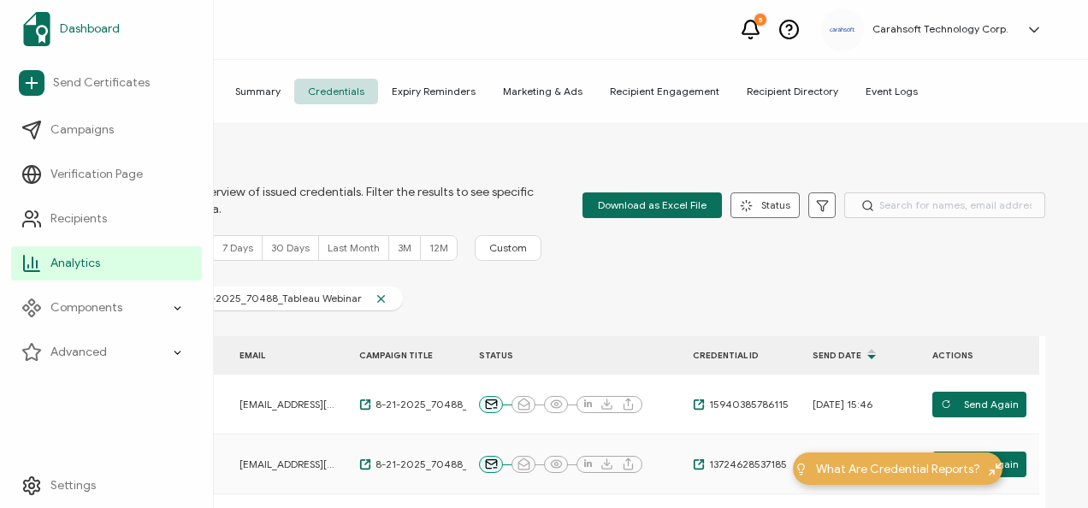
click at [46, 40] on img at bounding box center [36, 29] width 27 height 34
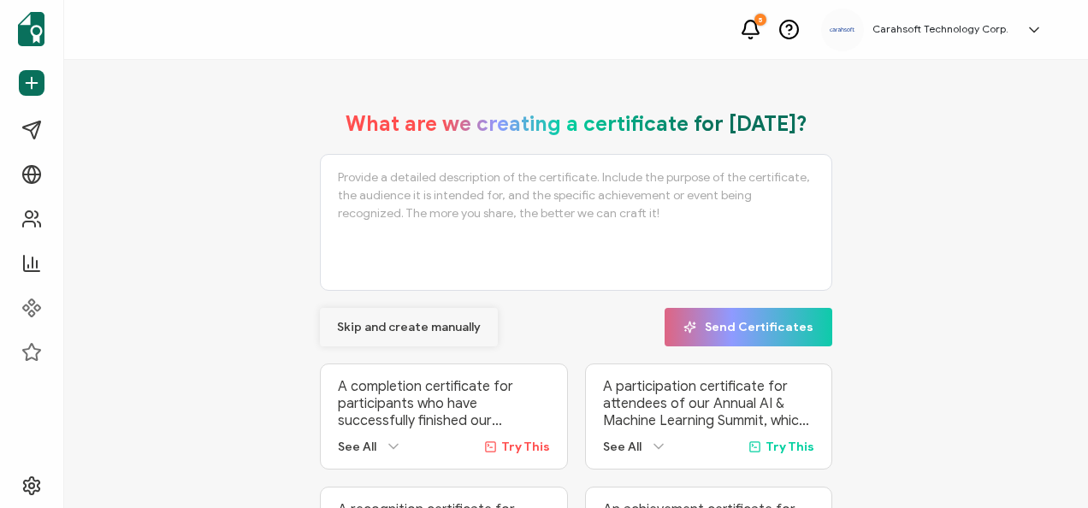
click at [414, 330] on span "Skip and create manually" at bounding box center [409, 328] width 144 height 12
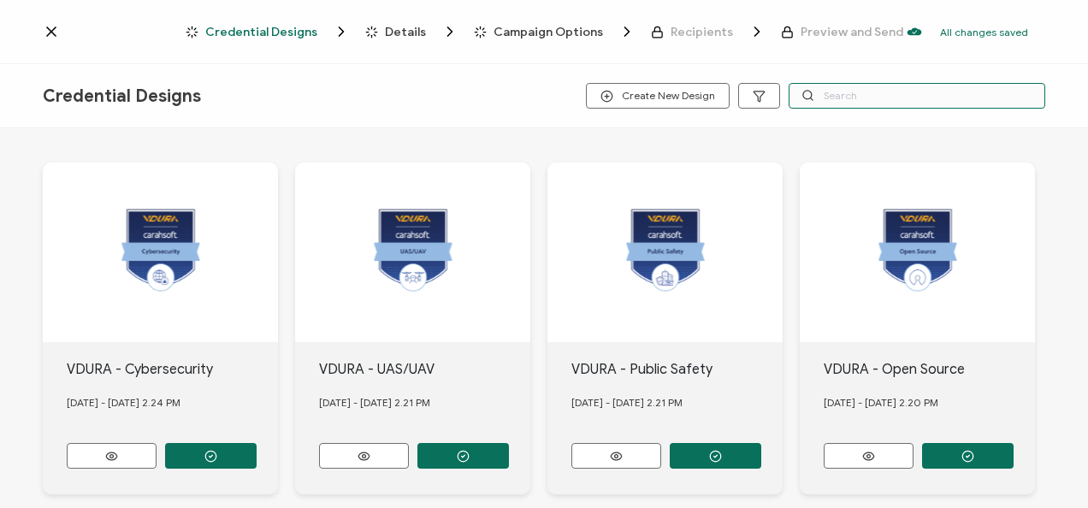
click at [849, 102] on input "text" at bounding box center [917, 96] width 257 height 26
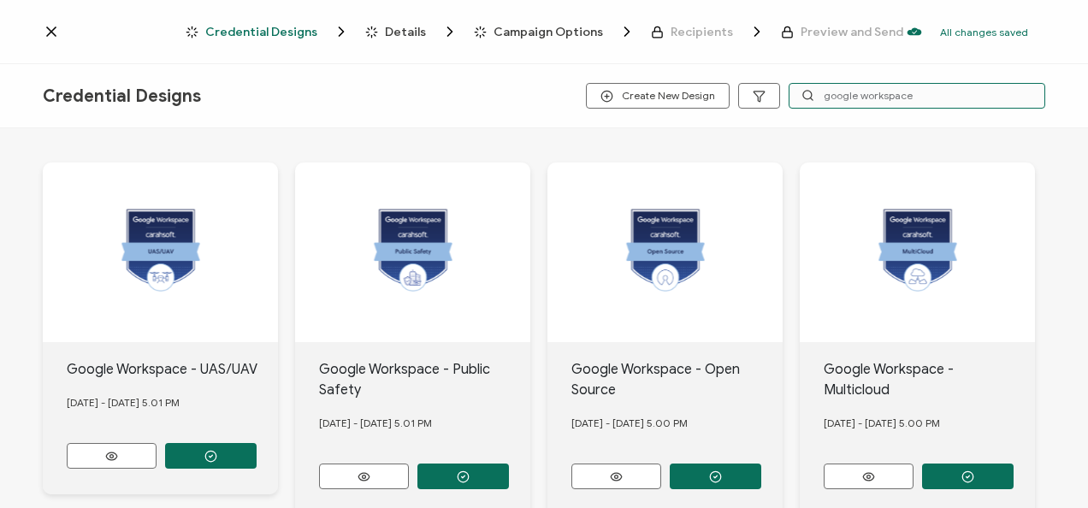
type input "google workspace"
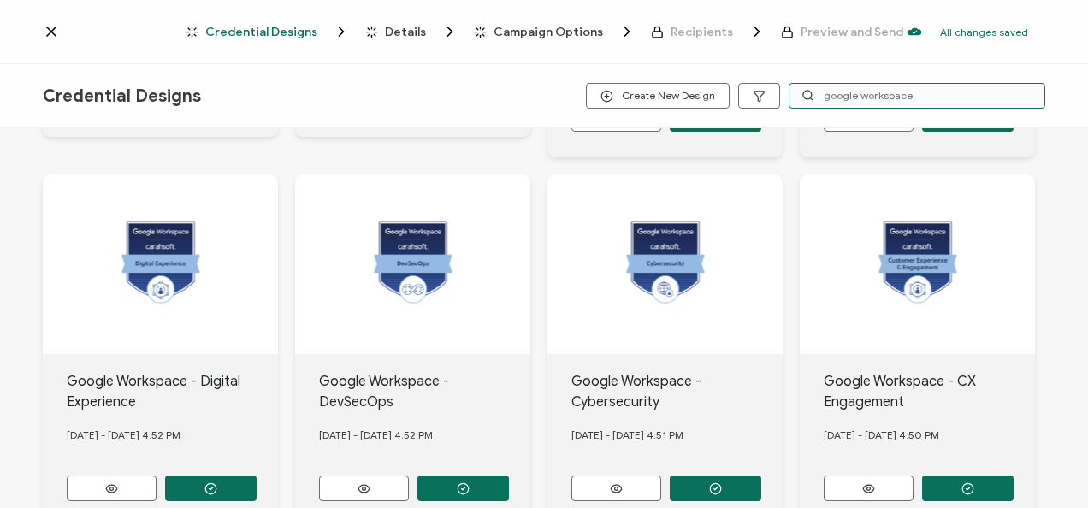
scroll to position [728, 0]
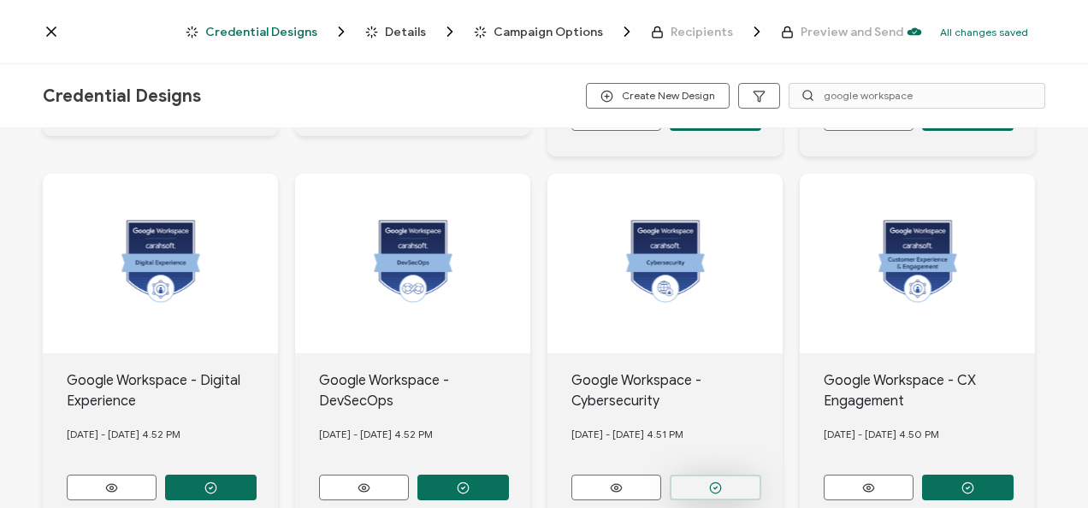
click at [734, 481] on button "button" at bounding box center [716, 488] width 92 height 26
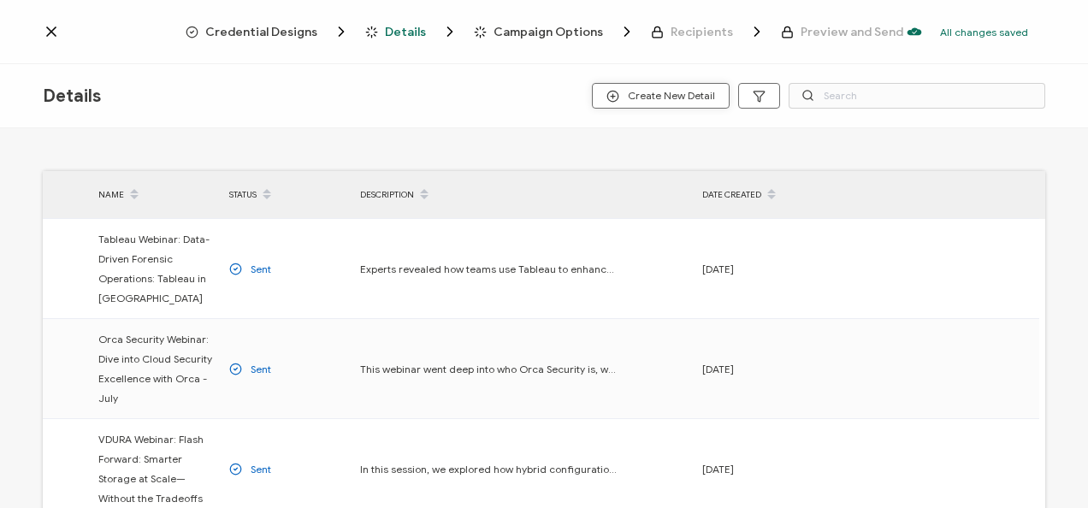
click at [626, 91] on span "Create New Detail" at bounding box center [660, 96] width 109 height 13
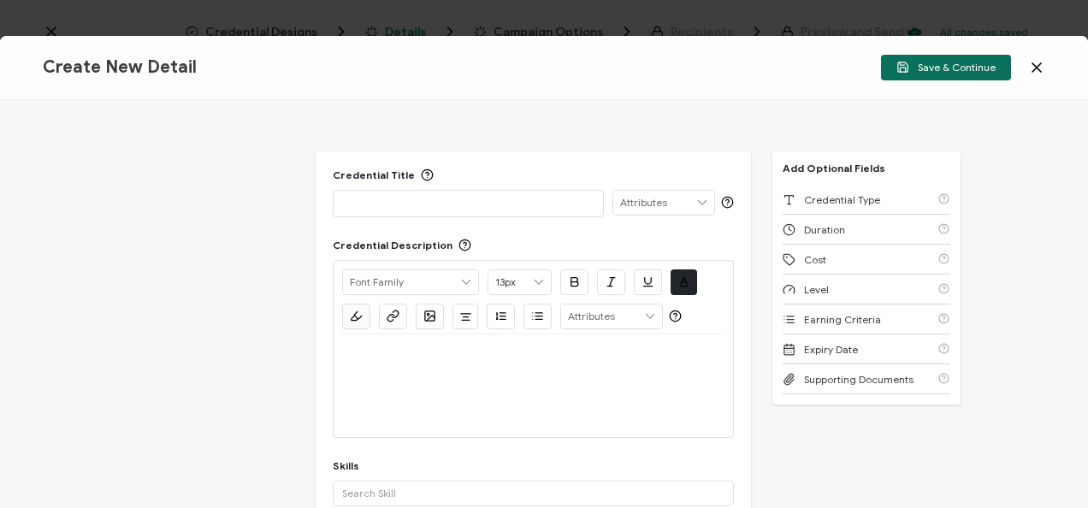
click at [446, 191] on div at bounding box center [468, 203] width 252 height 24
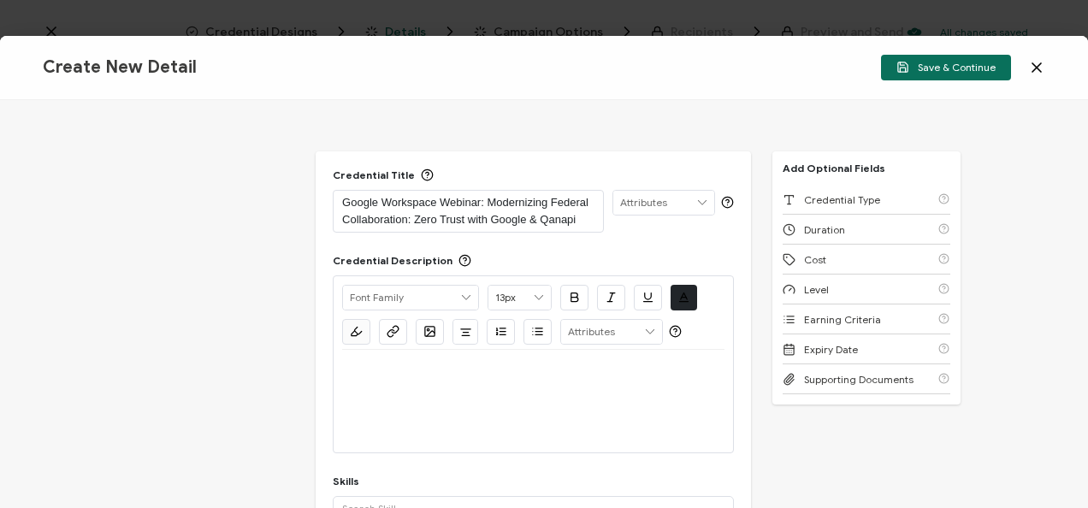
click at [493, 449] on div at bounding box center [533, 401] width 382 height 103
click at [470, 381] on div at bounding box center [533, 370] width 382 height 41
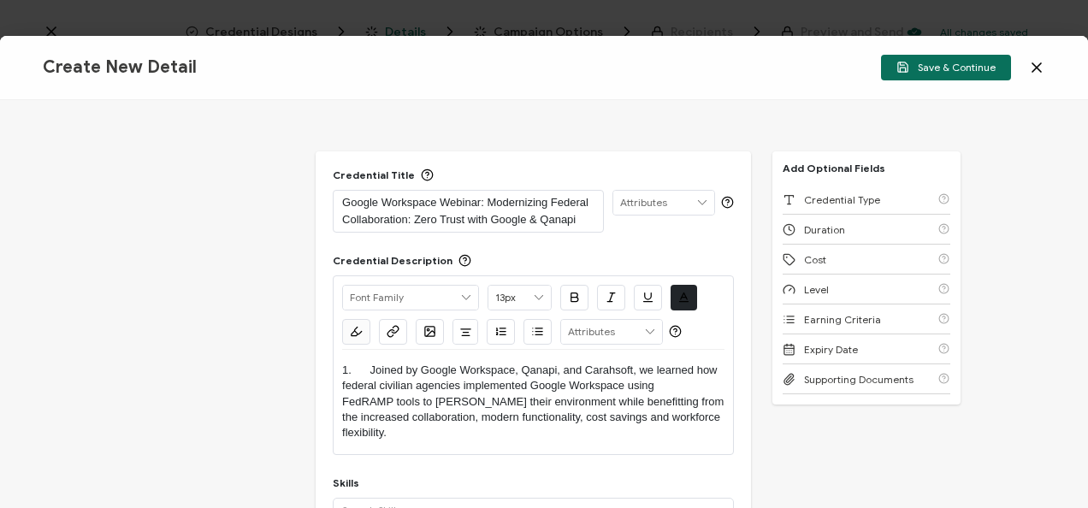
click at [373, 366] on p "1. Joined by Google Workspace, Qanapi, and Carahsoft, we learned how federal ci…" at bounding box center [533, 402] width 382 height 79
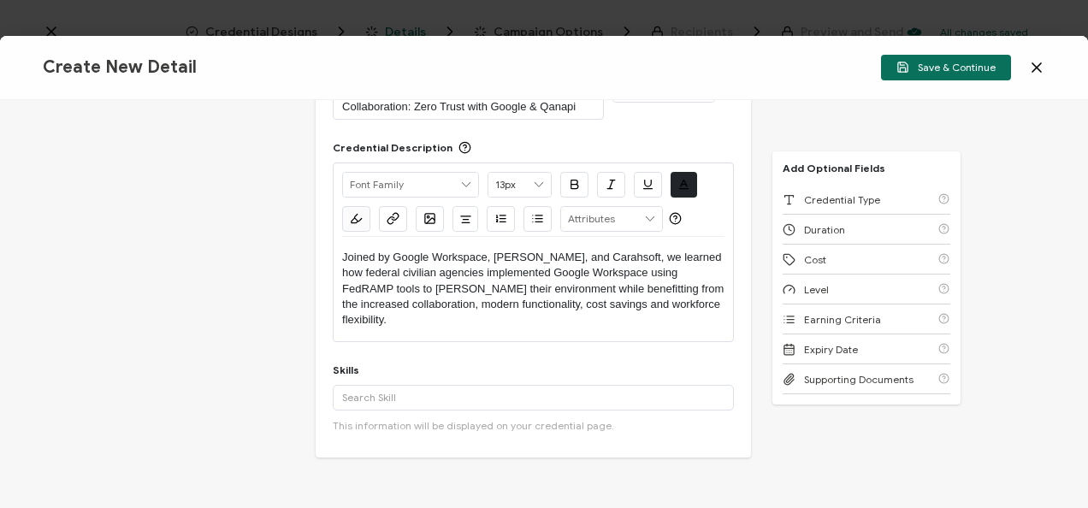
scroll to position [151, 0]
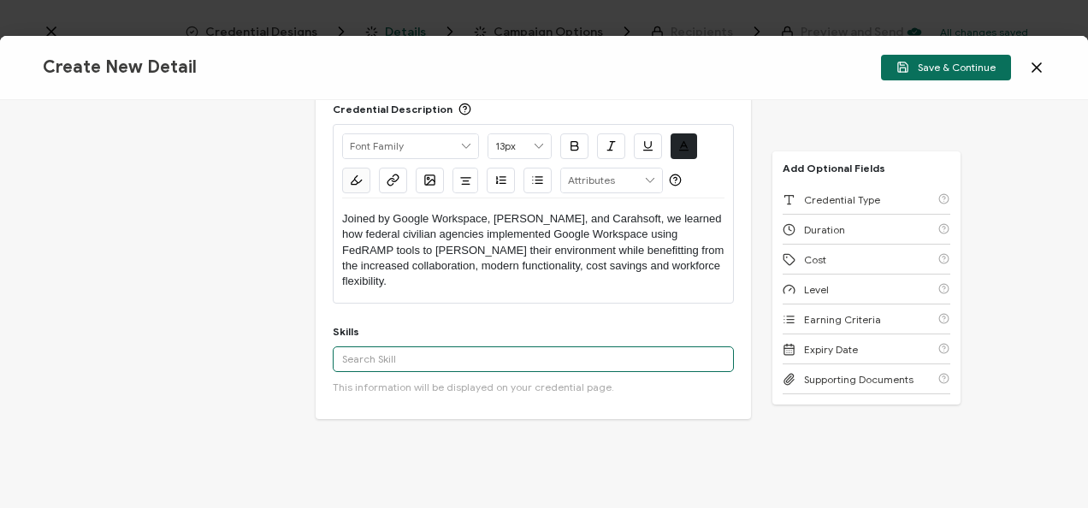
click at [373, 366] on input "text" at bounding box center [533, 359] width 401 height 26
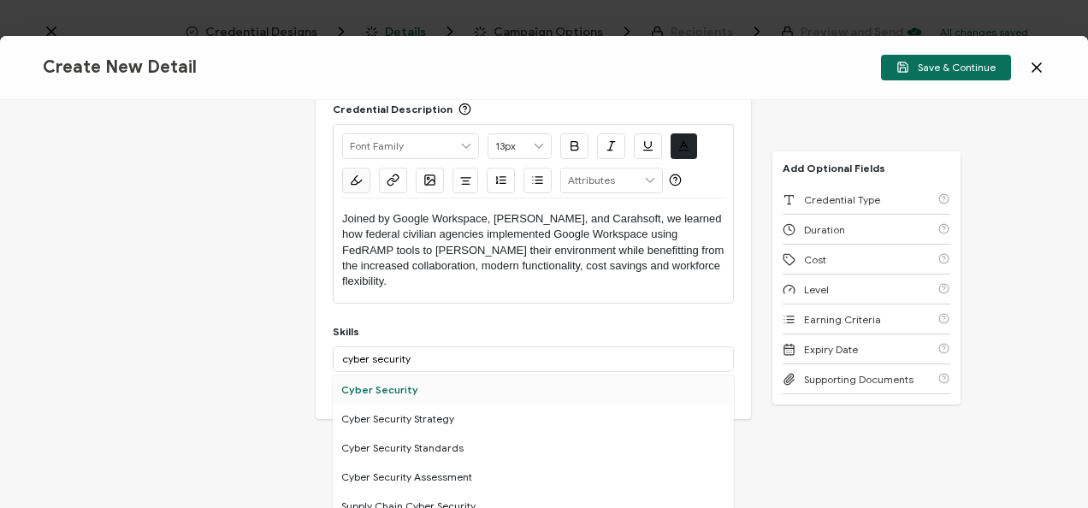
click at [407, 390] on div "Cyber Security" at bounding box center [533, 389] width 401 height 29
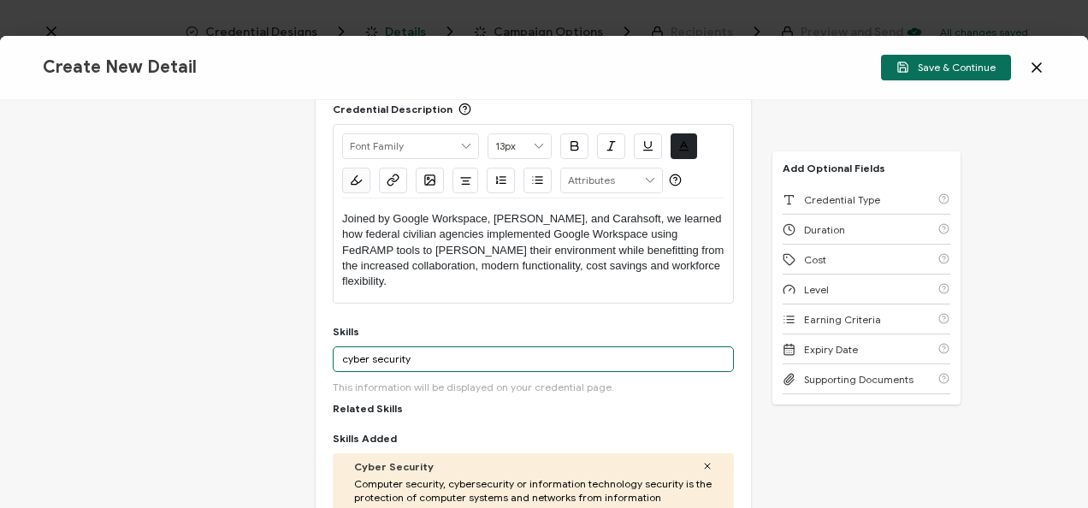
click at [438, 355] on input "cyber security" at bounding box center [533, 359] width 401 height 26
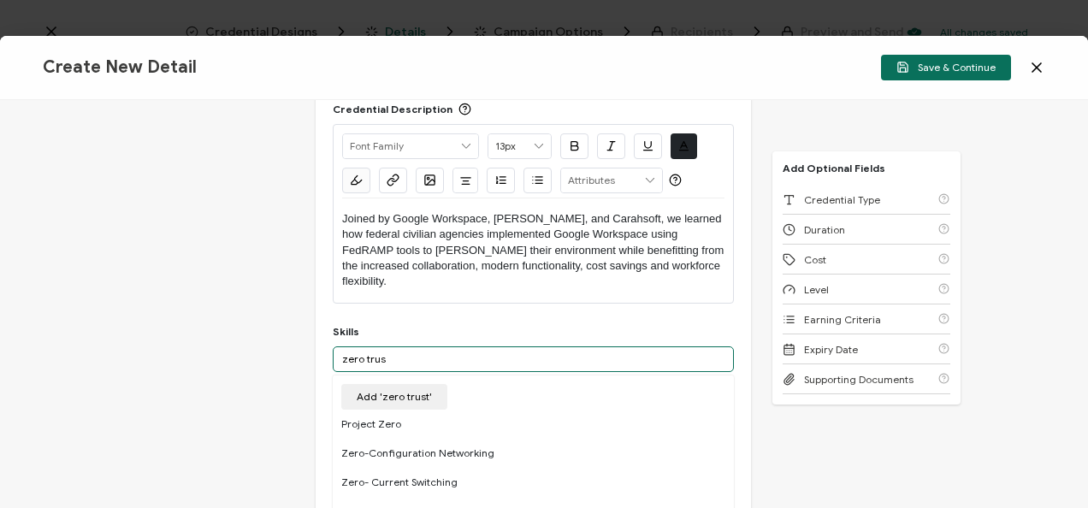
type input "zero trust"
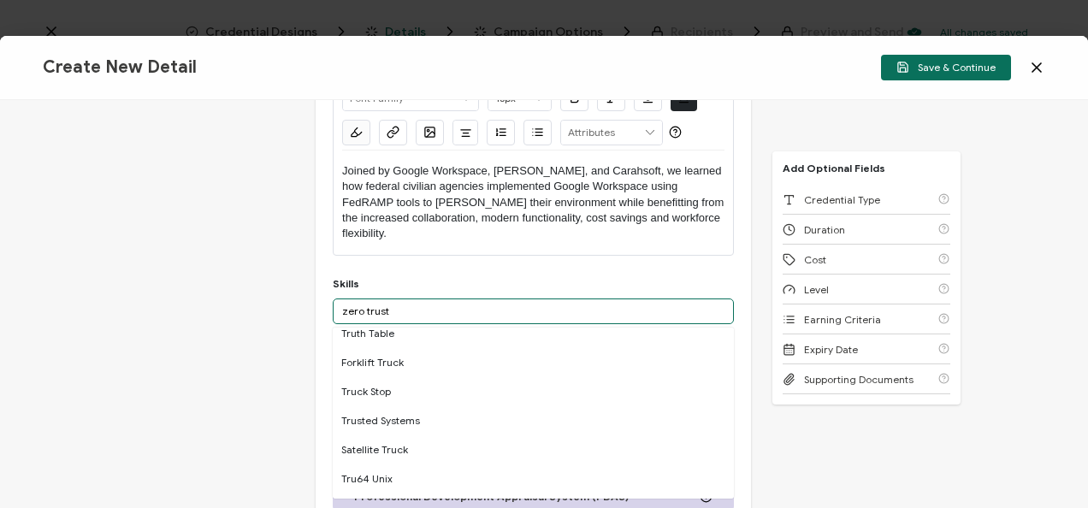
scroll to position [420, 0]
click at [417, 303] on input "zero trust" at bounding box center [533, 312] width 401 height 26
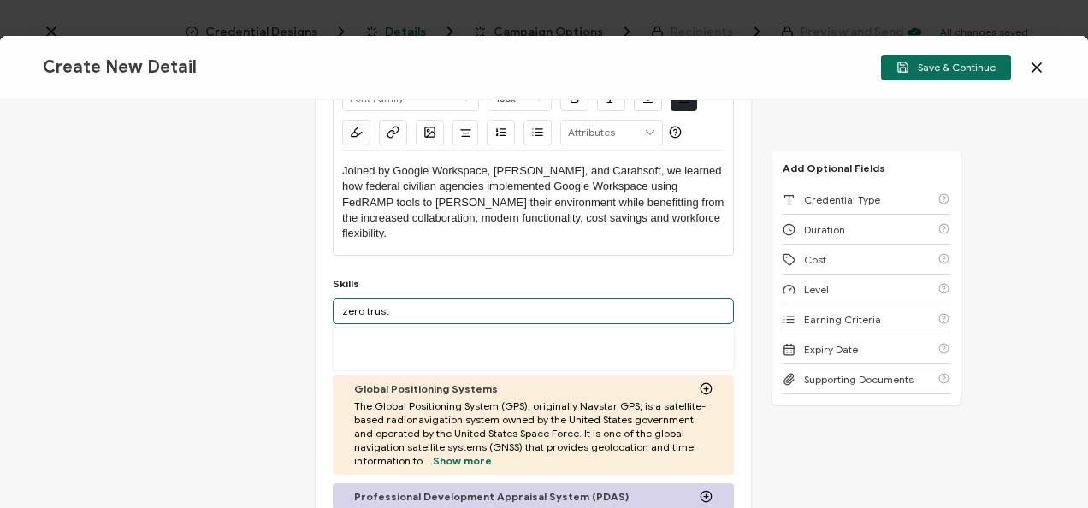
scroll to position [0, 0]
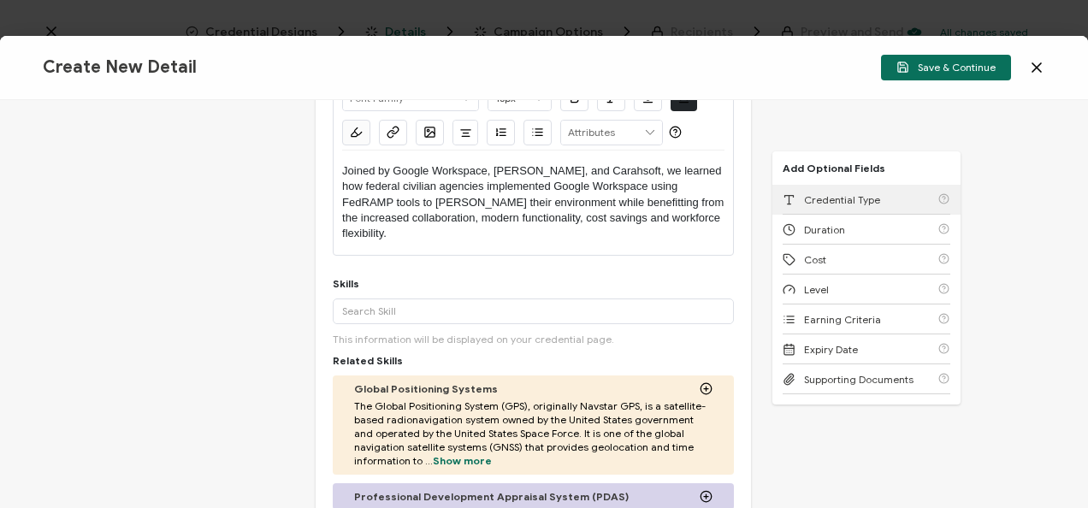
click at [794, 197] on div "Credential Type" at bounding box center [832, 199] width 98 height 13
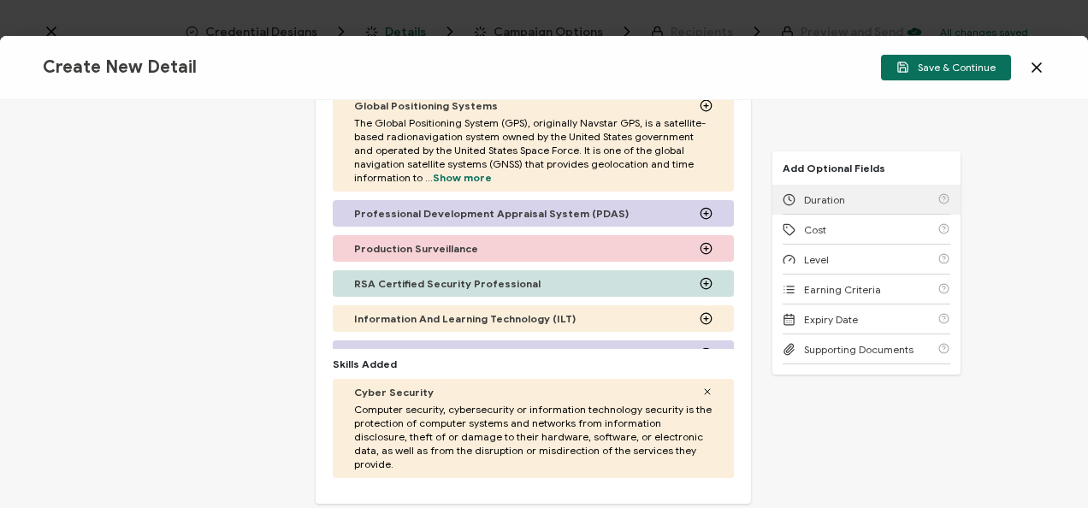
scroll to position [681, 0]
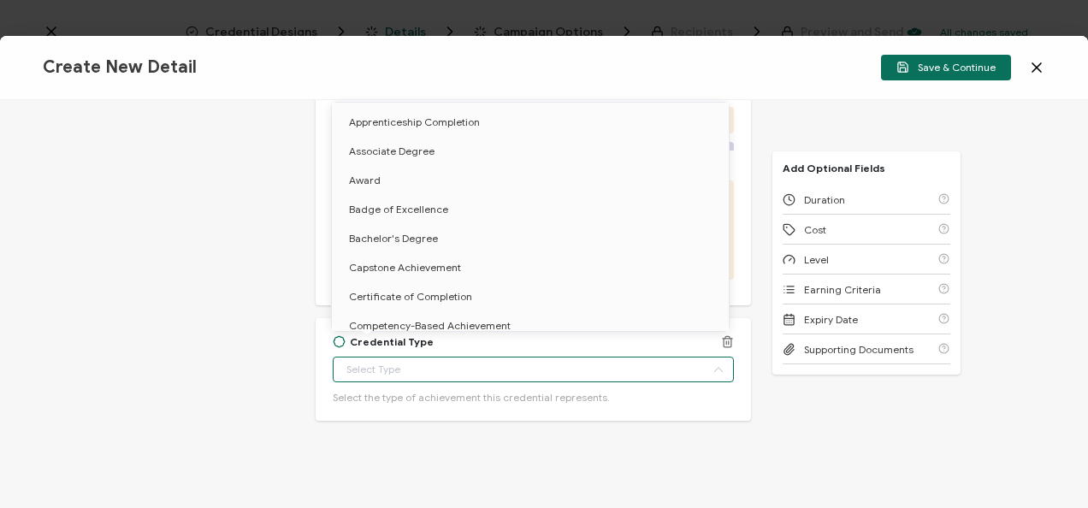
click at [457, 357] on input "text" at bounding box center [533, 370] width 401 height 26
click at [432, 293] on span "Certificate of Completion" at bounding box center [410, 296] width 123 height 13
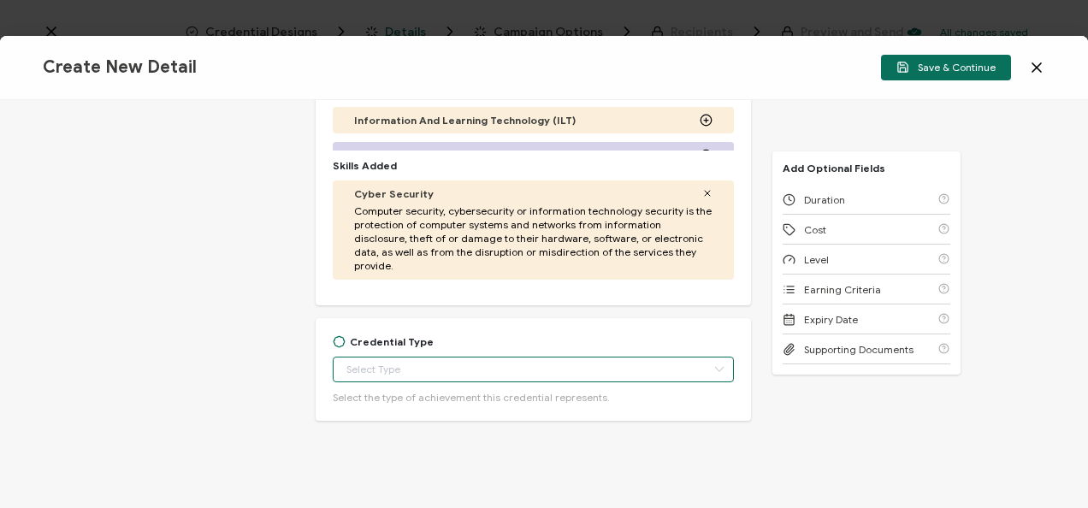
type input "Certificate of Completion"
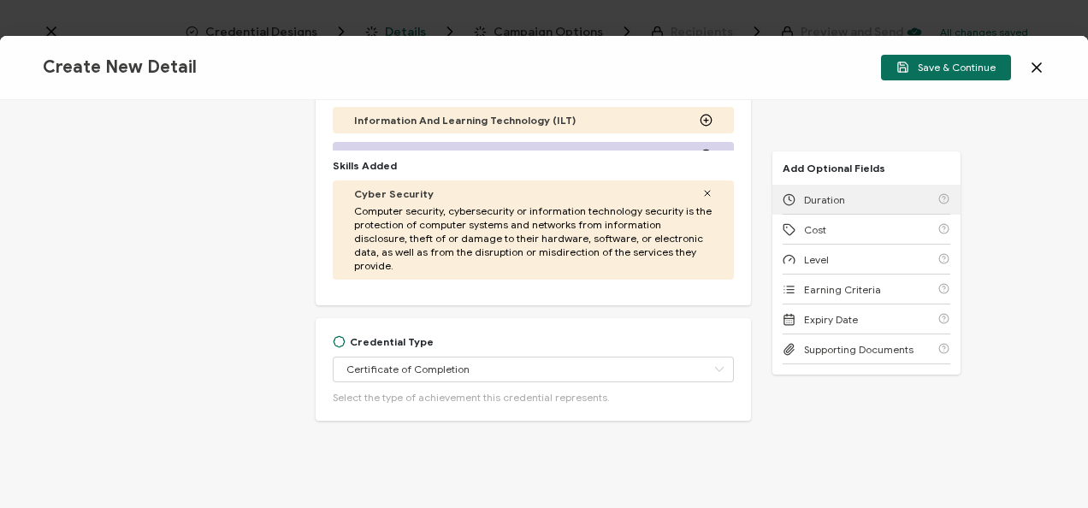
click at [802, 188] on div "Duration" at bounding box center [867, 200] width 168 height 30
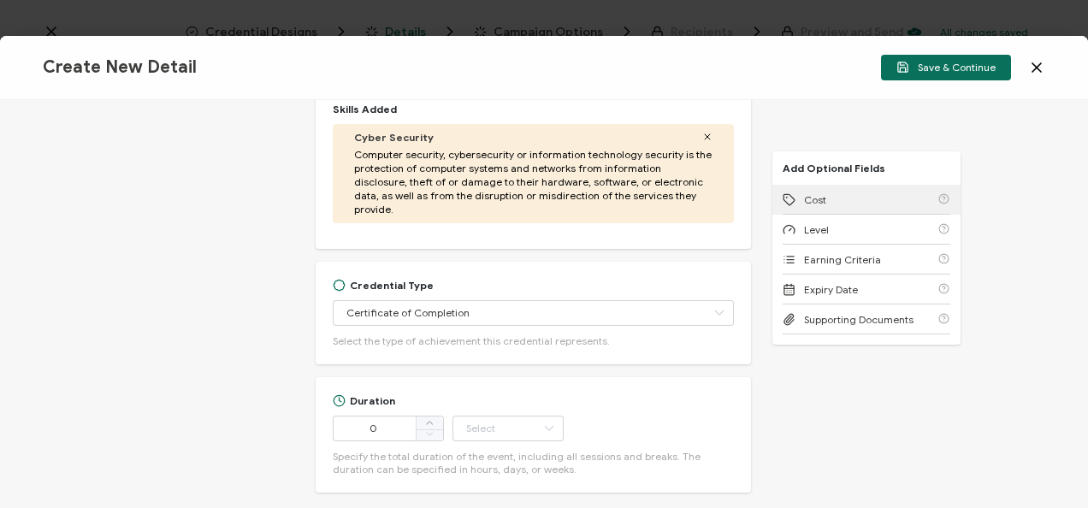
scroll to position [809, 0]
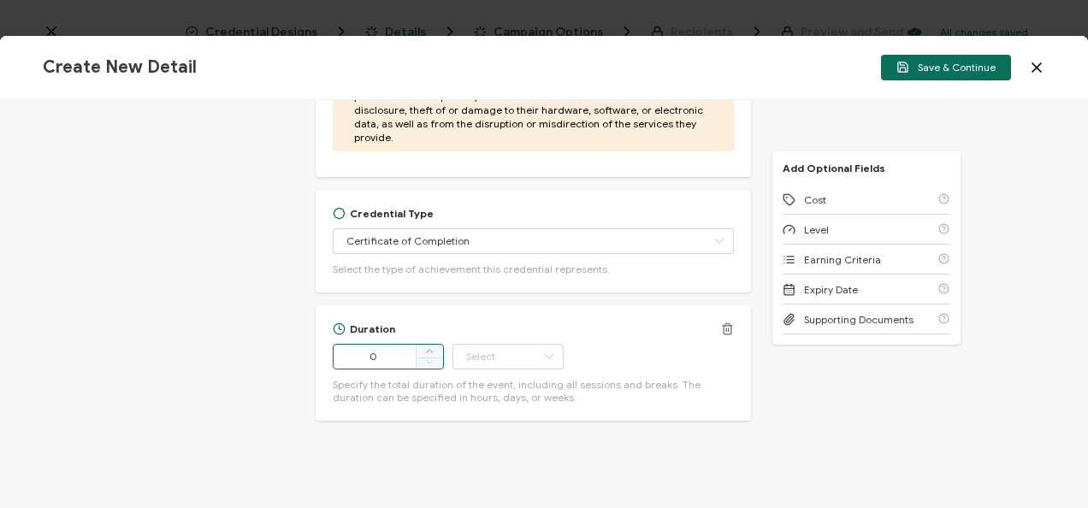
click at [388, 348] on input "0" at bounding box center [388, 357] width 111 height 26
type input "53"
click at [481, 344] on input "text" at bounding box center [507, 357] width 111 height 26
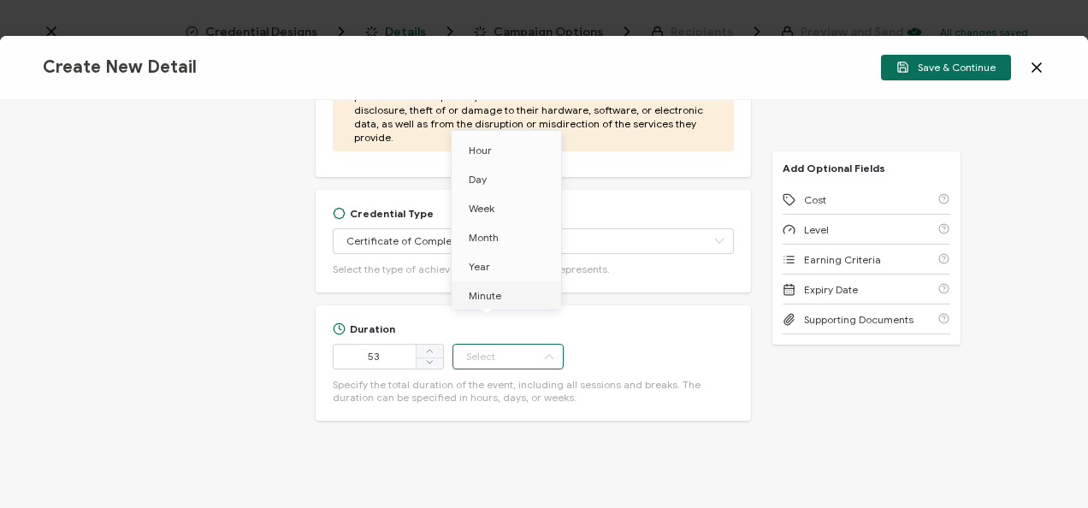
click at [495, 287] on li "Minute" at bounding box center [509, 295] width 115 height 29
type input "Minute"
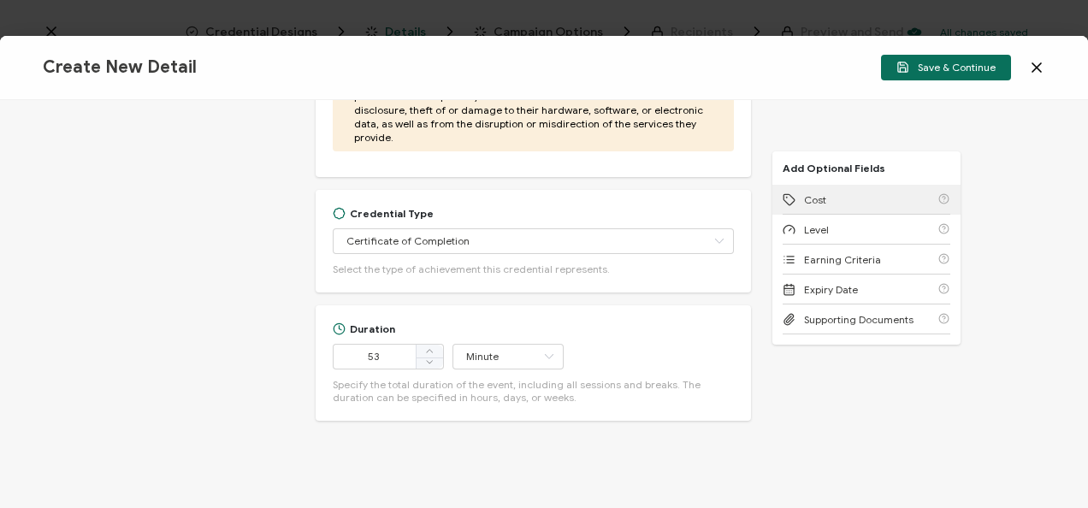
click at [845, 195] on div "Cost" at bounding box center [867, 200] width 168 height 30
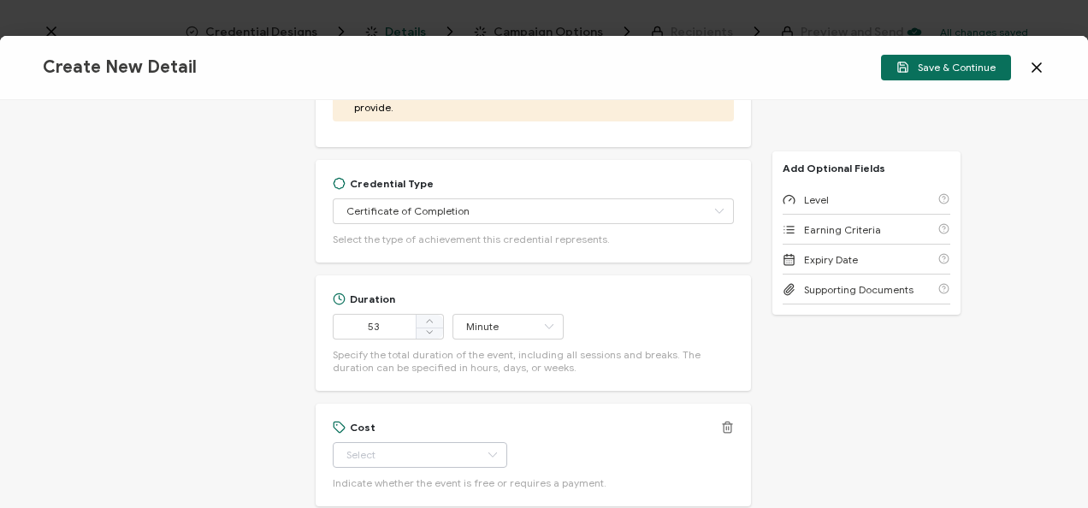
scroll to position [925, 0]
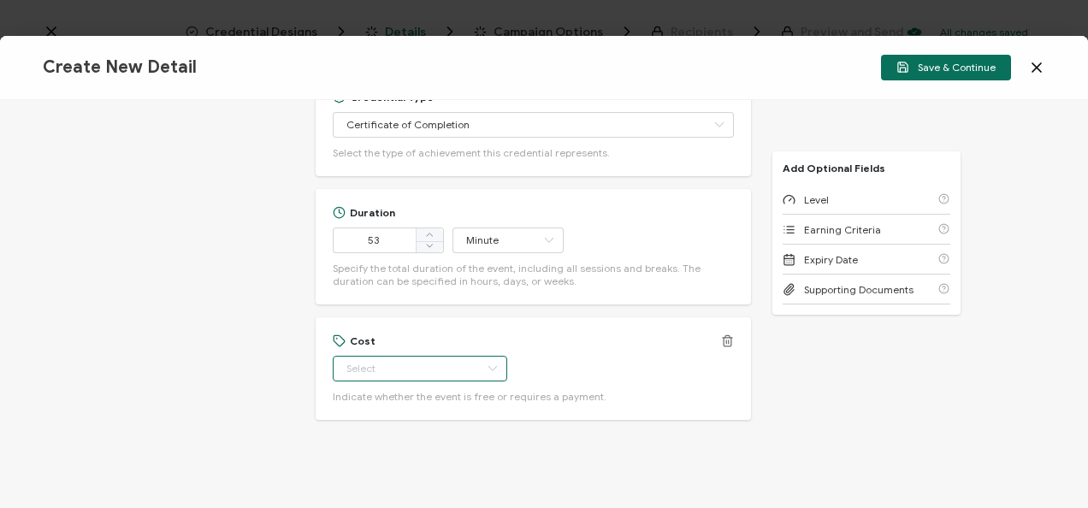
click at [404, 359] on input "text" at bounding box center [420, 369] width 174 height 26
click at [390, 398] on li "Free" at bounding box center [412, 396] width 160 height 29
type input "Free"
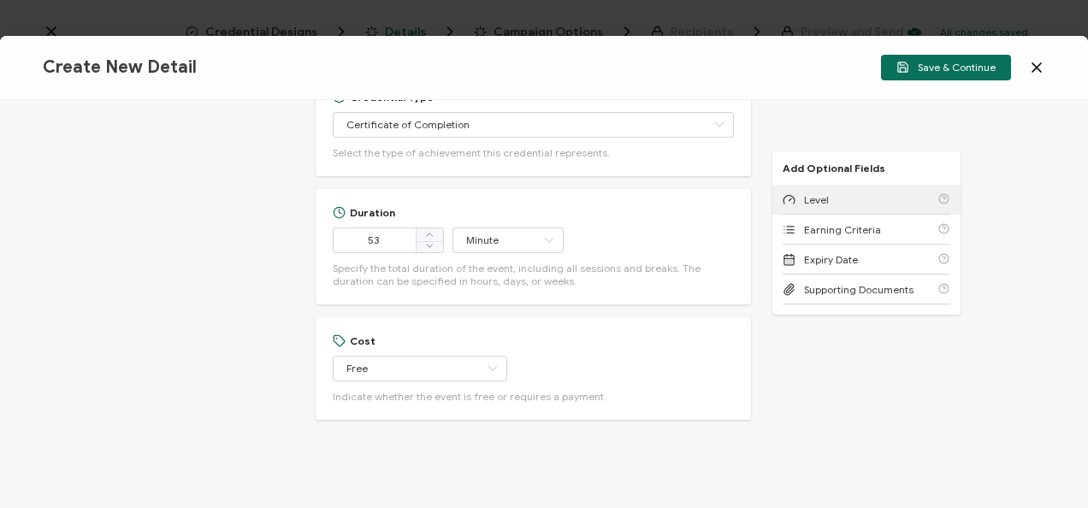
click at [801, 209] on div "Level" at bounding box center [867, 200] width 168 height 30
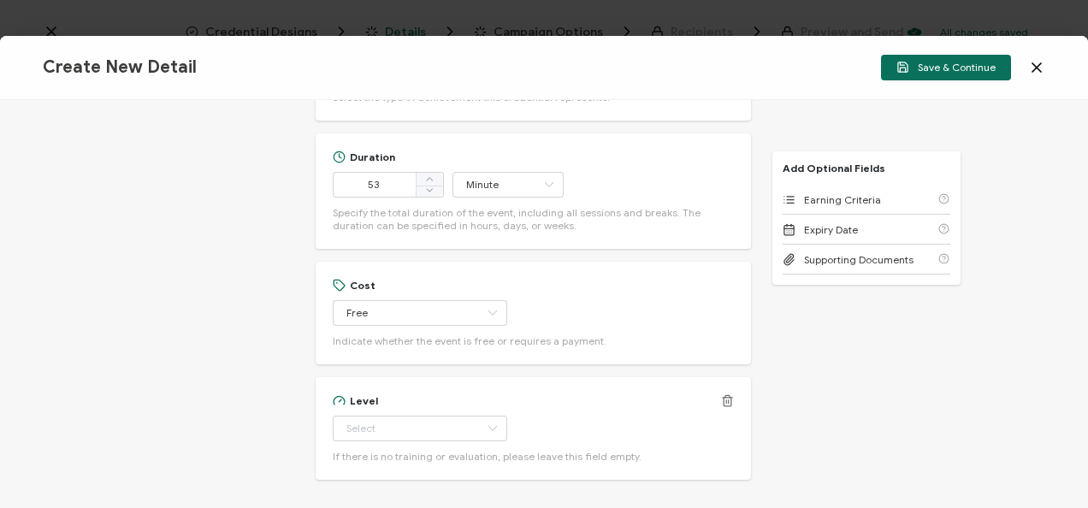
scroll to position [1040, 0]
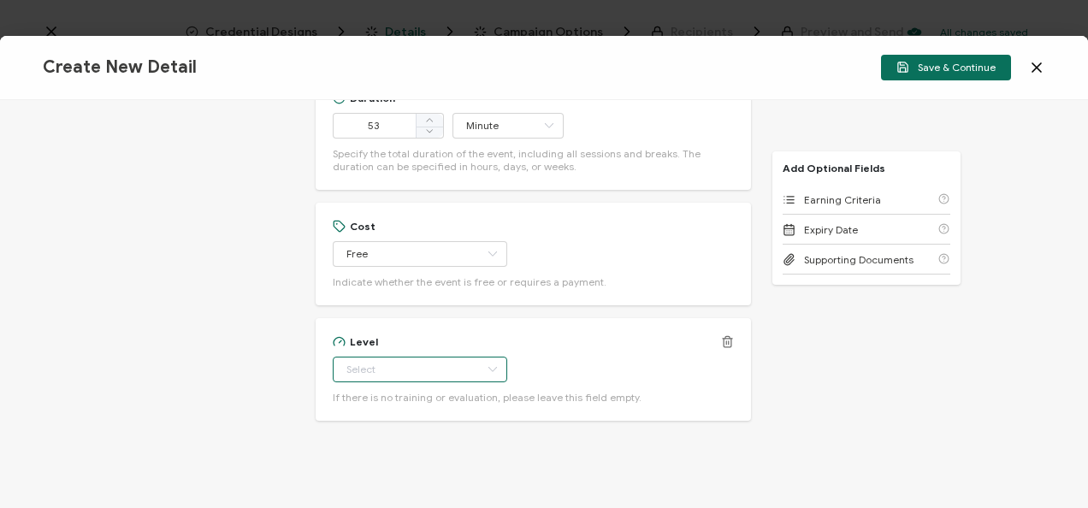
click at [423, 359] on input "text" at bounding box center [420, 370] width 174 height 26
click at [396, 185] on li "Beginner" at bounding box center [412, 192] width 160 height 29
type input "Beginner"
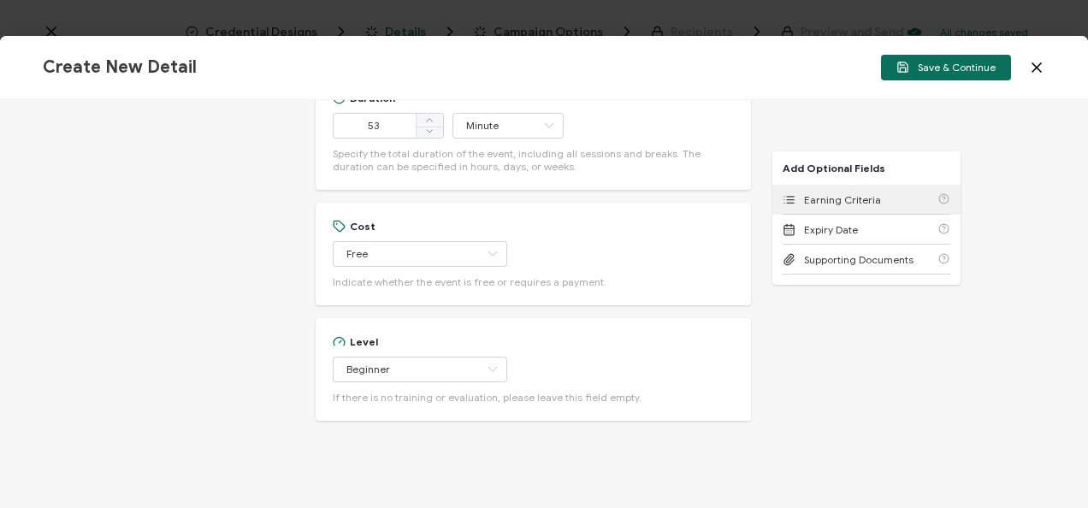
click at [807, 195] on span "Earning Criteria" at bounding box center [842, 199] width 77 height 13
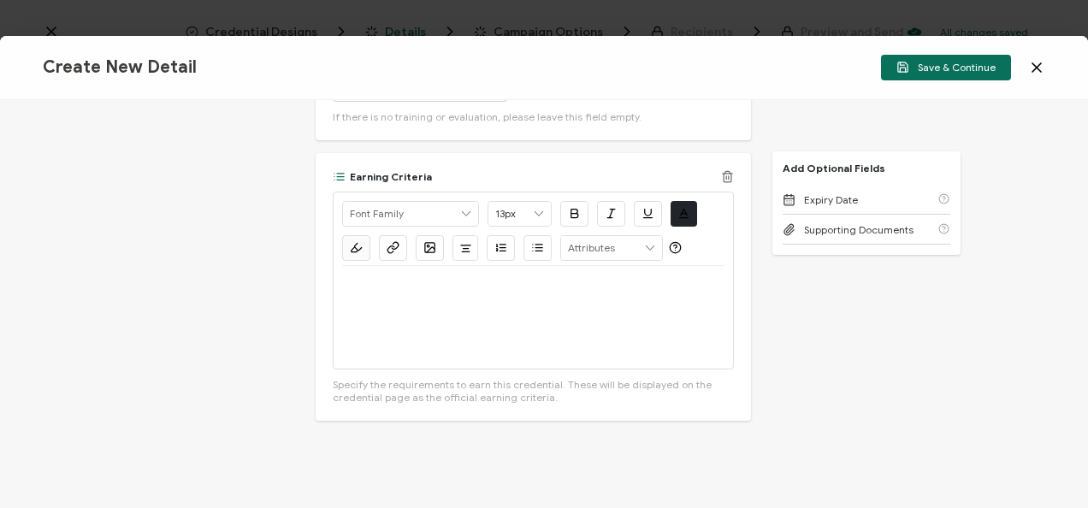
click at [616, 308] on div at bounding box center [533, 317] width 382 height 103
click at [482, 279] on p "Watch this on-demand webinar here." at bounding box center [533, 286] width 382 height 15
click at [605, 279] on p "Watch this on-demand webinar here." at bounding box center [533, 286] width 382 height 15
drag, startPoint x: 373, startPoint y: 276, endPoint x: 340, endPoint y: 271, distance: 33.7
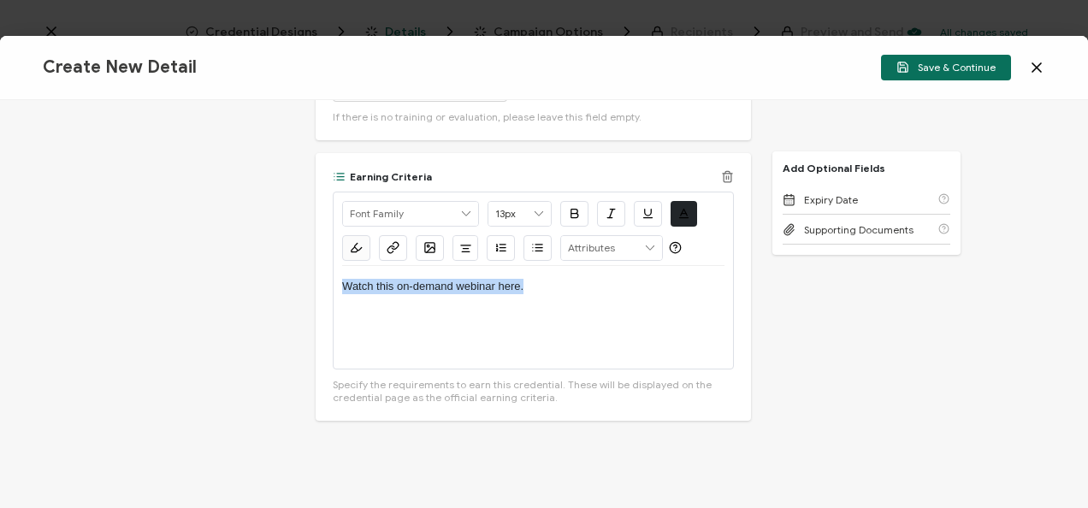
click at [342, 279] on p "Watch this on-demand webinar here." at bounding box center [533, 286] width 382 height 15
click at [395, 241] on icon "button" at bounding box center [393, 247] width 13 height 13
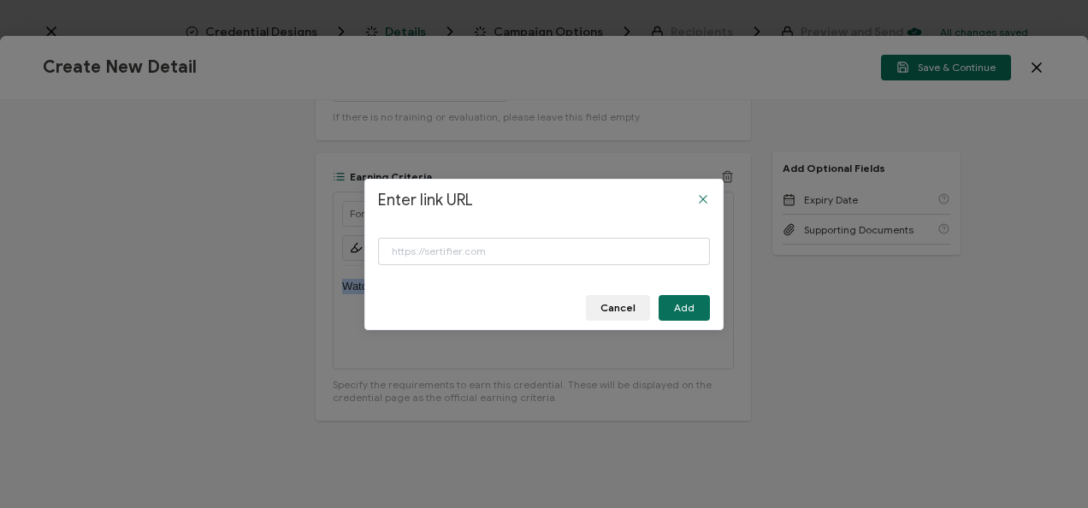
paste button "Close"
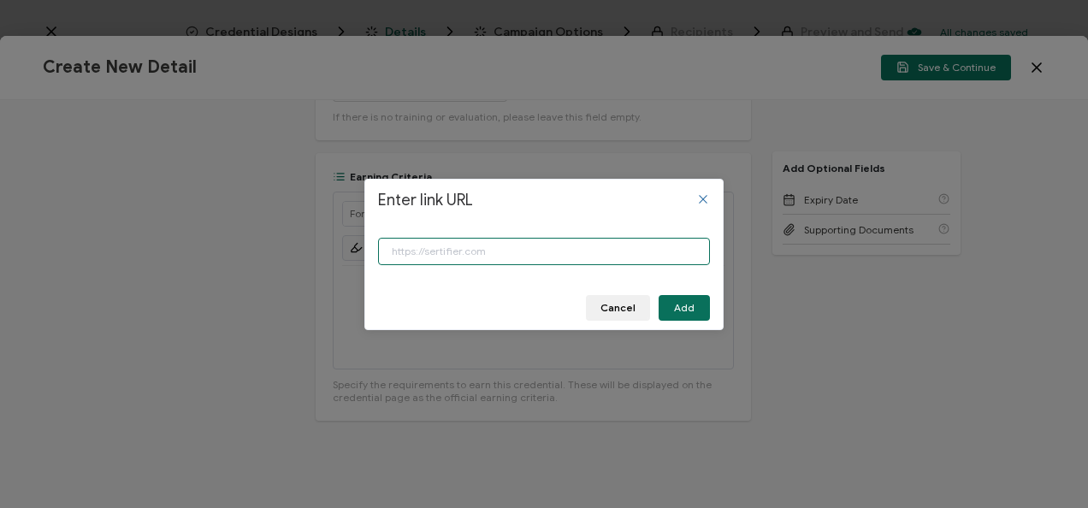
click at [426, 250] on input "Enter link URL" at bounding box center [544, 251] width 332 height 27
paste input "[URL][DOMAIN_NAME]"
type input "[URL][DOMAIN_NAME]"
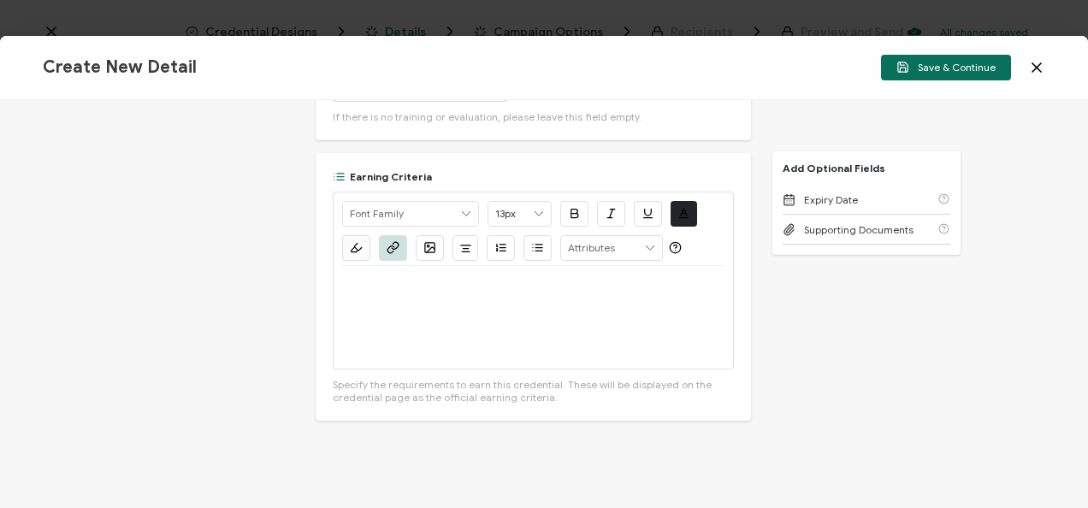
scroll to position [0, 0]
click at [445, 293] on div "﻿" at bounding box center [533, 317] width 382 height 103
drag, startPoint x: 547, startPoint y: 304, endPoint x: 333, endPoint y: 305, distance: 213.8
click at [333, 305] on div "Alright Sans [PERSON_NAME] Archivo Black Arial Arimo Blinker Caveat Charm Charm…" at bounding box center [533, 281] width 401 height 178
click at [391, 241] on icon "button" at bounding box center [393, 247] width 13 height 13
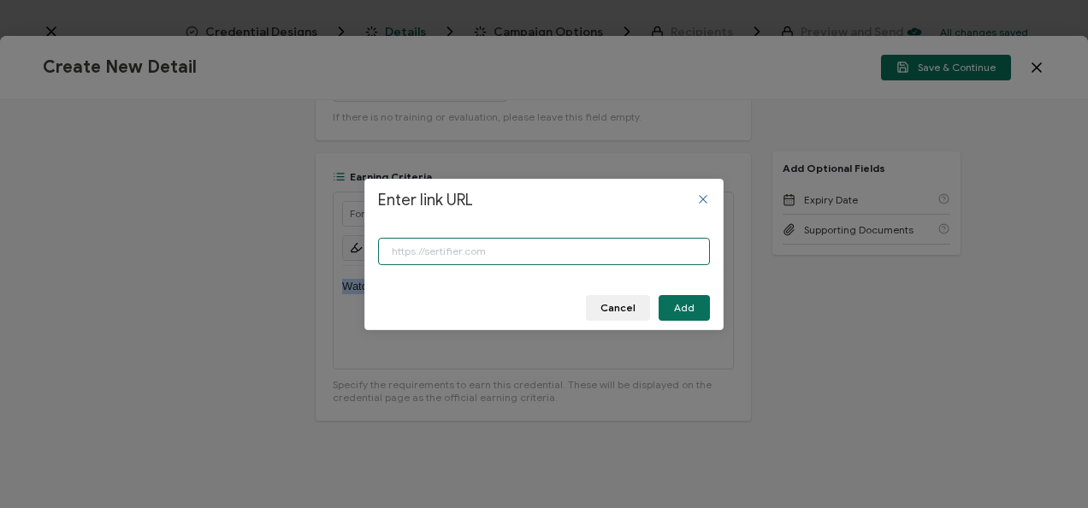
click at [443, 250] on input "Enter link URL" at bounding box center [544, 251] width 332 height 27
paste input "[URL][DOMAIN_NAME]"
type input "[URL][DOMAIN_NAME]"
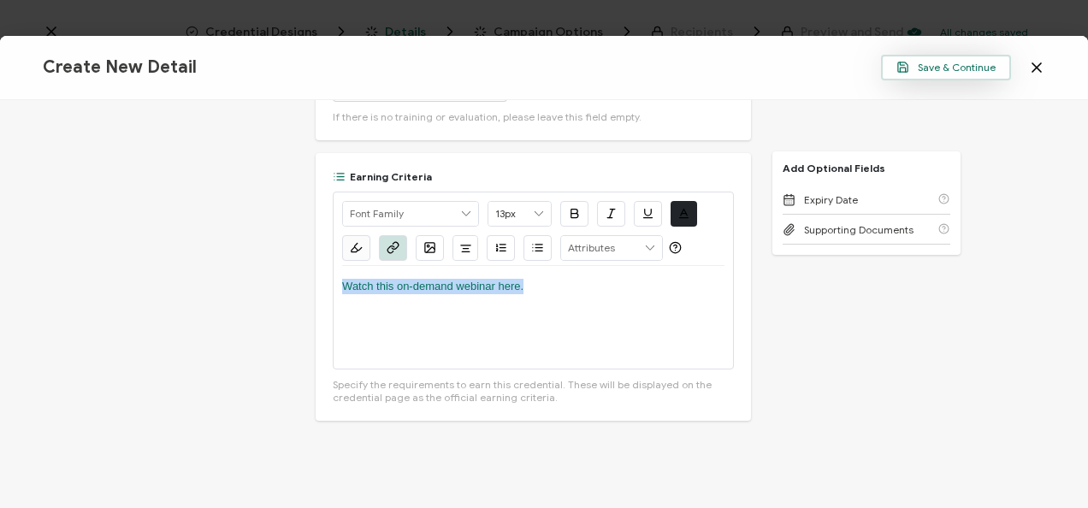
click at [944, 70] on span "Save & Continue" at bounding box center [945, 67] width 99 height 13
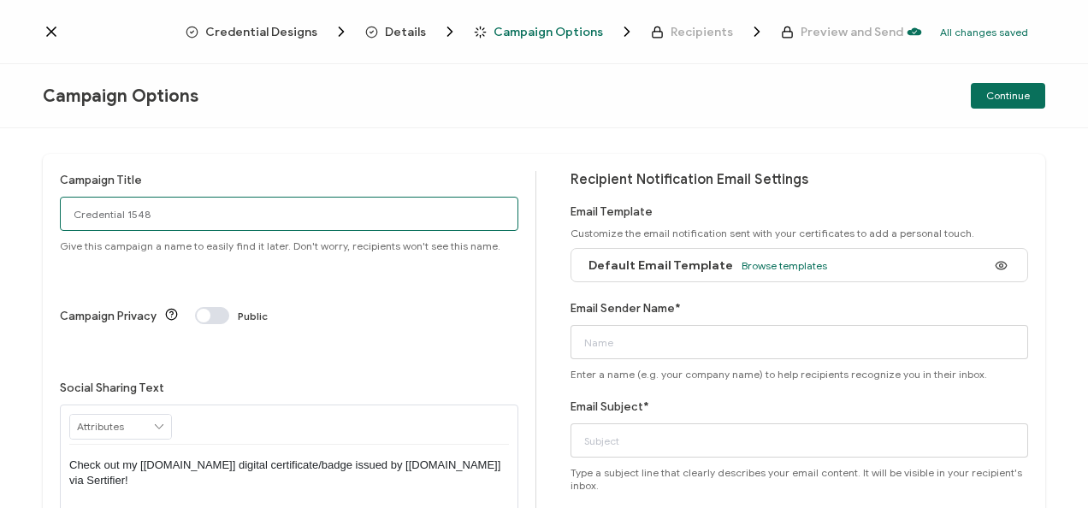
click at [183, 222] on input "Credential 1548" at bounding box center [289, 214] width 458 height 34
paste input "8-26-2025_71342_Google Workspace Webinar"
type input "8-26-2025_71342_Google Workspace Webinar"
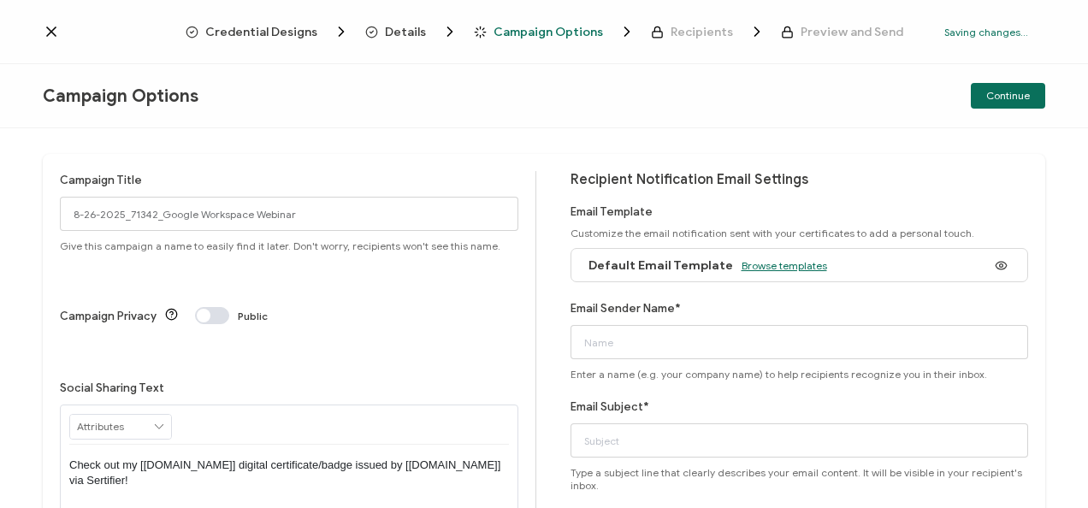
click at [748, 262] on span "Browse templates" at bounding box center [785, 265] width 86 height 13
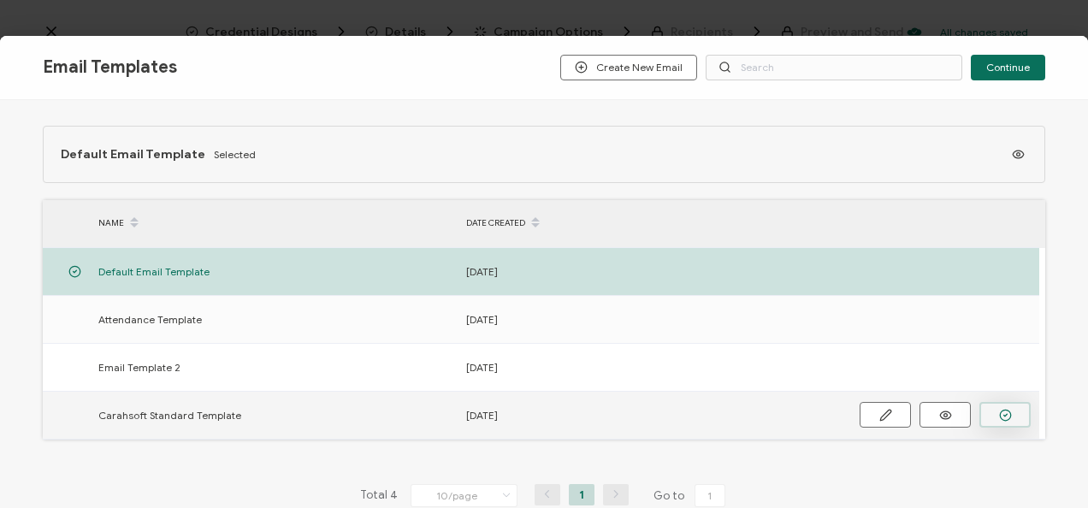
click at [996, 417] on button "button" at bounding box center [1004, 415] width 51 height 26
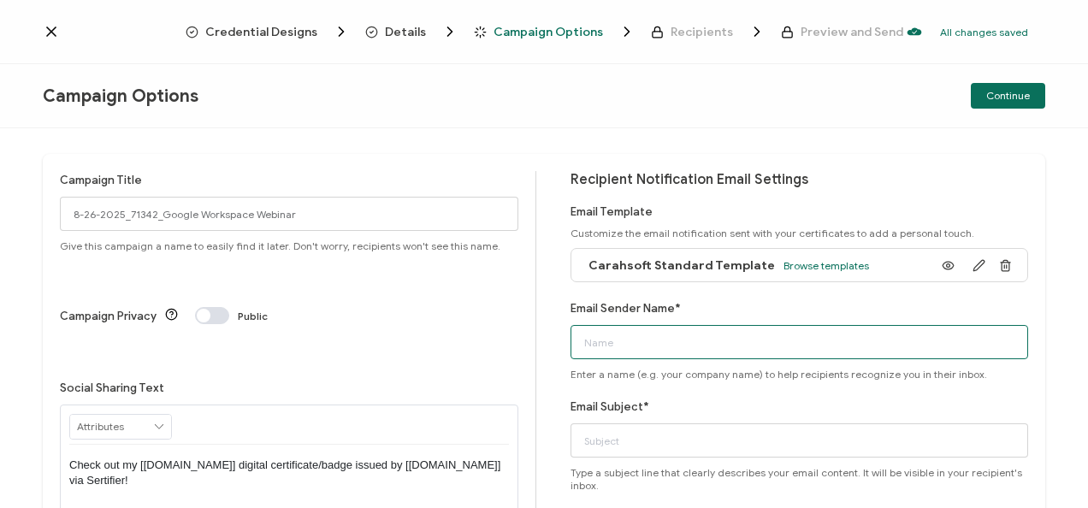
click at [660, 352] on input "Email Sender Name*" at bounding box center [799, 342] width 458 height 34
type input "CPE"
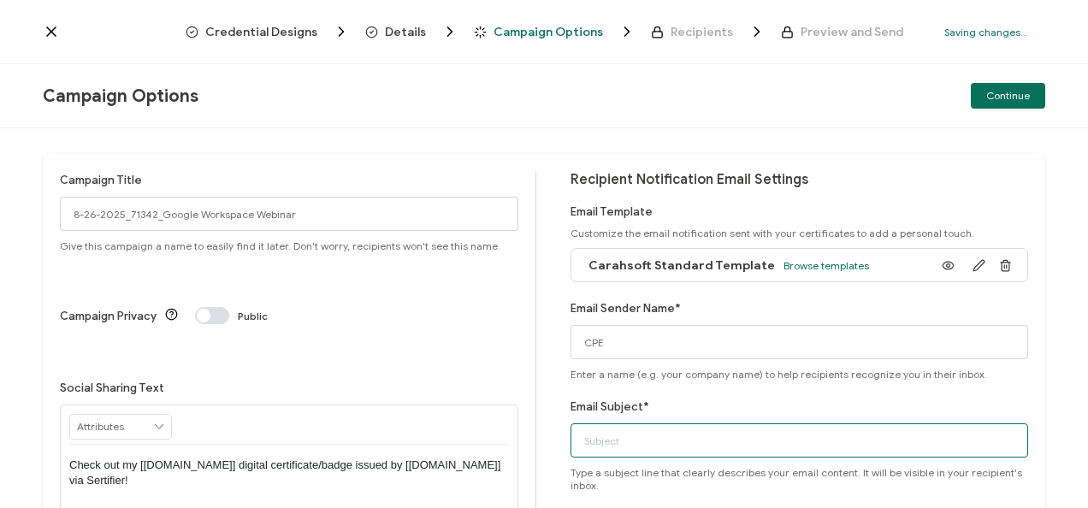
click at [639, 431] on input "Email Subject*" at bounding box center [799, 440] width 458 height 34
paste input "8-26-2025_71342_Google Workspace Webinar"
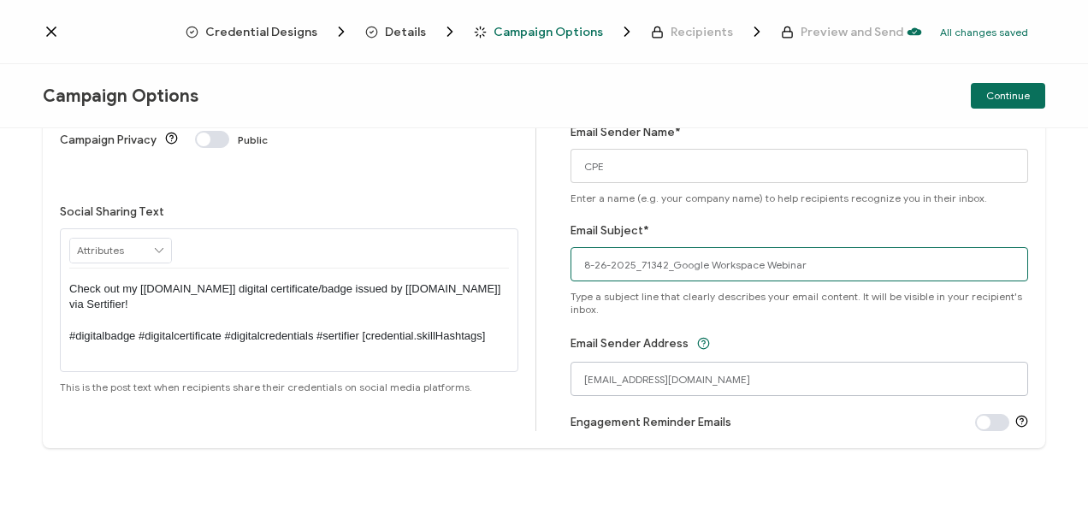
type input "8-26-2025_71342_Google Workspace Webinar"
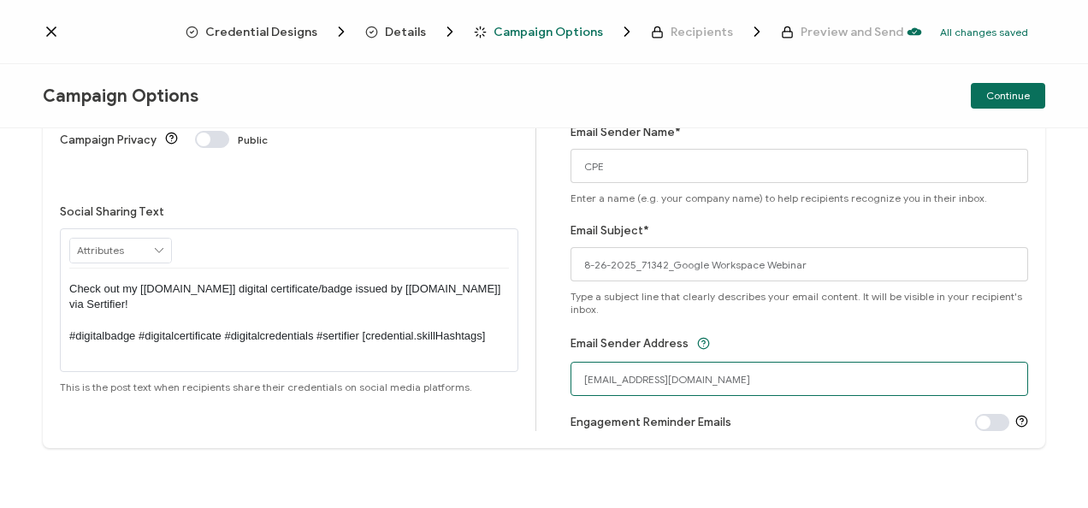
click at [618, 376] on input "[EMAIL_ADDRESS][DOMAIN_NAME]" at bounding box center [799, 379] width 458 height 34
click at [662, 383] on input "[EMAIL_ADDRESS][DOMAIN_NAME]" at bounding box center [799, 379] width 458 height 34
type input "[EMAIL_ADDRESS][DOMAIN_NAME]"
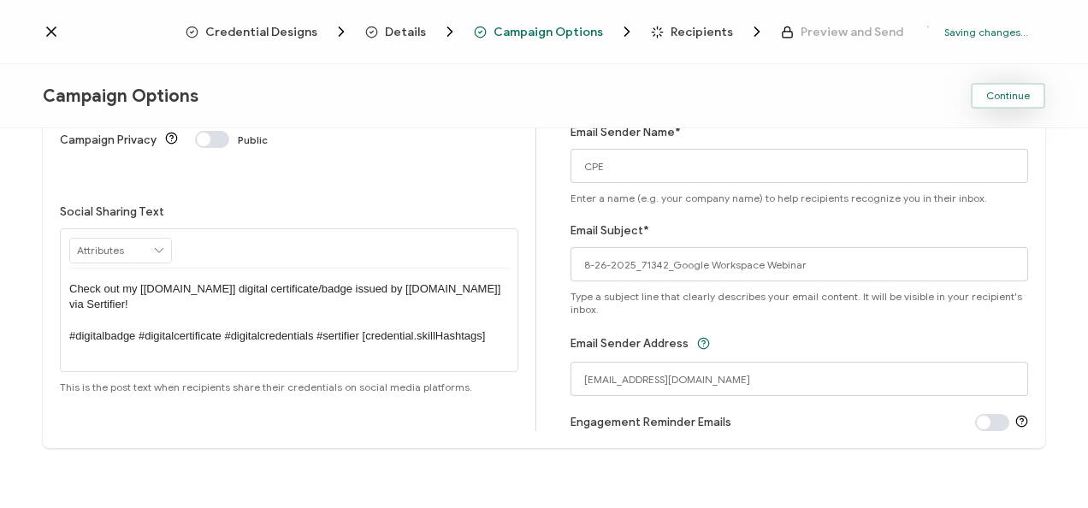
click at [1002, 99] on span "Continue" at bounding box center [1008, 96] width 44 height 10
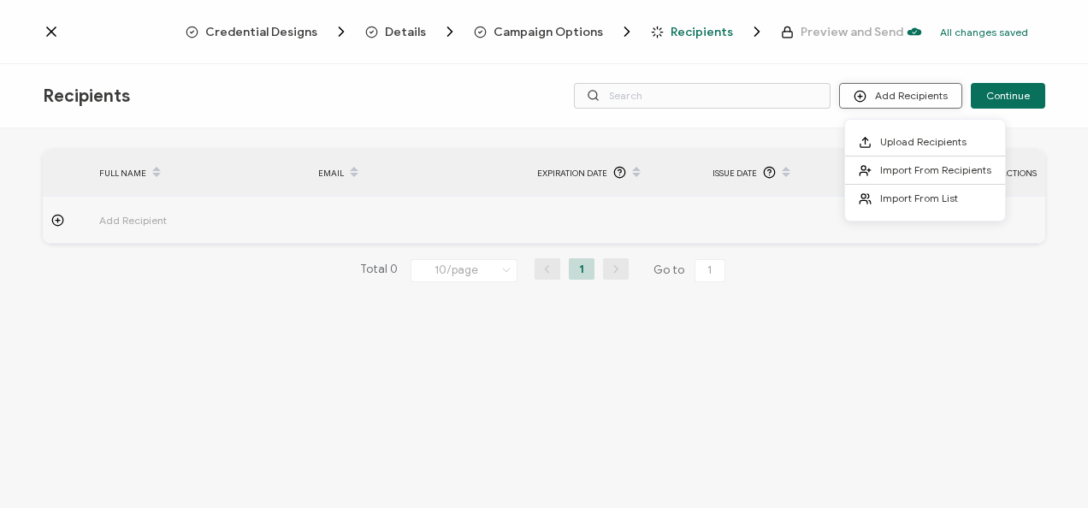
click at [913, 91] on button "Add Recipients" at bounding box center [900, 96] width 123 height 26
click at [903, 128] on li "Upload Recipients" at bounding box center [925, 142] width 160 height 28
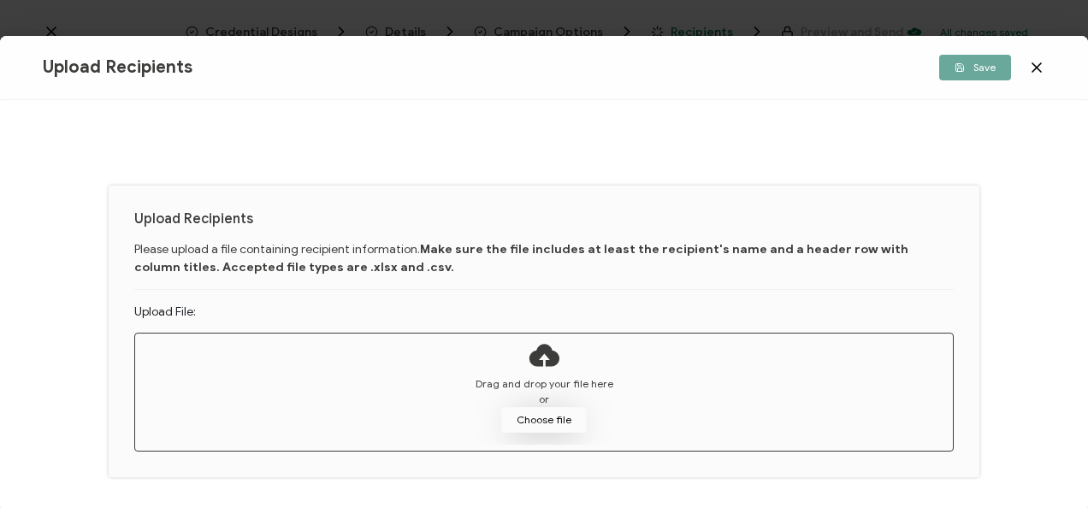
click at [555, 416] on button "Choose file" at bounding box center [544, 420] width 86 height 26
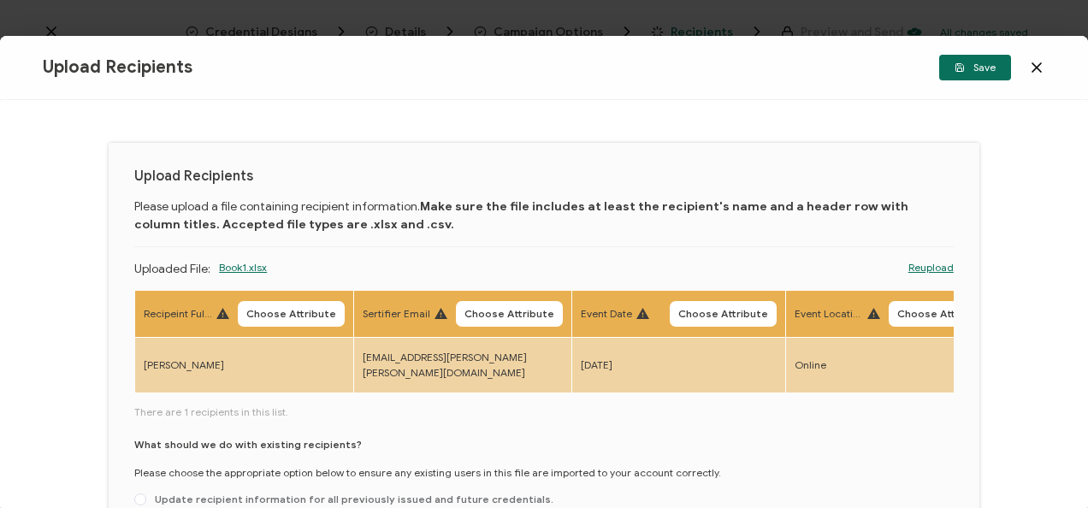
click at [289, 291] on th "Recipeint Full Name Choose Attribute" at bounding box center [244, 313] width 219 height 47
click at [291, 304] on button "Choose Attribute" at bounding box center [291, 314] width 107 height 26
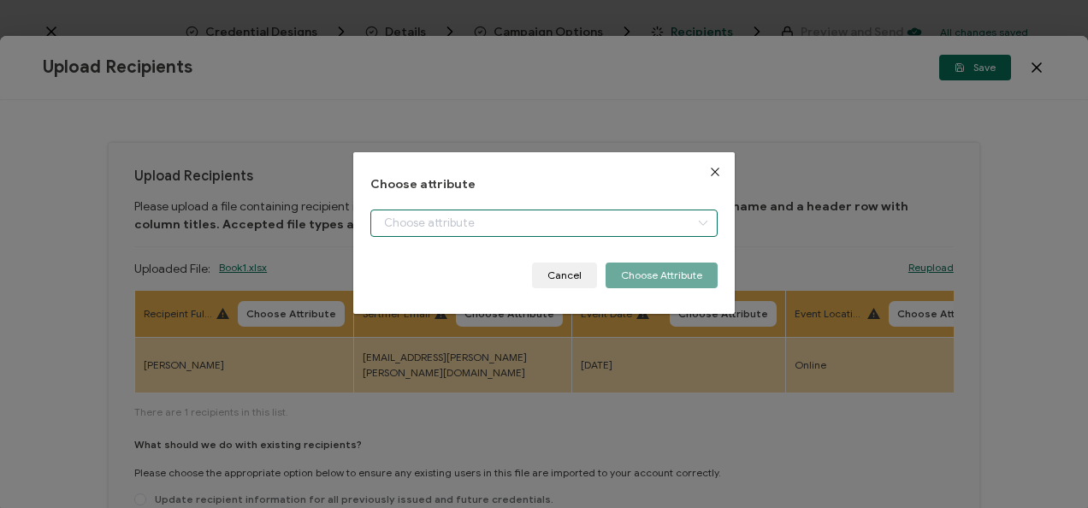
click at [424, 233] on input "dialog" at bounding box center [543, 223] width 346 height 27
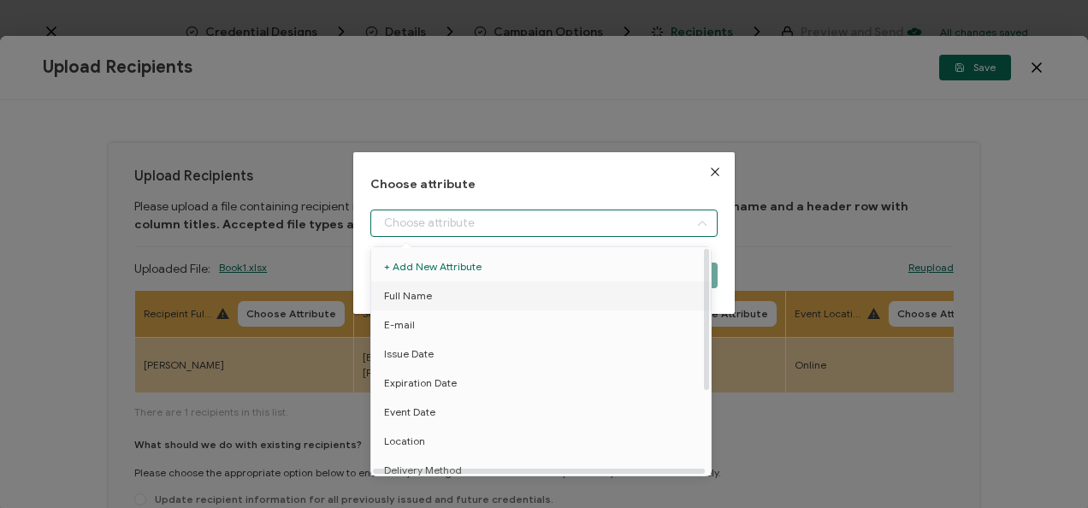
click at [440, 300] on li "Full Name" at bounding box center [544, 295] width 354 height 29
type input "Full Name"
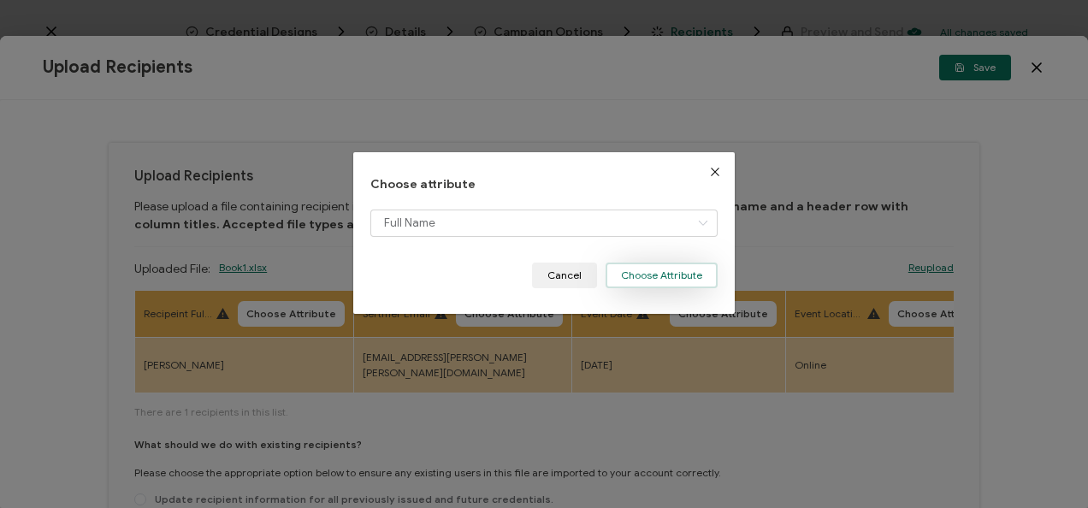
click at [664, 278] on button "Choose Attribute" at bounding box center [662, 276] width 112 height 26
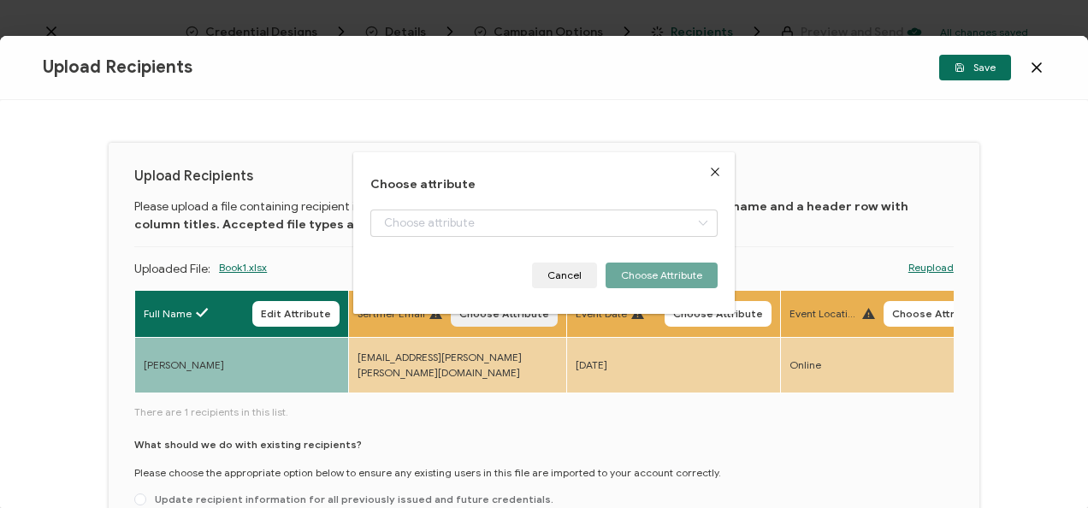
click at [501, 315] on span "Choose Attribute" at bounding box center [504, 314] width 90 height 10
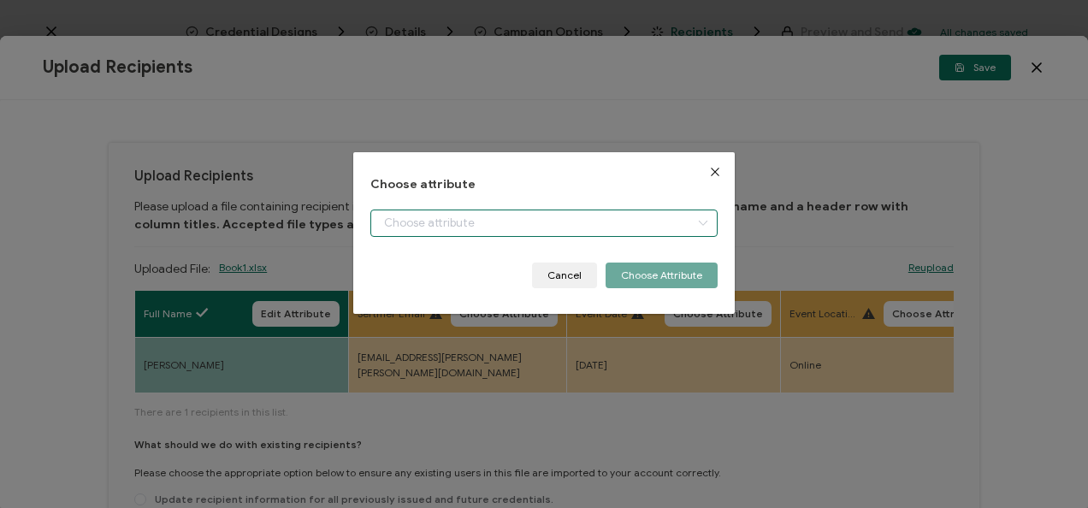
click at [450, 210] on input "dialog" at bounding box center [543, 223] width 346 height 27
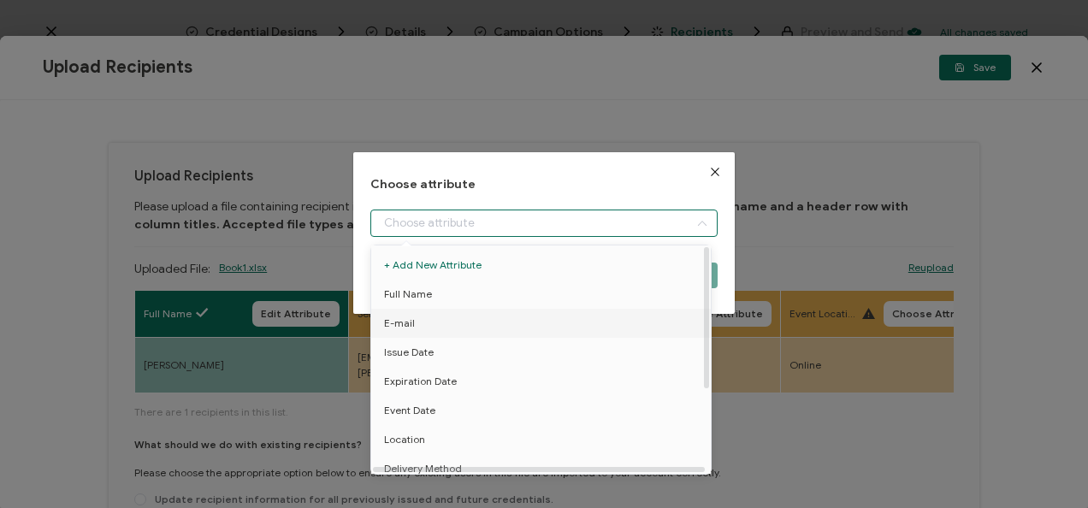
click at [419, 320] on li "E-mail" at bounding box center [544, 323] width 354 height 29
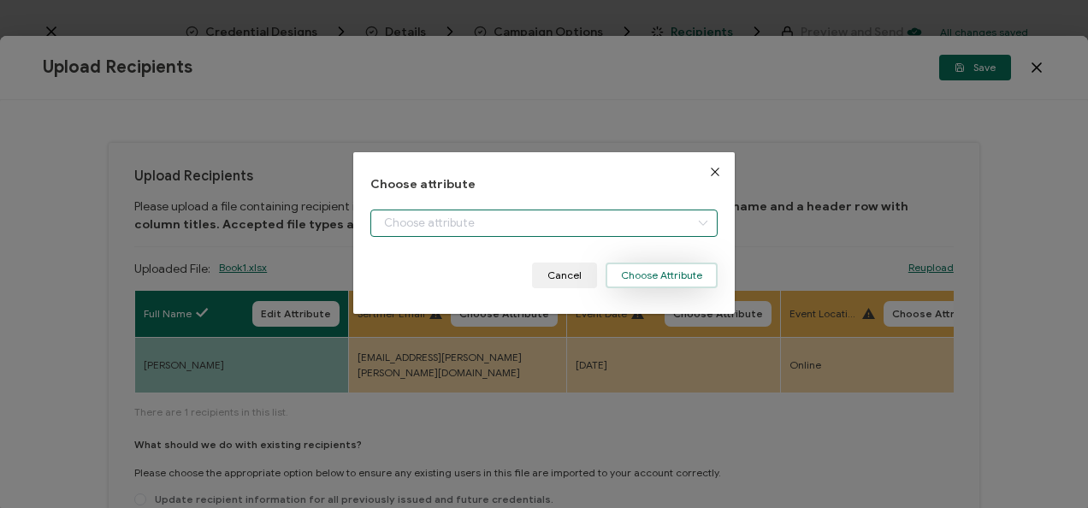
type input "E-mail"
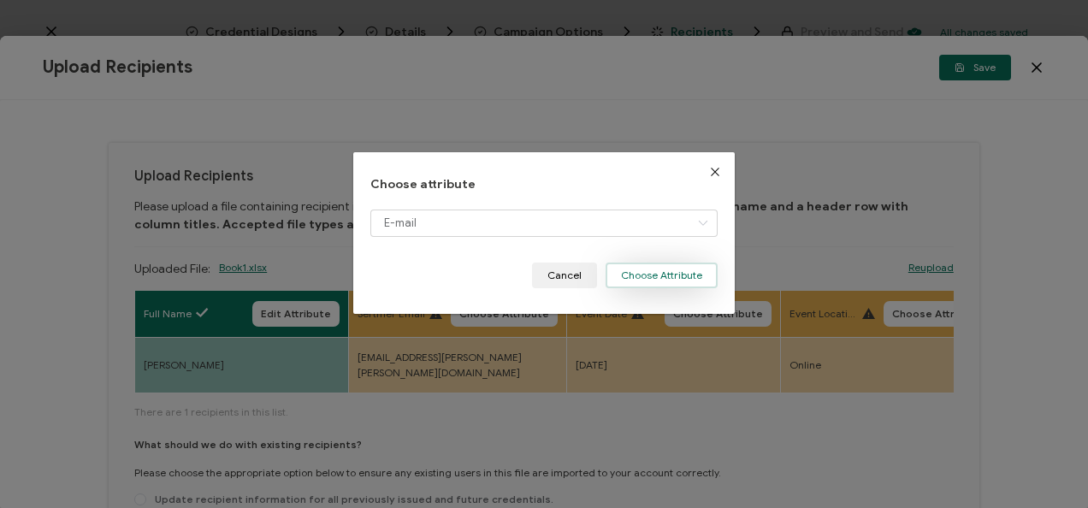
click at [665, 272] on button "Choose Attribute" at bounding box center [662, 276] width 112 height 26
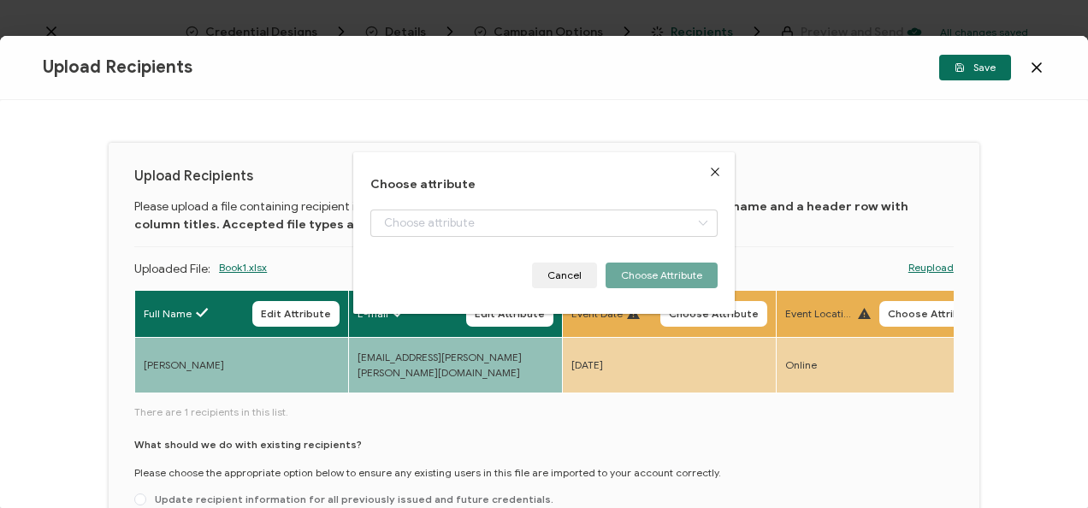
click at [700, 322] on div "Choose attribute Cancel Choose Attribute" at bounding box center [544, 254] width 1088 height 508
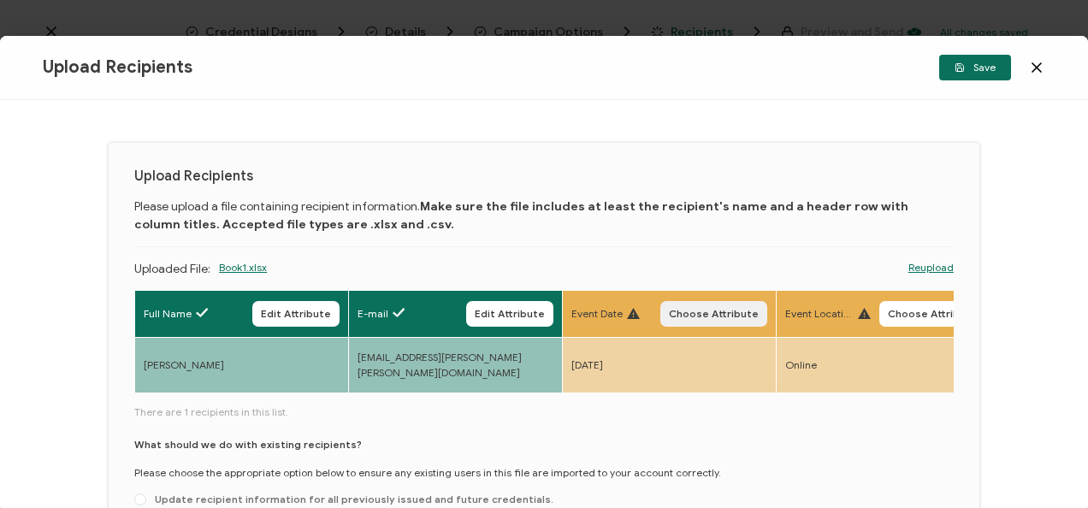
click at [693, 319] on button "Choose Attribute" at bounding box center [713, 314] width 107 height 26
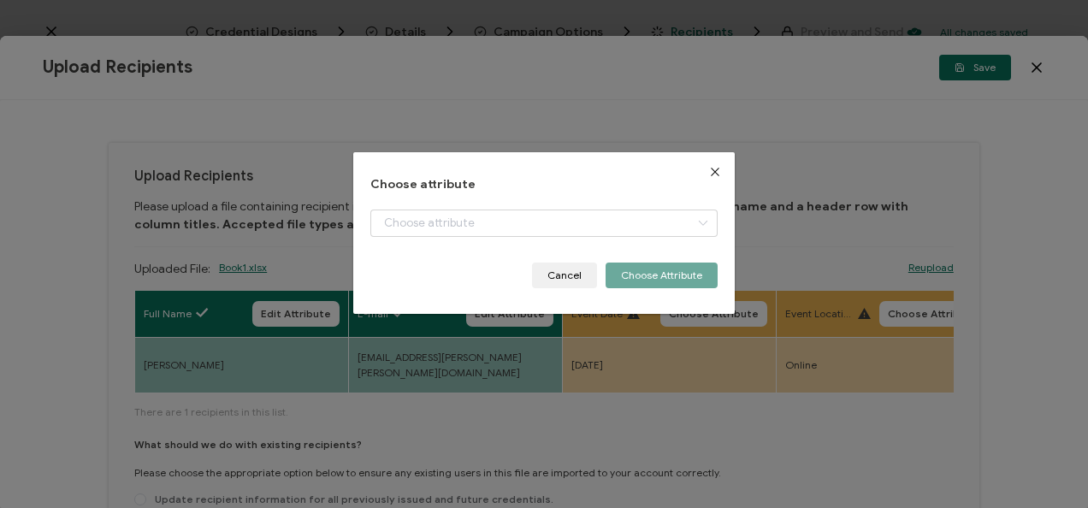
click at [570, 237] on div "dialog" at bounding box center [543, 236] width 346 height 53
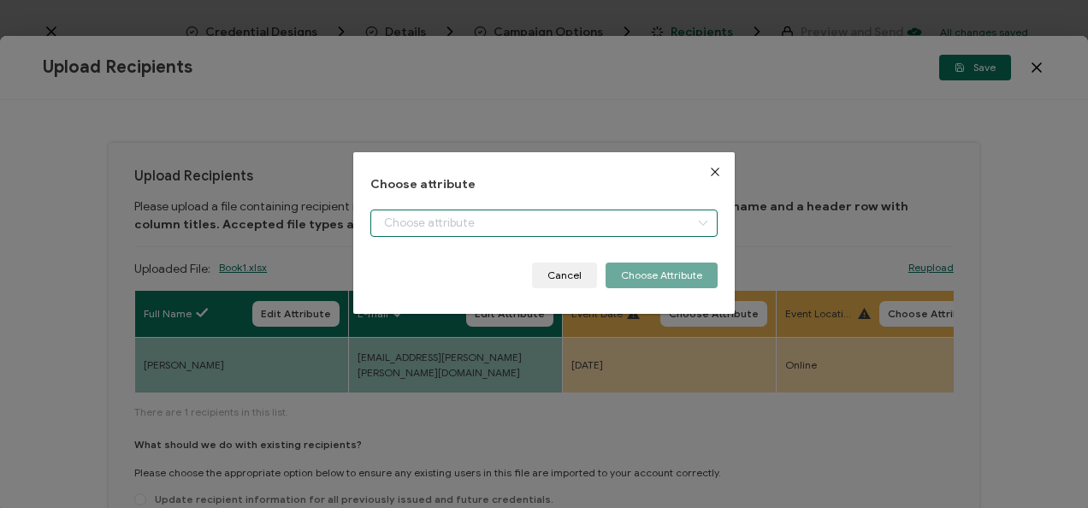
click at [537, 224] on input "dialog" at bounding box center [543, 223] width 346 height 27
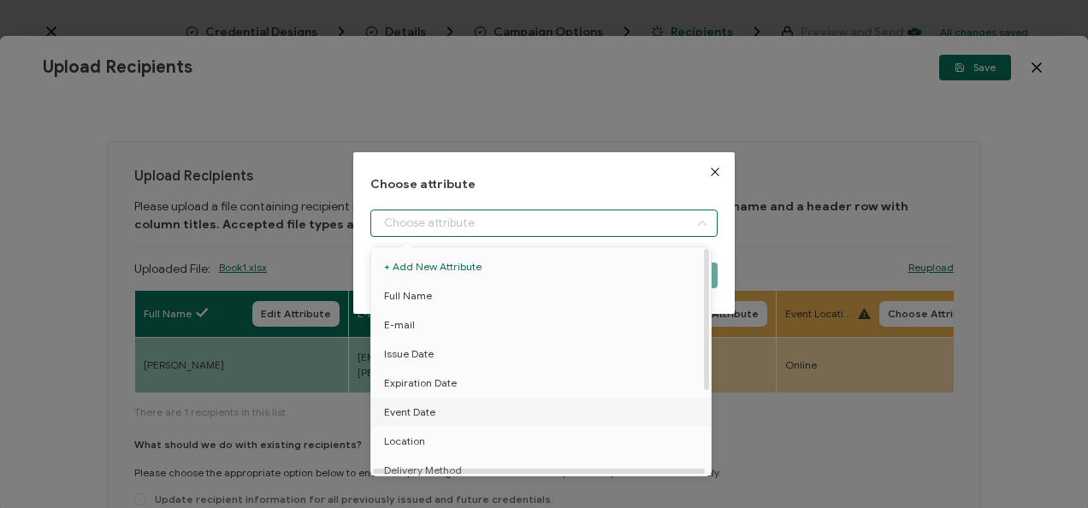
click at [452, 412] on li "Event Date" at bounding box center [544, 412] width 354 height 29
type input "Event Date"
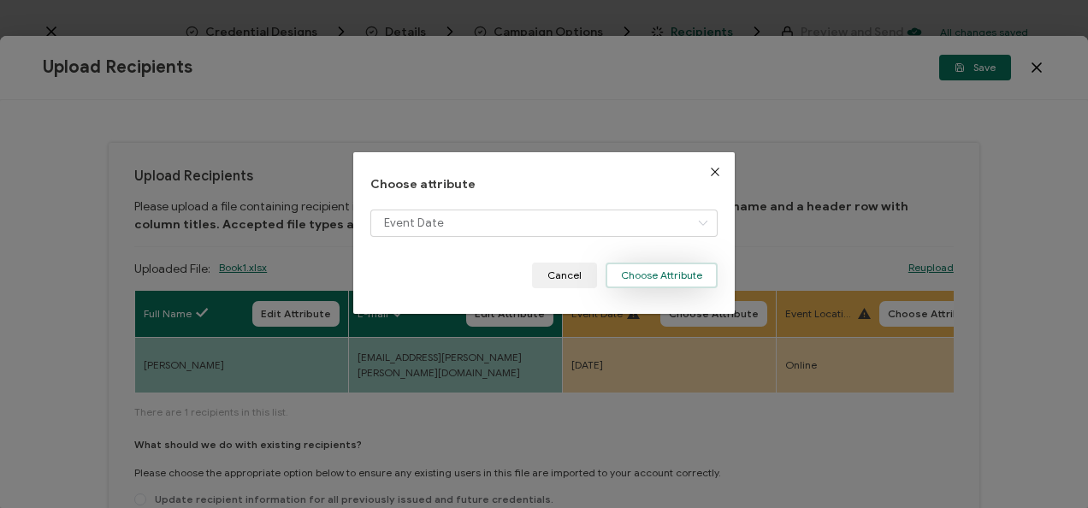
click at [638, 277] on button "Choose Attribute" at bounding box center [662, 276] width 112 height 26
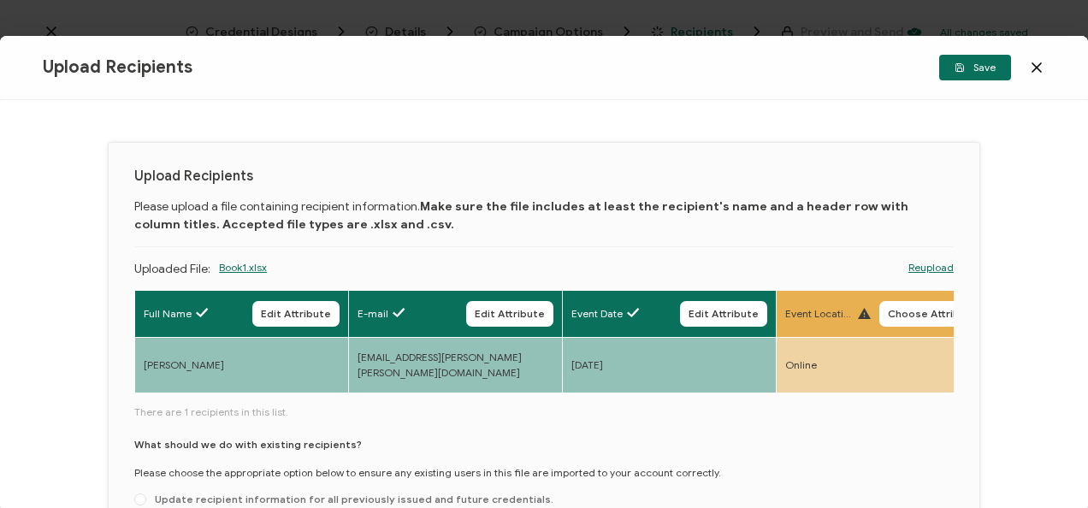
scroll to position [0, 339]
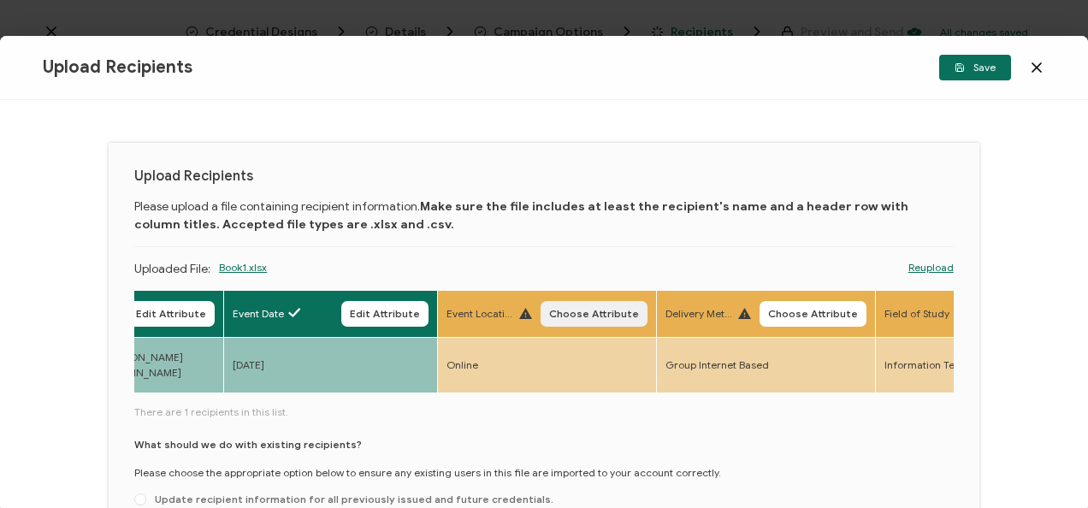
click at [598, 312] on span "Choose Attribute" at bounding box center [594, 314] width 90 height 10
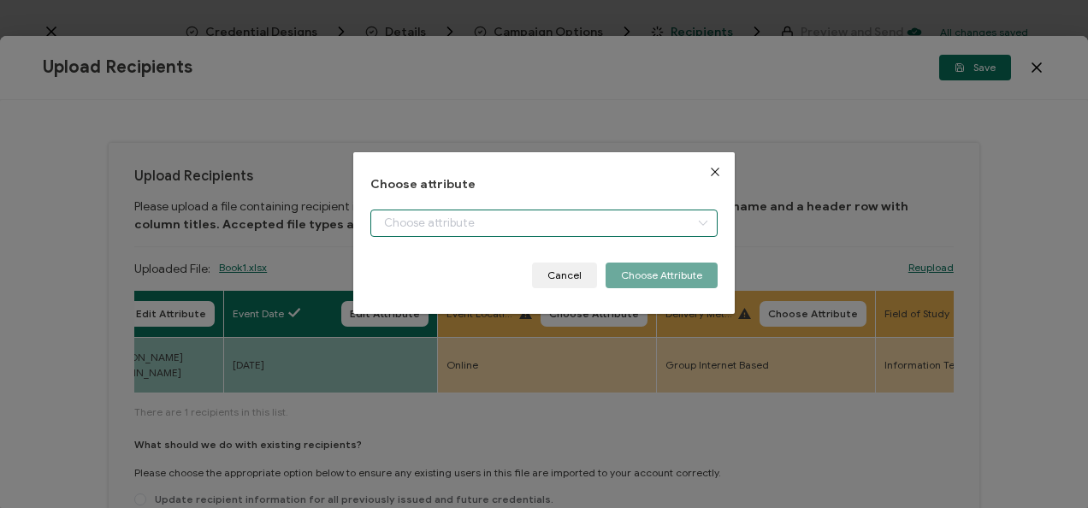
click at [579, 232] on input "dialog" at bounding box center [543, 223] width 346 height 27
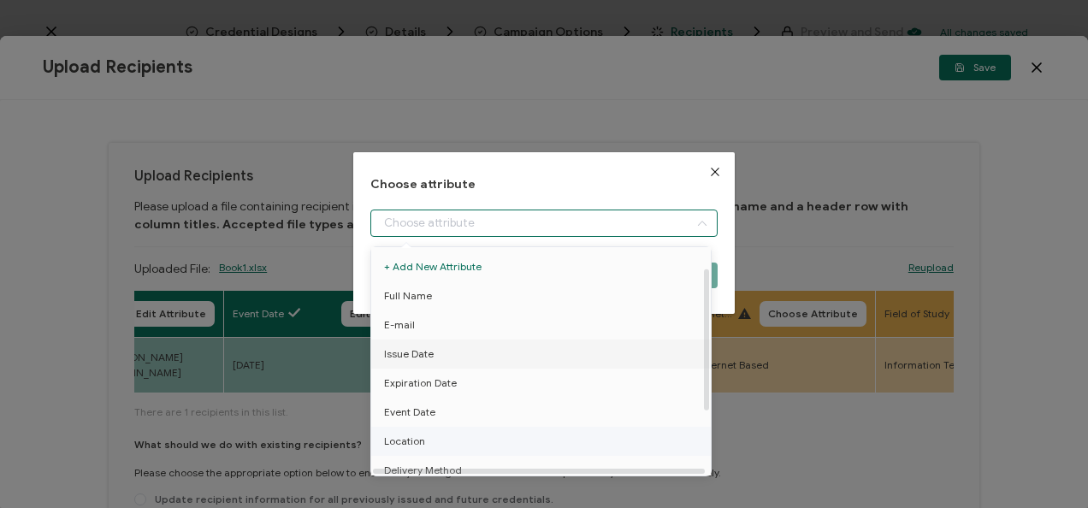
scroll to position [57, 1]
click at [501, 385] on li "Location" at bounding box center [543, 383] width 354 height 29
type input "Location"
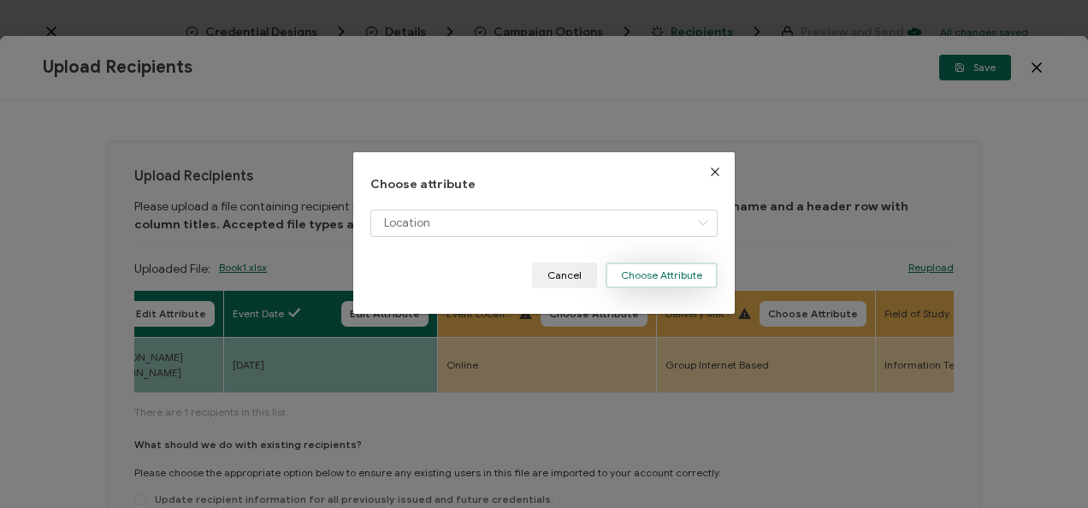
click at [649, 278] on button "Choose Attribute" at bounding box center [662, 276] width 112 height 26
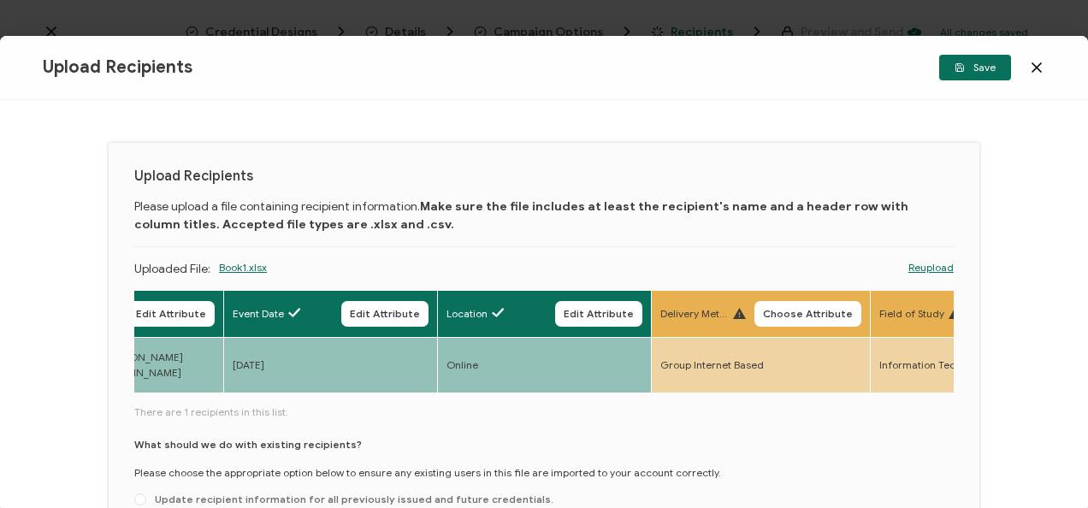
click at [819, 326] on th "Delivery Method Choose Attribute" at bounding box center [761, 313] width 219 height 47
click at [792, 313] on span "Choose Attribute" at bounding box center [808, 314] width 90 height 10
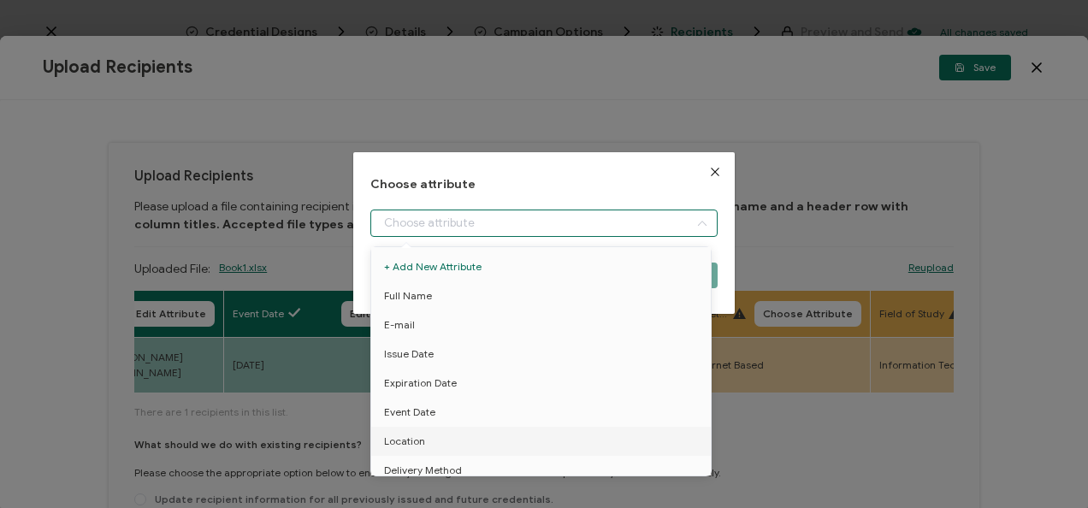
click at [603, 232] on input "dialog" at bounding box center [543, 223] width 346 height 27
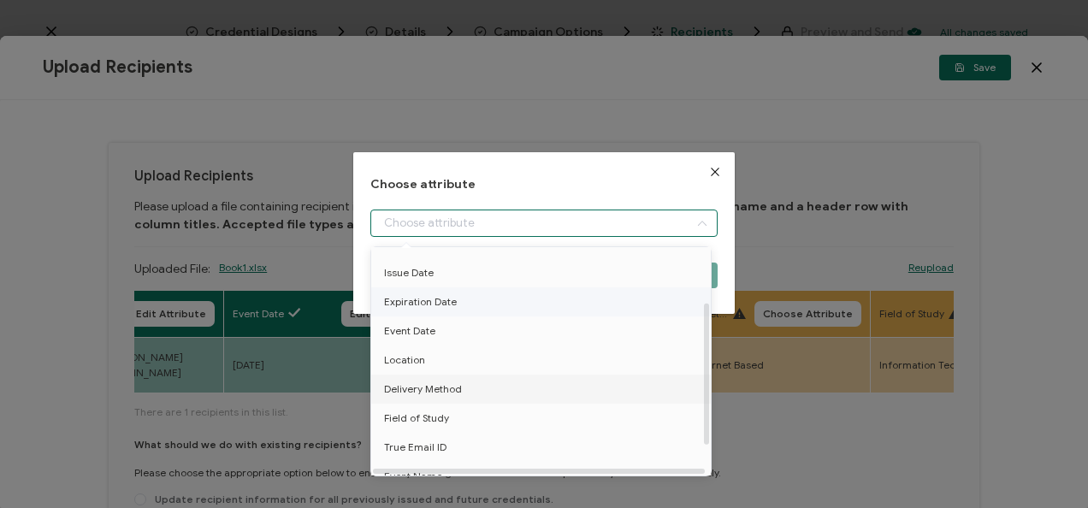
click at [500, 375] on li "Delivery Method" at bounding box center [544, 389] width 354 height 29
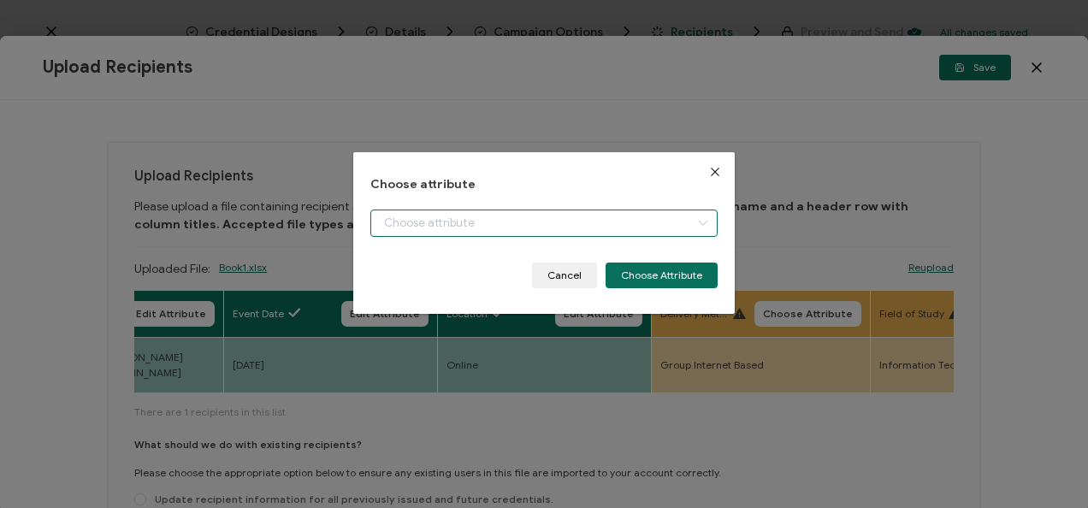
type input "Delivery Method"
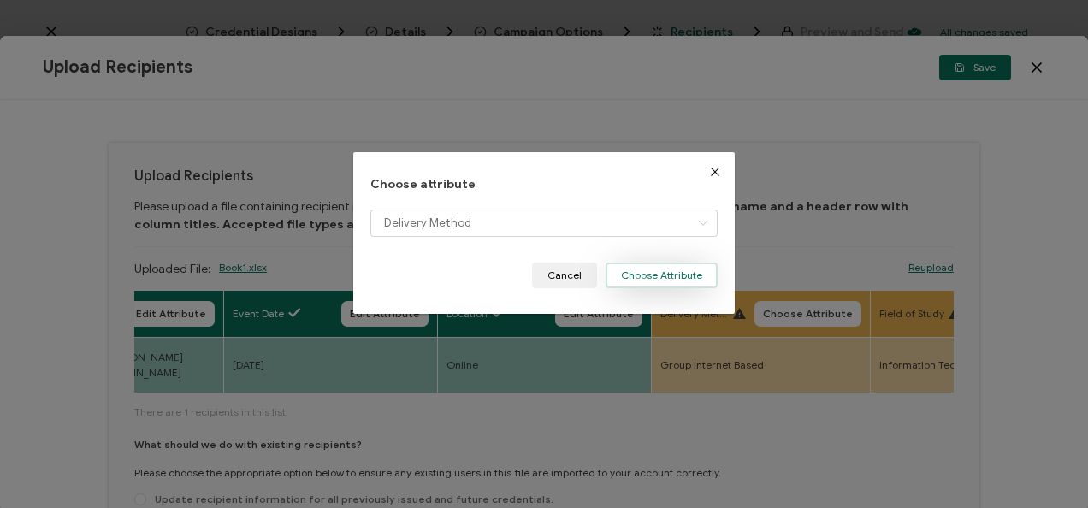
click at [658, 272] on button "Choose Attribute" at bounding box center [662, 276] width 112 height 26
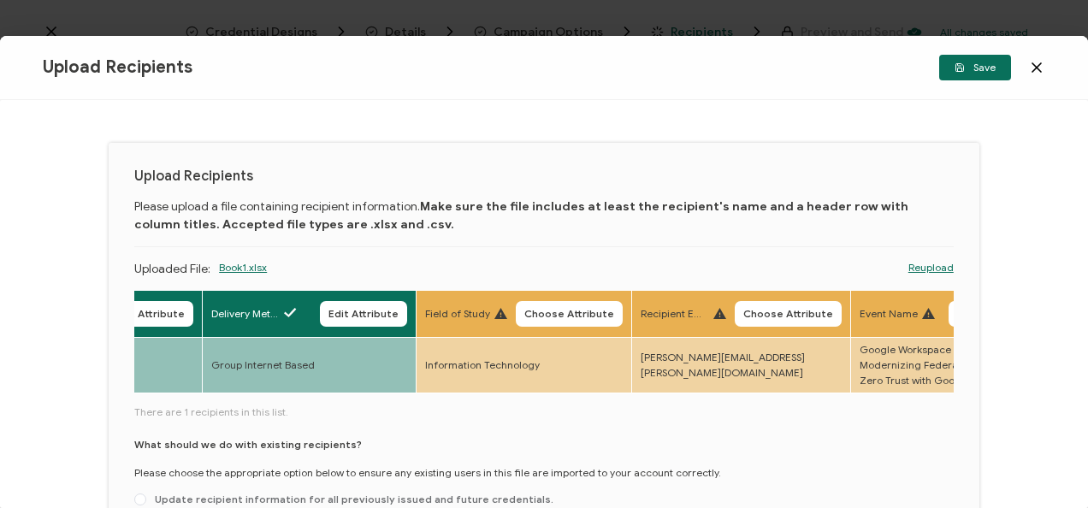
scroll to position [0, 785]
click at [538, 299] on th "Field of Study Choose Attribute" at bounding box center [527, 313] width 216 height 47
click at [582, 316] on span "Choose Attribute" at bounding box center [572, 314] width 90 height 10
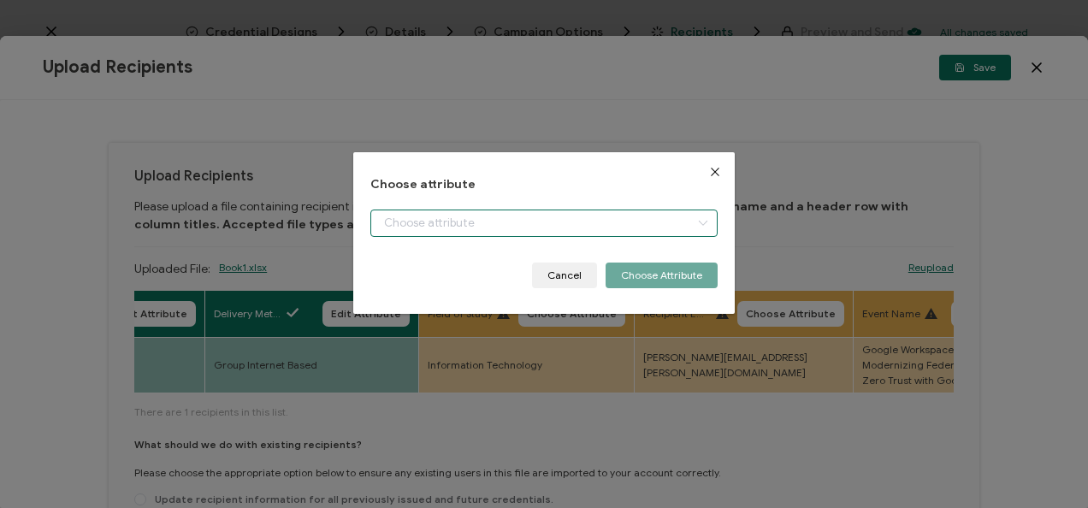
click at [588, 233] on input "dialog" at bounding box center [543, 223] width 346 height 27
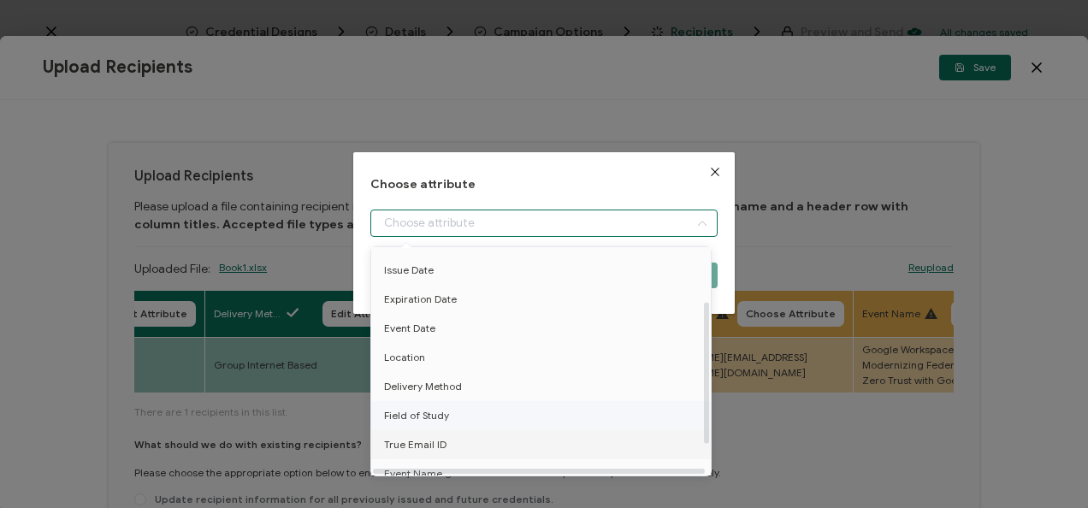
scroll to position [86, 0]
click at [418, 418] on span "Field of Study" at bounding box center [416, 413] width 65 height 29
type input "Field of Study"
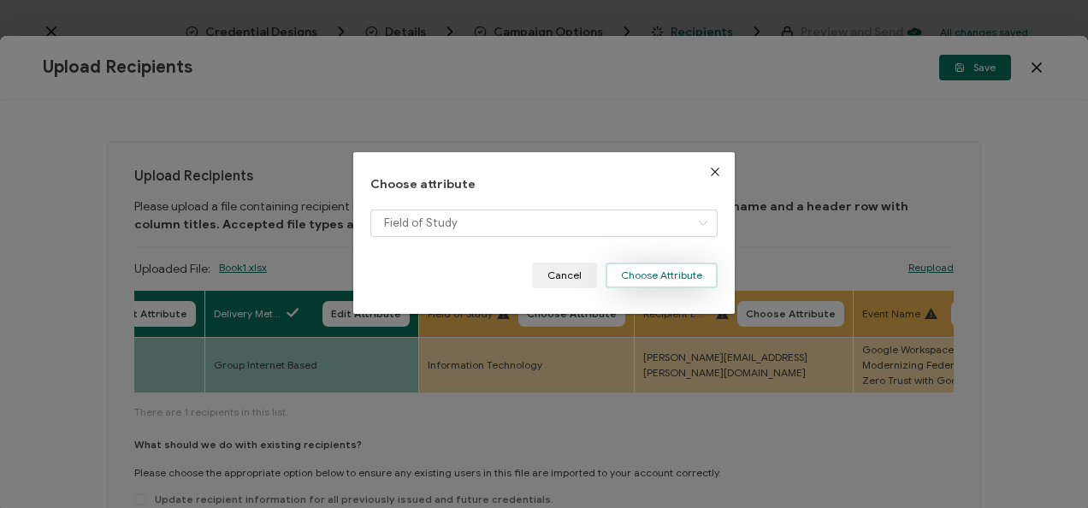
click at [662, 279] on button "Choose Attribute" at bounding box center [662, 276] width 112 height 26
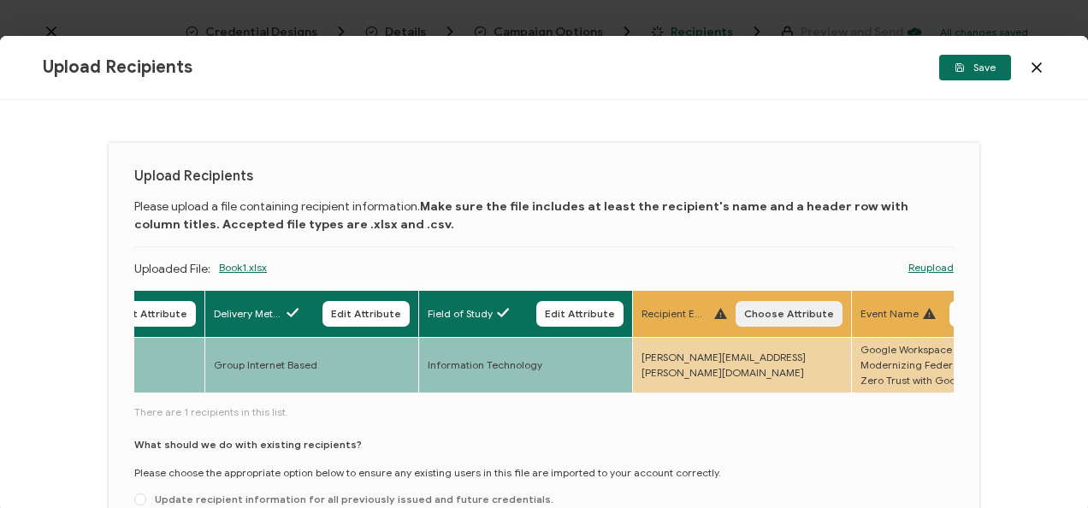
click at [787, 309] on span "Choose Attribute" at bounding box center [789, 314] width 90 height 10
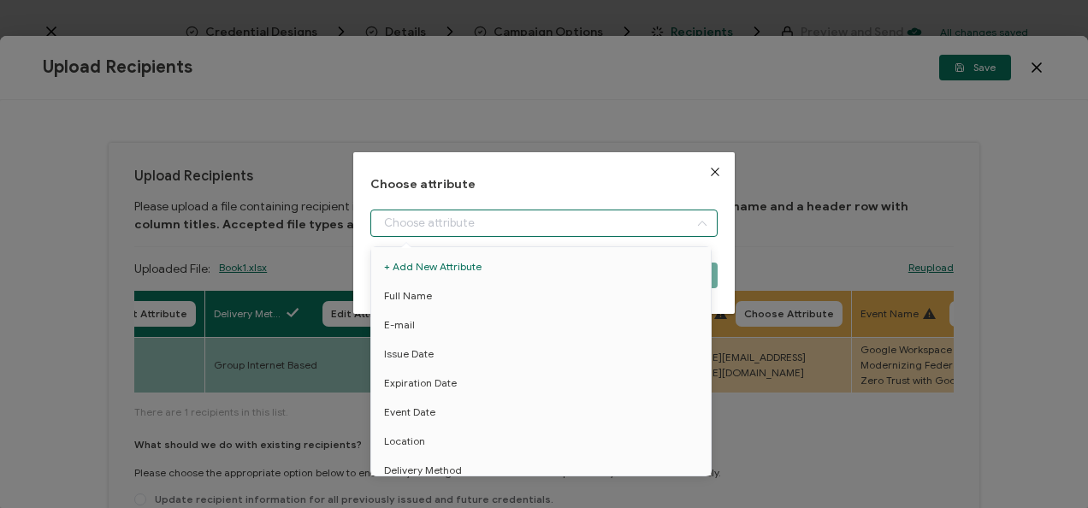
click at [550, 223] on input "dialog" at bounding box center [543, 223] width 346 height 27
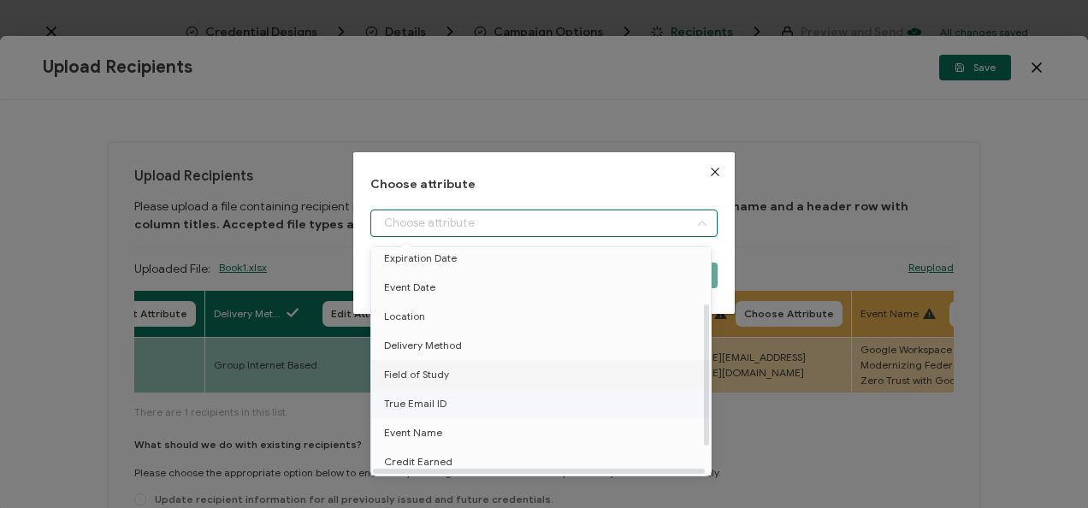
click at [491, 393] on li "True Email ID" at bounding box center [544, 403] width 354 height 29
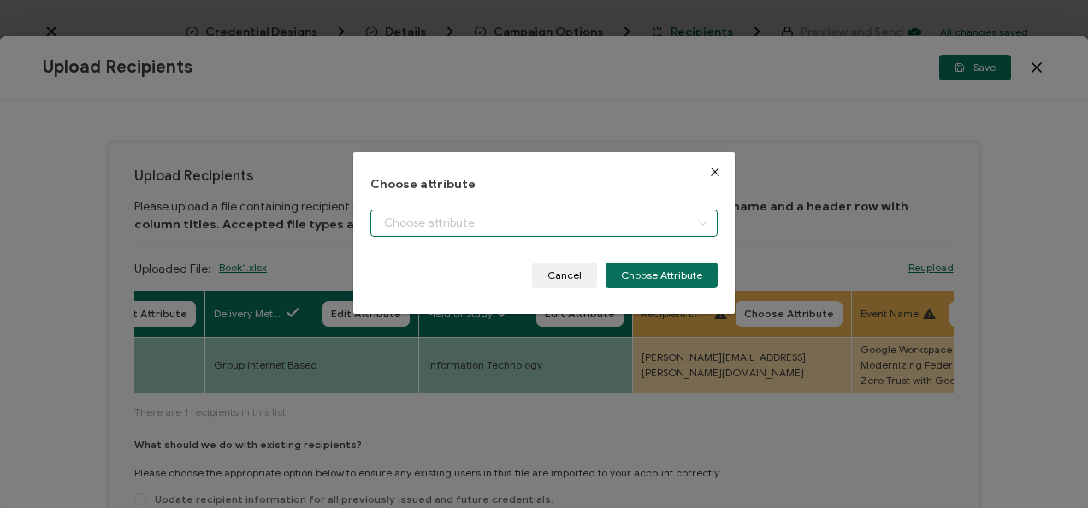
type input "True Email ID"
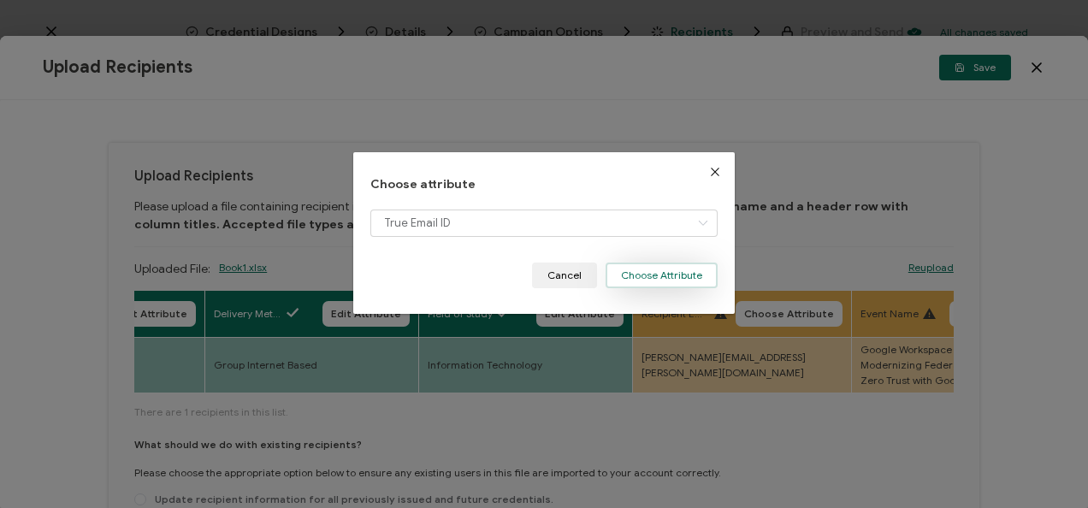
click at [683, 269] on button "Choose Attribute" at bounding box center [662, 276] width 112 height 26
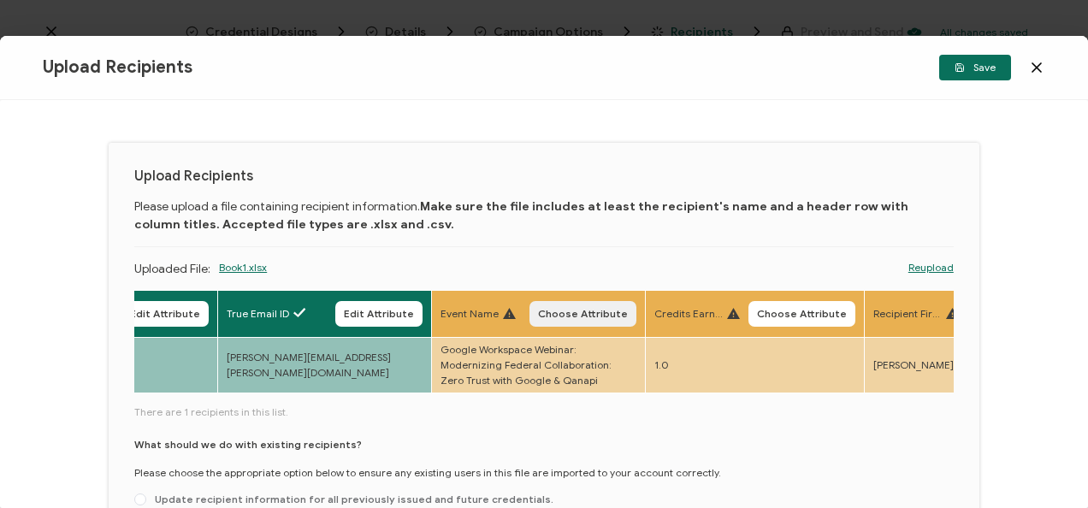
scroll to position [0, 1244]
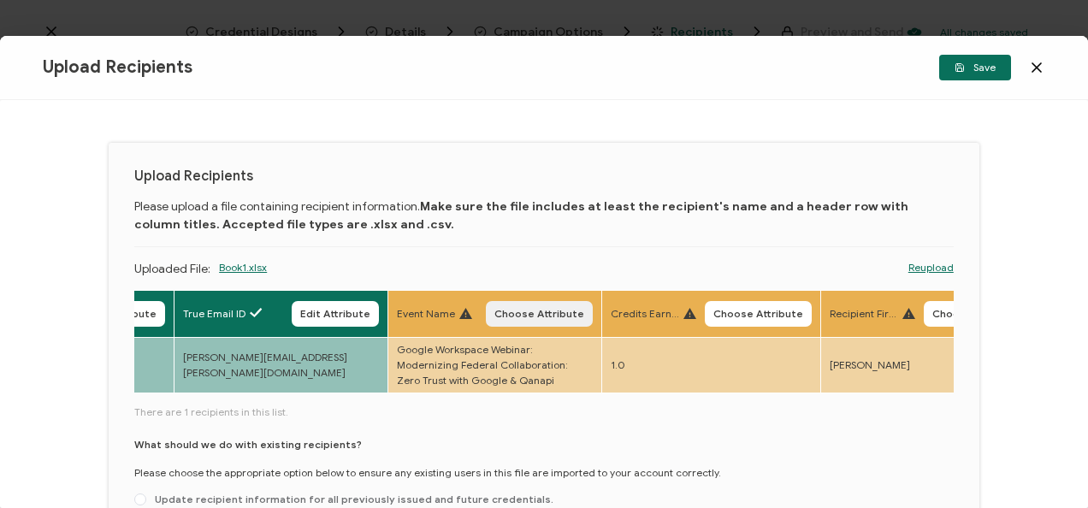
click at [527, 312] on span "Choose Attribute" at bounding box center [539, 314] width 90 height 10
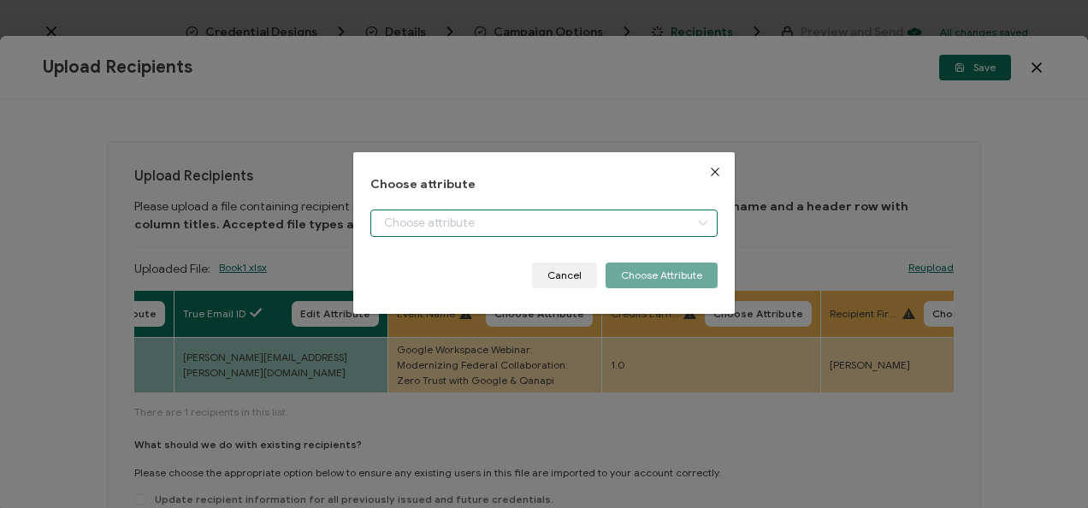
click at [511, 226] on input "dialog" at bounding box center [543, 223] width 346 height 27
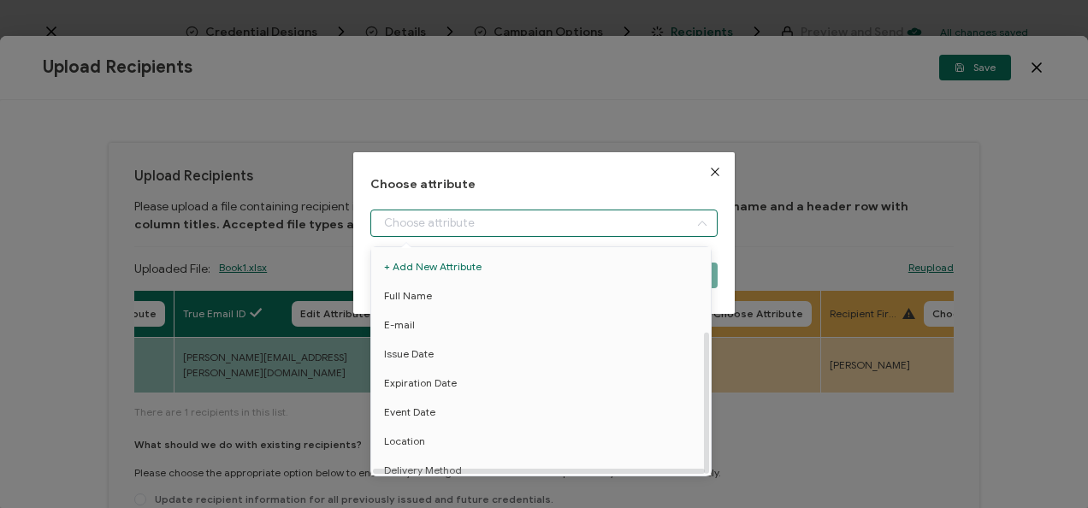
scroll to position [133, 0]
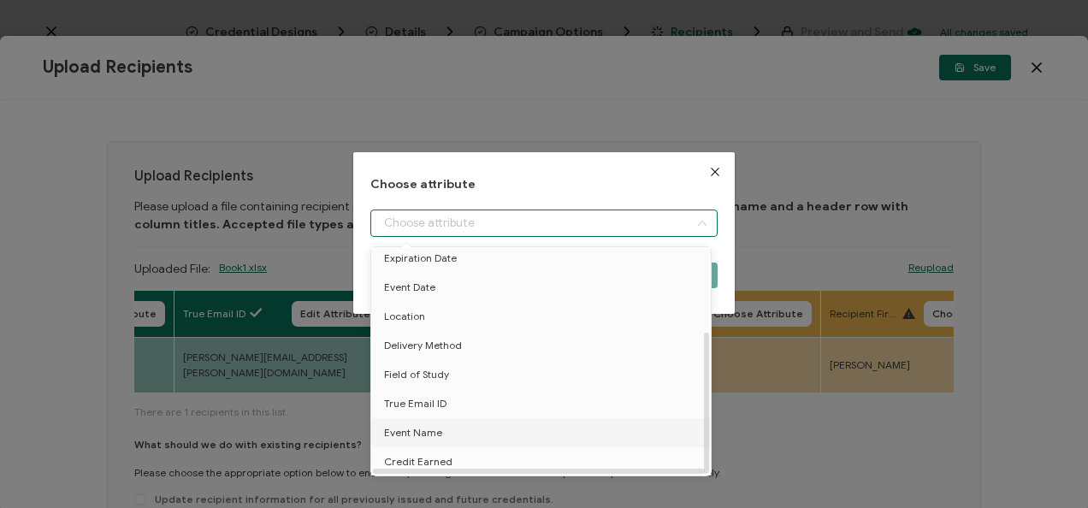
click at [457, 429] on li "Event Name" at bounding box center [544, 432] width 354 height 29
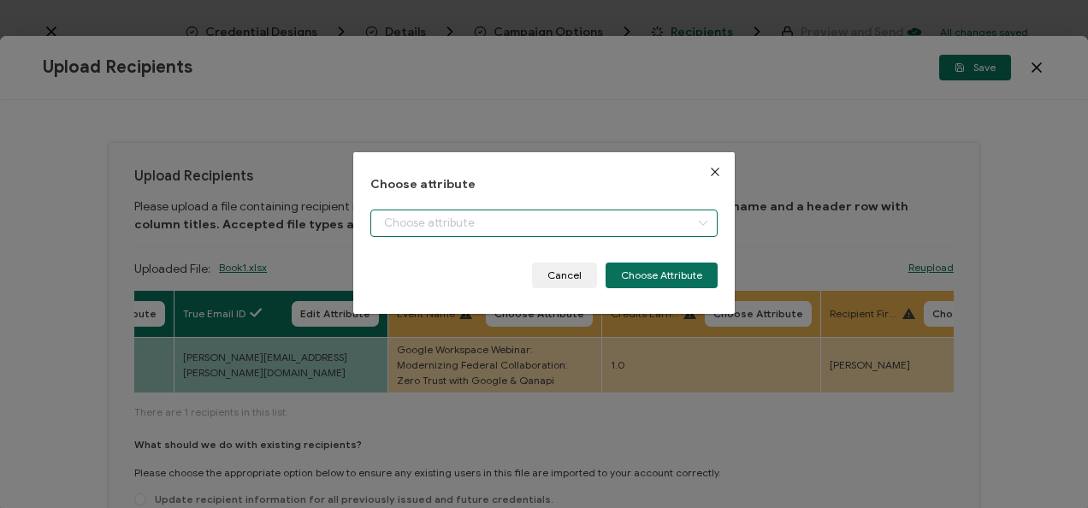
type input "Event Name"
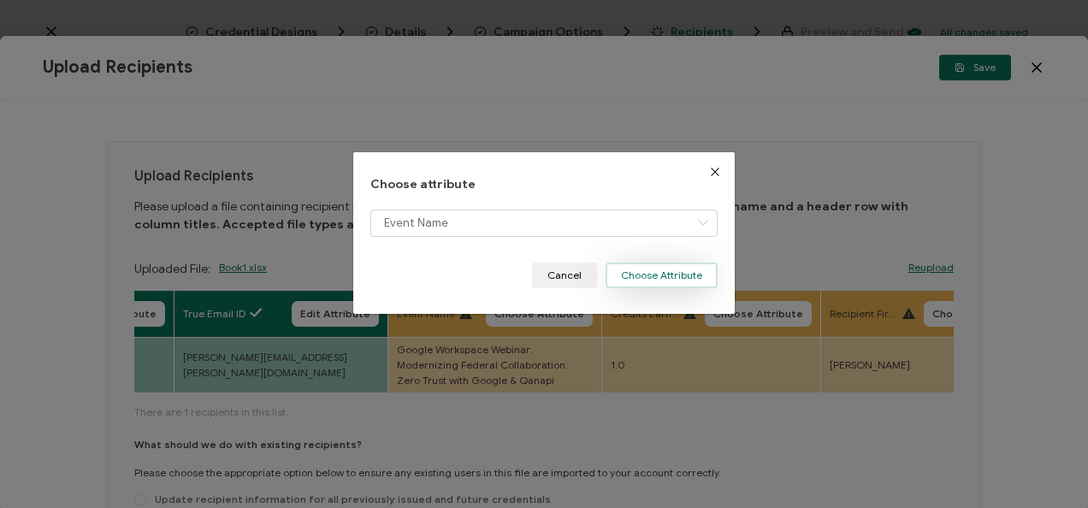
click at [683, 267] on button "Choose Attribute" at bounding box center [662, 276] width 112 height 26
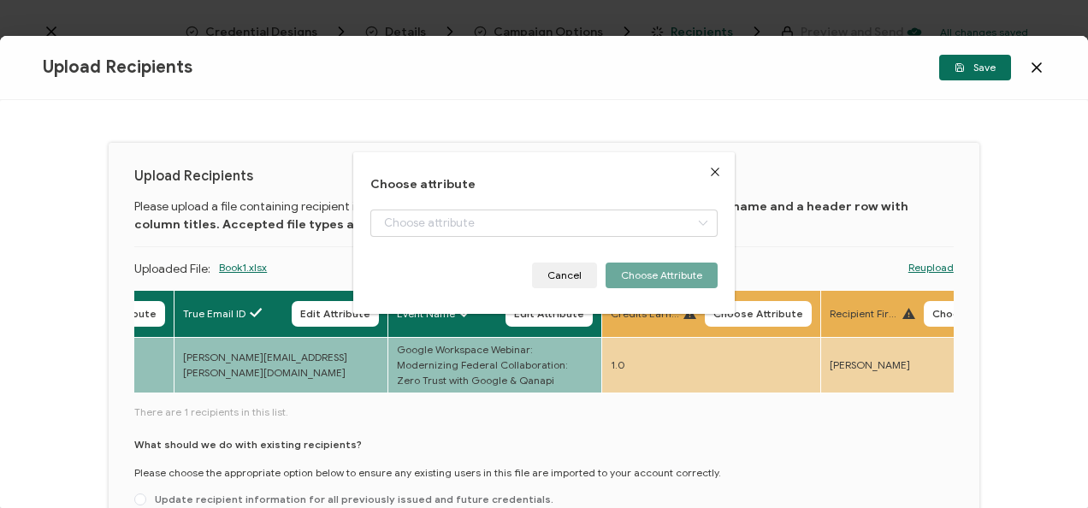
click at [742, 310] on div "Choose attribute Cancel Choose Attribute" at bounding box center [544, 254] width 1088 height 508
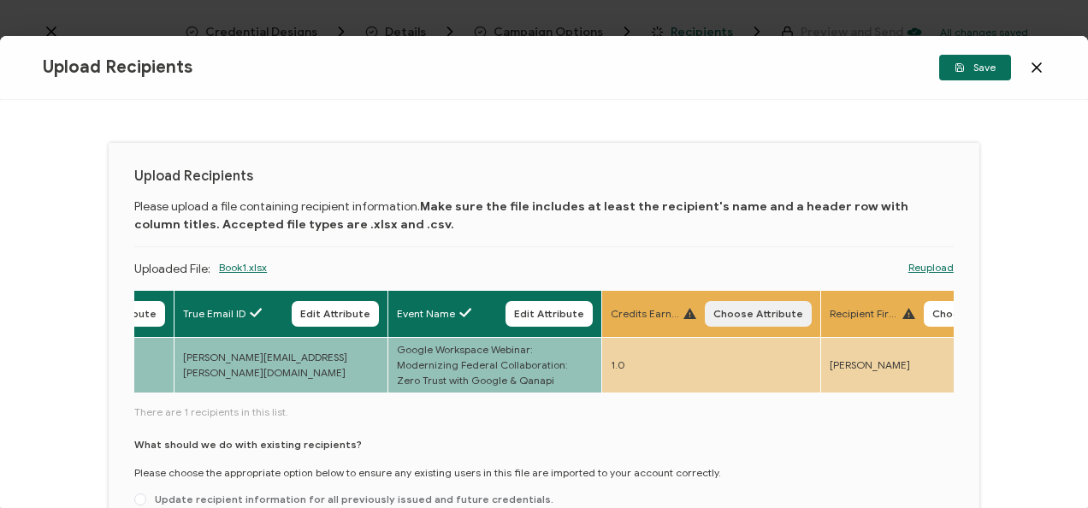
click at [736, 310] on span "Choose Attribute" at bounding box center [758, 314] width 90 height 10
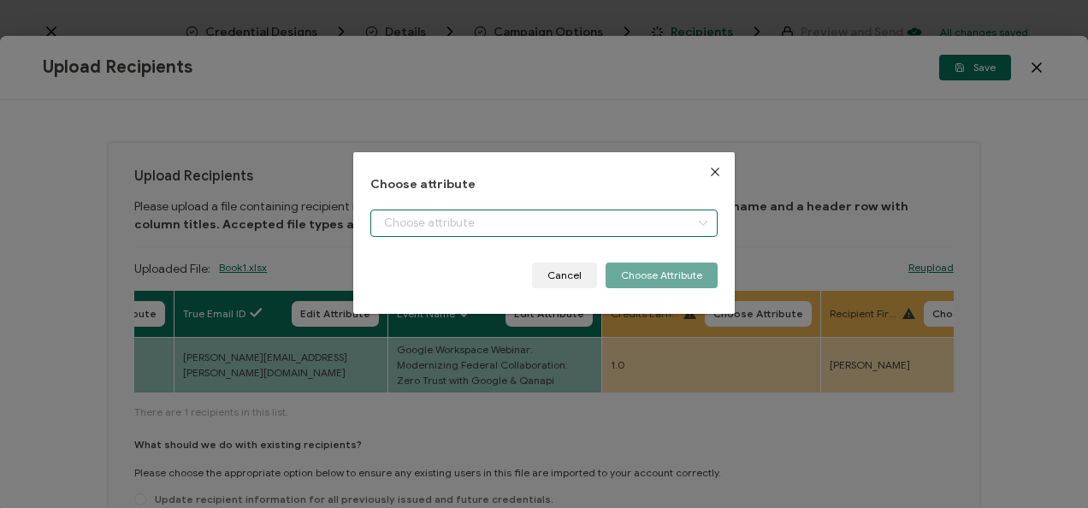
click at [553, 233] on input "dialog" at bounding box center [543, 223] width 346 height 27
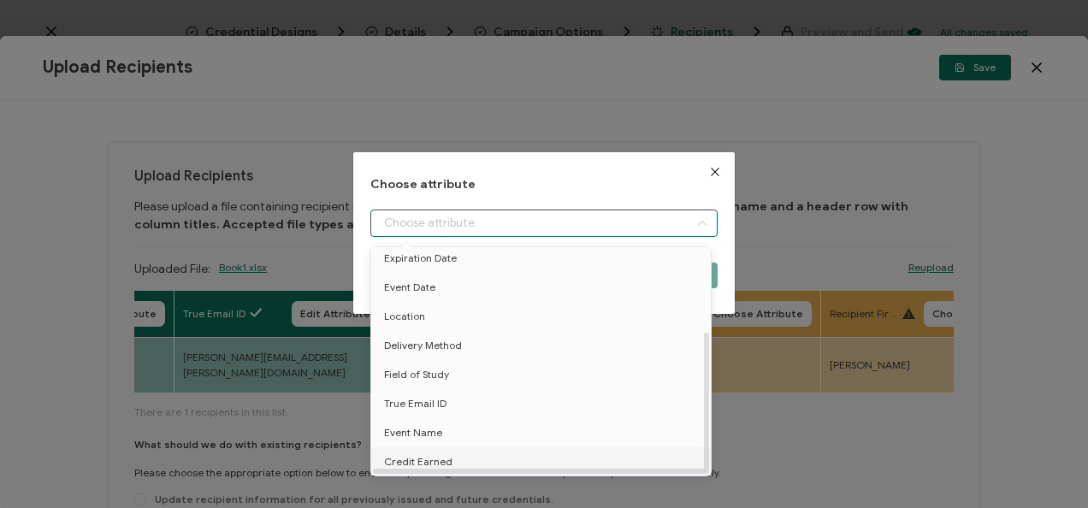
click at [429, 451] on span "Credit Earned" at bounding box center [418, 461] width 68 height 29
type input "Credit Earned"
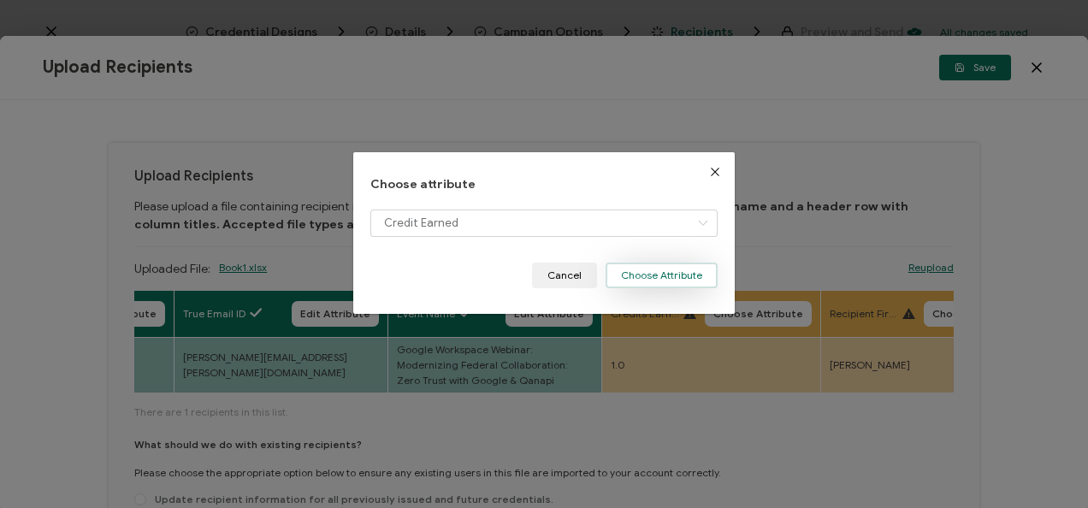
click at [641, 281] on button "Choose Attribute" at bounding box center [662, 276] width 112 height 26
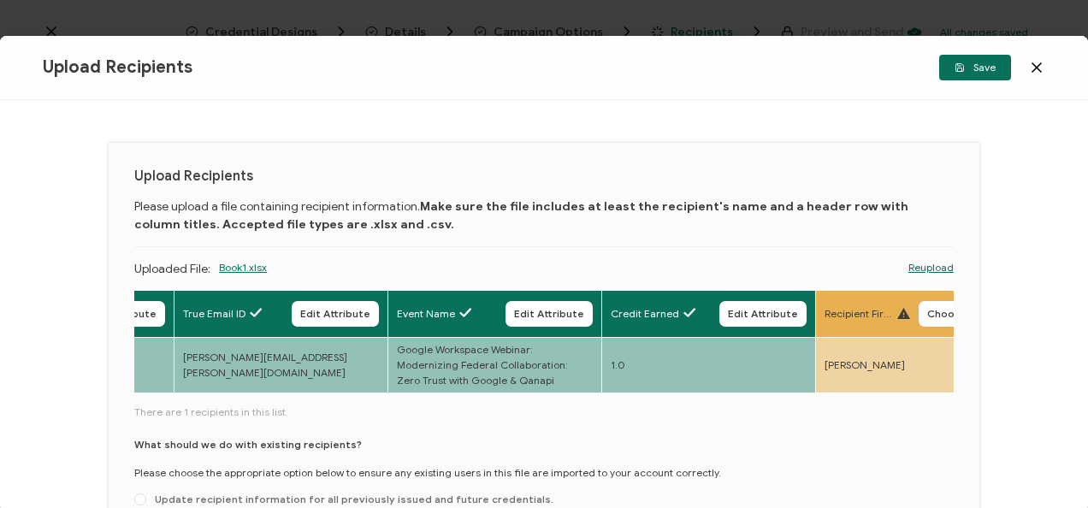
scroll to position [121, 0]
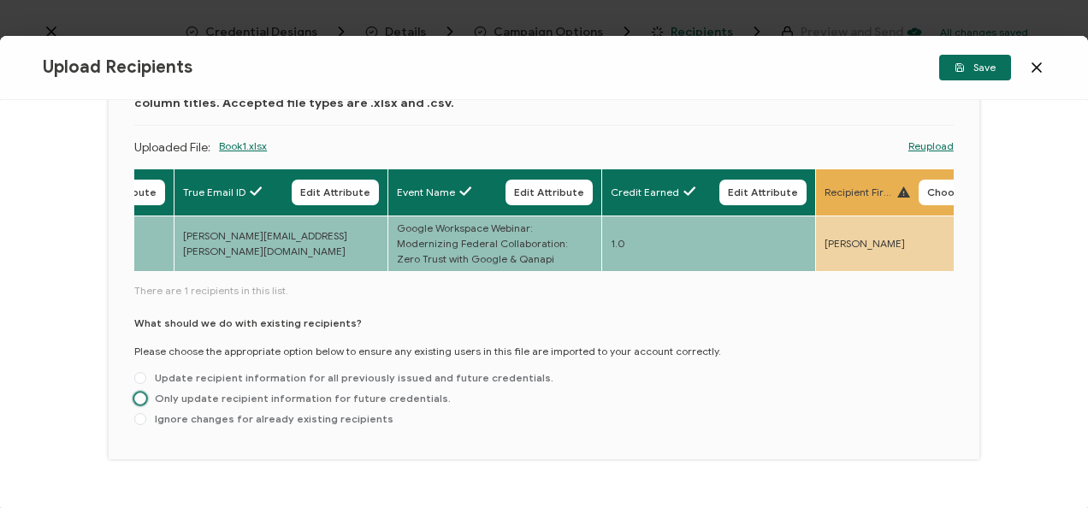
click at [364, 400] on span "Only update recipient information for future credentials." at bounding box center [298, 398] width 304 height 13
click at [146, 400] on input "Only update recipient information for future credentials." at bounding box center [140, 400] width 12 height 14
radio input "true"
click at [958, 77] on button "Save" at bounding box center [975, 68] width 72 height 26
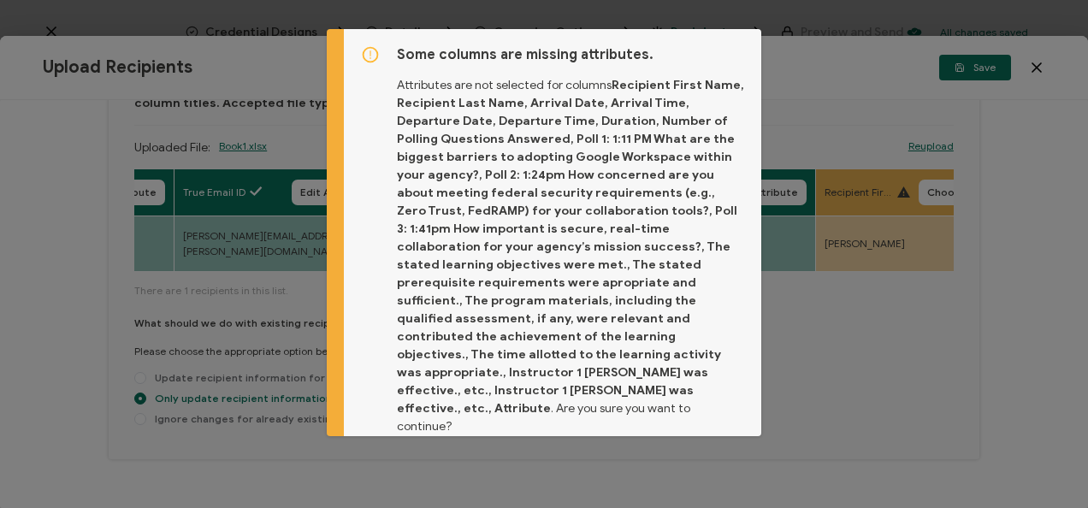
scroll to position [41, 0]
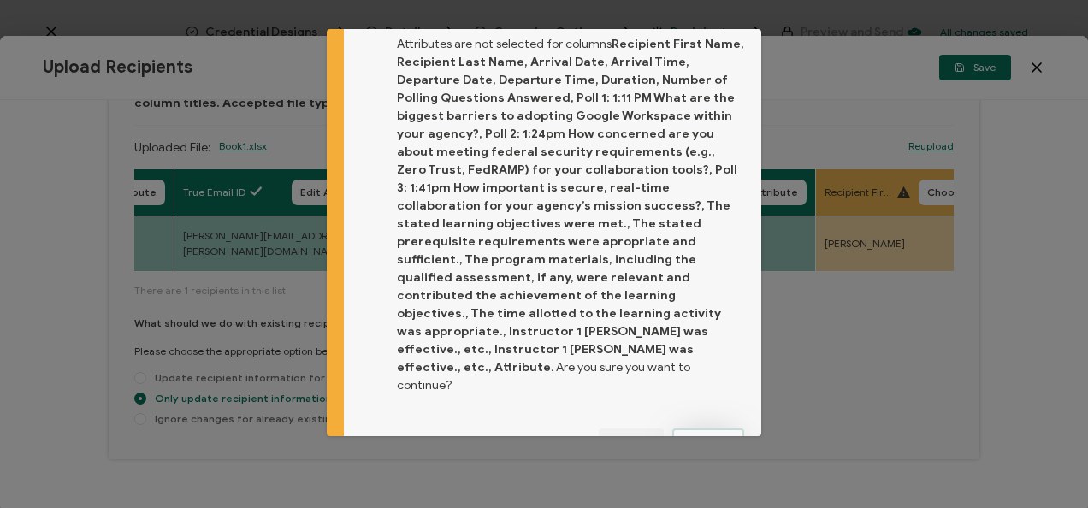
click at [698, 429] on button "Proceed" at bounding box center [708, 442] width 72 height 26
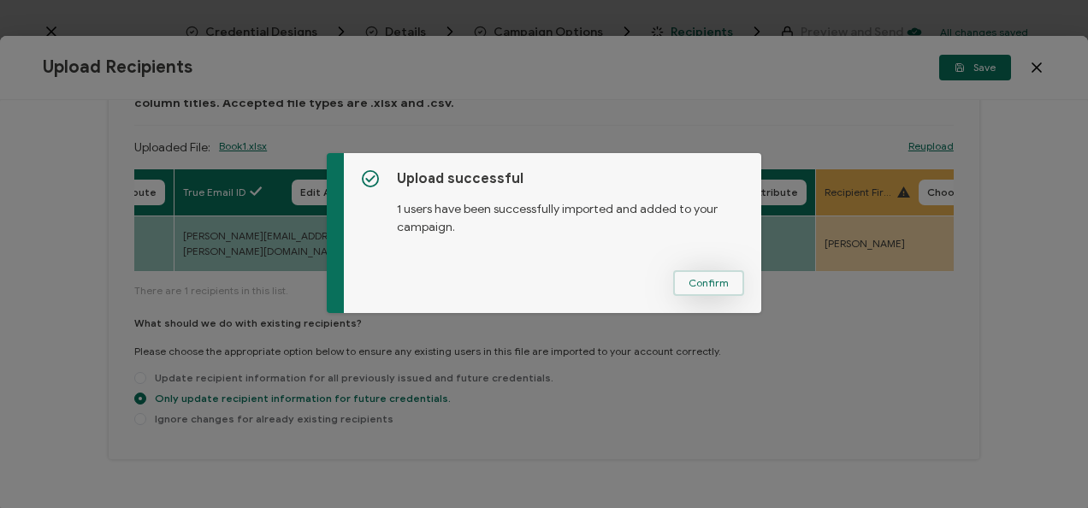
click at [691, 275] on button "Confirm" at bounding box center [708, 283] width 71 height 26
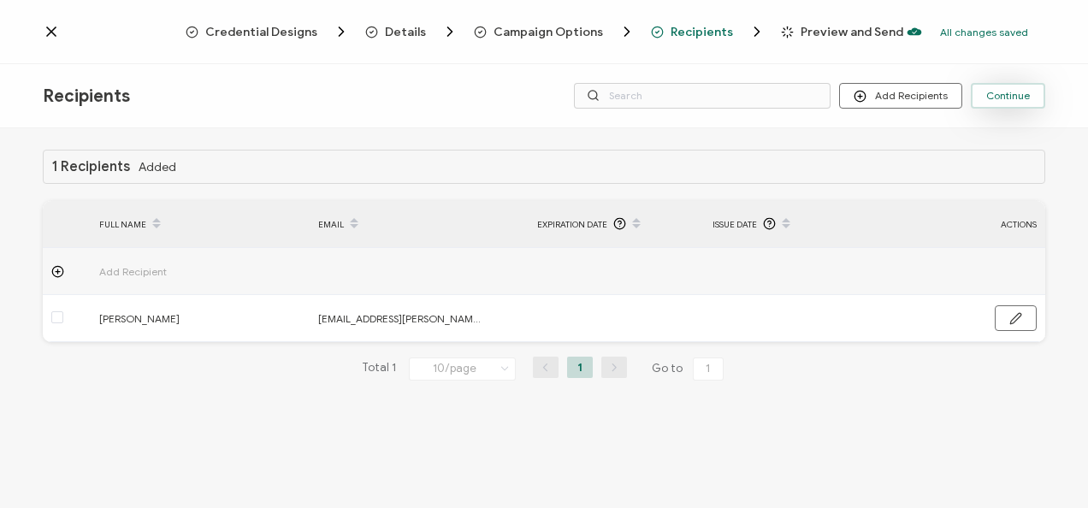
click at [994, 95] on span "Continue" at bounding box center [1008, 96] width 44 height 10
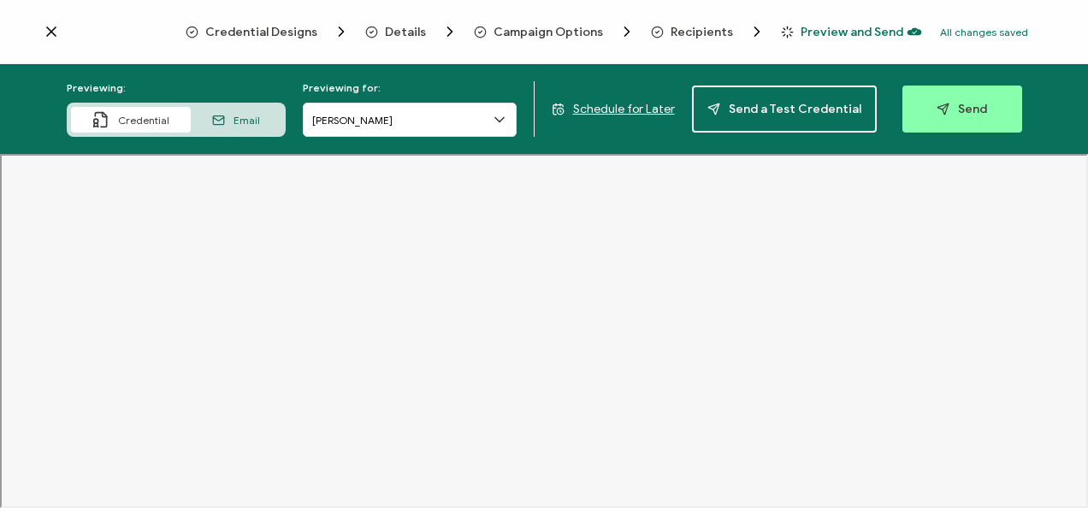
click at [994, 95] on button "Send" at bounding box center [962, 109] width 120 height 47
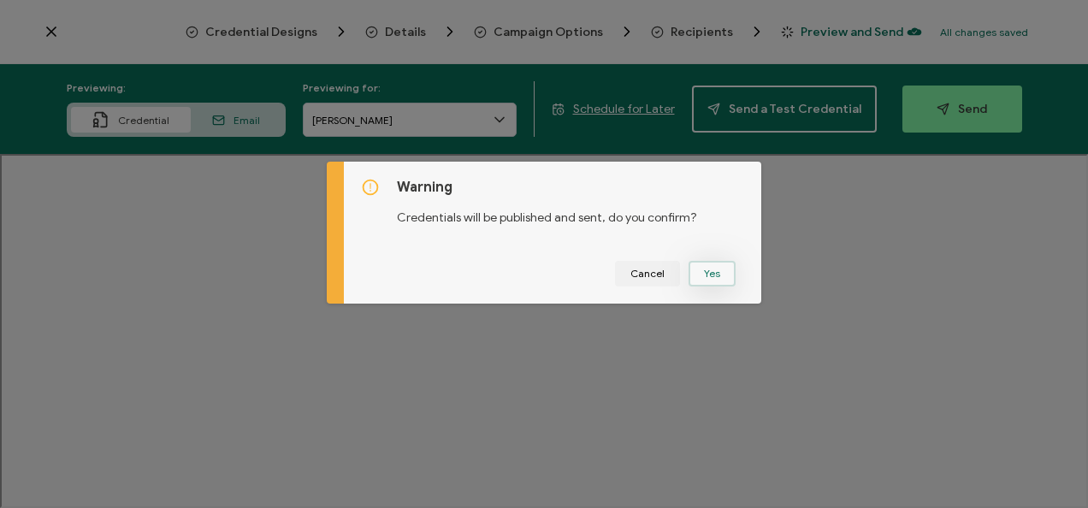
click at [708, 275] on button "Yes" at bounding box center [712, 274] width 47 height 26
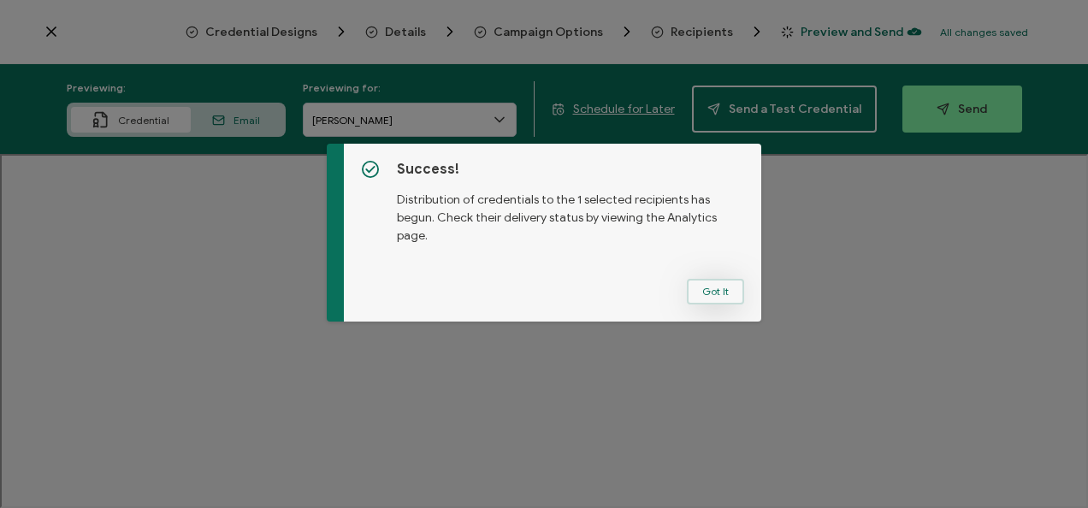
click at [709, 296] on button "Got It" at bounding box center [715, 292] width 57 height 26
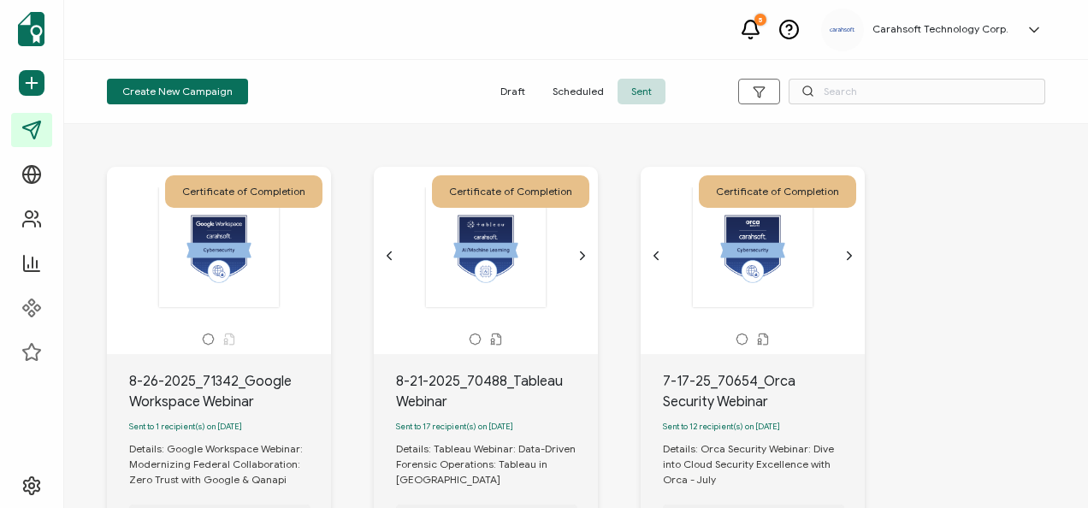
scroll to position [145, 0]
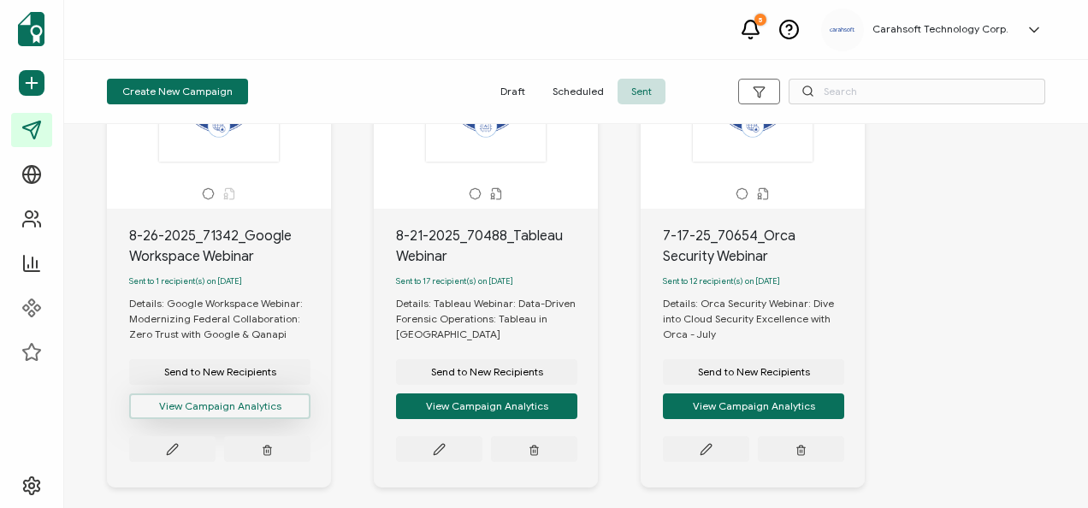
click at [227, 411] on button "View Campaign Analytics" at bounding box center [219, 406] width 181 height 26
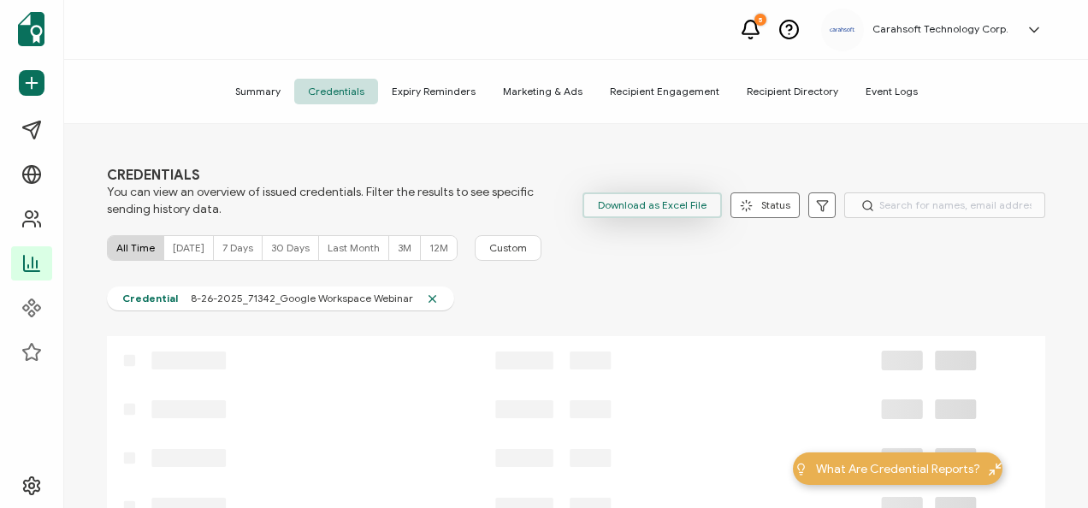
click at [642, 212] on span "Download as Excel File" at bounding box center [652, 205] width 109 height 26
